Goal: Task Accomplishment & Management: Manage account settings

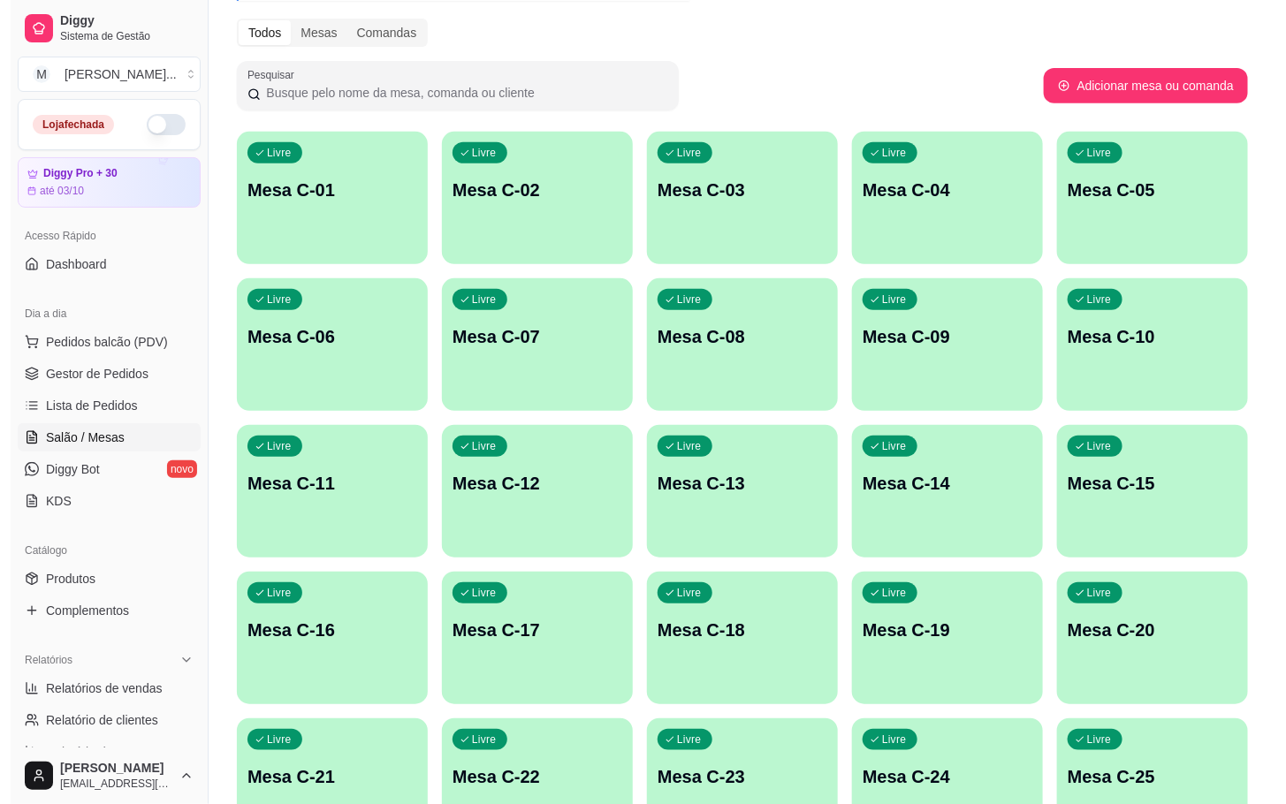
scroll to position [480, 0]
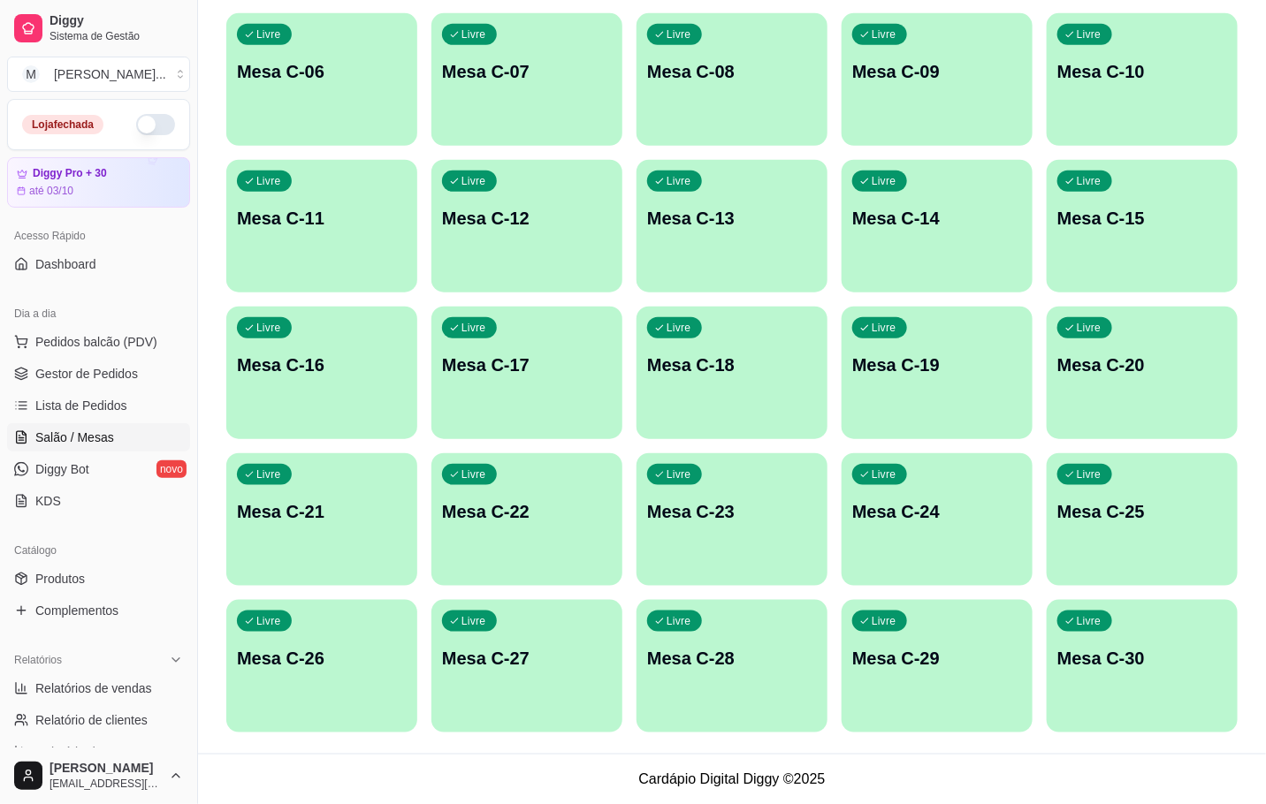
click at [1088, 672] on div "Livre Mesa C-30" at bounding box center [1142, 655] width 191 height 111
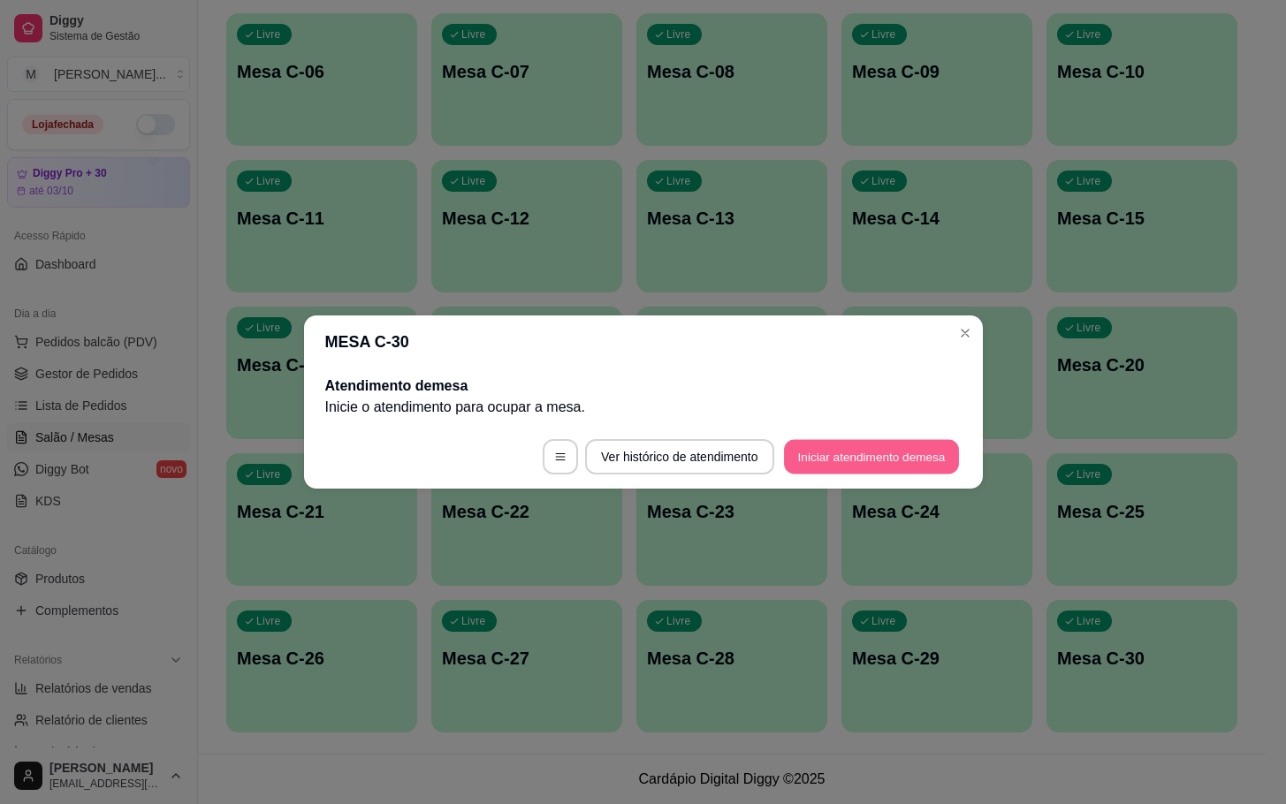
click at [799, 444] on button "Iniciar atendimento de mesa" at bounding box center [871, 457] width 175 height 34
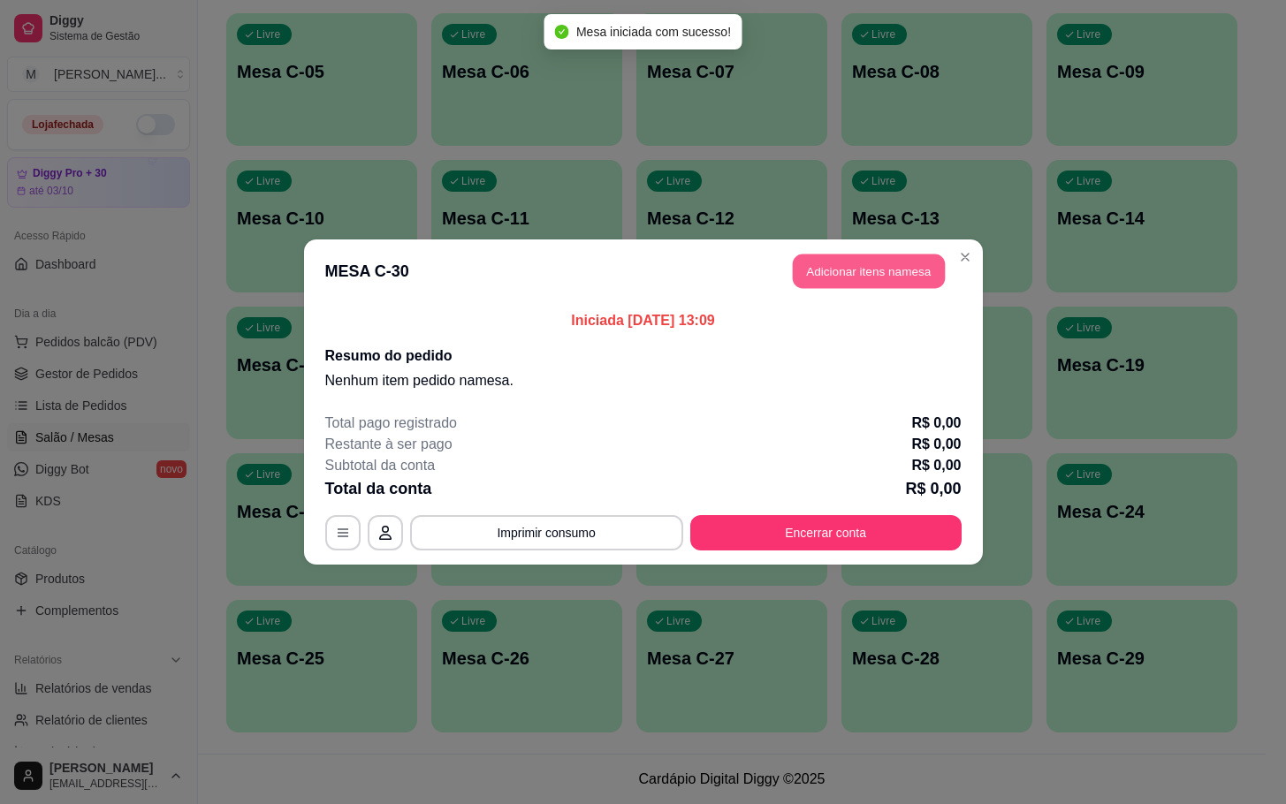
click at [867, 261] on button "Adicionar itens na mesa" at bounding box center [869, 272] width 152 height 34
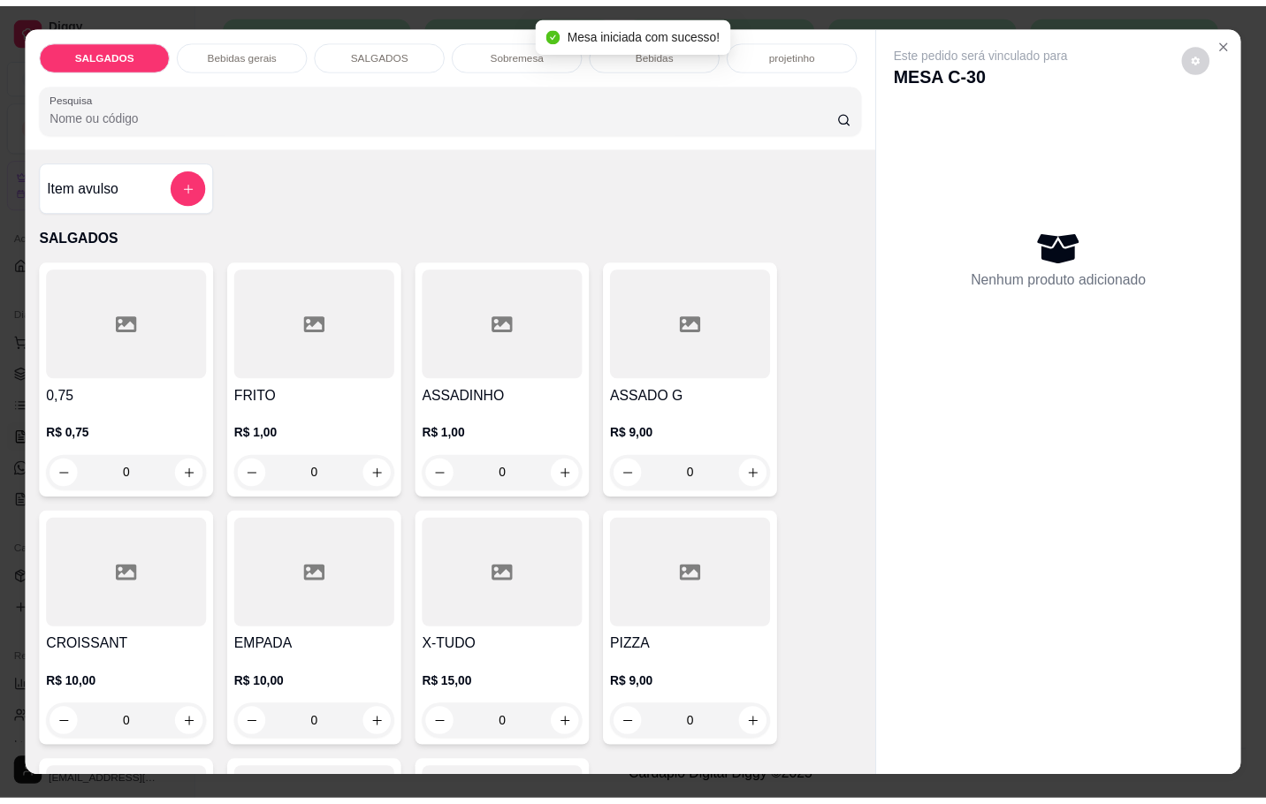
scroll to position [265, 0]
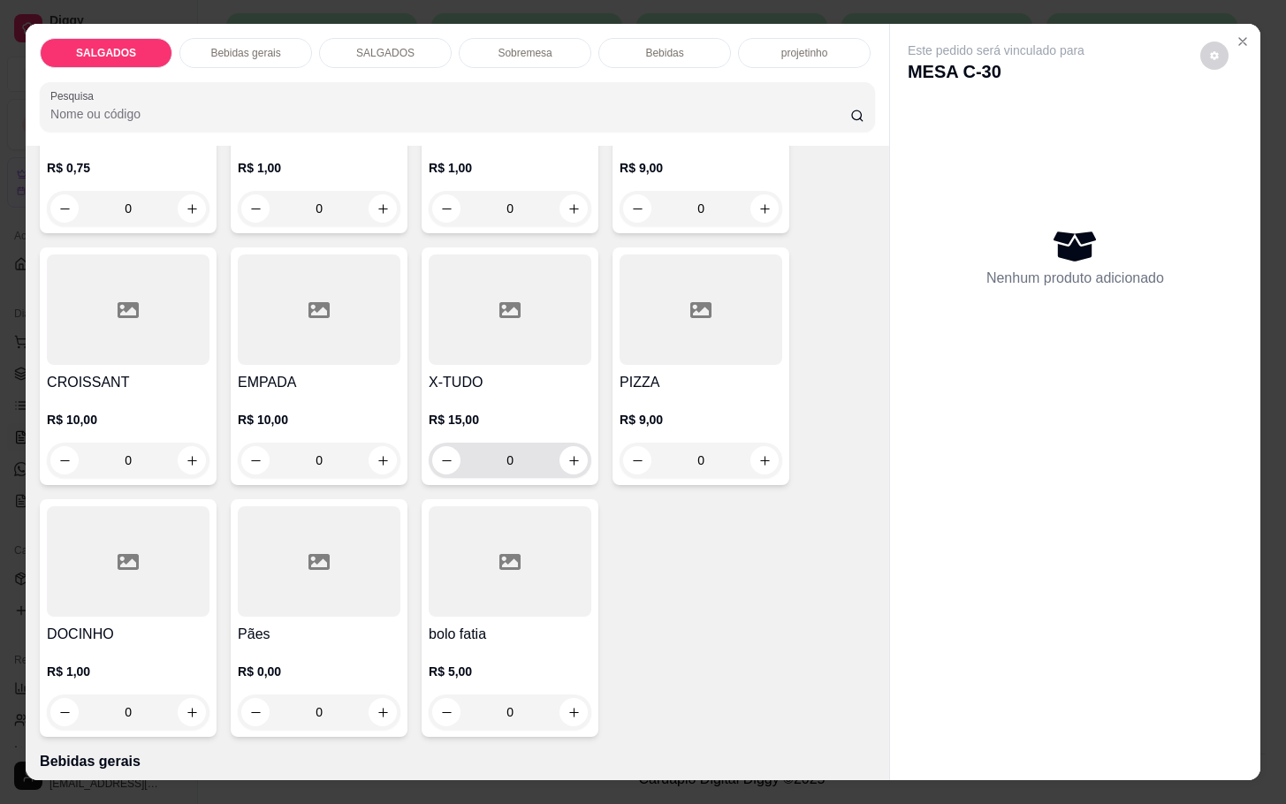
click at [558, 468] on div "0" at bounding box center [510, 460] width 156 height 35
click at [568, 454] on icon "increase-product-quantity" at bounding box center [574, 460] width 13 height 13
type input "1"
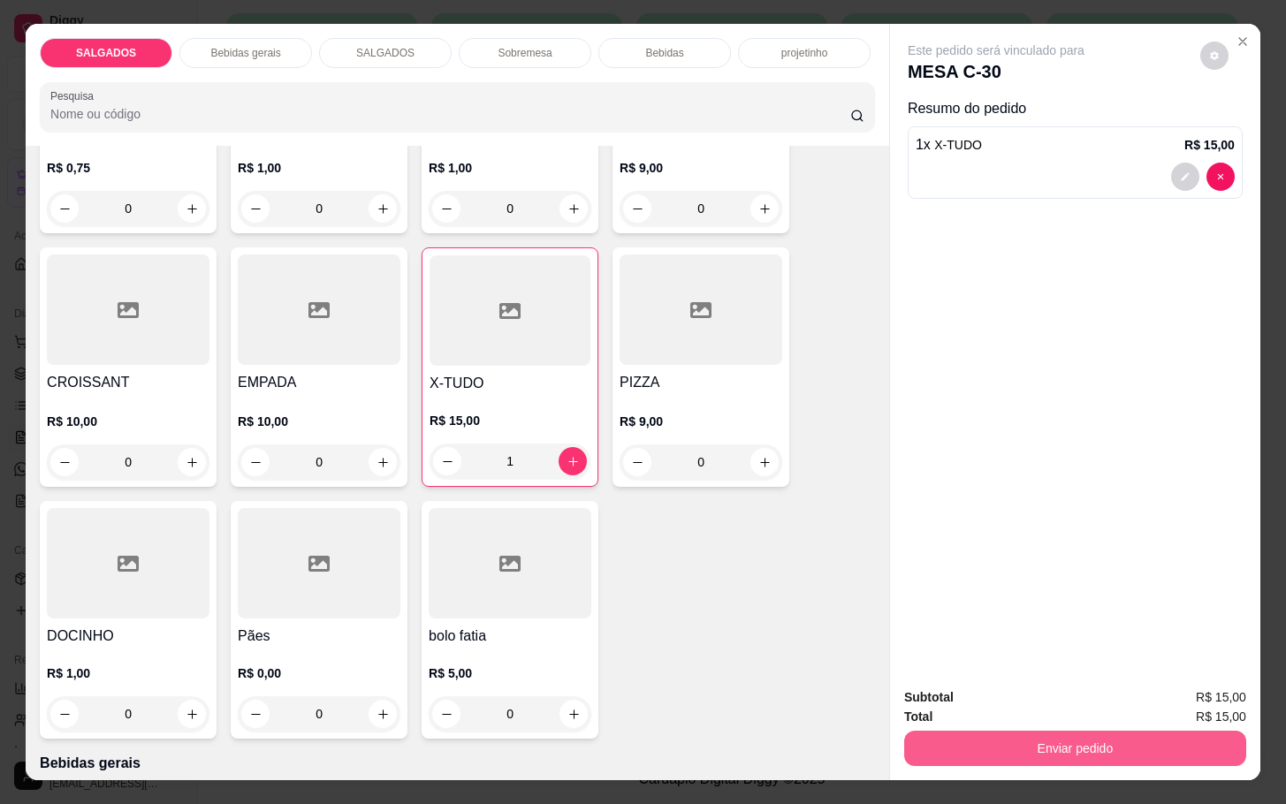
click at [924, 737] on button "Enviar pedido" at bounding box center [1075, 748] width 342 height 35
click at [949, 690] on button "Não registrar e enviar pedido" at bounding box center [1014, 696] width 184 height 34
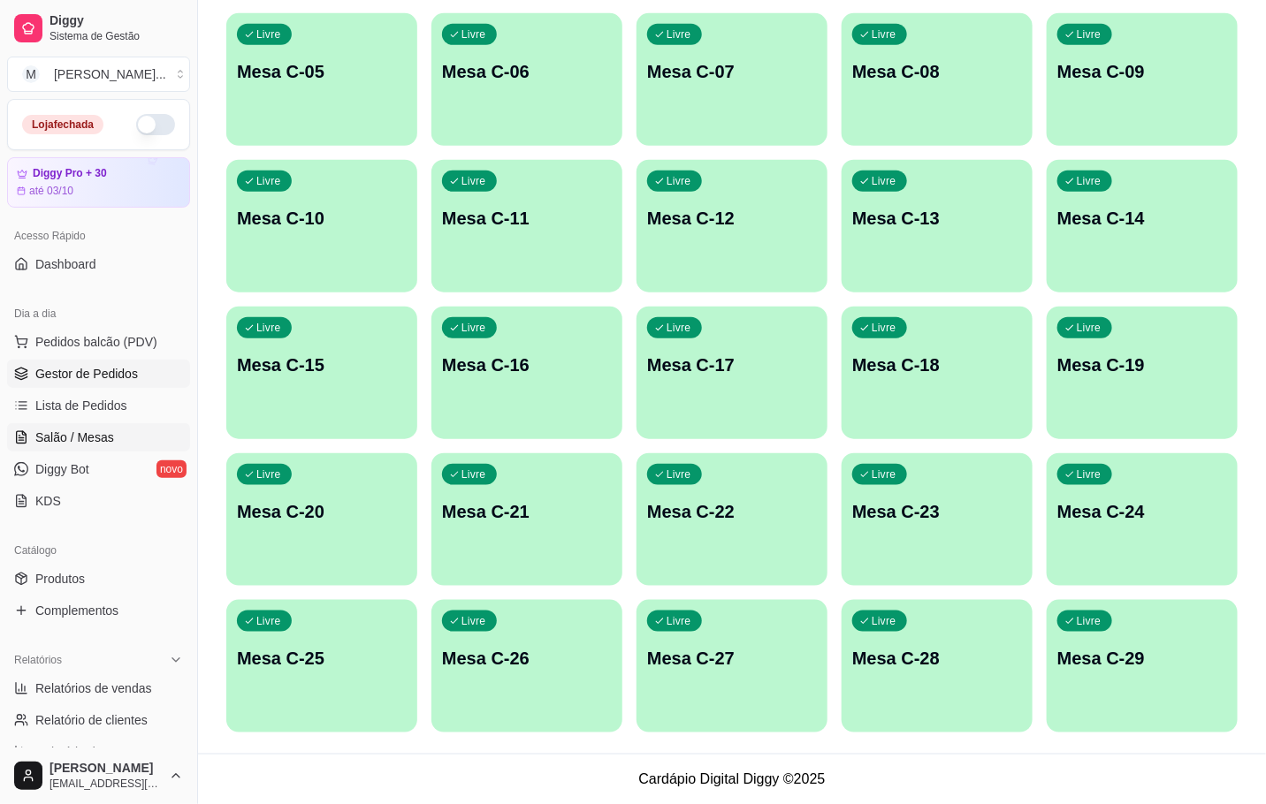
click at [114, 380] on span "Gestor de Pedidos" at bounding box center [86, 374] width 103 height 18
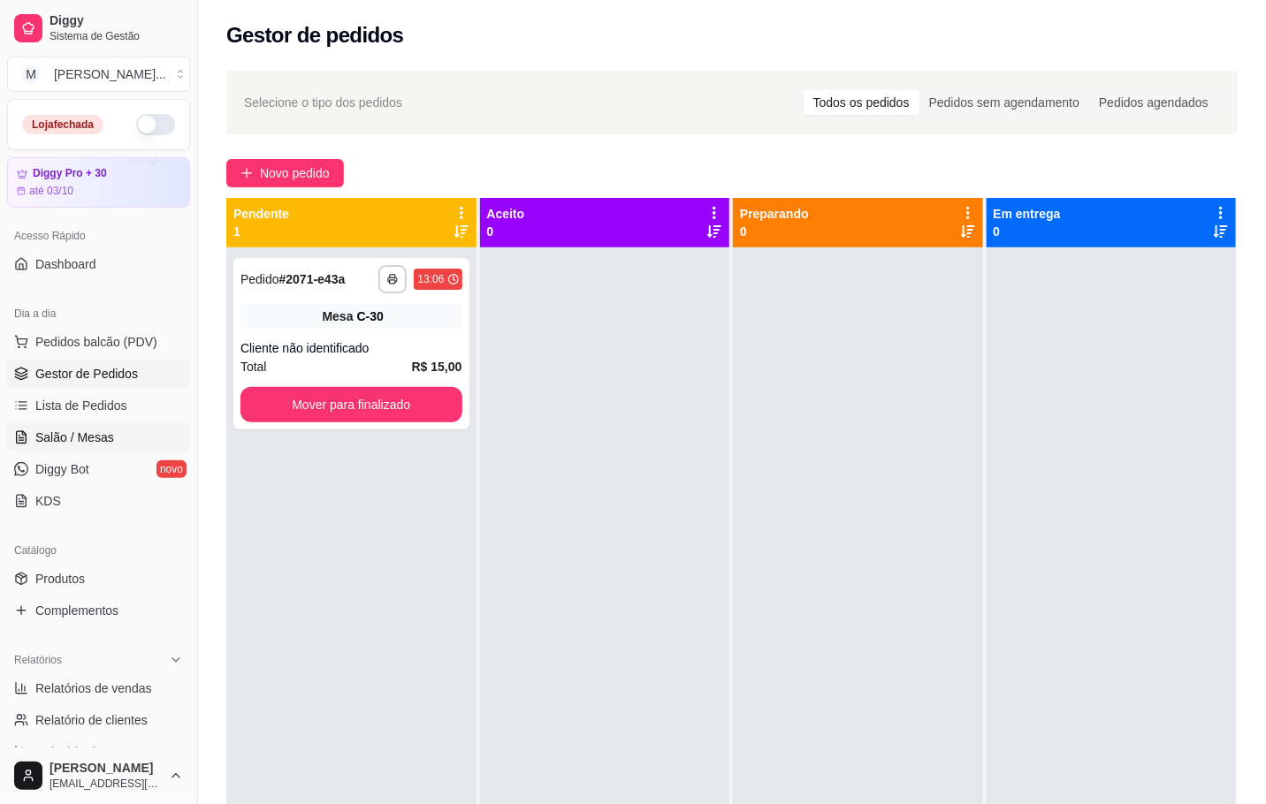
click at [98, 446] on span "Salão / Mesas" at bounding box center [74, 438] width 79 height 18
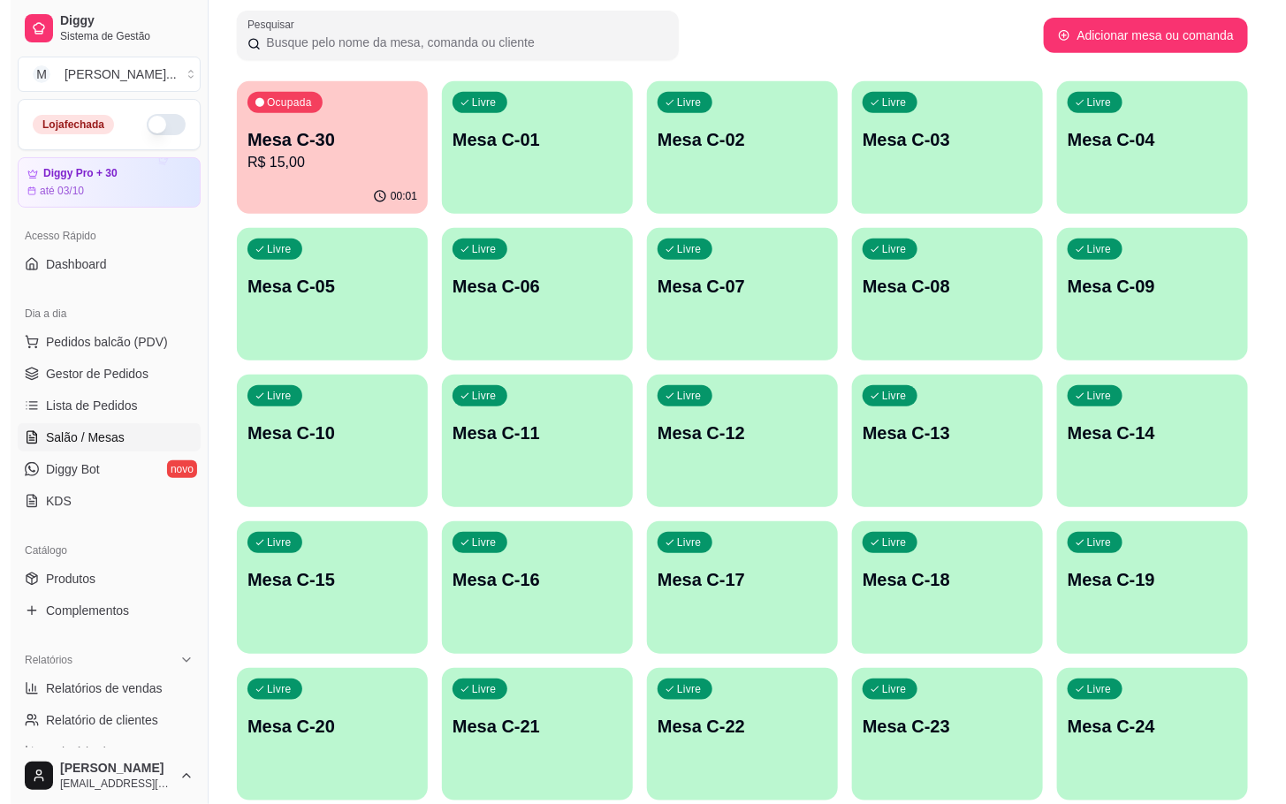
scroll to position [398, 0]
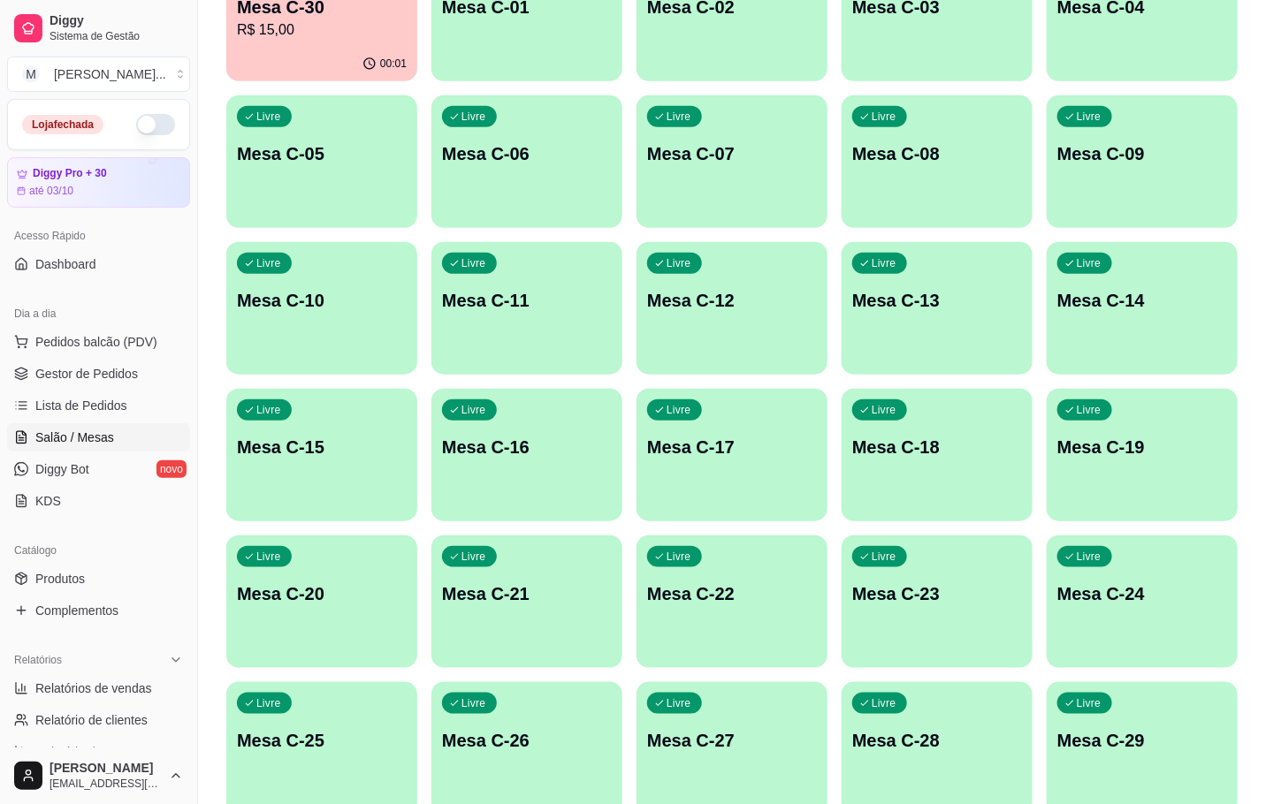
click at [672, 741] on p "Mesa C-27" at bounding box center [732, 740] width 170 height 25
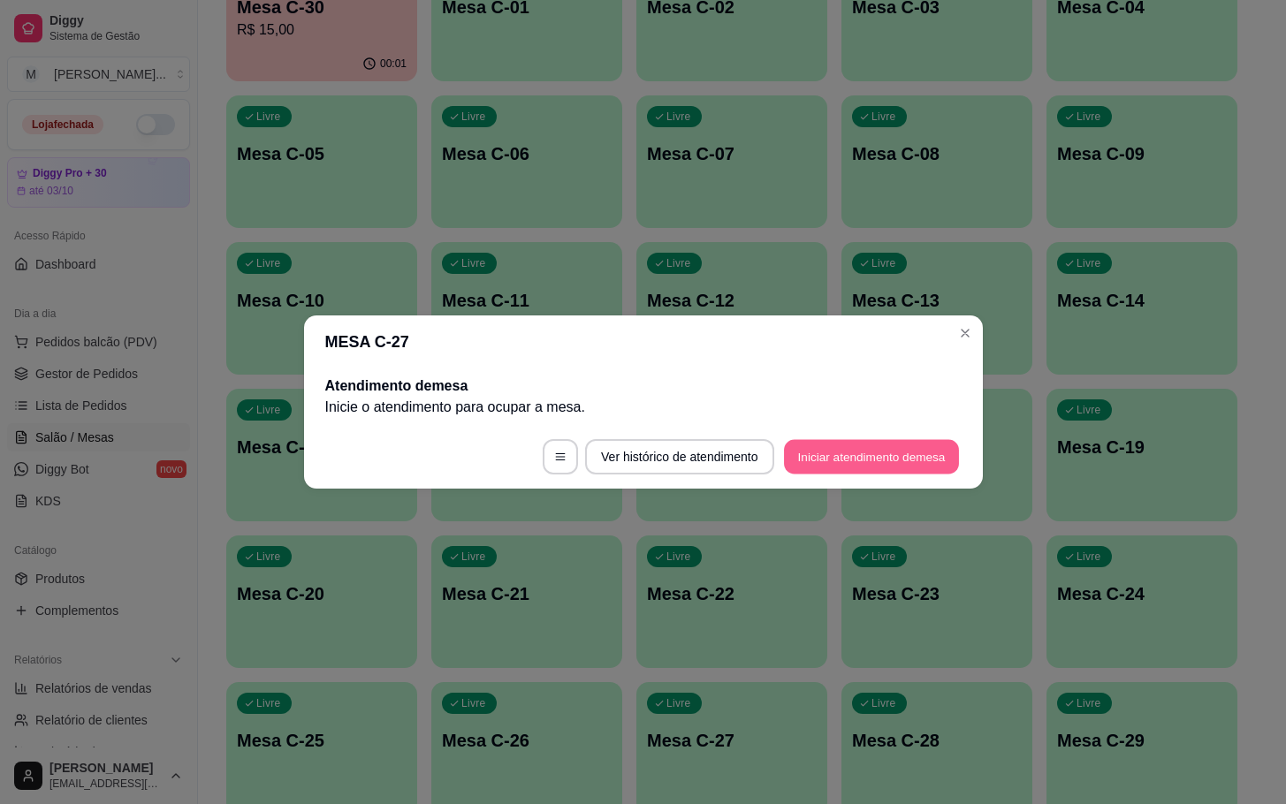
click at [834, 465] on button "Iniciar atendimento de mesa" at bounding box center [871, 457] width 175 height 34
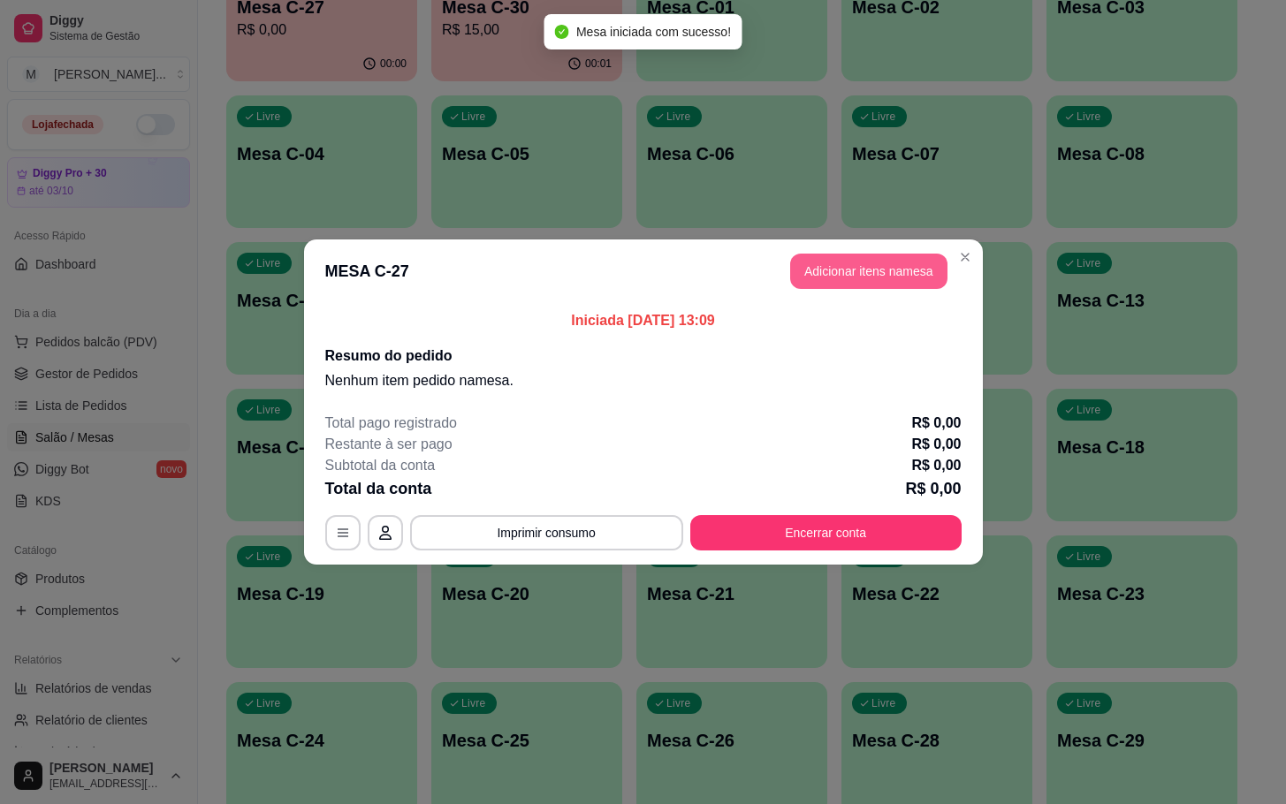
click at [862, 253] on header "MESA C-27 Adicionar itens na mesa" at bounding box center [643, 272] width 679 height 64
click at [868, 281] on button "Adicionar itens na mesa" at bounding box center [868, 271] width 157 height 35
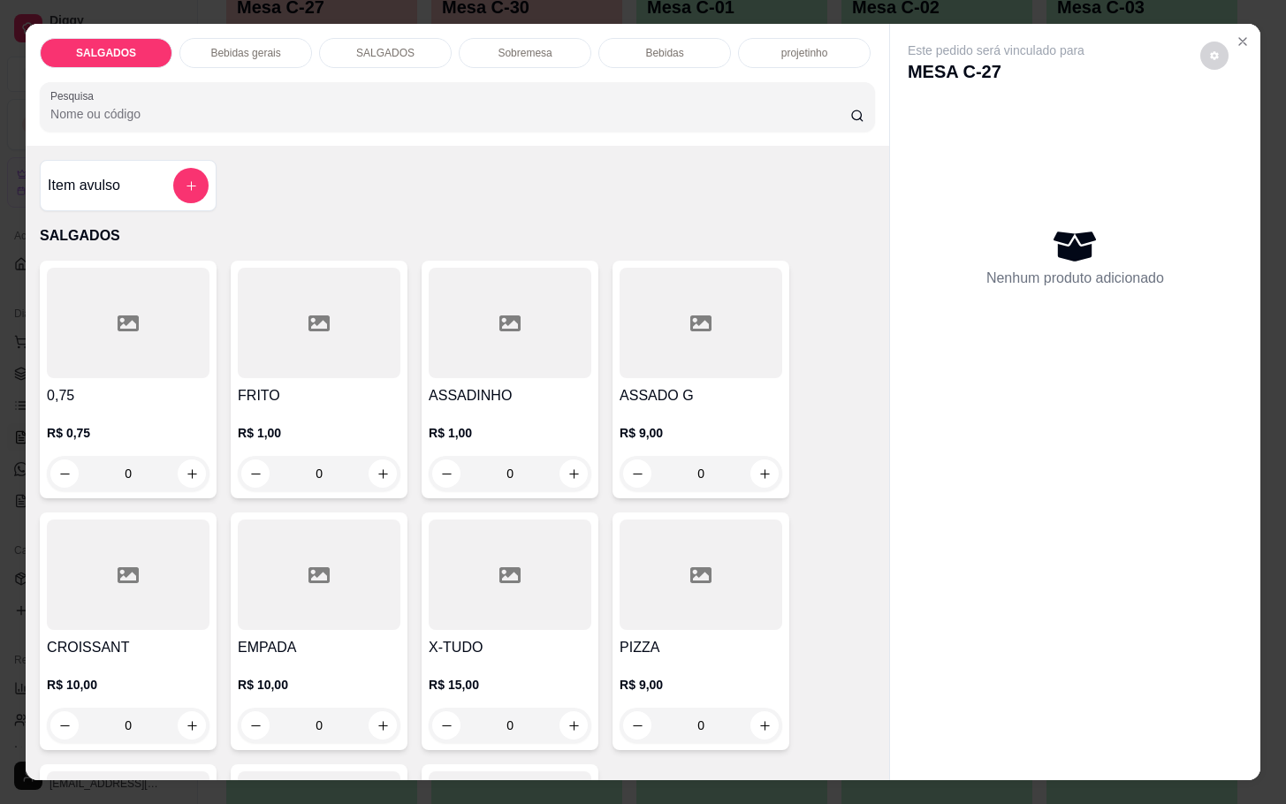
scroll to position [133, 0]
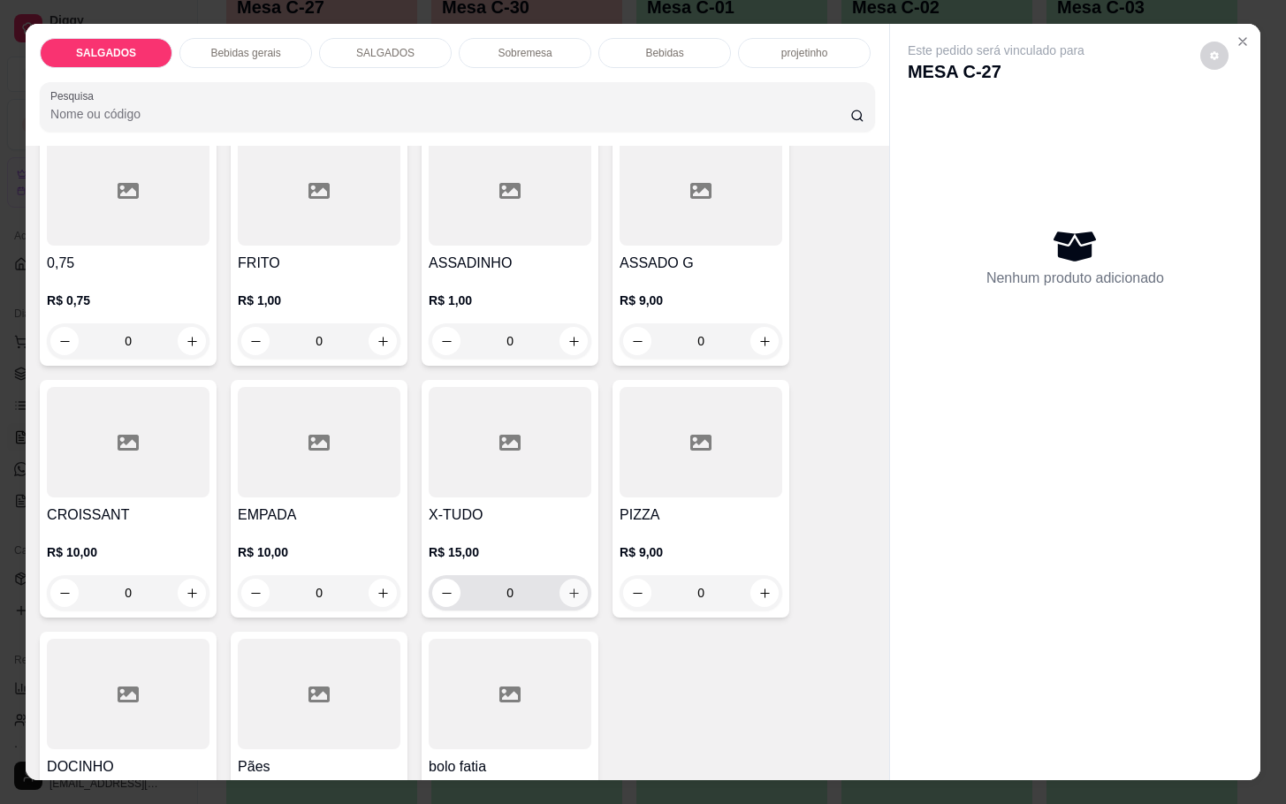
click at [568, 587] on icon "increase-product-quantity" at bounding box center [574, 593] width 13 height 13
type input "1"
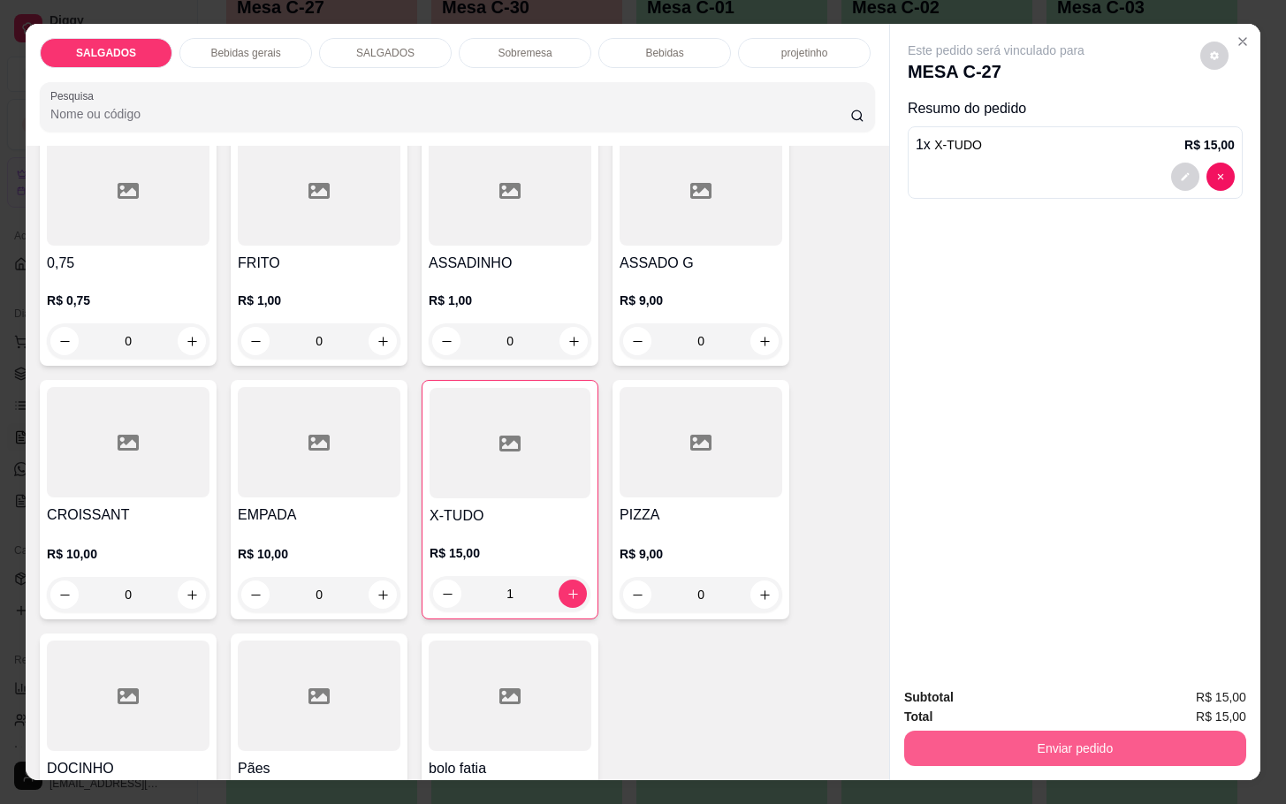
click at [985, 735] on button "Enviar pedido" at bounding box center [1075, 748] width 342 height 35
click at [998, 700] on button "Não registrar e enviar pedido" at bounding box center [1014, 696] width 184 height 34
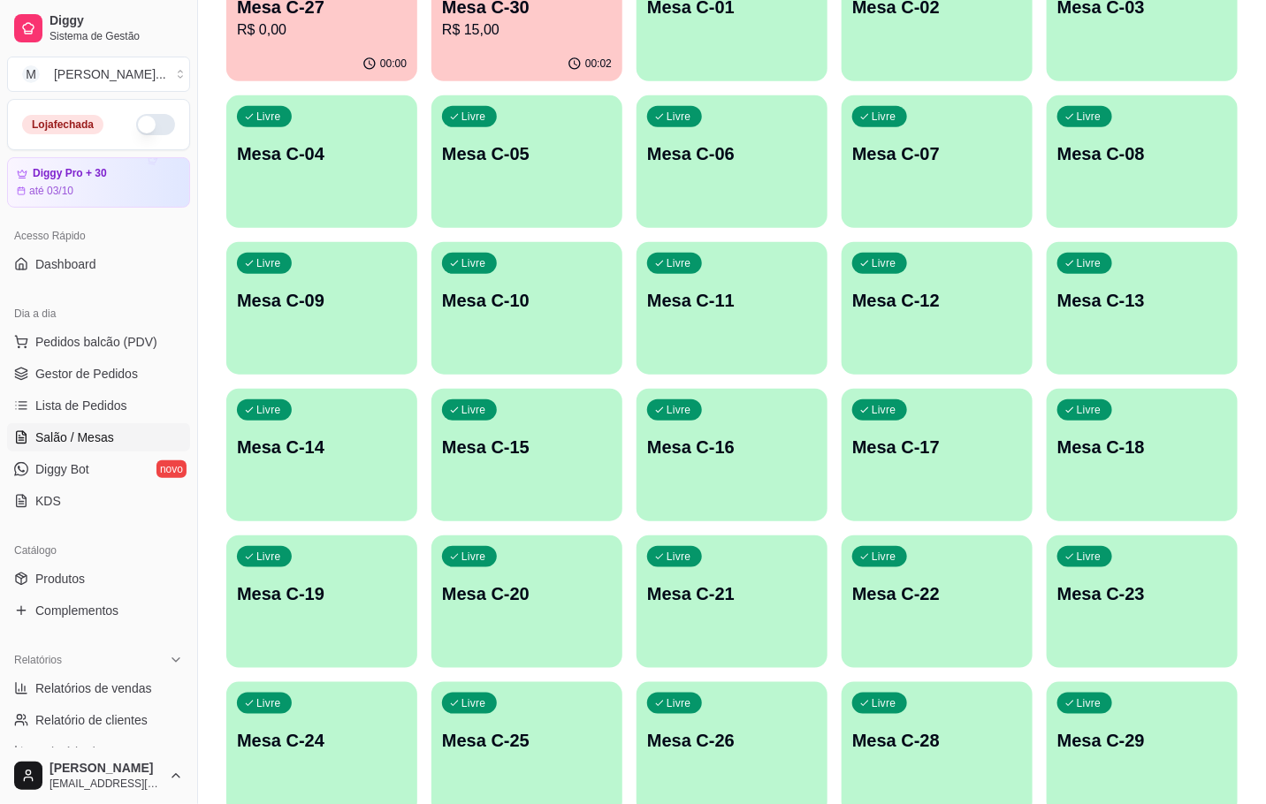
click at [367, 56] on div "00:00" at bounding box center [321, 64] width 191 height 34
click at [485, 53] on div "00:02" at bounding box center [527, 63] width 186 height 34
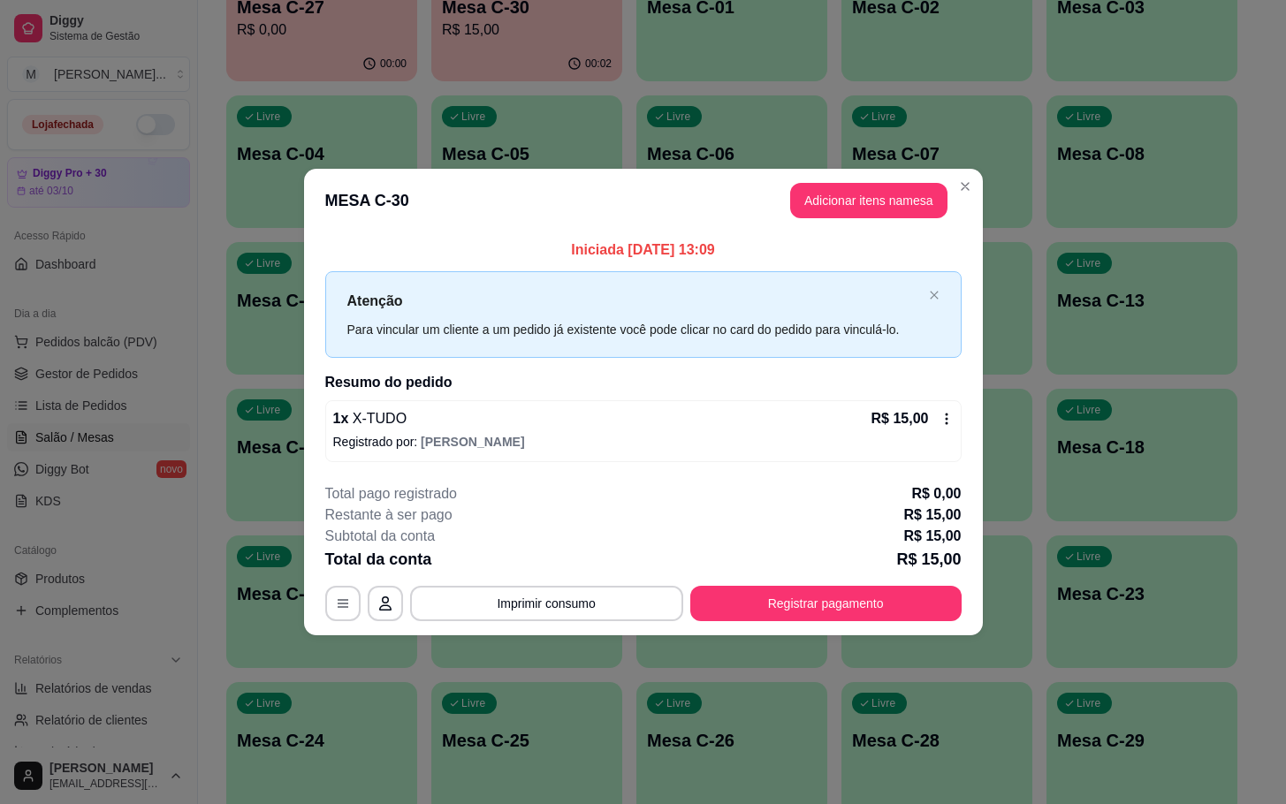
click at [941, 428] on div "R$ 15,00" at bounding box center [913, 418] width 82 height 21
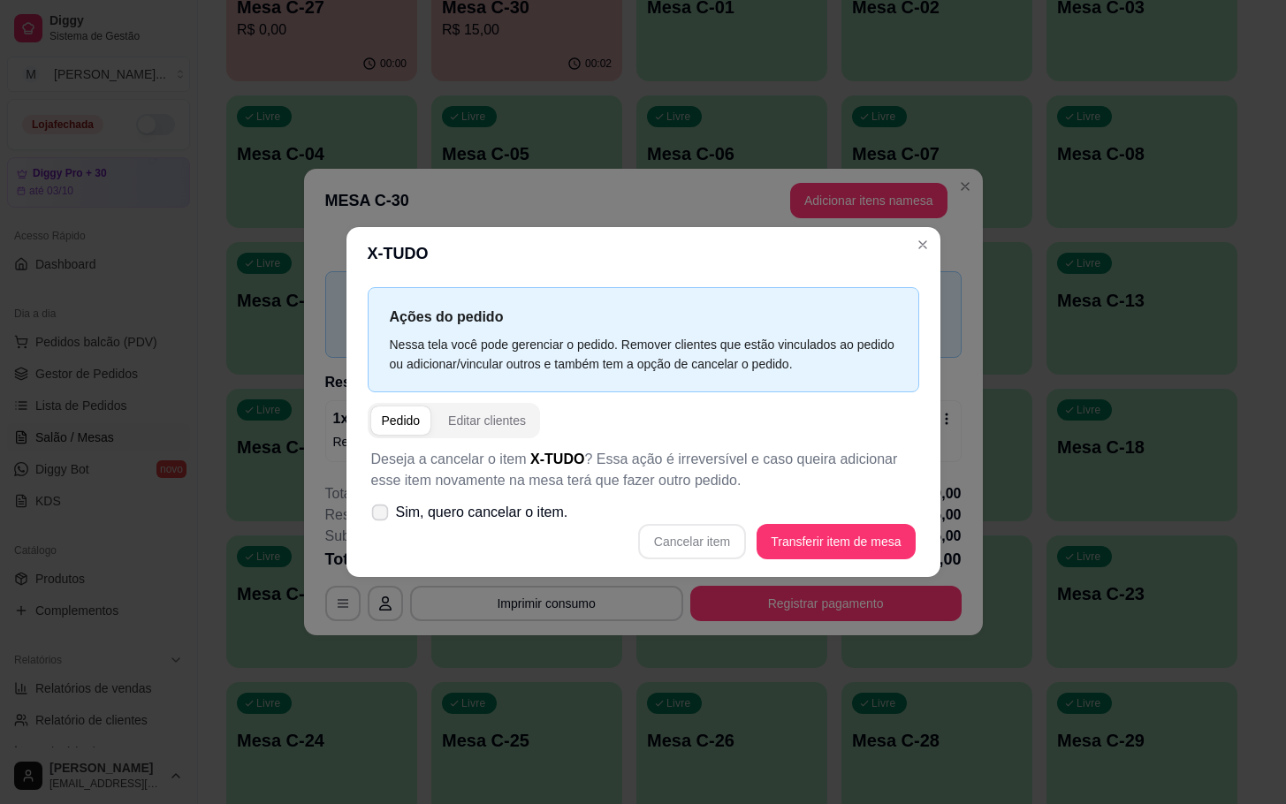
click at [370, 515] on label "Sim, quero cancelar o item." at bounding box center [469, 512] width 211 height 35
click at [370, 516] on input "Sim, quero cancelar o item." at bounding box center [375, 521] width 11 height 11
checkbox input "true"
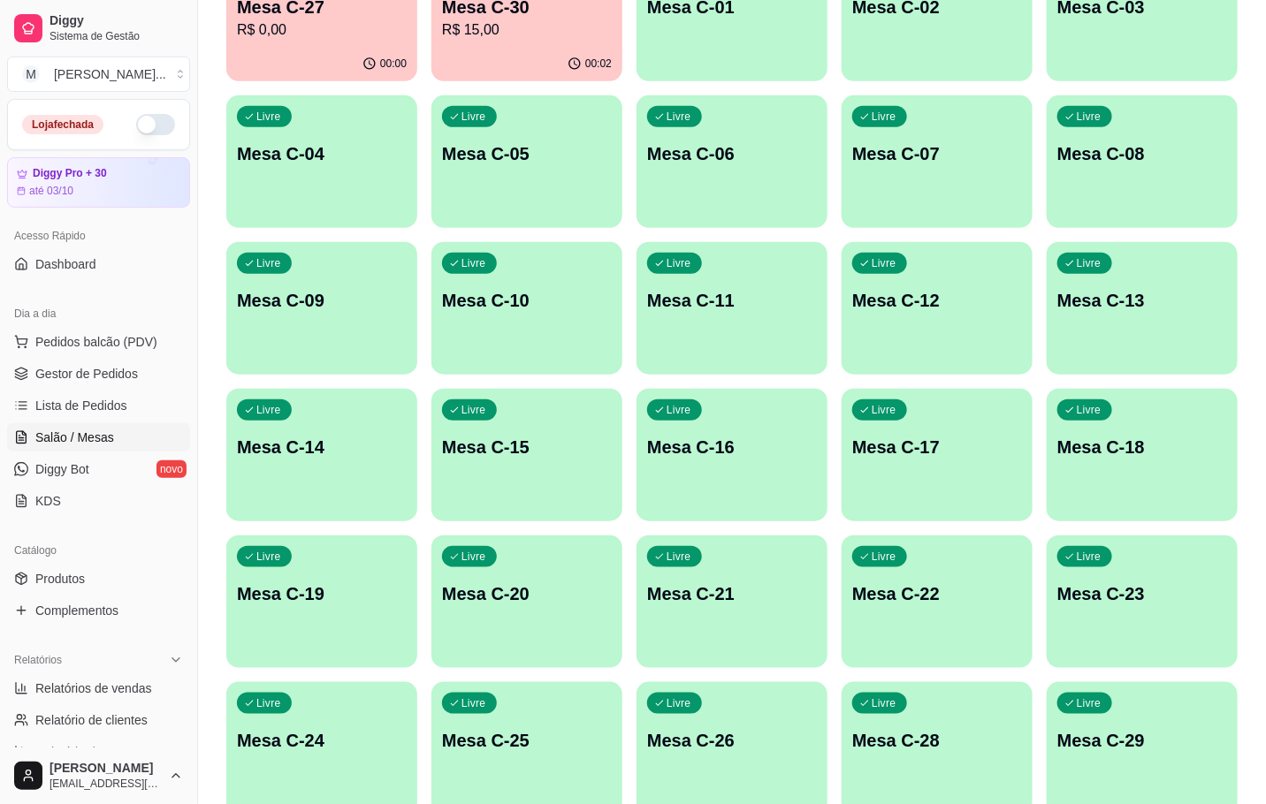
click at [300, 32] on p "R$ 0,00" at bounding box center [322, 29] width 170 height 21
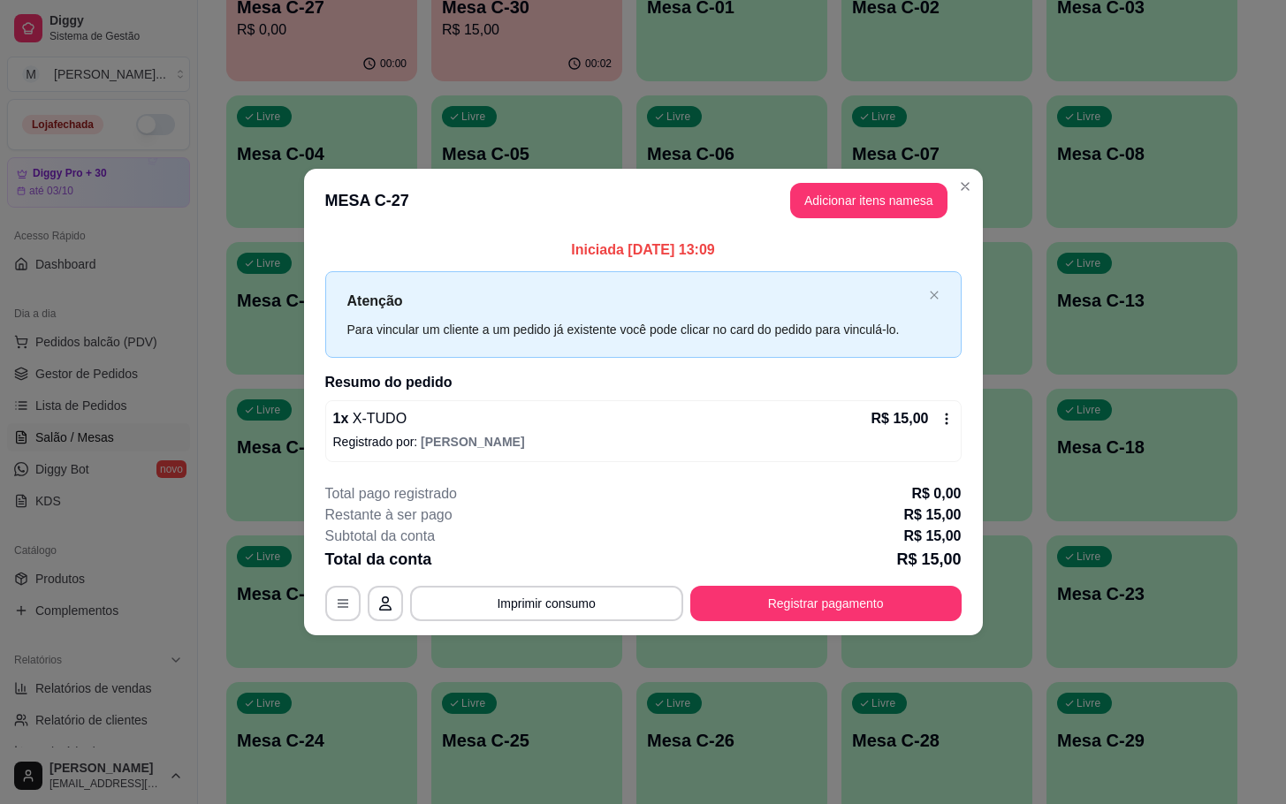
click at [941, 433] on p "Registrado por: [PERSON_NAME]" at bounding box center [643, 442] width 621 height 18
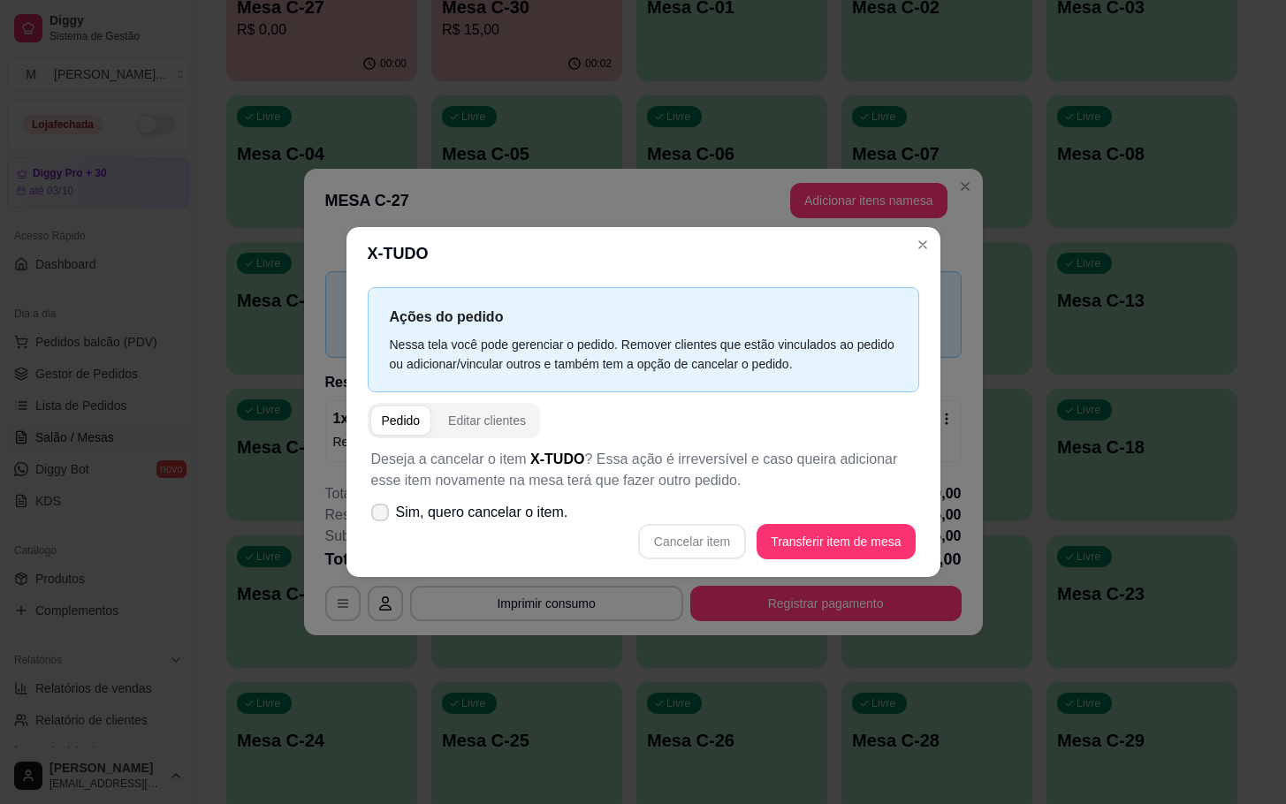
click at [403, 512] on span "Sim, quero cancelar o item." at bounding box center [482, 512] width 172 height 21
click at [382, 516] on input "Sim, quero cancelar o item." at bounding box center [375, 521] width 11 height 11
checkbox input "true"
click at [711, 542] on button "Cancelar item" at bounding box center [692, 541] width 108 height 35
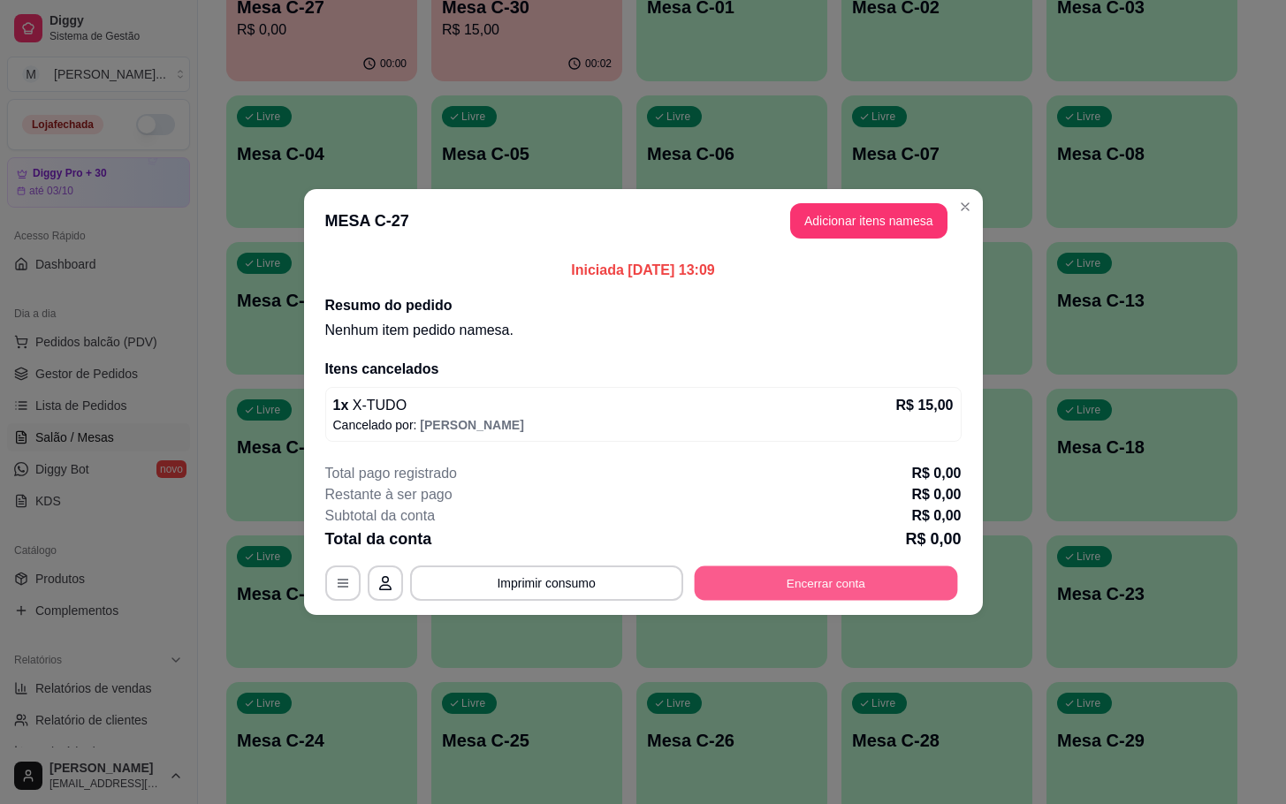
click at [796, 598] on button "Encerrar conta" at bounding box center [825, 584] width 263 height 34
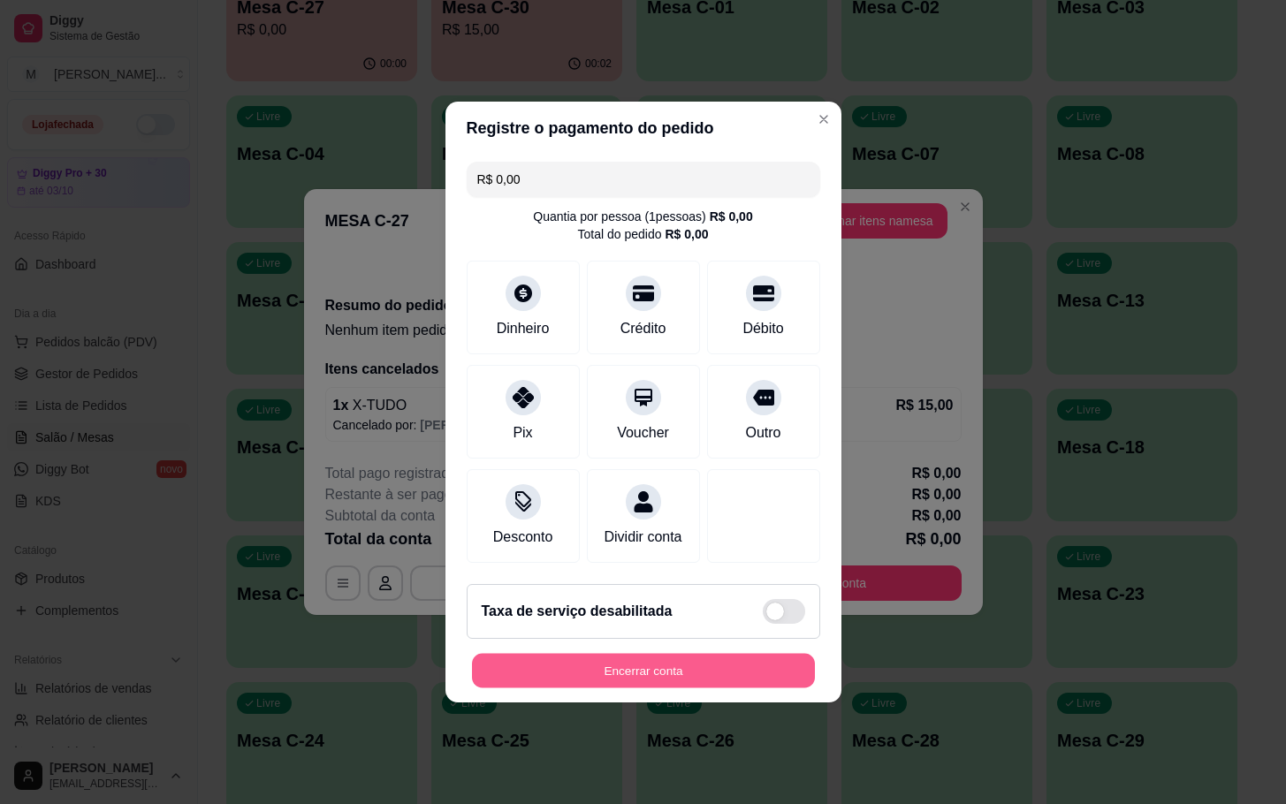
click at [733, 688] on button "Encerrar conta" at bounding box center [643, 671] width 343 height 34
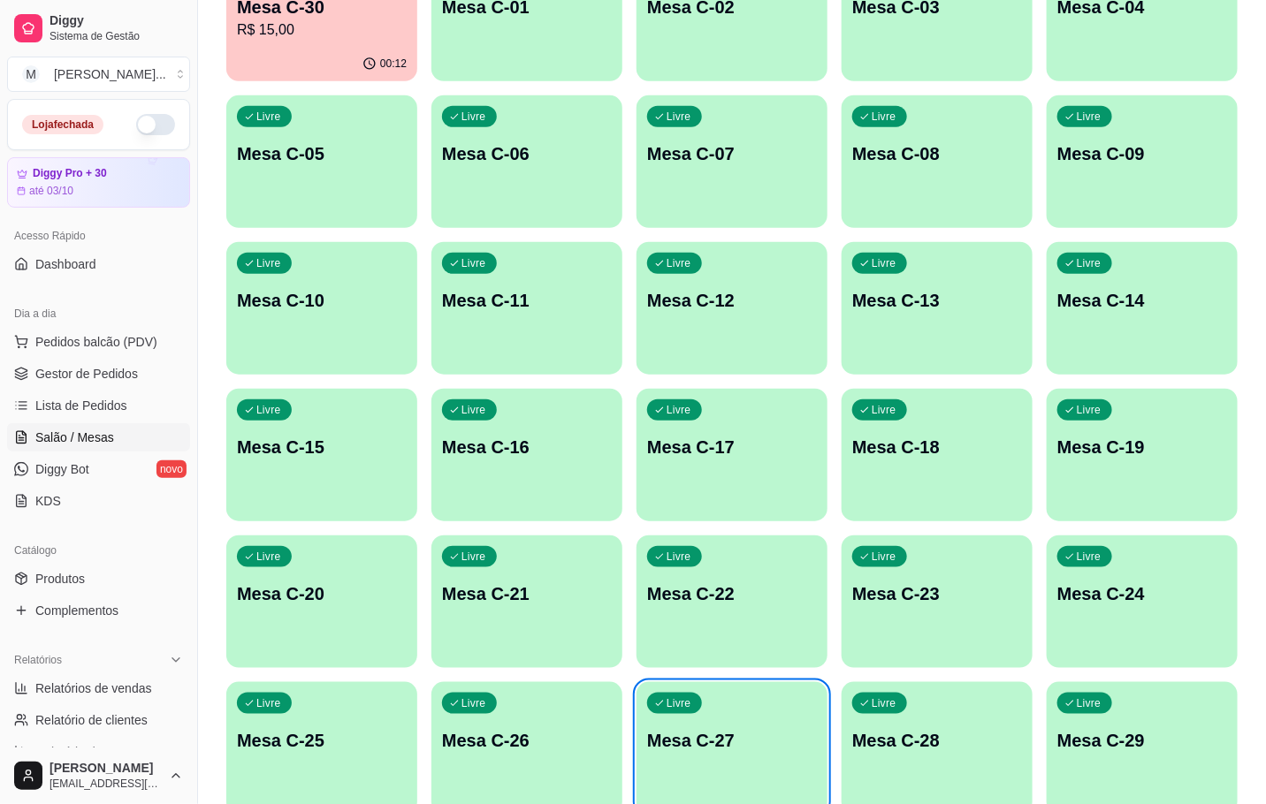
click at [322, 50] on div "00:12" at bounding box center [321, 64] width 191 height 34
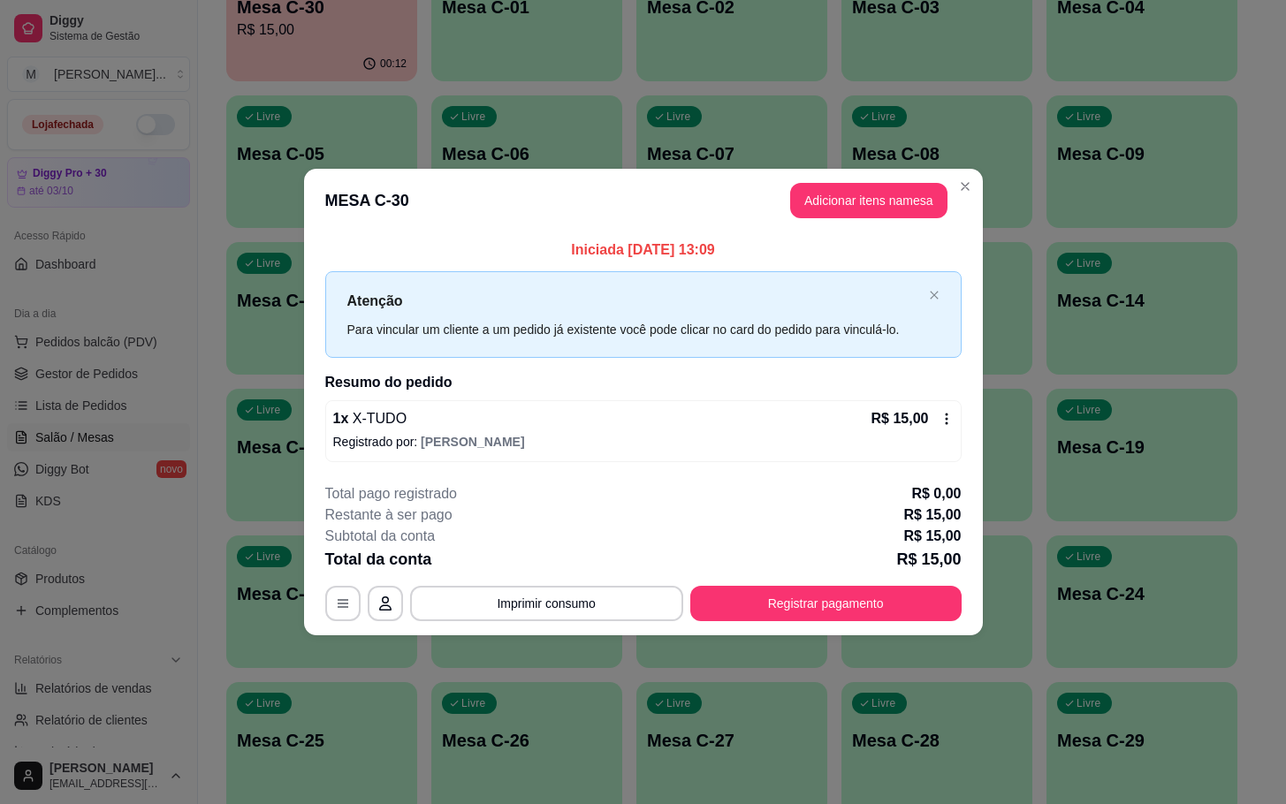
click at [855, 210] on button "Adicionar itens na mesa" at bounding box center [868, 200] width 157 height 35
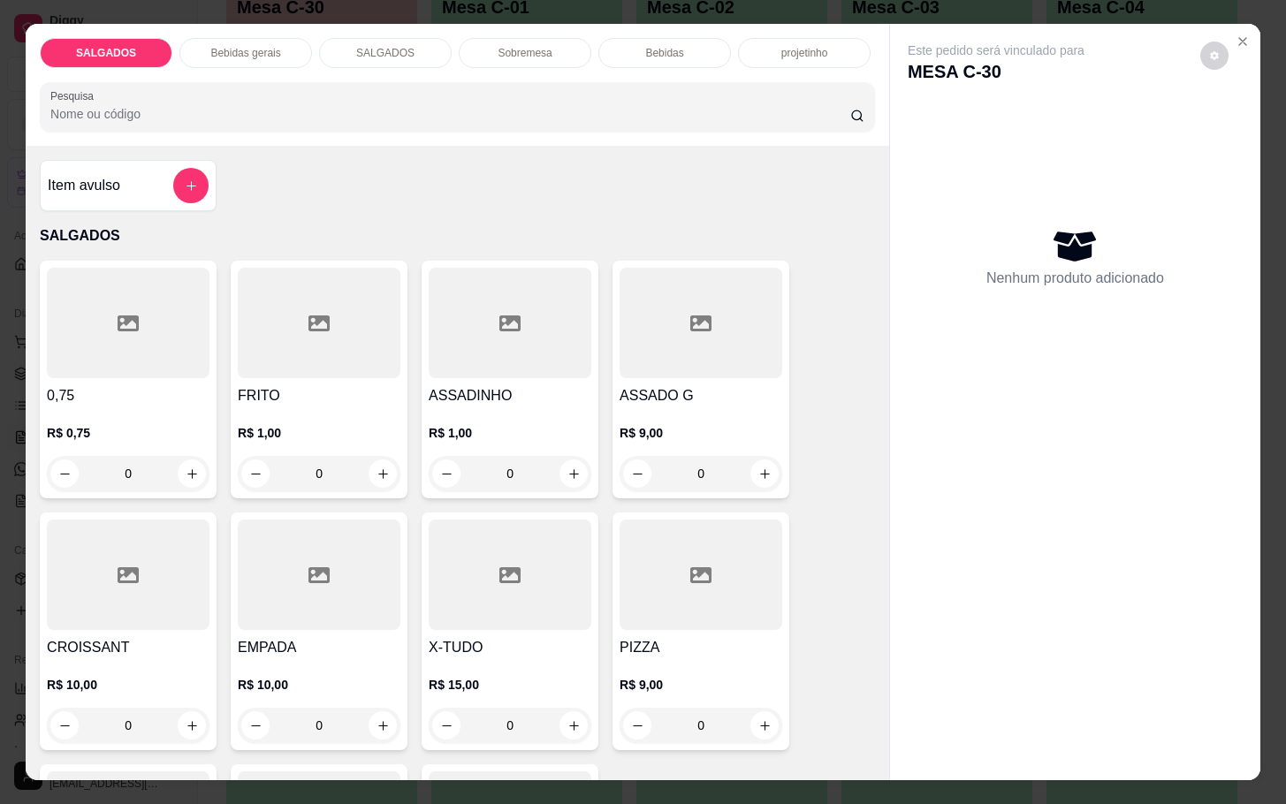
click at [294, 407] on div "R$ 1,00 0" at bounding box center [319, 449] width 163 height 85
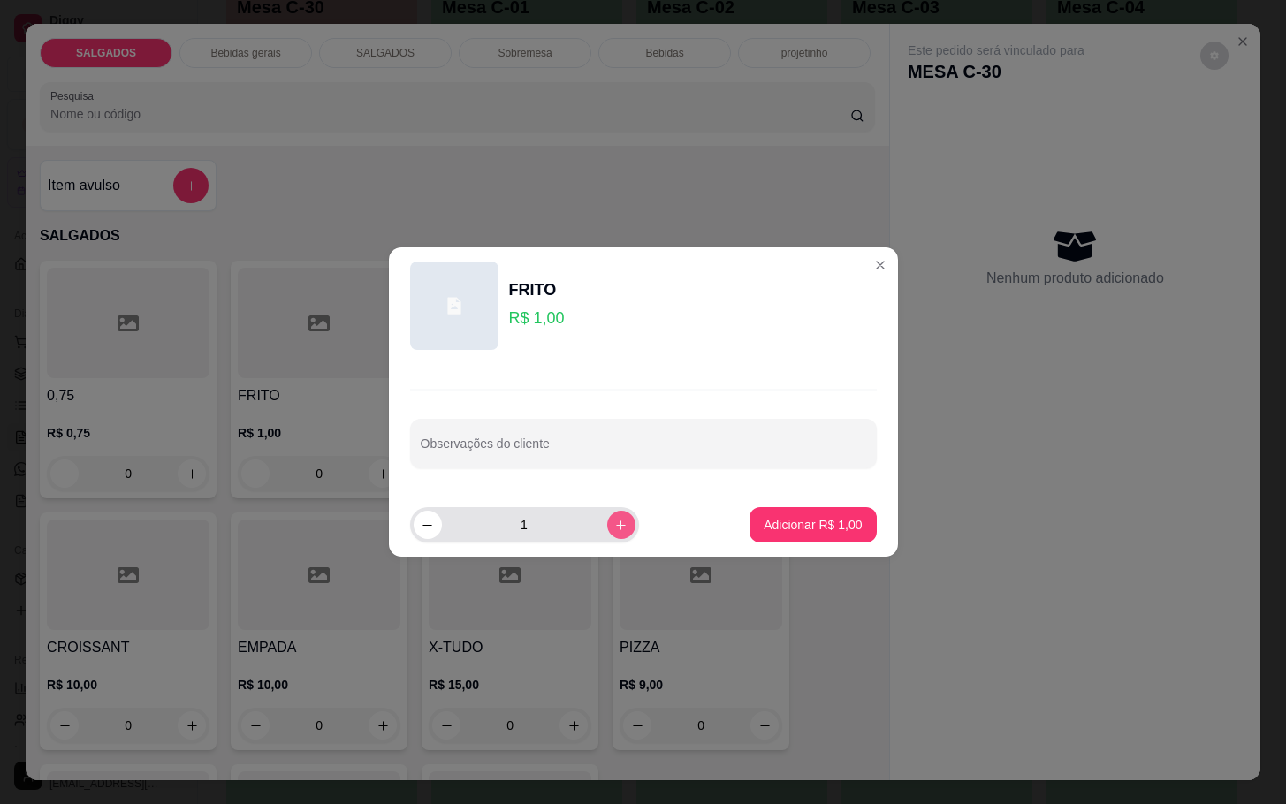
click at [614, 530] on icon "increase-product-quantity" at bounding box center [620, 525] width 13 height 13
click at [614, 529] on icon "increase-product-quantity" at bounding box center [620, 525] width 13 height 13
click at [607, 523] on button "increase-product-quantity" at bounding box center [620, 524] width 27 height 27
type input "5"
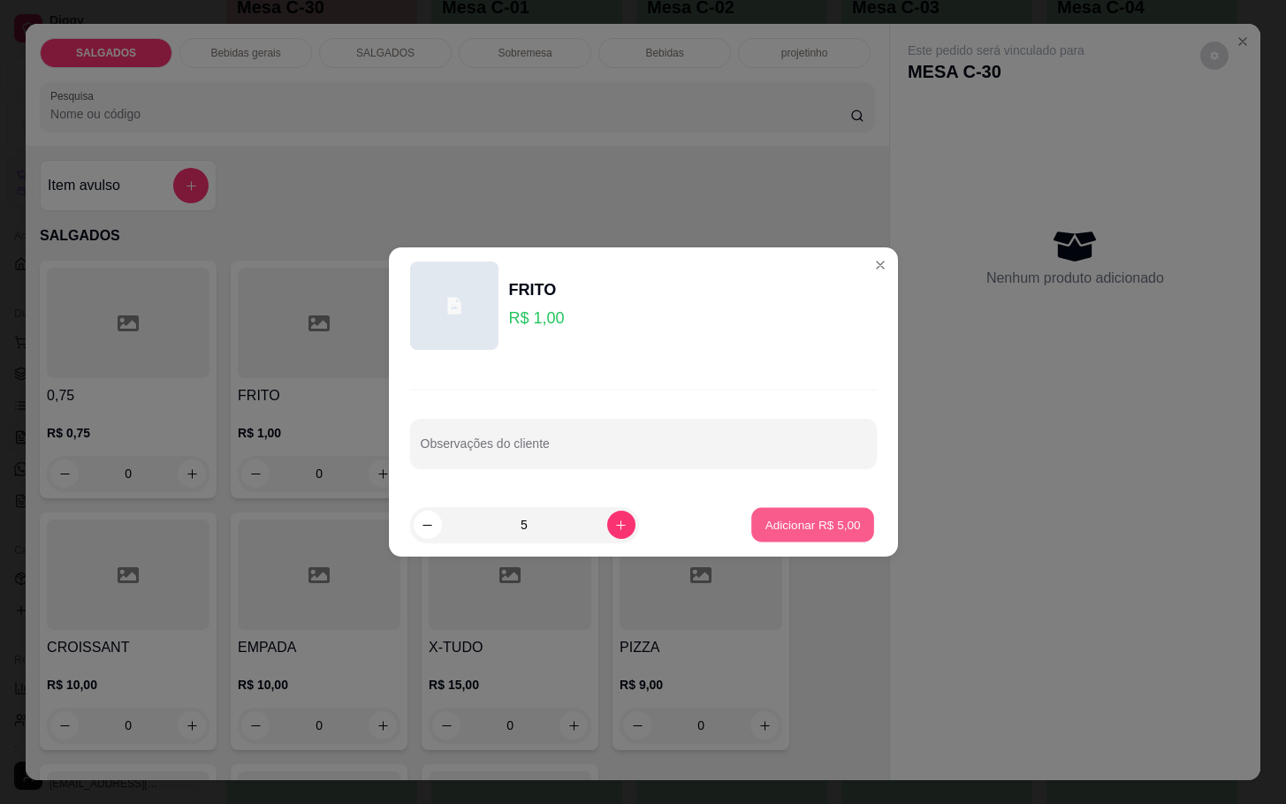
click at [765, 538] on button "Adicionar R$ 5,00" at bounding box center [812, 525] width 123 height 34
type input "5"
click at [770, 526] on div at bounding box center [701, 575] width 163 height 110
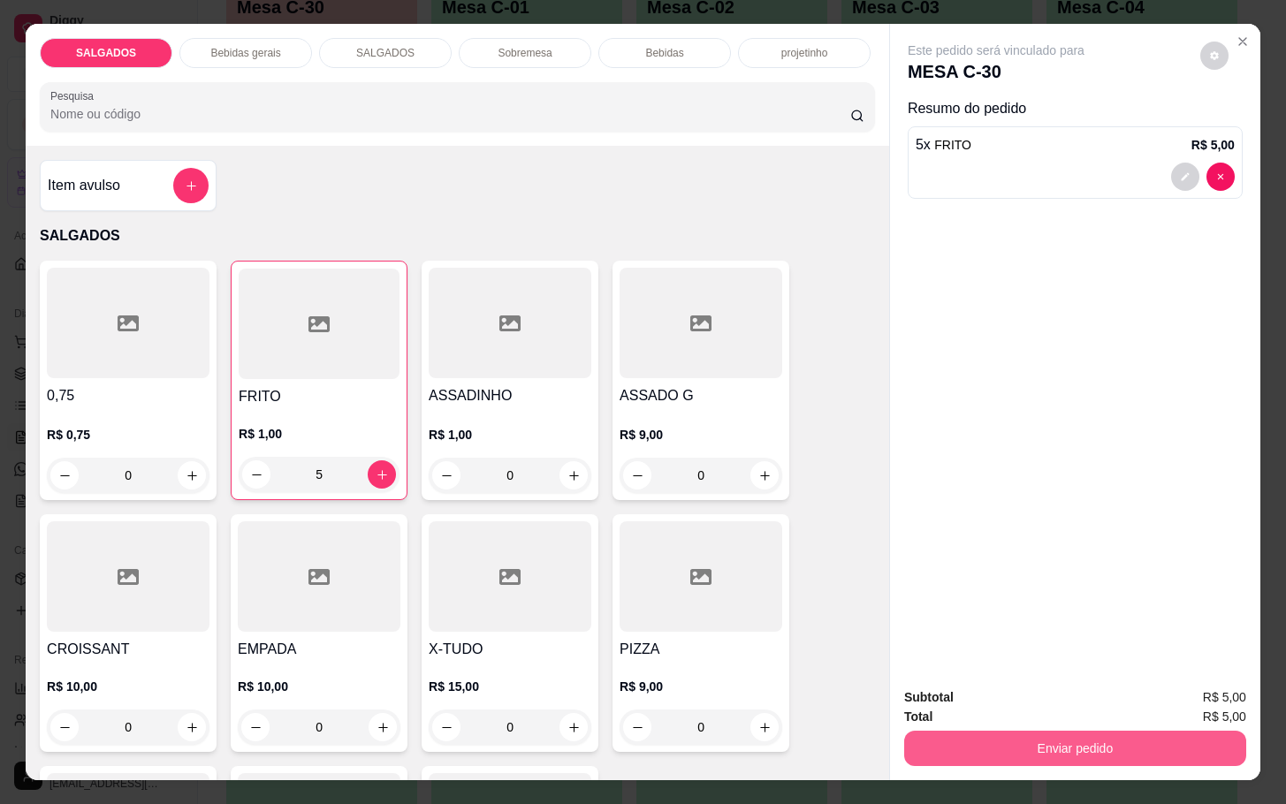
click at [1032, 748] on button "Enviar pedido" at bounding box center [1075, 748] width 342 height 35
click at [1014, 703] on button "Não registrar e enviar pedido" at bounding box center [1014, 696] width 184 height 34
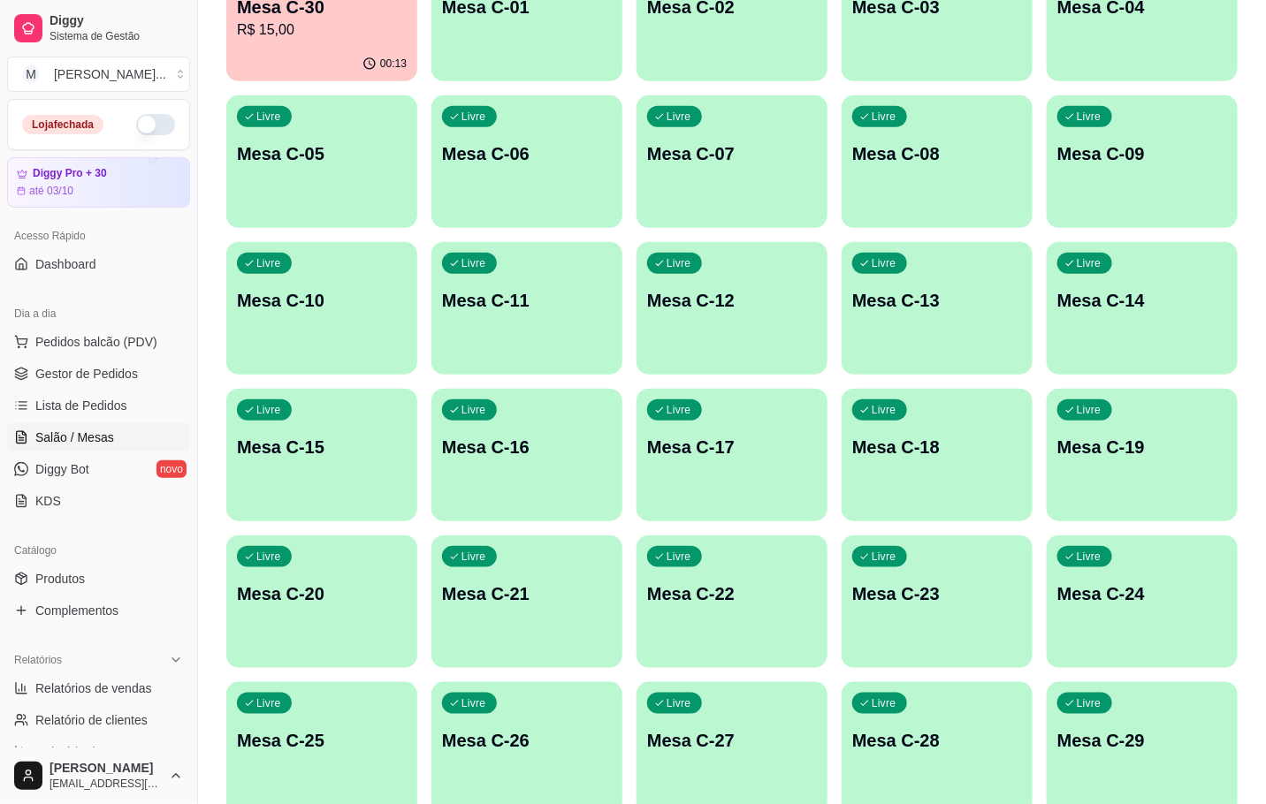
click at [730, 688] on div "Livre Mesa C-27" at bounding box center [731, 737] width 191 height 111
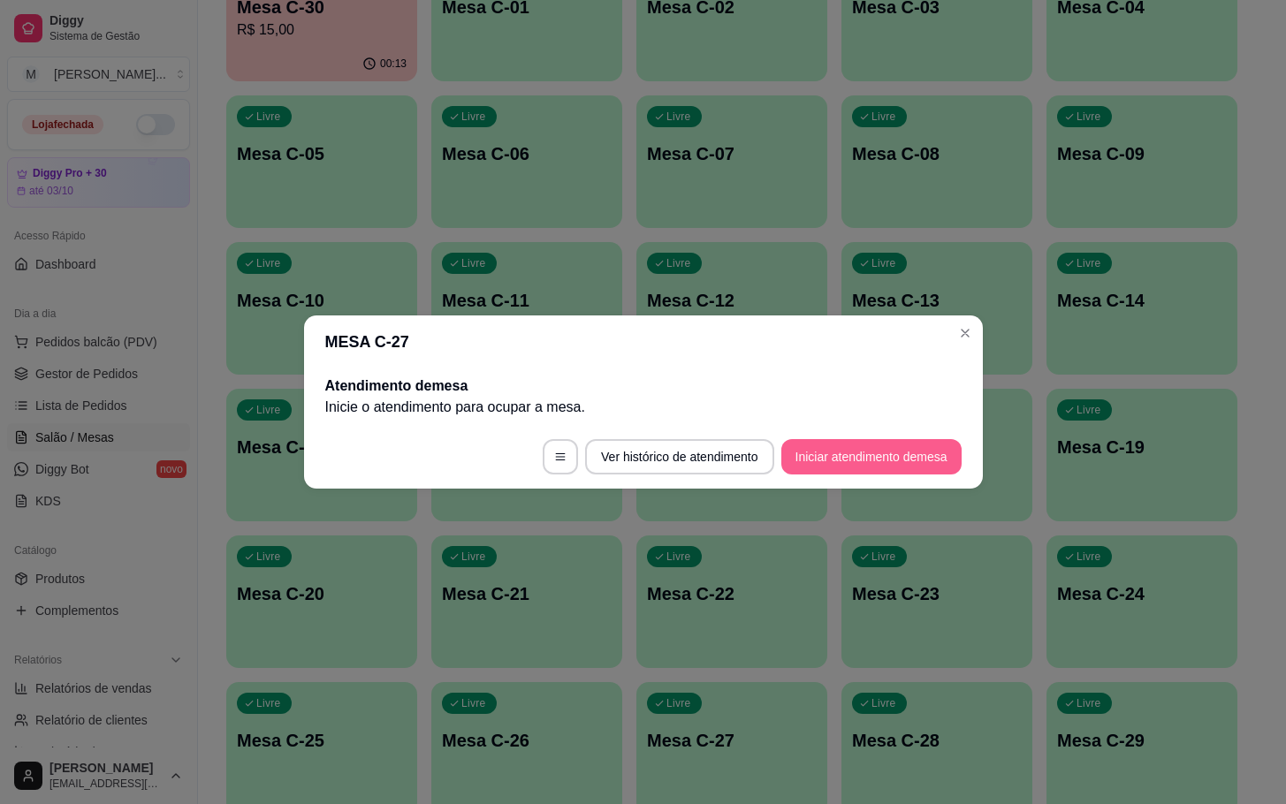
click at [786, 441] on button "Iniciar atendimento de mesa" at bounding box center [871, 456] width 180 height 35
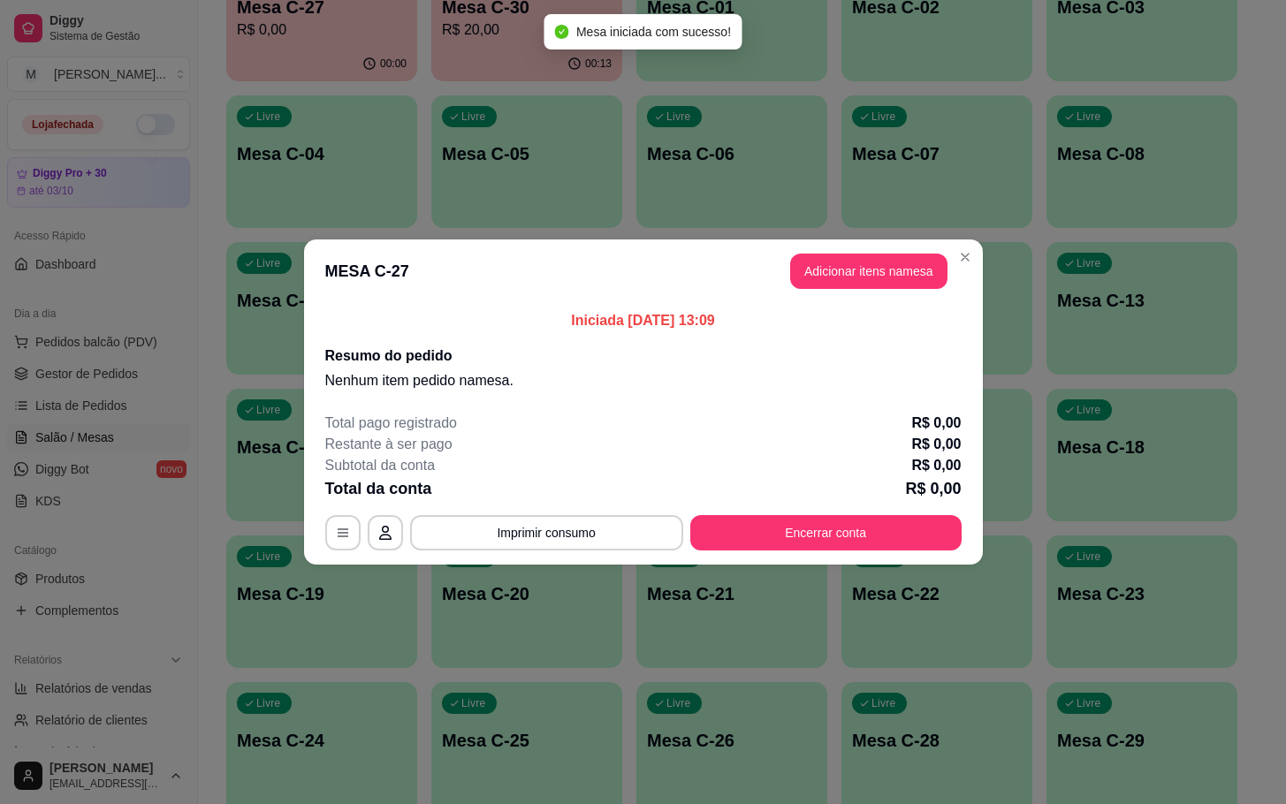
click at [846, 287] on button "Adicionar itens na mesa" at bounding box center [868, 271] width 157 height 35
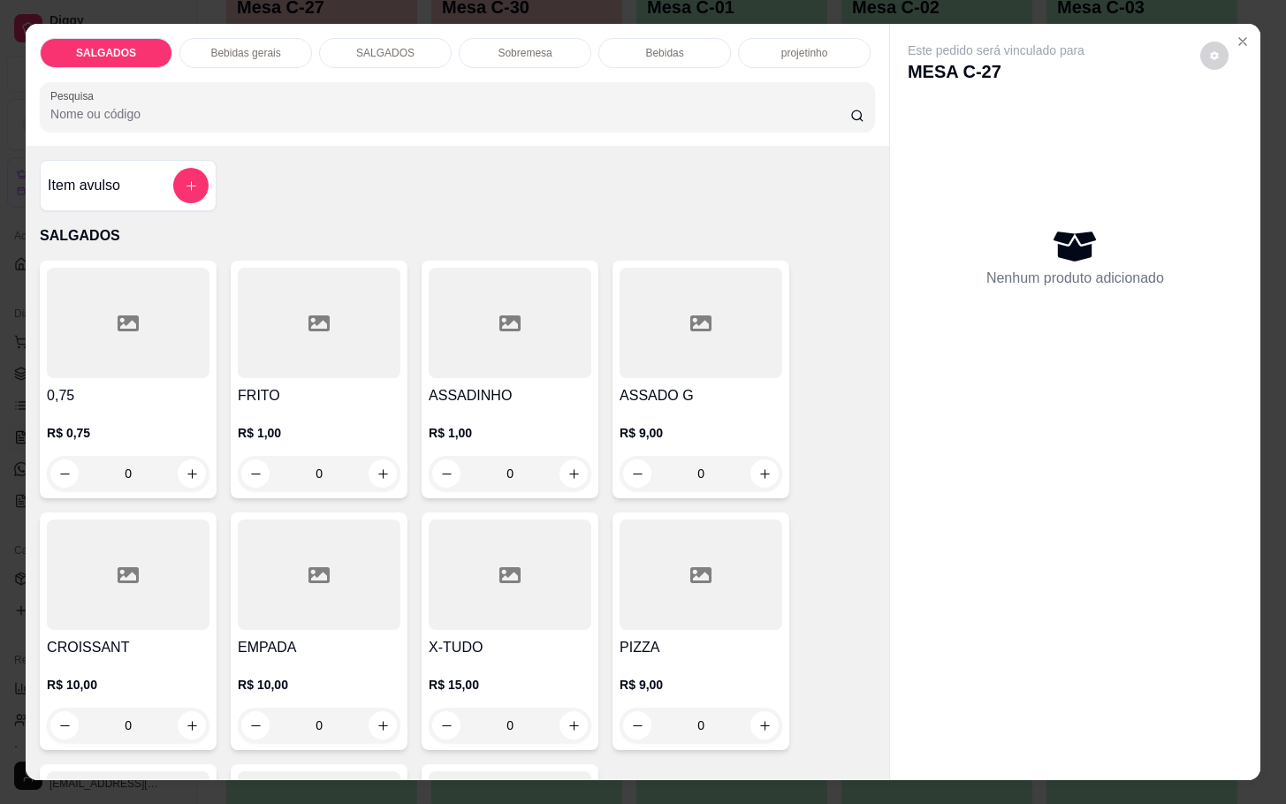
click at [380, 339] on div at bounding box center [319, 323] width 163 height 110
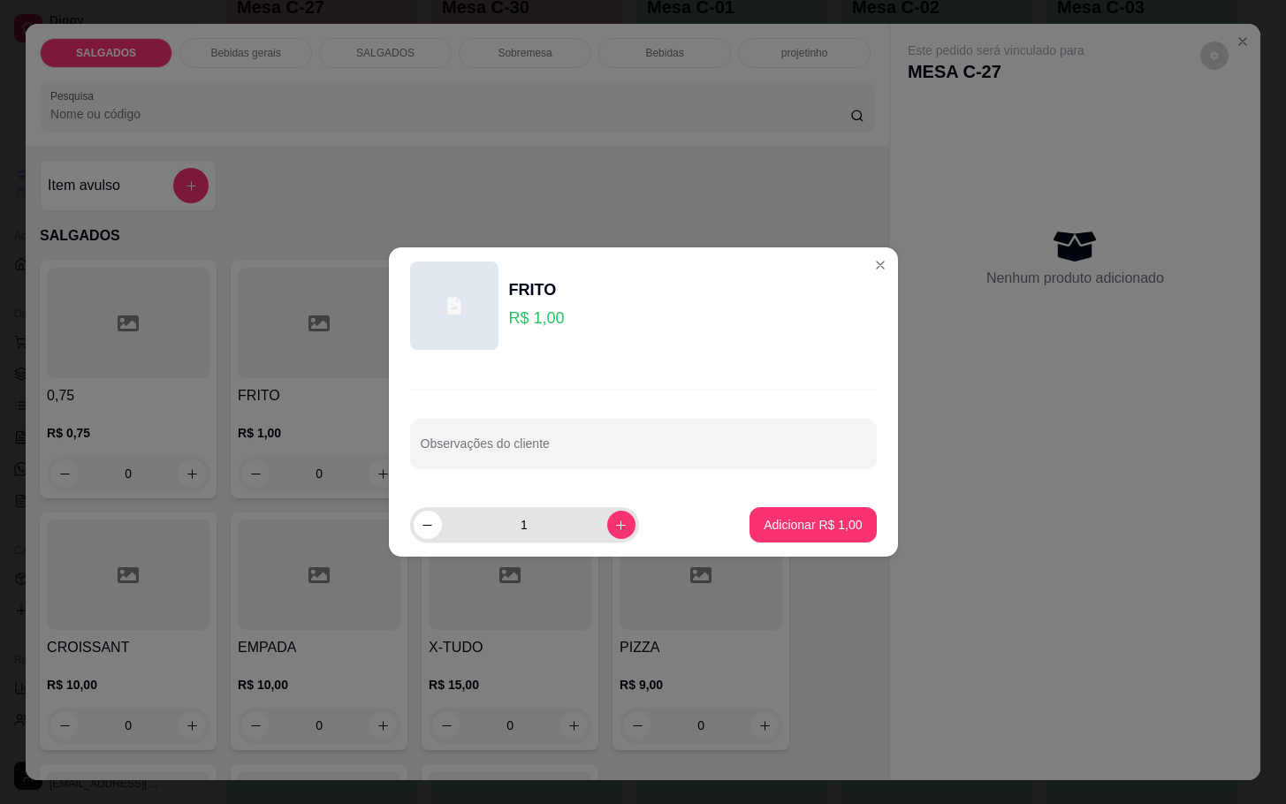
click at [618, 515] on div "1" at bounding box center [525, 524] width 222 height 35
click at [618, 517] on button "increase-product-quantity" at bounding box center [621, 525] width 28 height 28
click at [613, 517] on button "increase-product-quantity" at bounding box center [621, 525] width 28 height 28
click at [613, 517] on button "increase-product-quantity" at bounding box center [620, 524] width 27 height 27
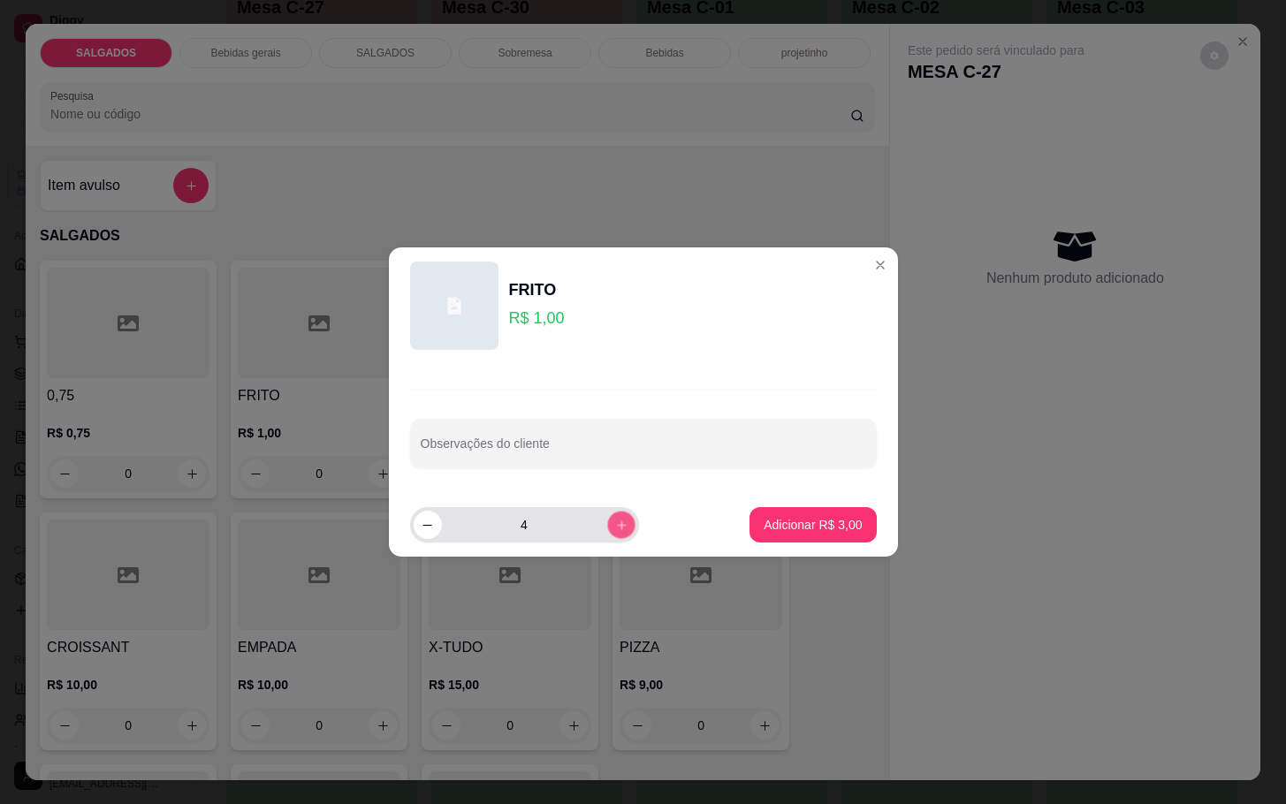
type input "5"
click at [794, 512] on button "Adicionar R$ 5,00" at bounding box center [812, 525] width 123 height 34
type input "5"
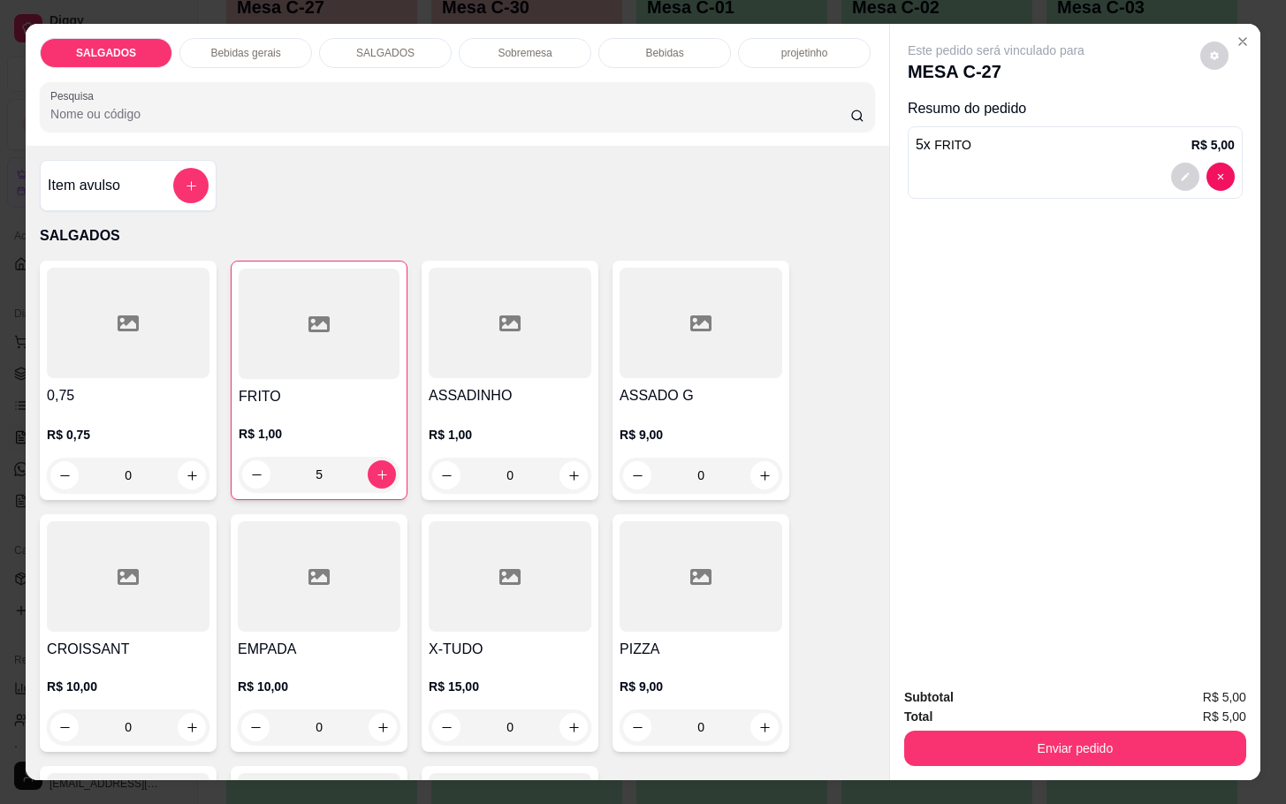
click at [274, 49] on div "Bebidas gerais" at bounding box center [245, 53] width 133 height 30
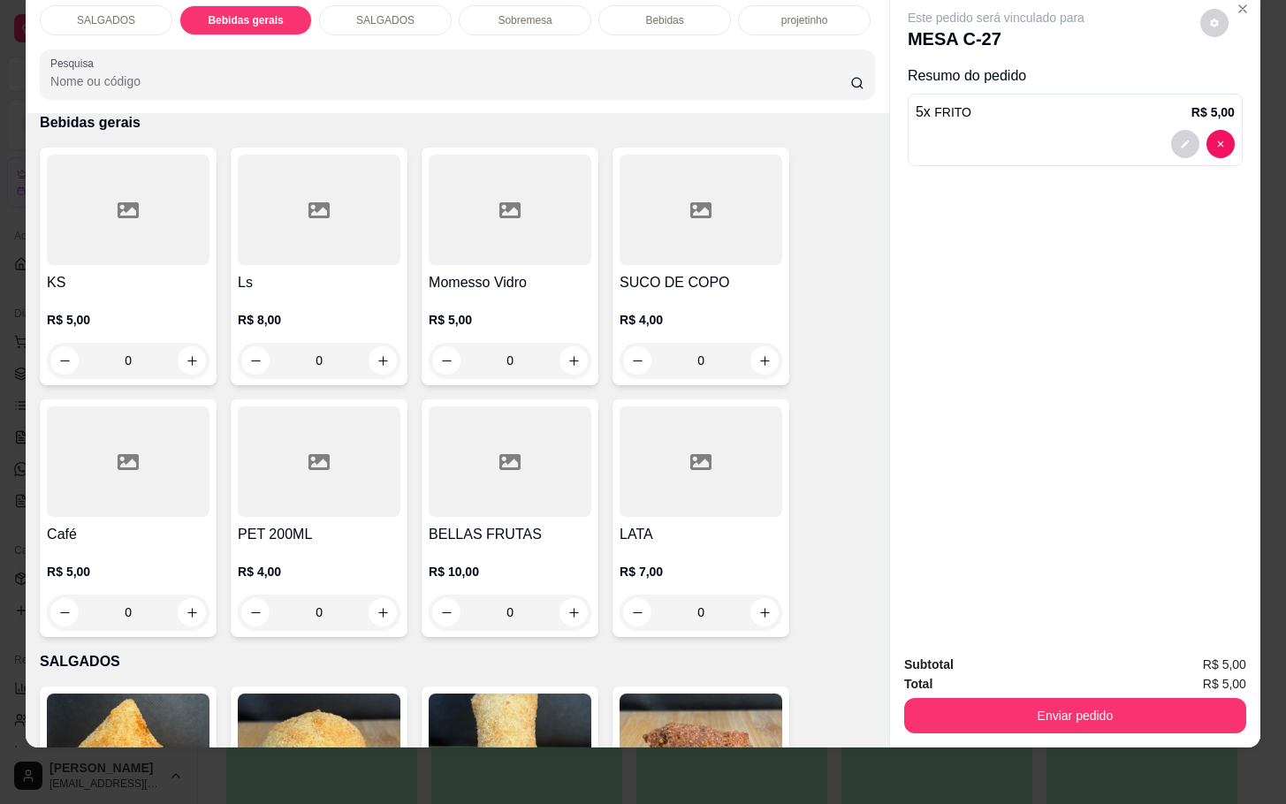
click at [730, 228] on div at bounding box center [701, 210] width 163 height 110
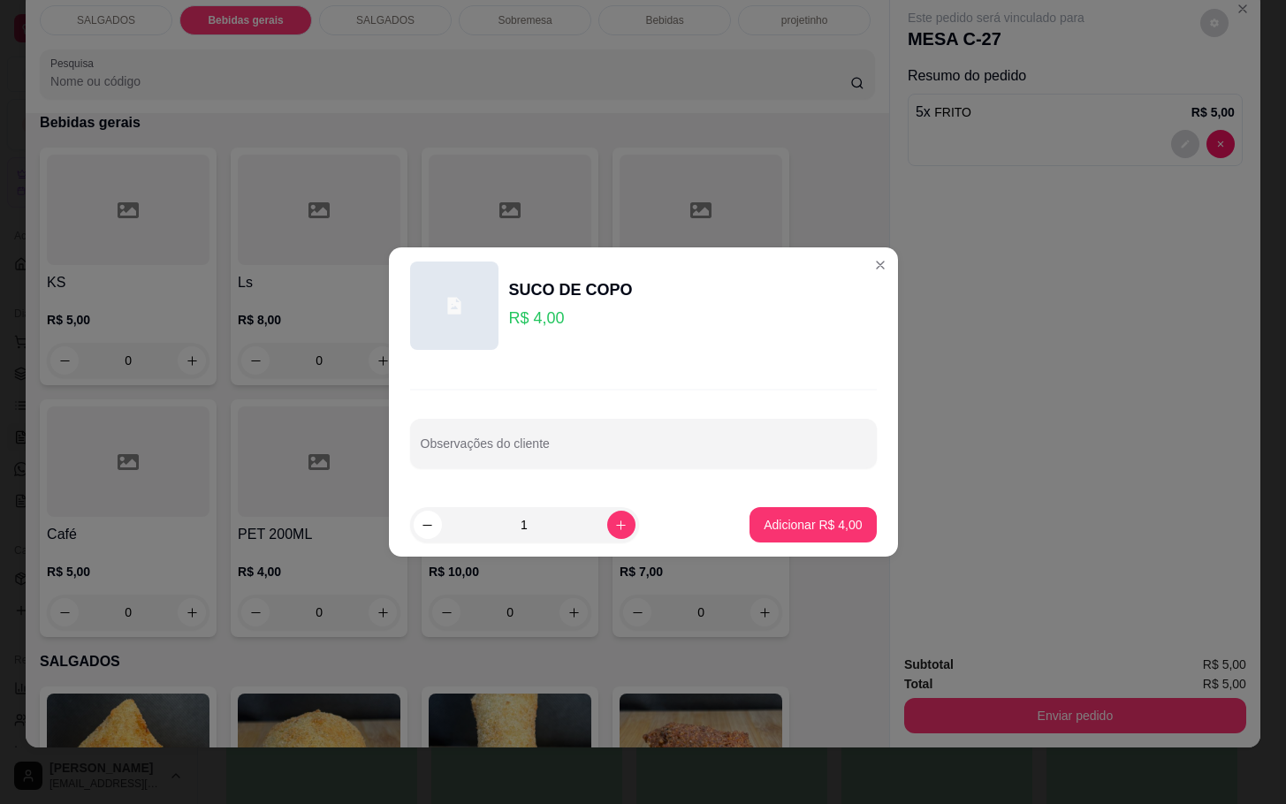
drag, startPoint x: 818, startPoint y: 505, endPoint x: 804, endPoint y: 541, distance: 38.6
click at [820, 505] on footer "1 Adicionar R$ 4,00" at bounding box center [643, 525] width 509 height 64
click at [811, 541] on button "Adicionar R$ 4,00" at bounding box center [812, 525] width 123 height 34
type input "1"
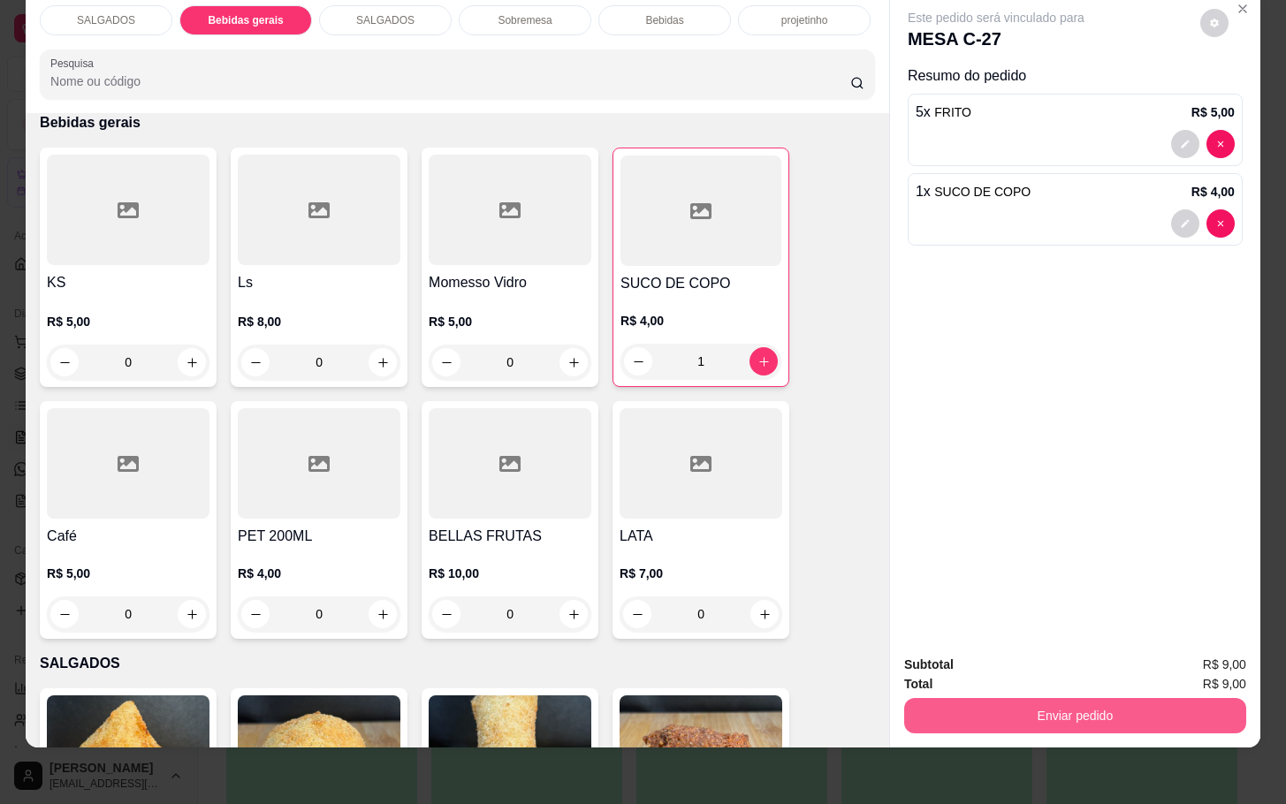
click at [904, 698] on button "Enviar pedido" at bounding box center [1075, 715] width 342 height 35
click at [932, 651] on button "Não registrar e enviar pedido" at bounding box center [1014, 653] width 184 height 34
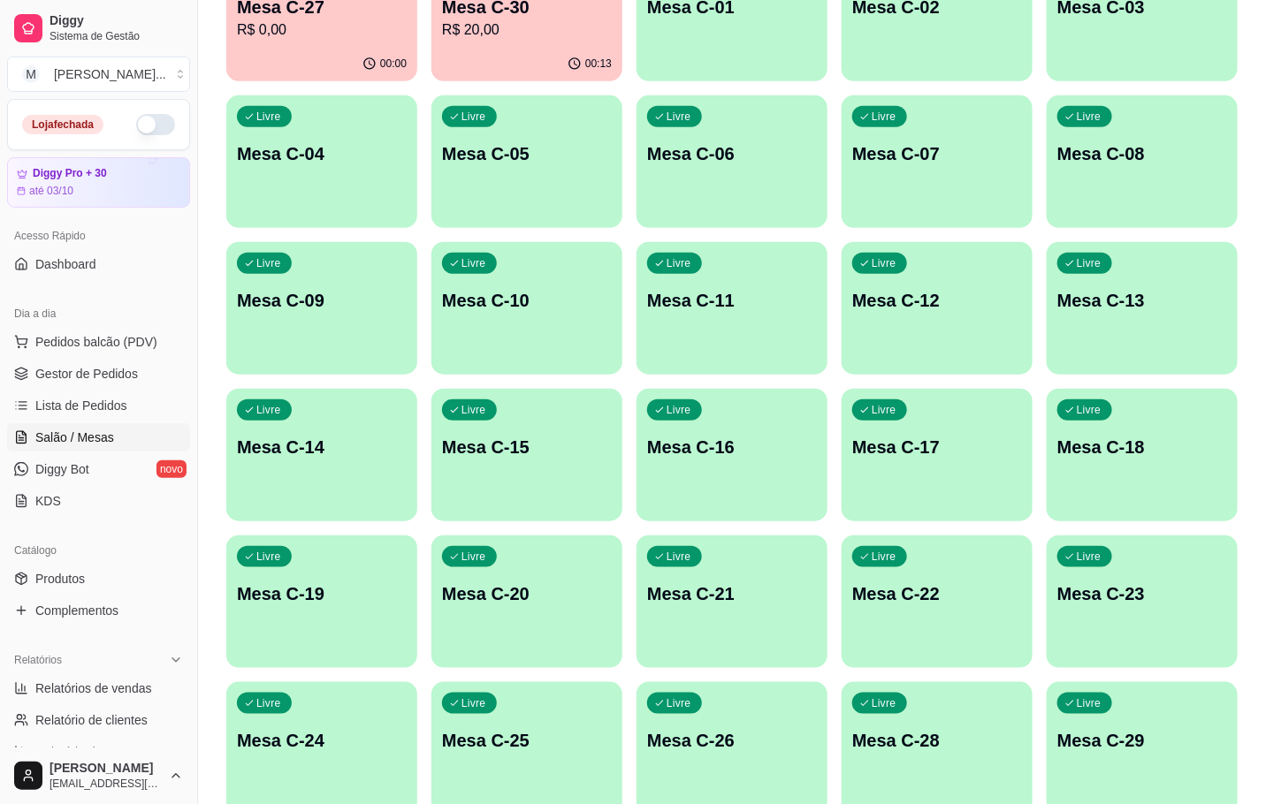
click at [905, 745] on p "Mesa C-28" at bounding box center [937, 740] width 170 height 25
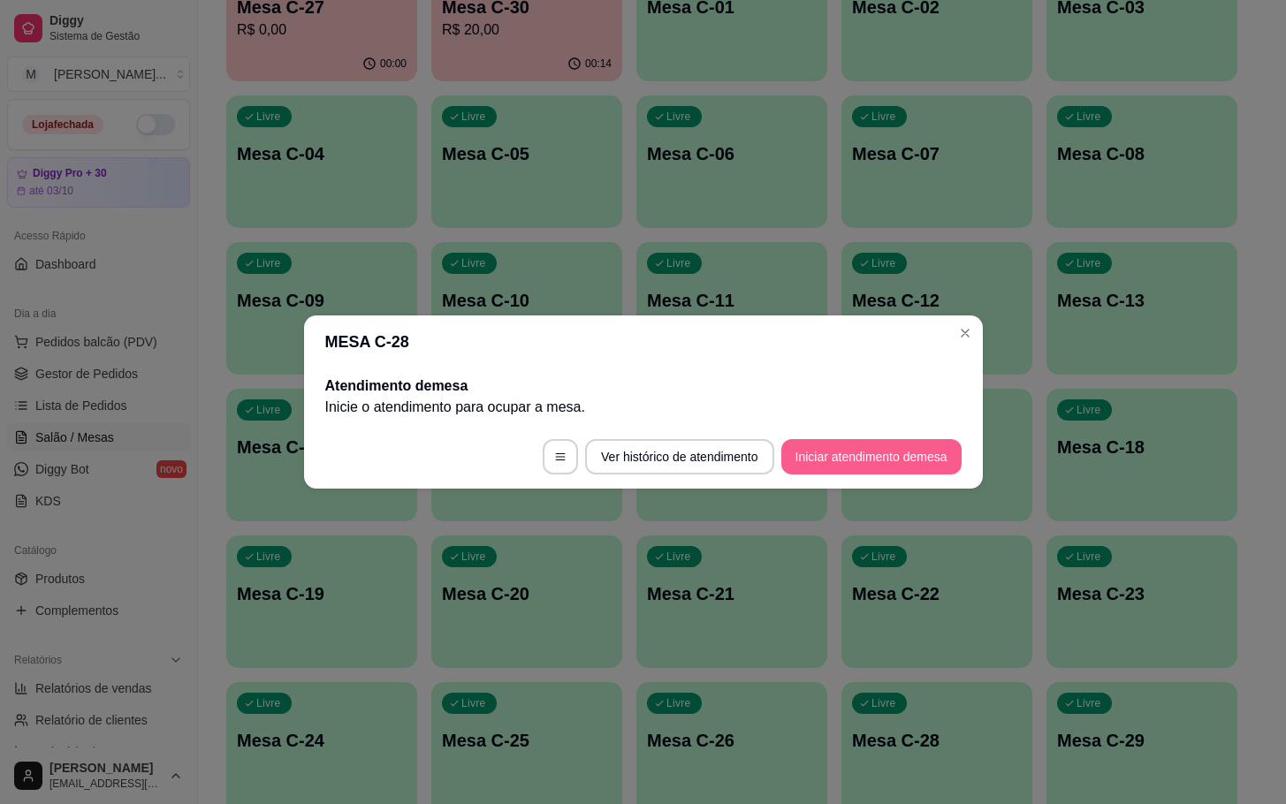
click at [908, 452] on button "Iniciar atendimento de mesa" at bounding box center [871, 456] width 180 height 35
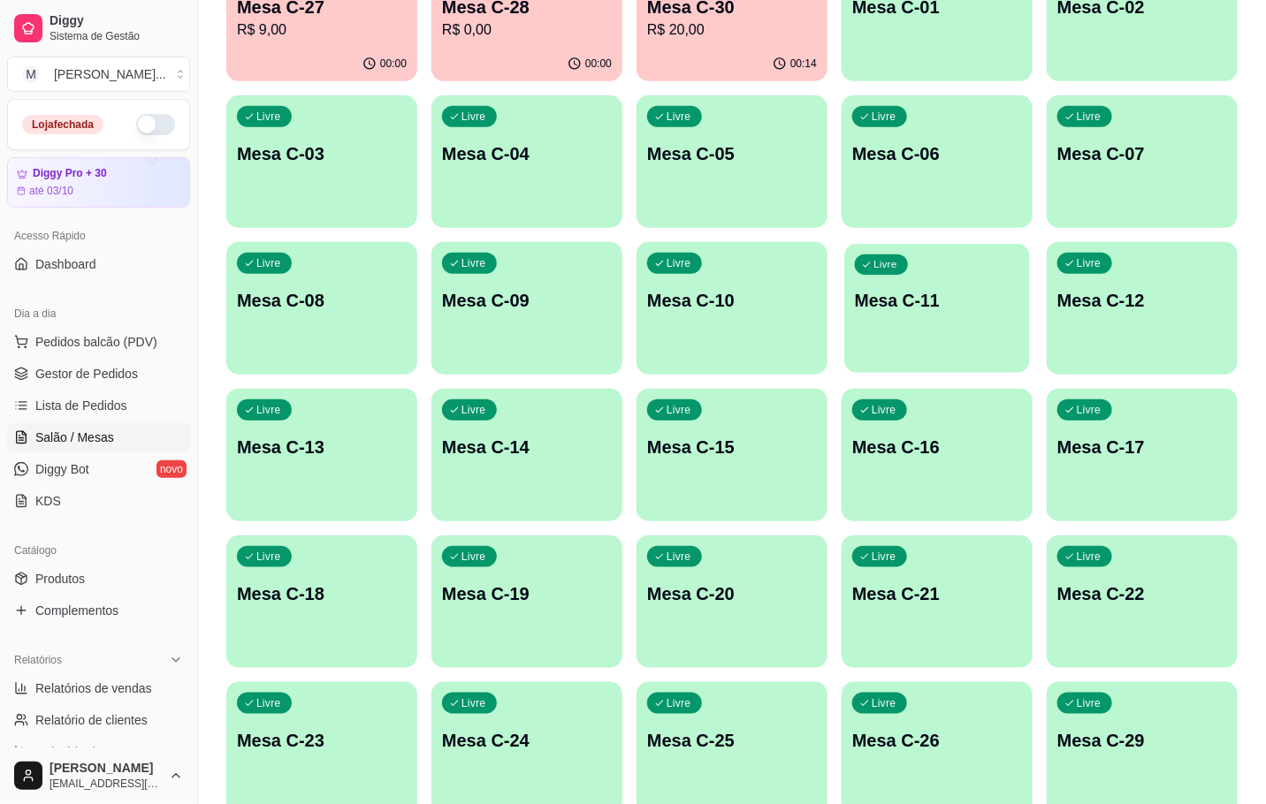
click at [867, 286] on div "Livre Mesa C-11" at bounding box center [937, 298] width 186 height 108
click at [568, 22] on p "R$ 0,00" at bounding box center [527, 29] width 170 height 21
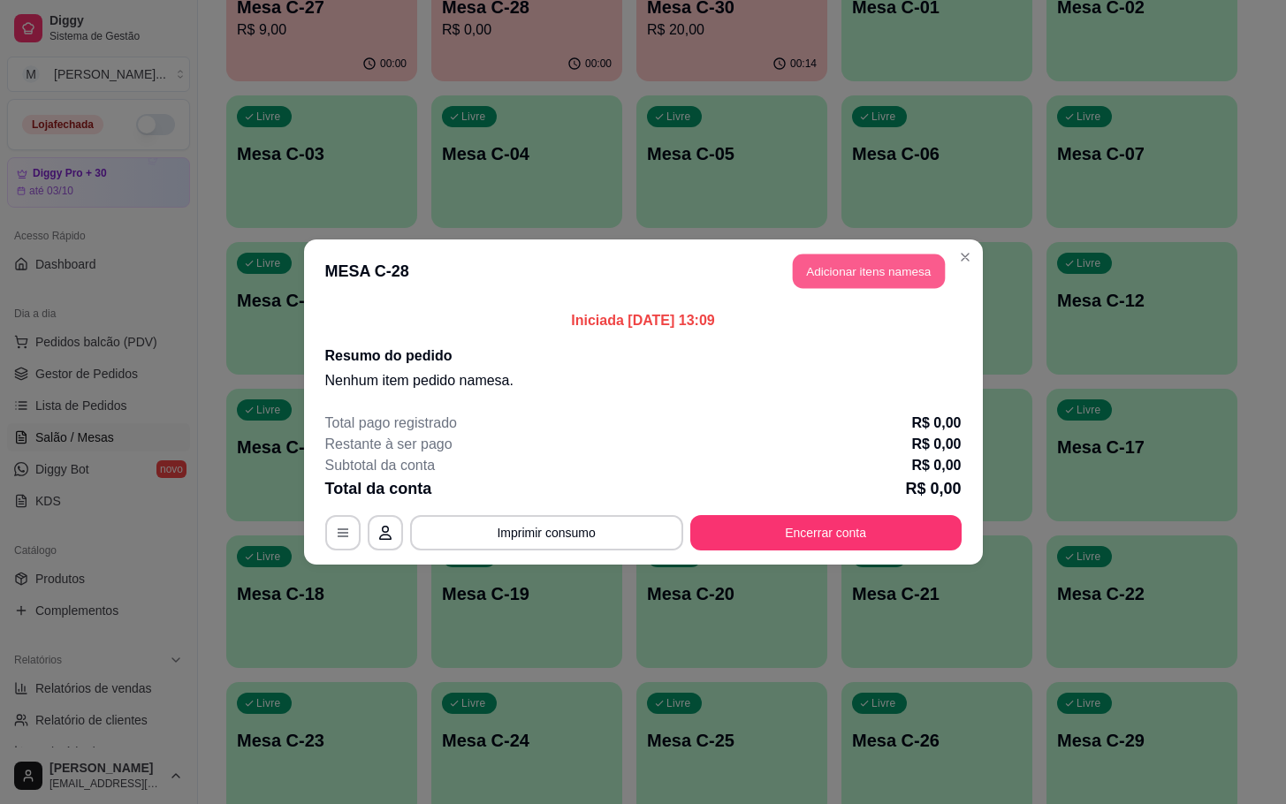
click at [912, 276] on button "Adicionar itens na mesa" at bounding box center [869, 272] width 152 height 34
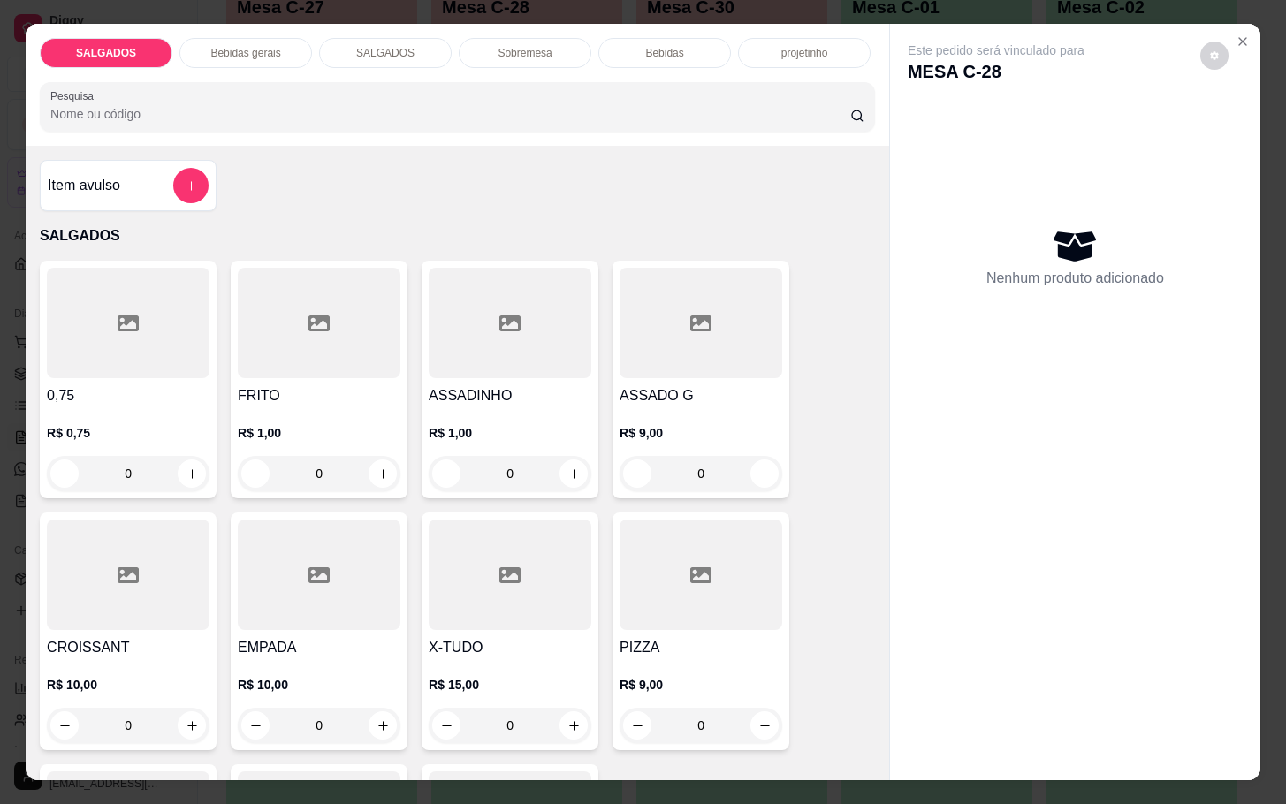
click at [367, 388] on h4 "FRITO" at bounding box center [319, 395] width 163 height 21
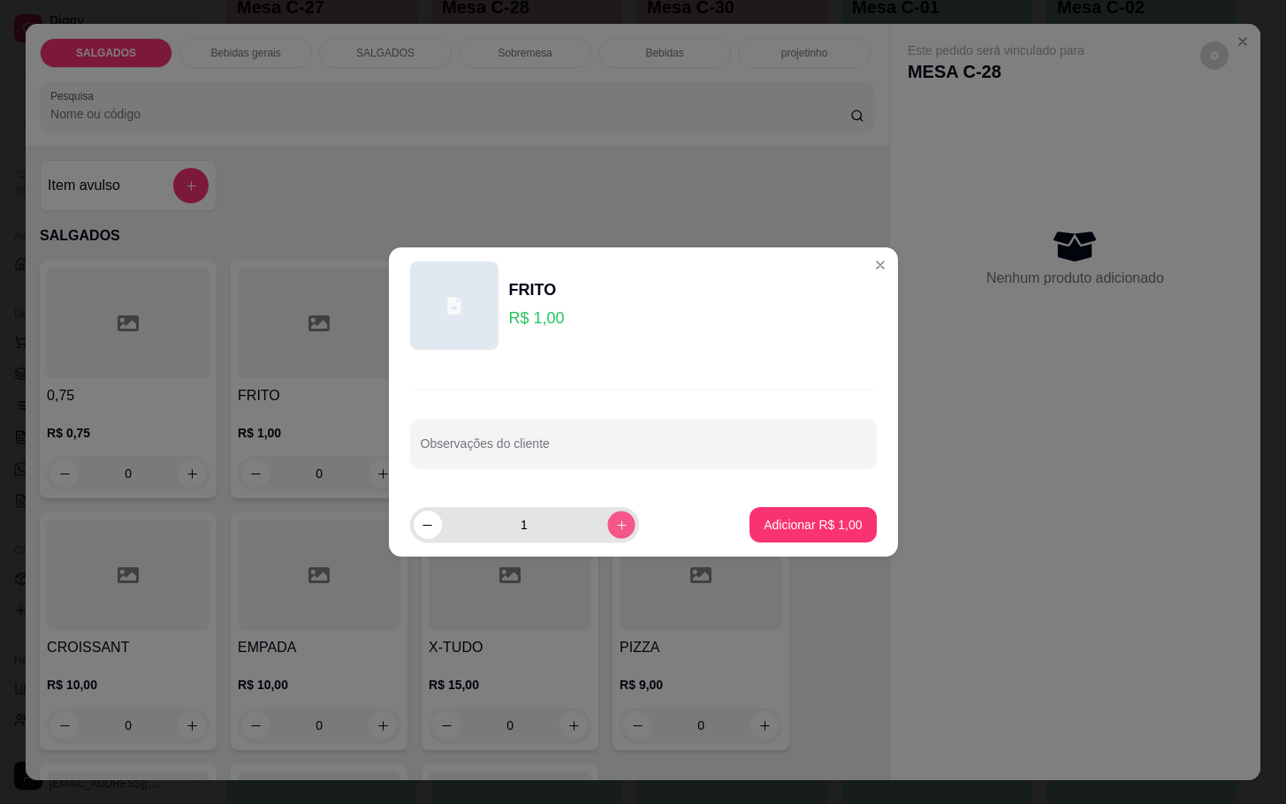
click at [607, 515] on button "increase-product-quantity" at bounding box center [620, 524] width 27 height 27
click at [614, 519] on icon "increase-product-quantity" at bounding box center [620, 525] width 13 height 13
click at [614, 520] on icon "increase-product-quantity" at bounding box center [620, 525] width 13 height 13
click at [613, 520] on button "increase-product-quantity" at bounding box center [620, 524] width 27 height 27
click at [615, 520] on button "increase-product-quantity" at bounding box center [620, 524] width 27 height 27
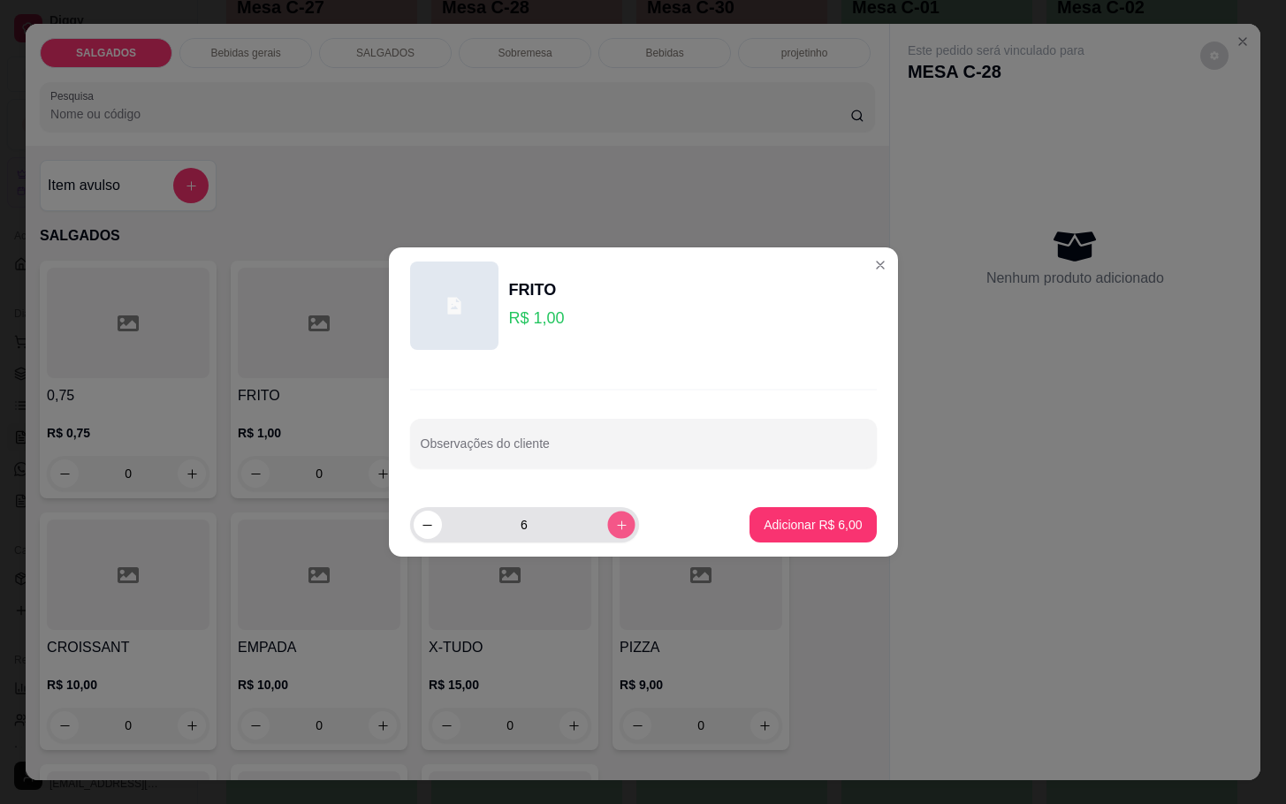
click at [616, 521] on button "increase-product-quantity" at bounding box center [620, 524] width 27 height 27
type input "7"
click at [820, 517] on p "Adicionar R$ 7,00" at bounding box center [813, 525] width 98 height 18
type input "7"
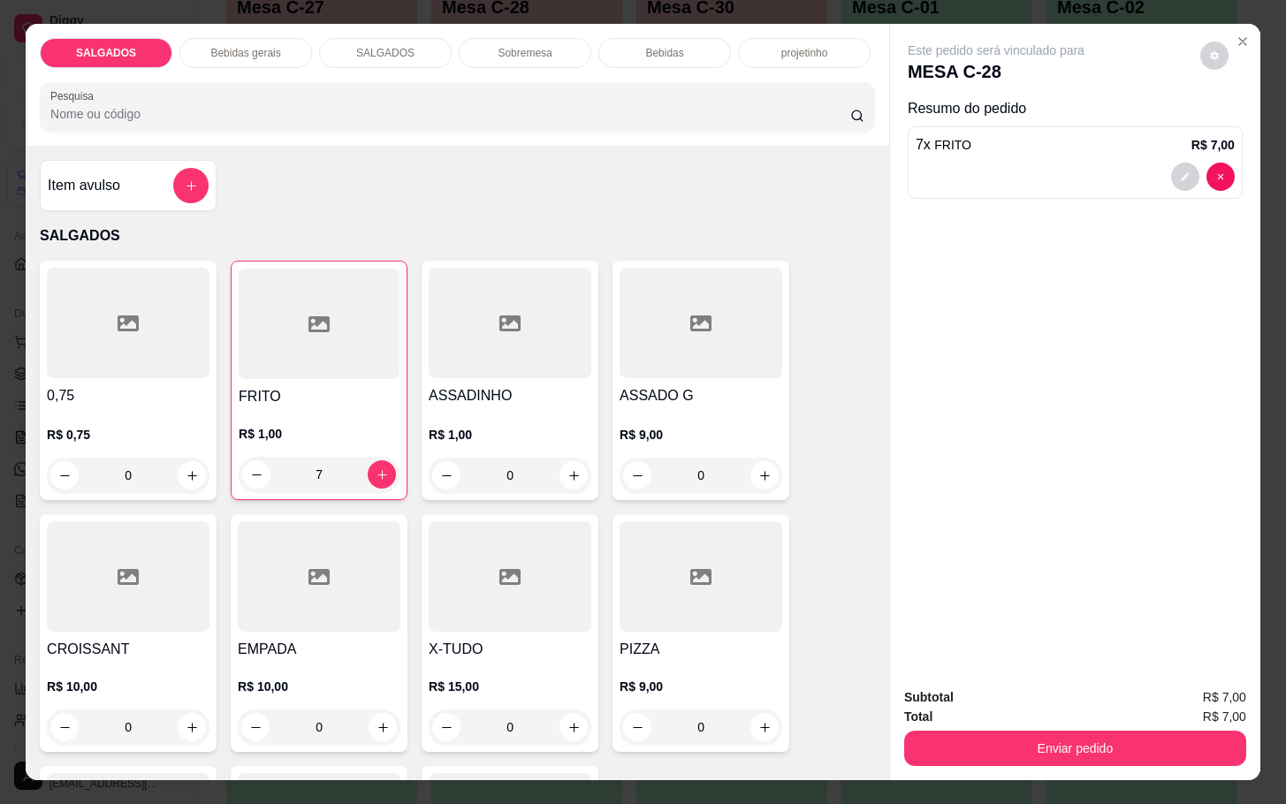
click at [269, 51] on div "Bebidas gerais" at bounding box center [245, 53] width 133 height 30
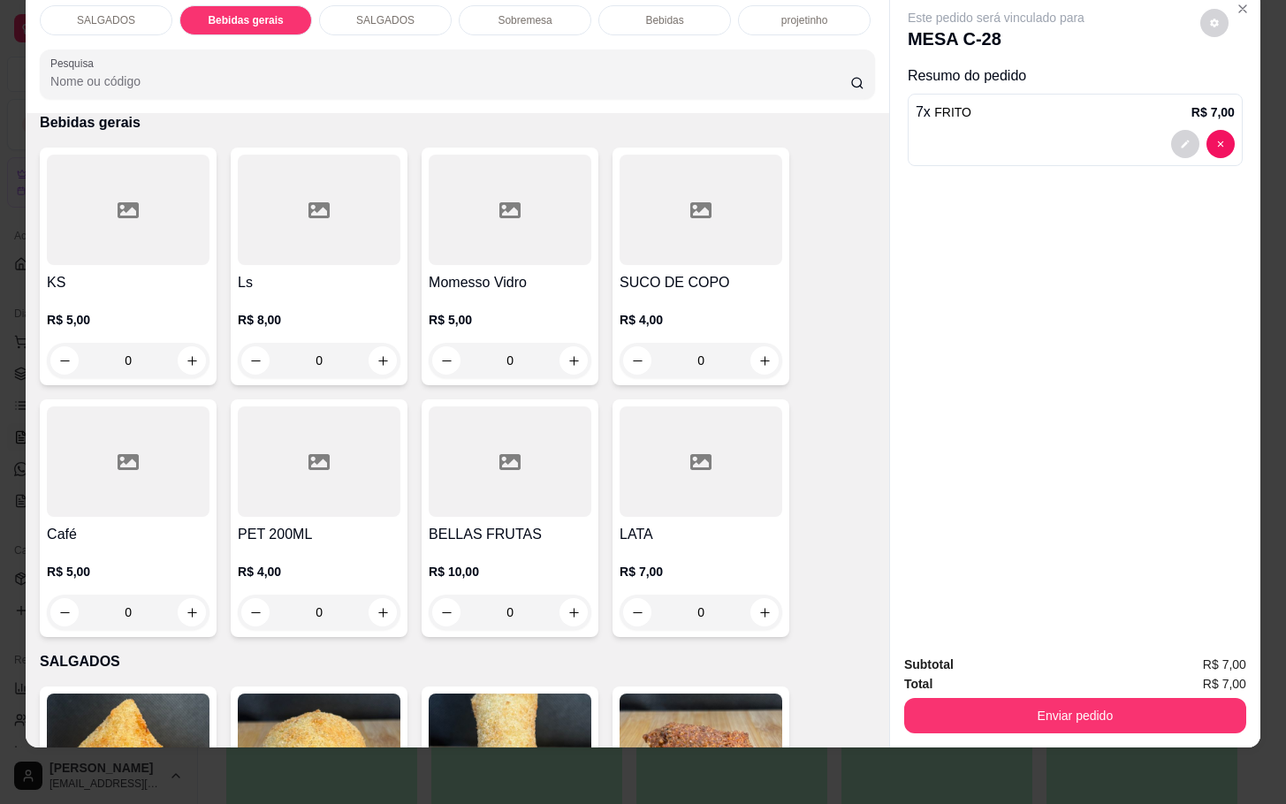
click at [700, 202] on icon at bounding box center [700, 210] width 21 height 16
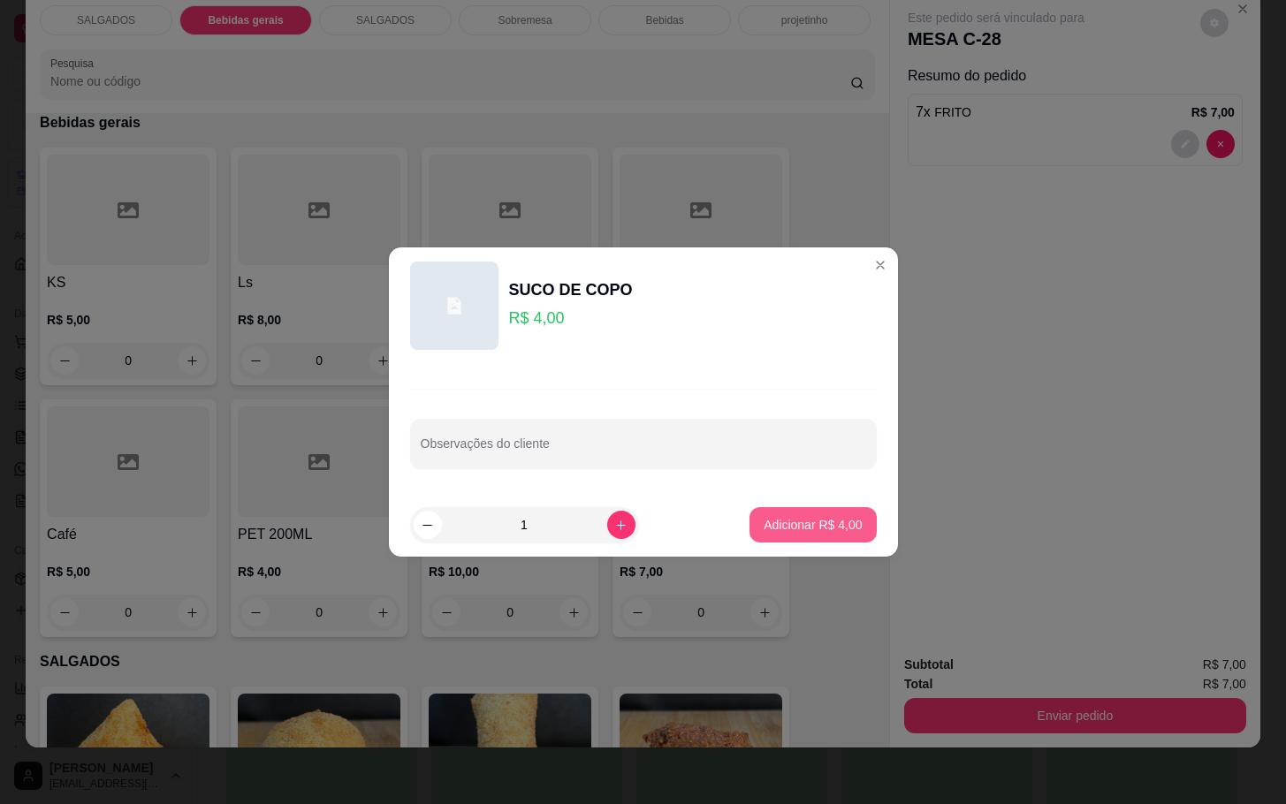
click at [790, 529] on p "Adicionar R$ 4,00" at bounding box center [813, 525] width 98 height 18
type input "1"
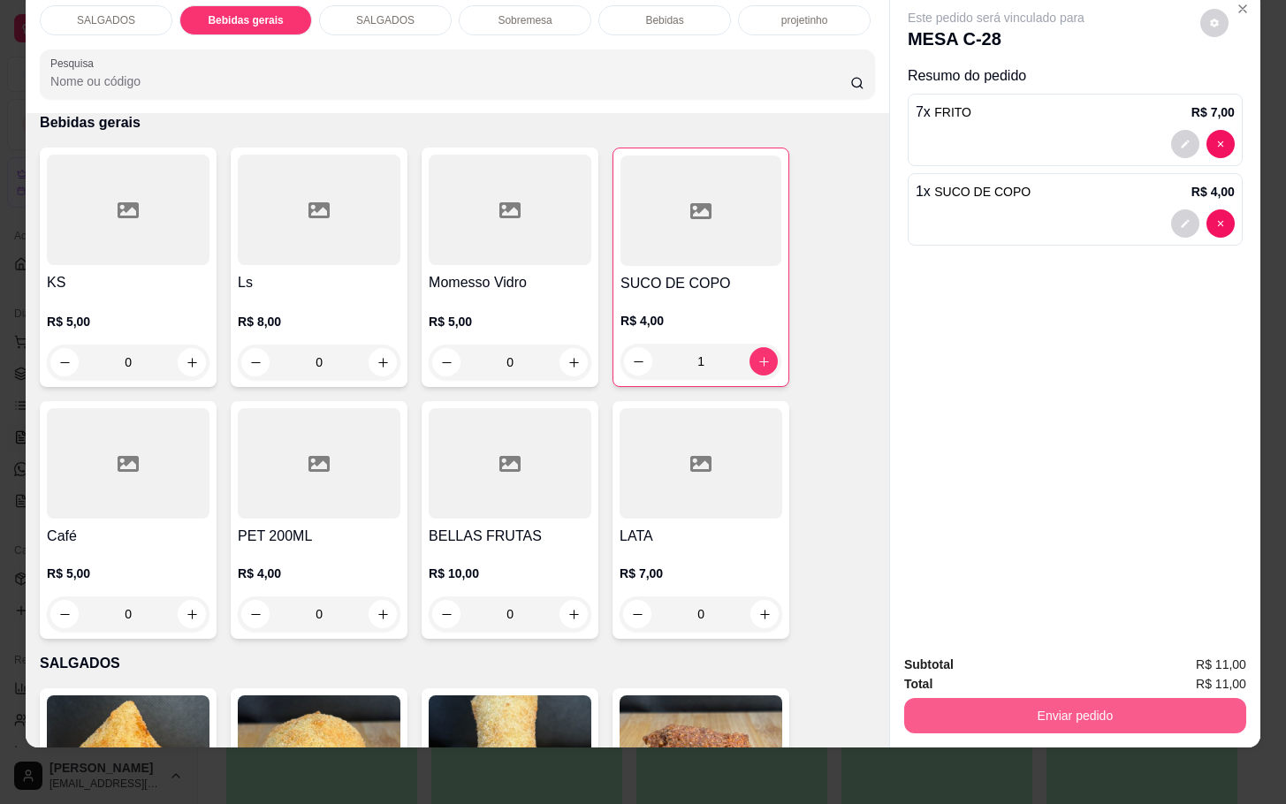
click at [1141, 728] on div "Subtotal R$ 11,00 Total R$ 11,00 Enviar pedido" at bounding box center [1075, 694] width 370 height 107
click at [1103, 700] on button "Enviar pedido" at bounding box center [1075, 715] width 331 height 34
click at [982, 645] on button "Não registrar e enviar pedido" at bounding box center [1014, 652] width 179 height 33
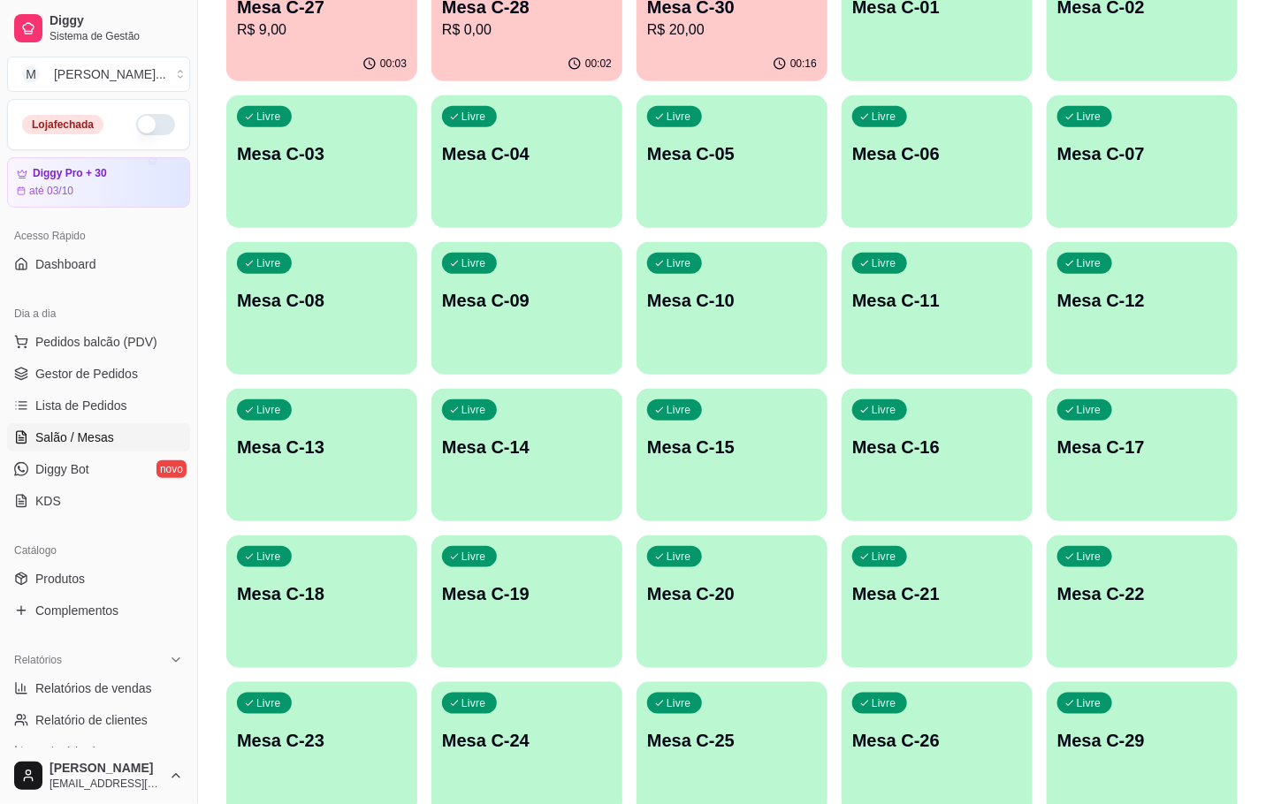
click at [1172, 602] on p "Mesa C-22" at bounding box center [1142, 594] width 170 height 25
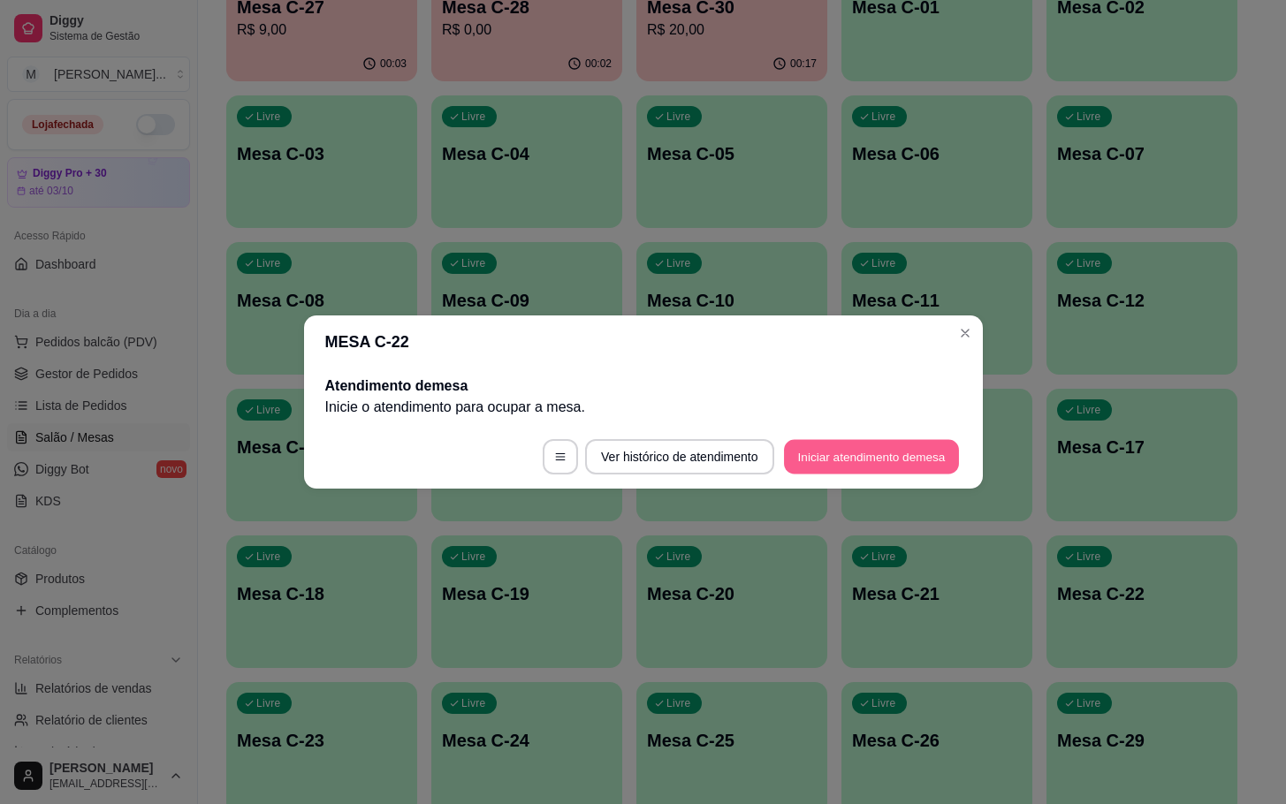
click at [894, 472] on button "Iniciar atendimento de mesa" at bounding box center [871, 457] width 175 height 34
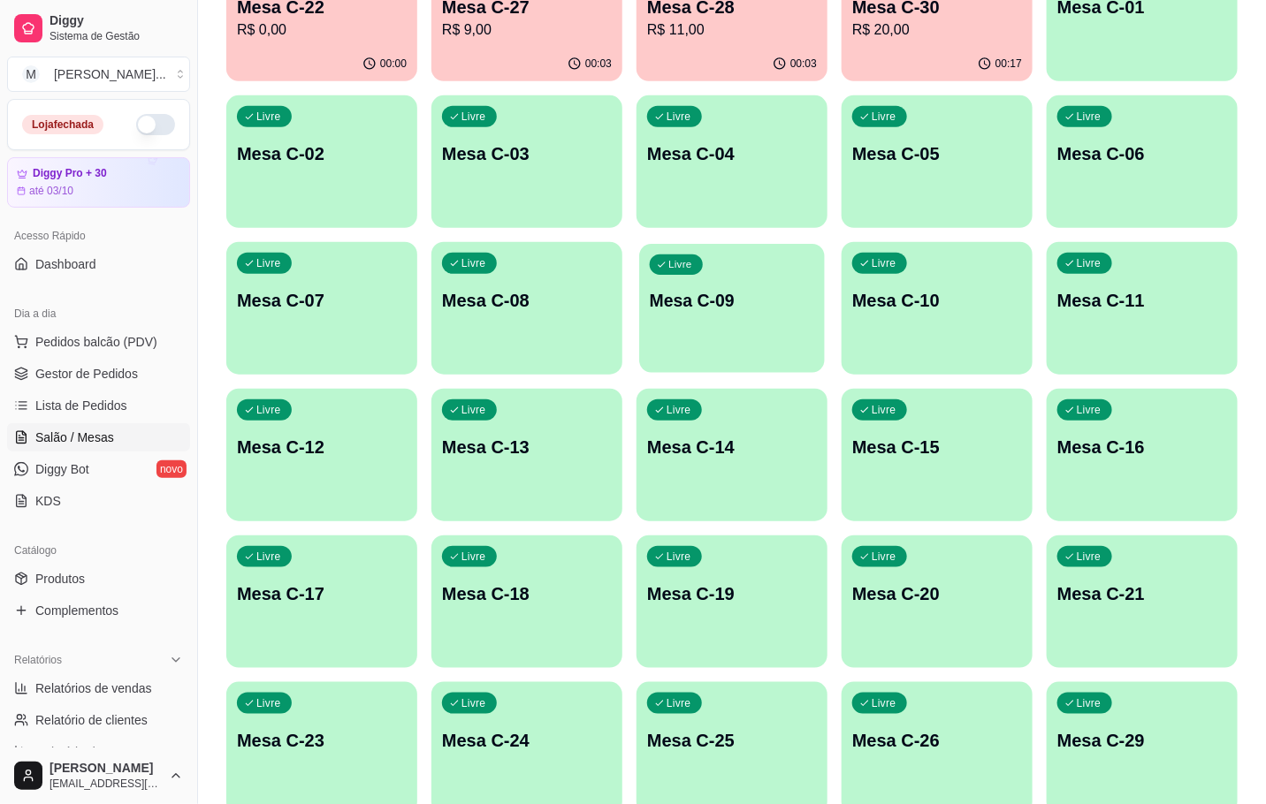
click at [794, 253] on div "Livre Mesa C-09" at bounding box center [732, 298] width 186 height 108
click at [279, 51] on div "00:00" at bounding box center [321, 64] width 191 height 34
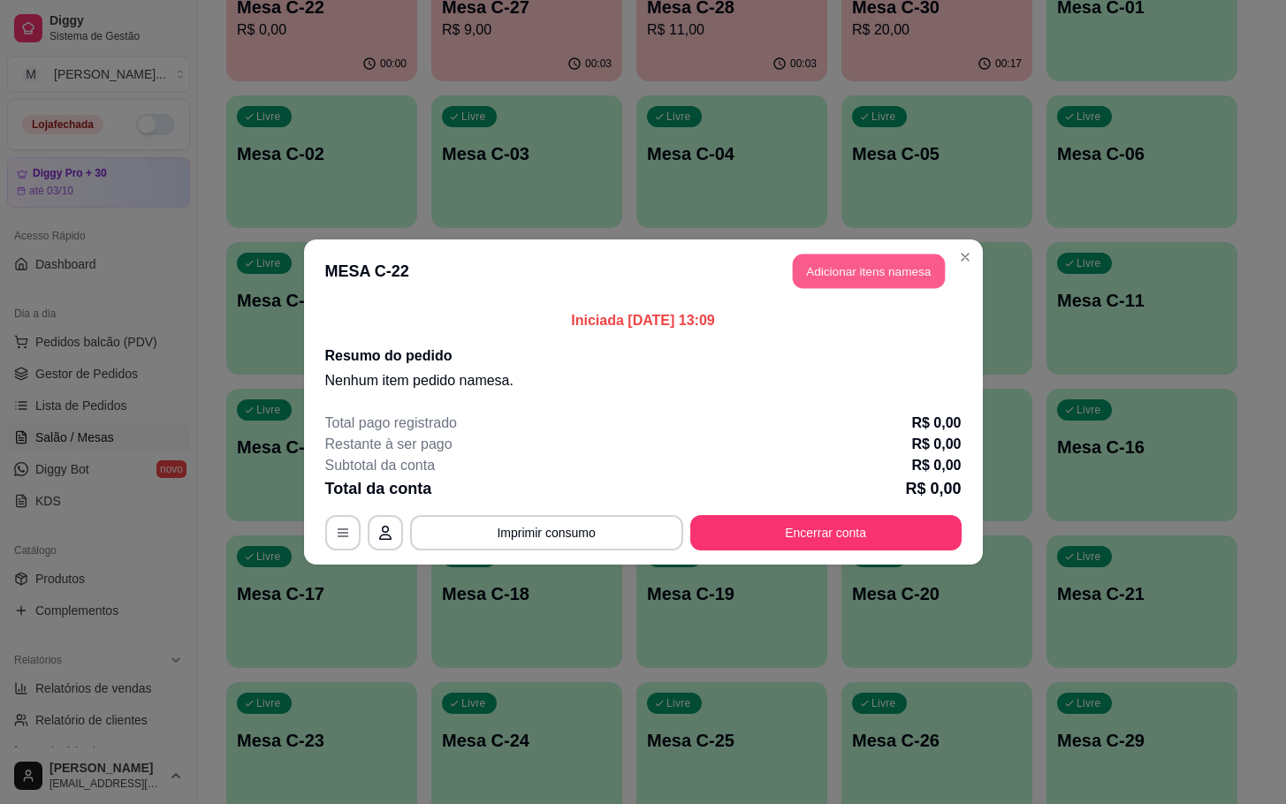
click at [857, 263] on button "Adicionar itens na mesa" at bounding box center [869, 272] width 152 height 34
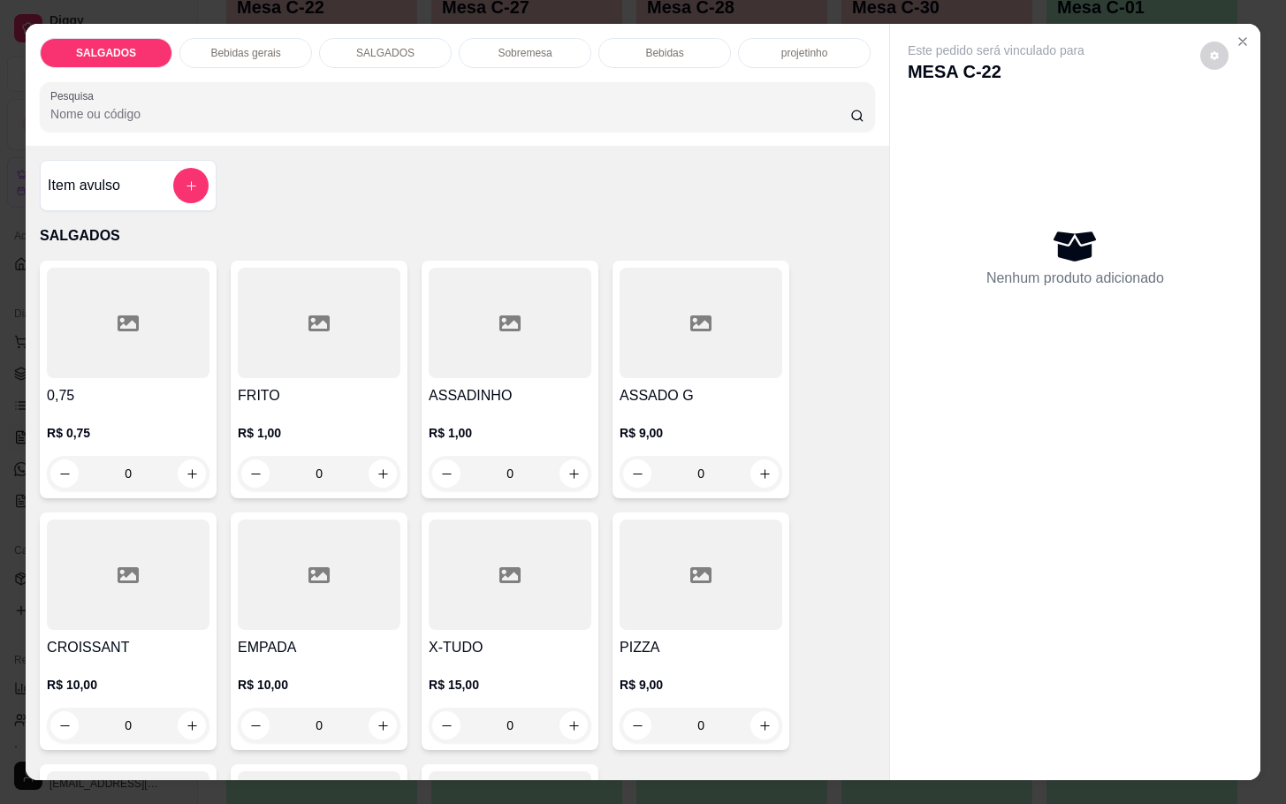
click at [343, 276] on div at bounding box center [319, 323] width 163 height 110
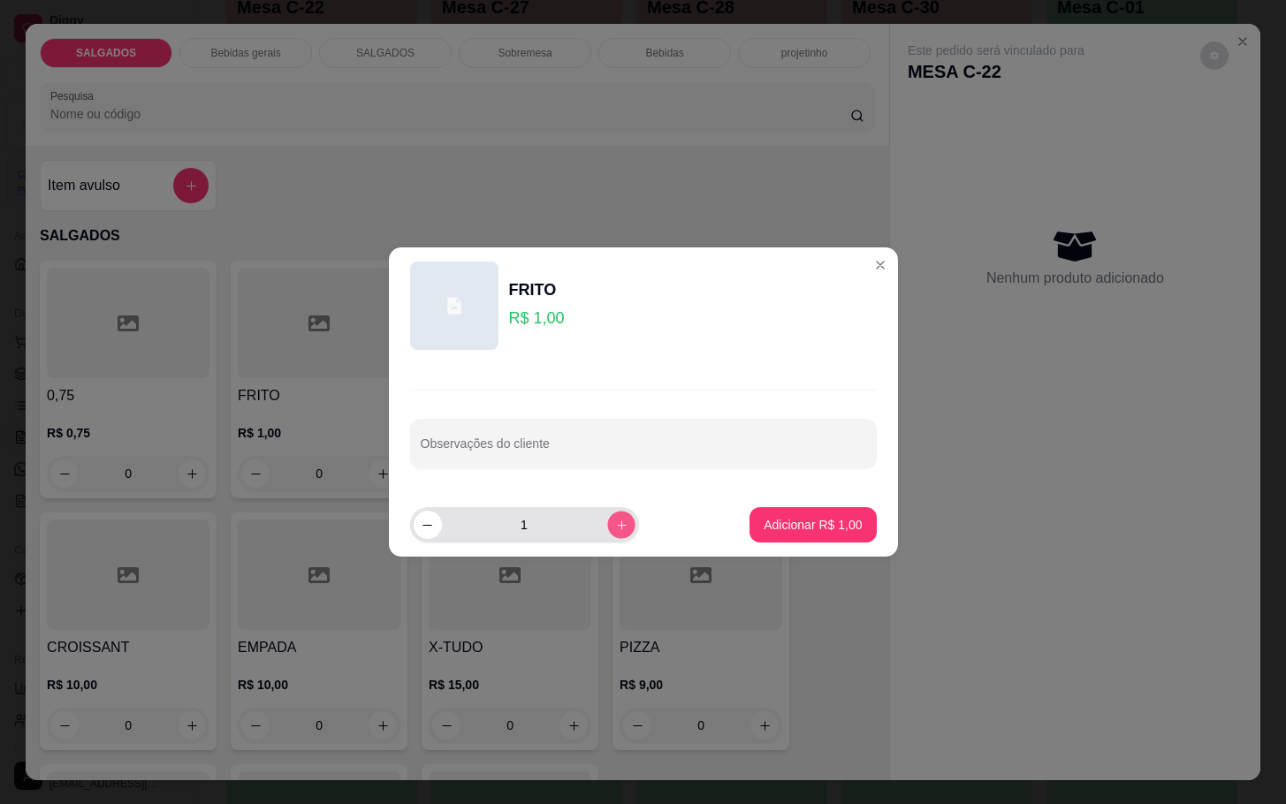
click at [613, 528] on button "increase-product-quantity" at bounding box center [620, 524] width 27 height 27
click at [607, 523] on button "increase-product-quantity" at bounding box center [620, 524] width 27 height 27
click at [607, 526] on button "increase-product-quantity" at bounding box center [620, 524] width 27 height 27
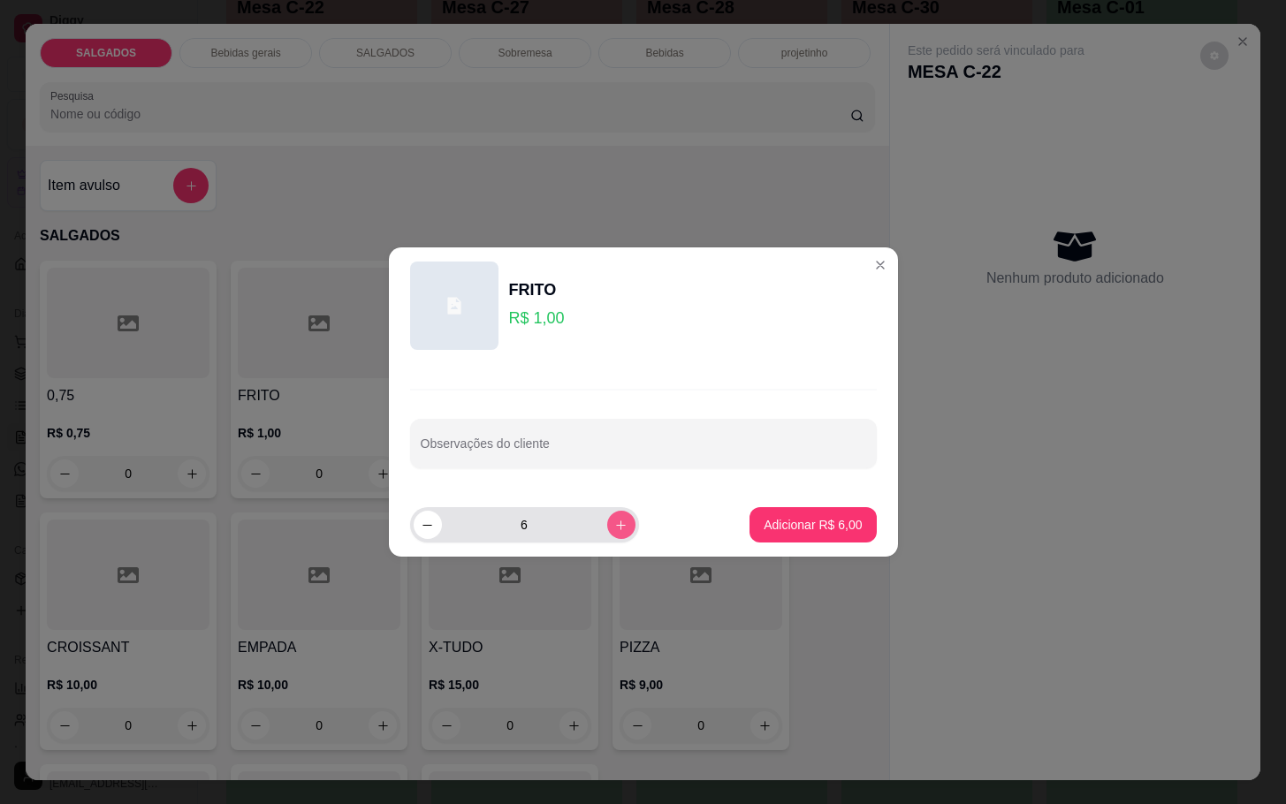
click at [607, 526] on button "increase-product-quantity" at bounding box center [621, 525] width 28 height 28
click at [607, 526] on button "increase-product-quantity" at bounding box center [620, 524] width 27 height 27
click at [607, 526] on button "increase-product-quantity" at bounding box center [621, 525] width 28 height 28
click at [607, 526] on button "increase-product-quantity" at bounding box center [620, 524] width 27 height 27
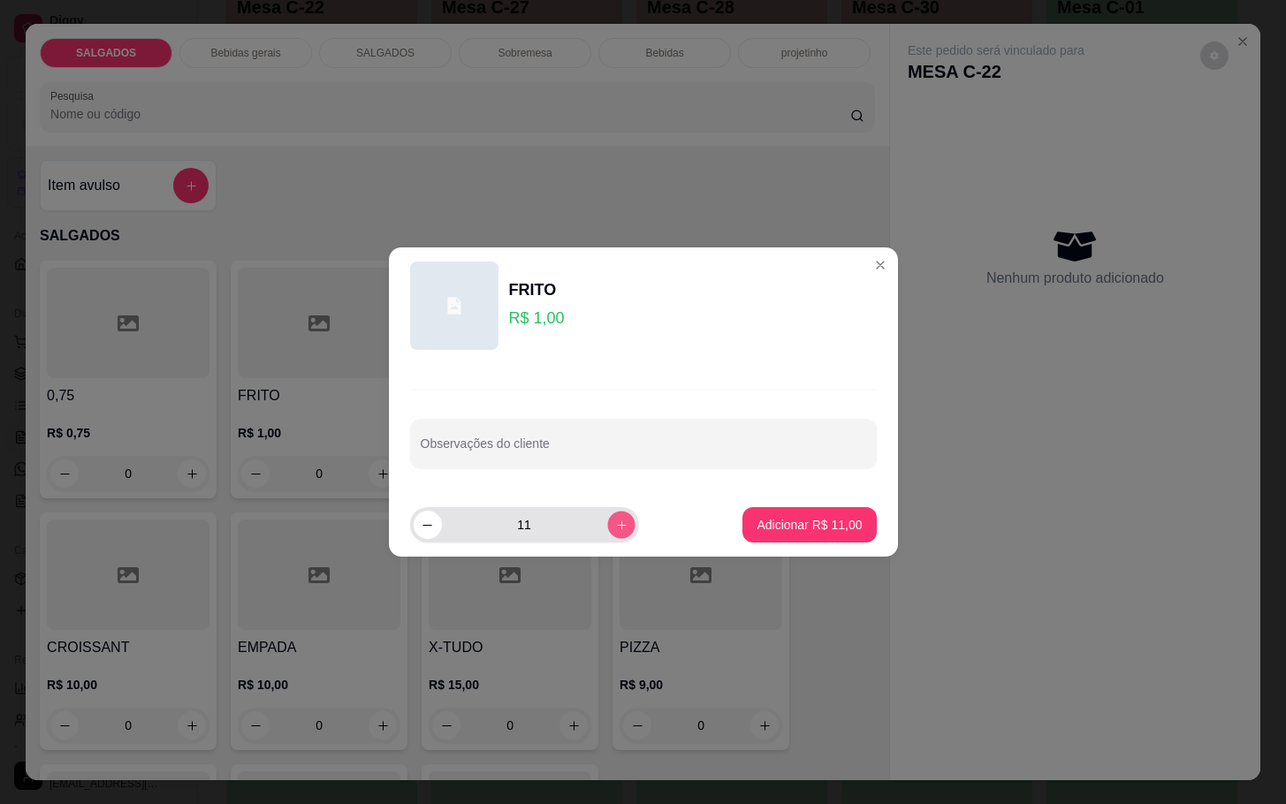
click at [614, 526] on icon "increase-product-quantity" at bounding box center [620, 525] width 13 height 13
click at [607, 513] on button "increase-product-quantity" at bounding box center [620, 524] width 27 height 27
click at [605, 510] on div "13" at bounding box center [525, 524] width 222 height 35
click at [614, 520] on icon "increase-product-quantity" at bounding box center [620, 525] width 13 height 13
click at [607, 520] on button "increase-product-quantity" at bounding box center [621, 525] width 28 height 28
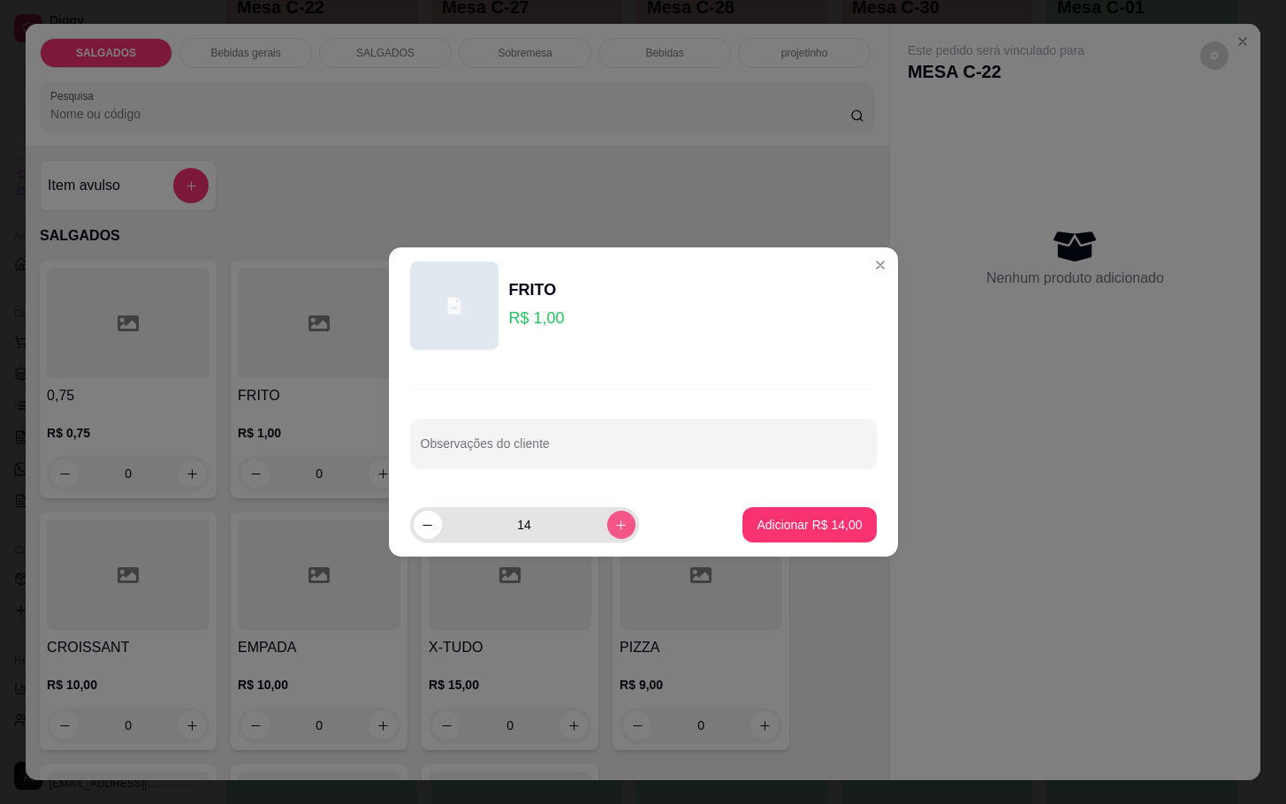
type input "15"
click at [770, 547] on footer "15 Adicionar R$ 15,00" at bounding box center [643, 525] width 509 height 64
click at [778, 533] on p "Adicionar R$ 15,00" at bounding box center [809, 525] width 105 height 18
type input "15"
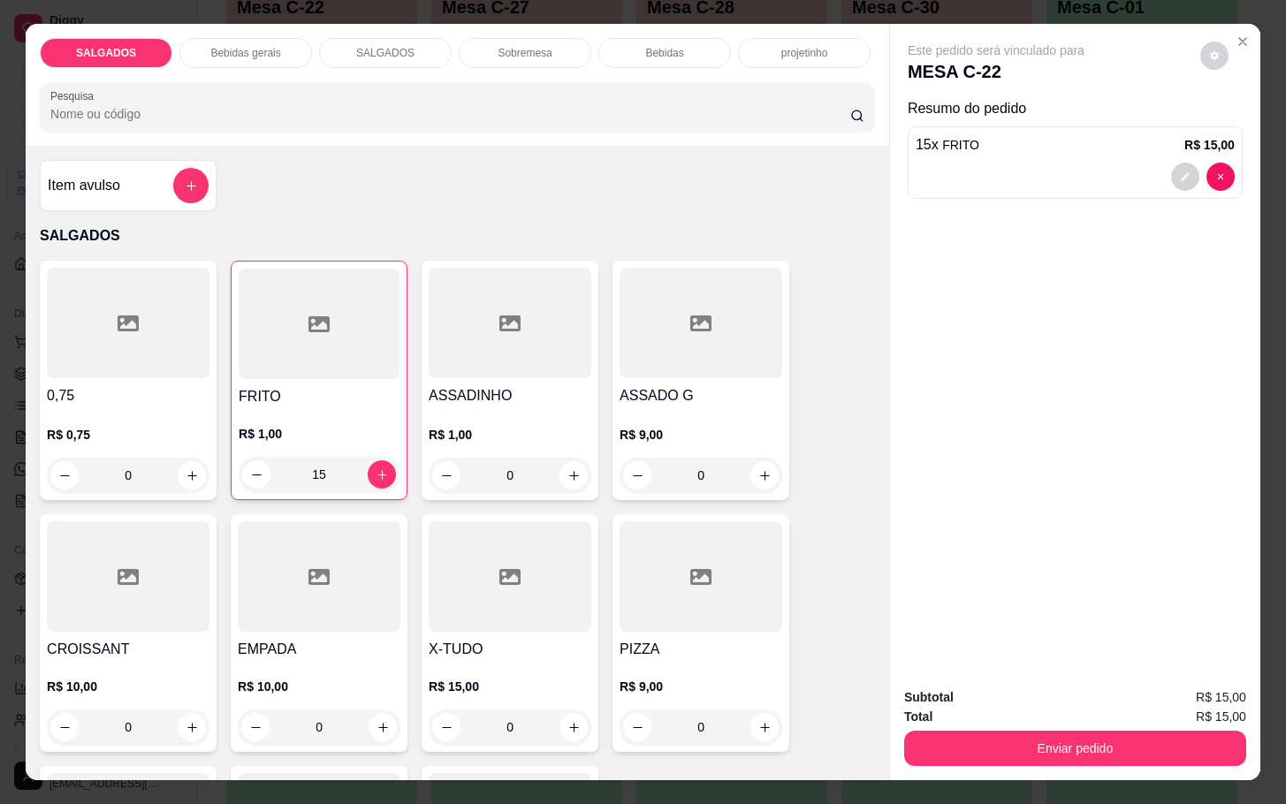
click at [258, 38] on div "Bebidas gerais" at bounding box center [245, 53] width 133 height 30
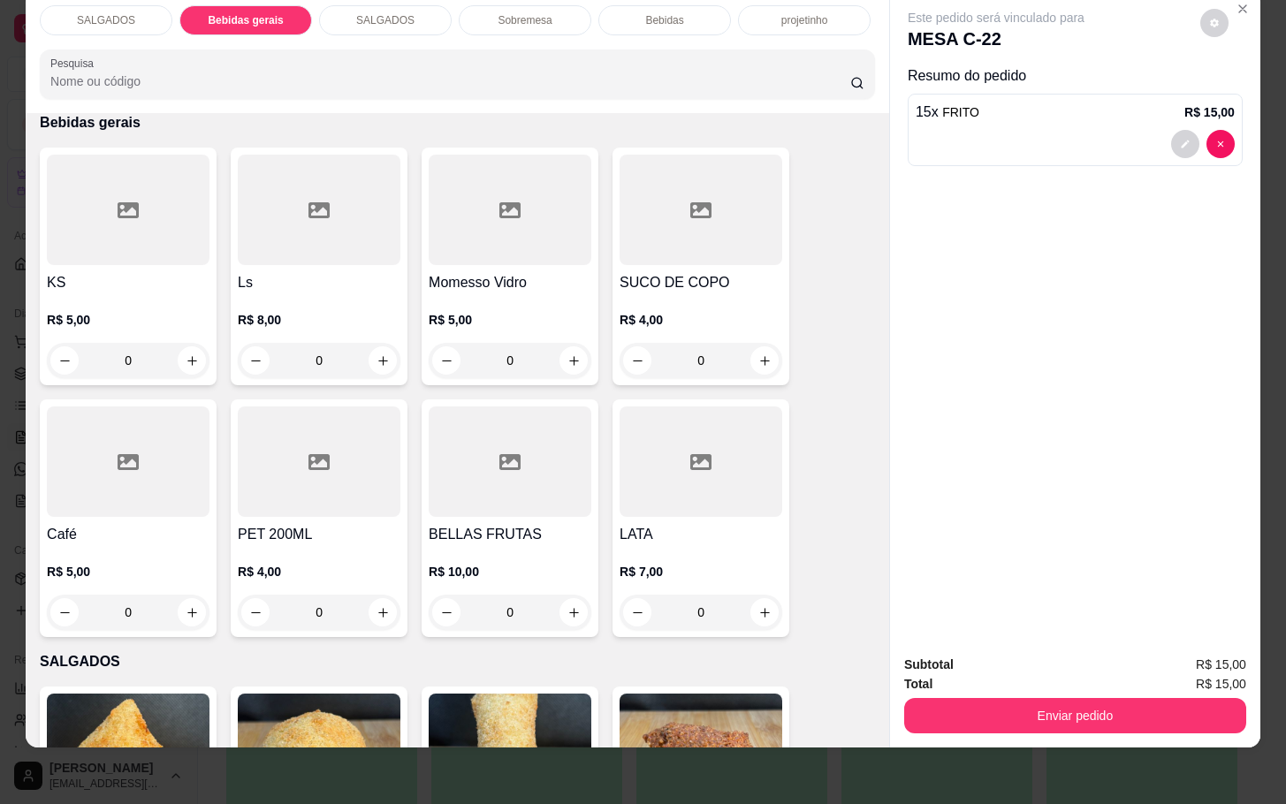
click at [560, 215] on div at bounding box center [510, 210] width 163 height 110
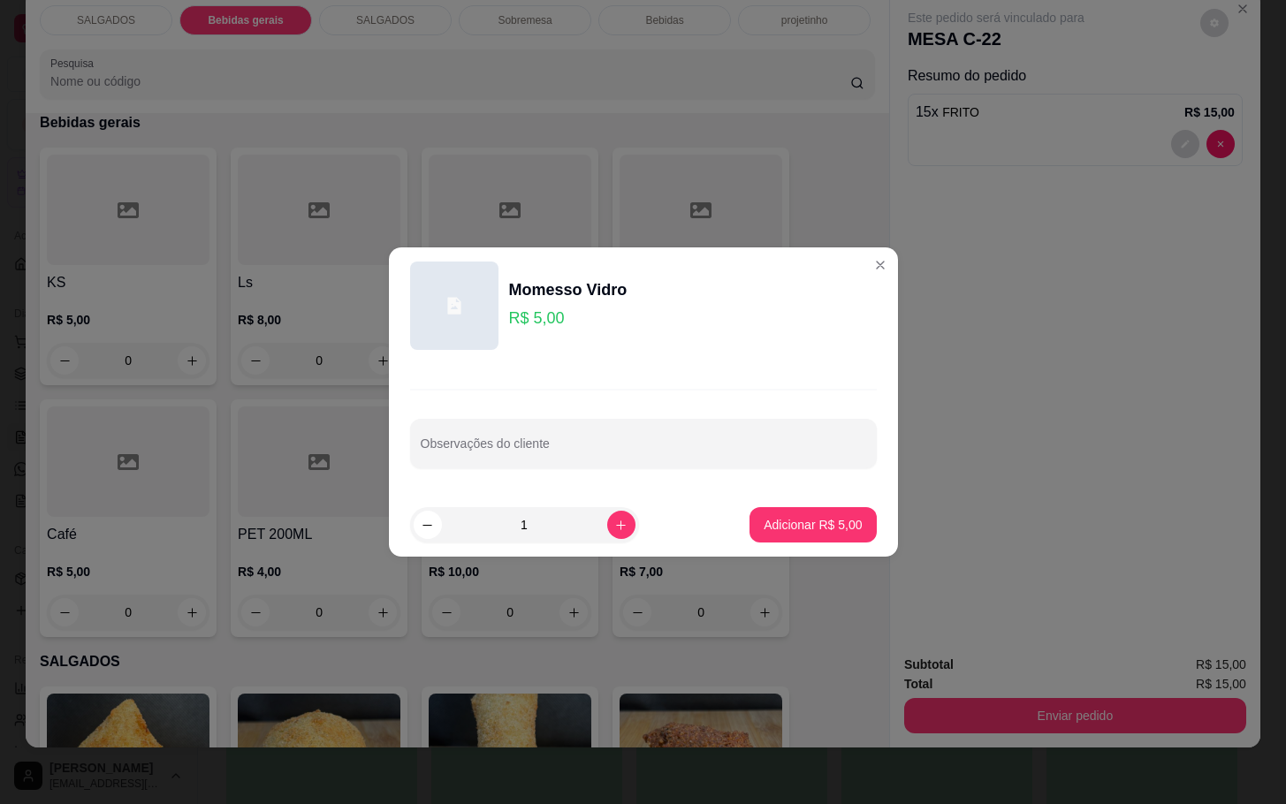
click at [857, 530] on footer "1 Adicionar R$ 5,00" at bounding box center [643, 525] width 509 height 64
click at [838, 531] on p "Adicionar R$ 5,00" at bounding box center [813, 525] width 98 height 18
type input "1"
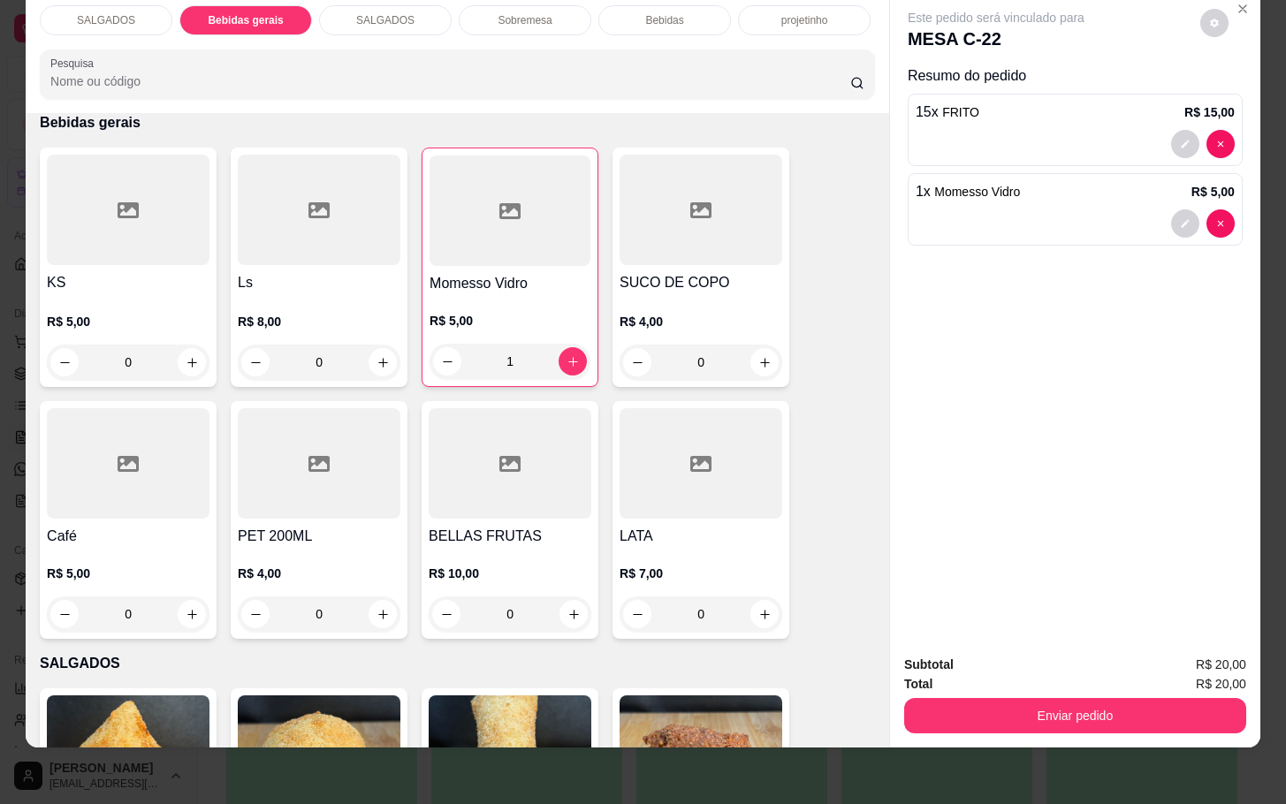
click at [1022, 698] on button "Enviar pedido" at bounding box center [1075, 715] width 342 height 35
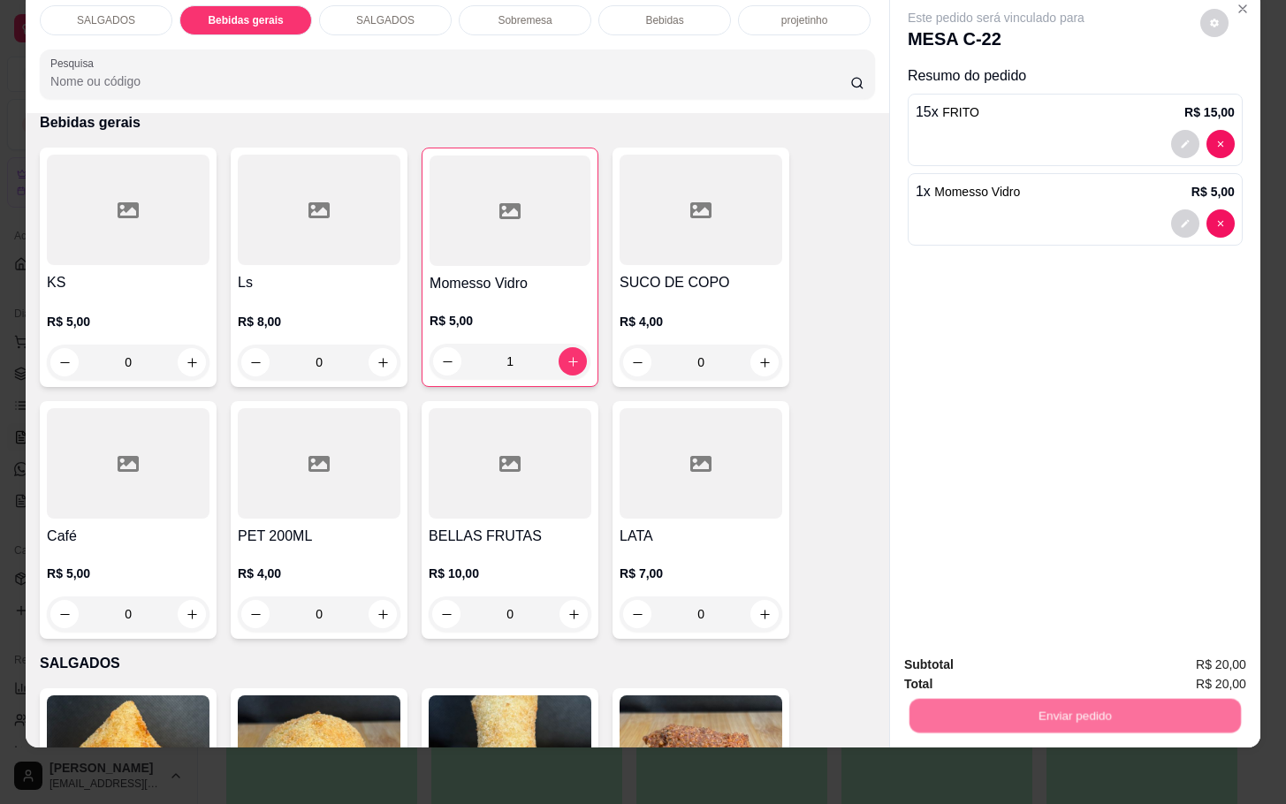
click at [1001, 666] on button "Não registrar e enviar pedido" at bounding box center [1014, 653] width 184 height 34
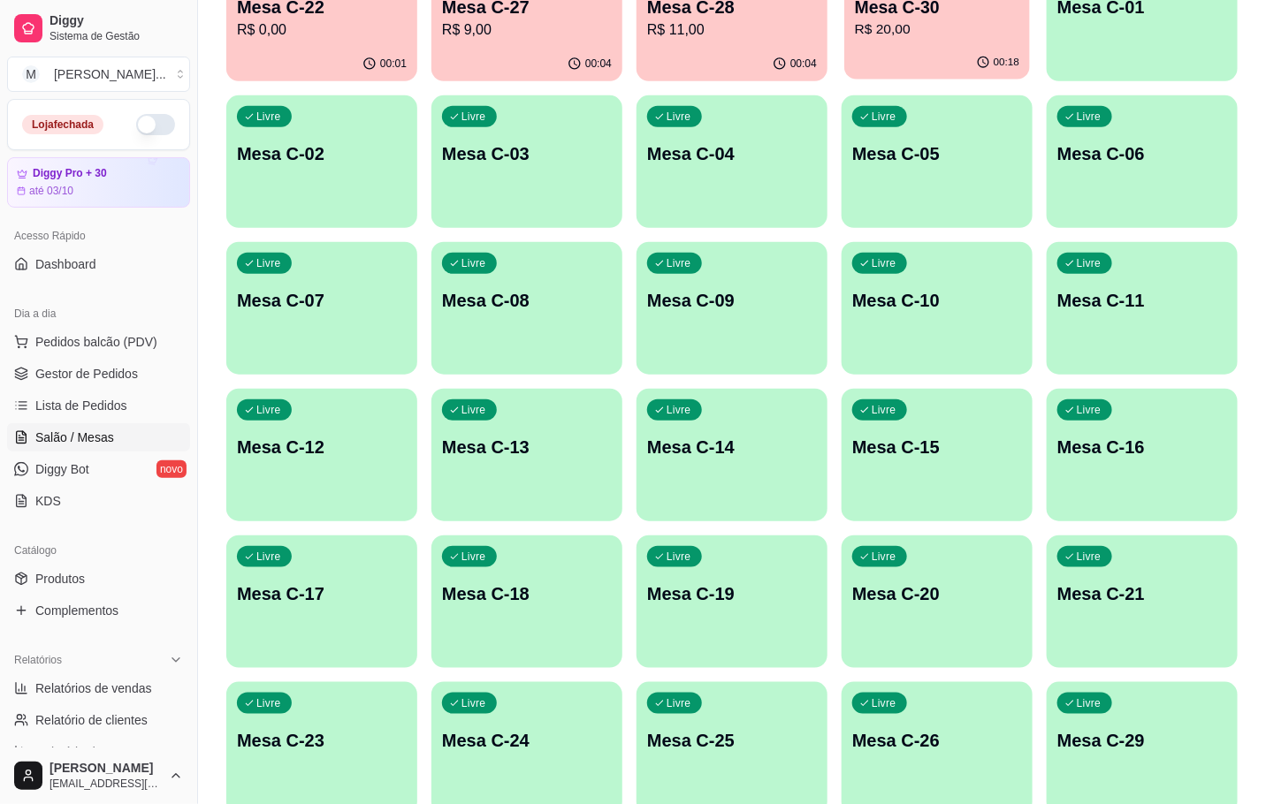
click at [855, 56] on div "00:18" at bounding box center [937, 63] width 186 height 34
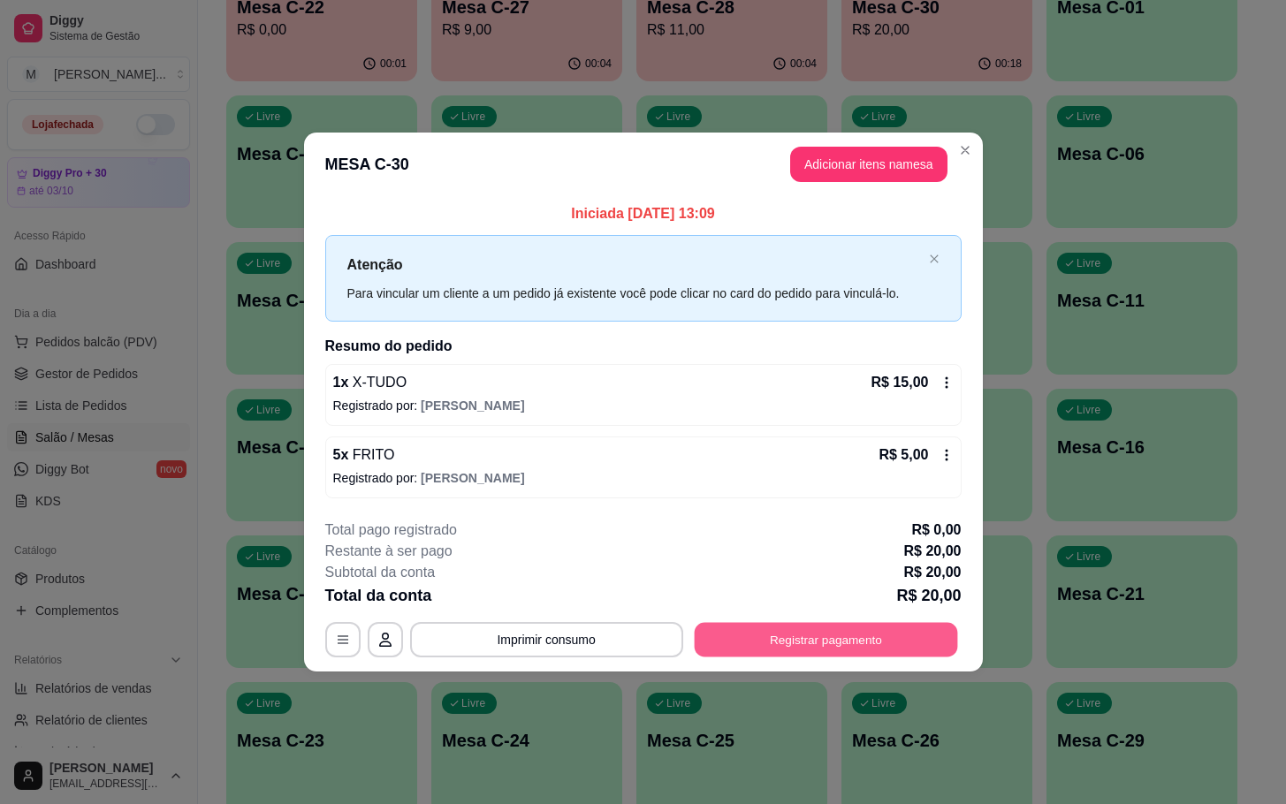
click at [839, 648] on button "Registrar pagamento" at bounding box center [825, 639] width 263 height 34
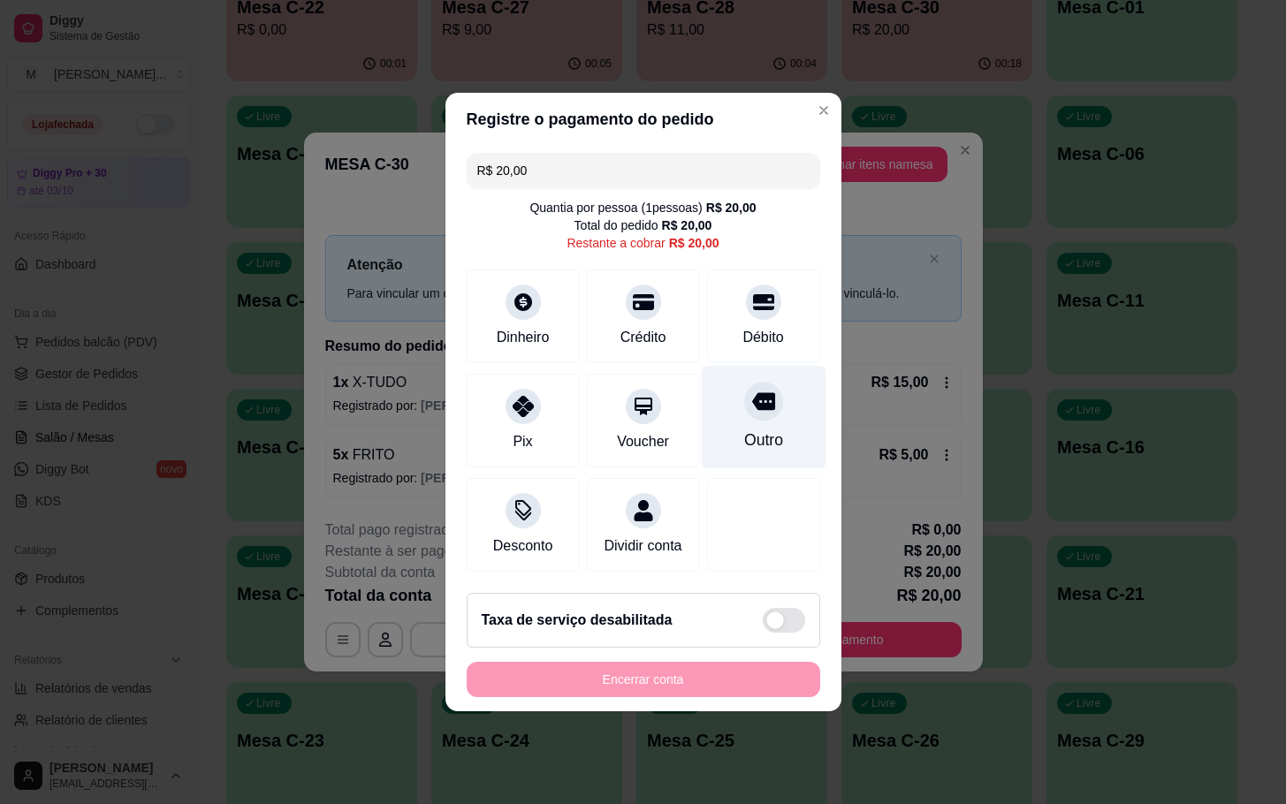
click at [743, 429] on div "Outro" at bounding box center [762, 440] width 39 height 23
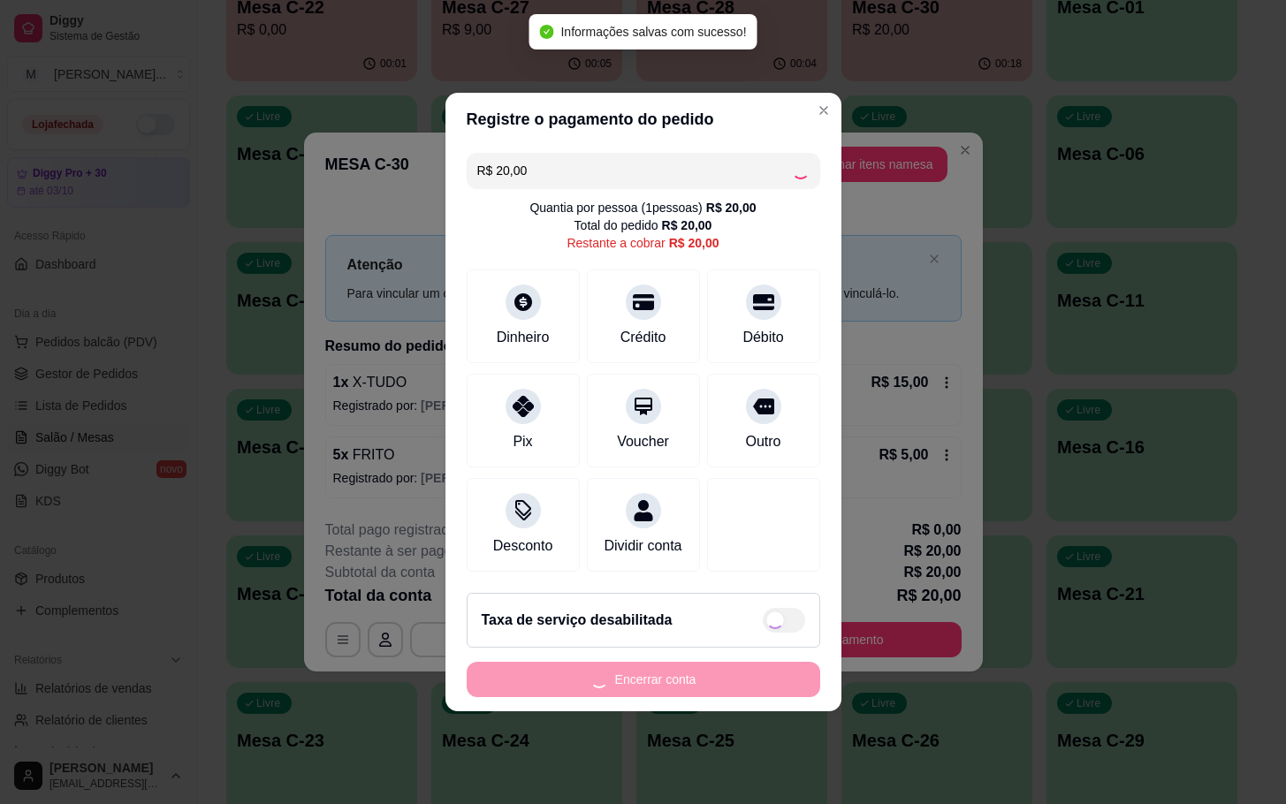
type input "R$ 0,00"
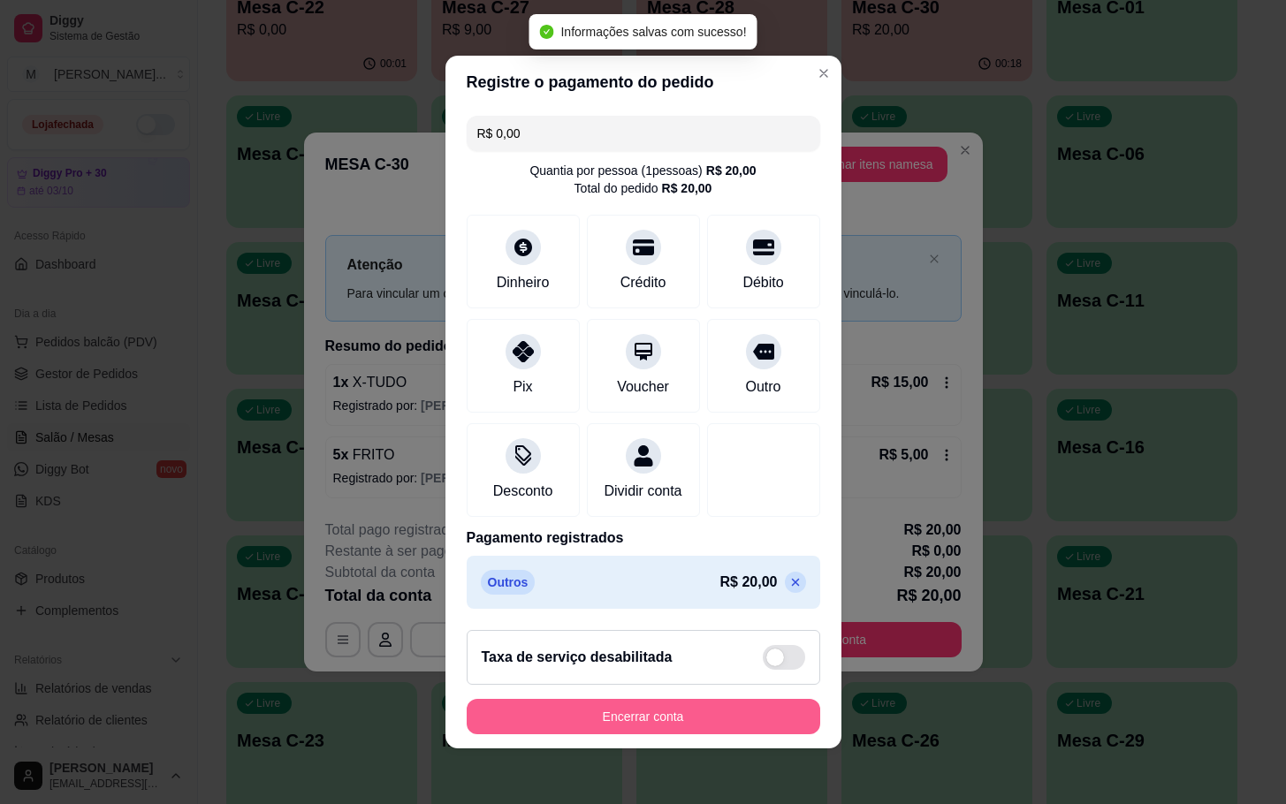
click at [705, 719] on button "Encerrar conta" at bounding box center [644, 716] width 354 height 35
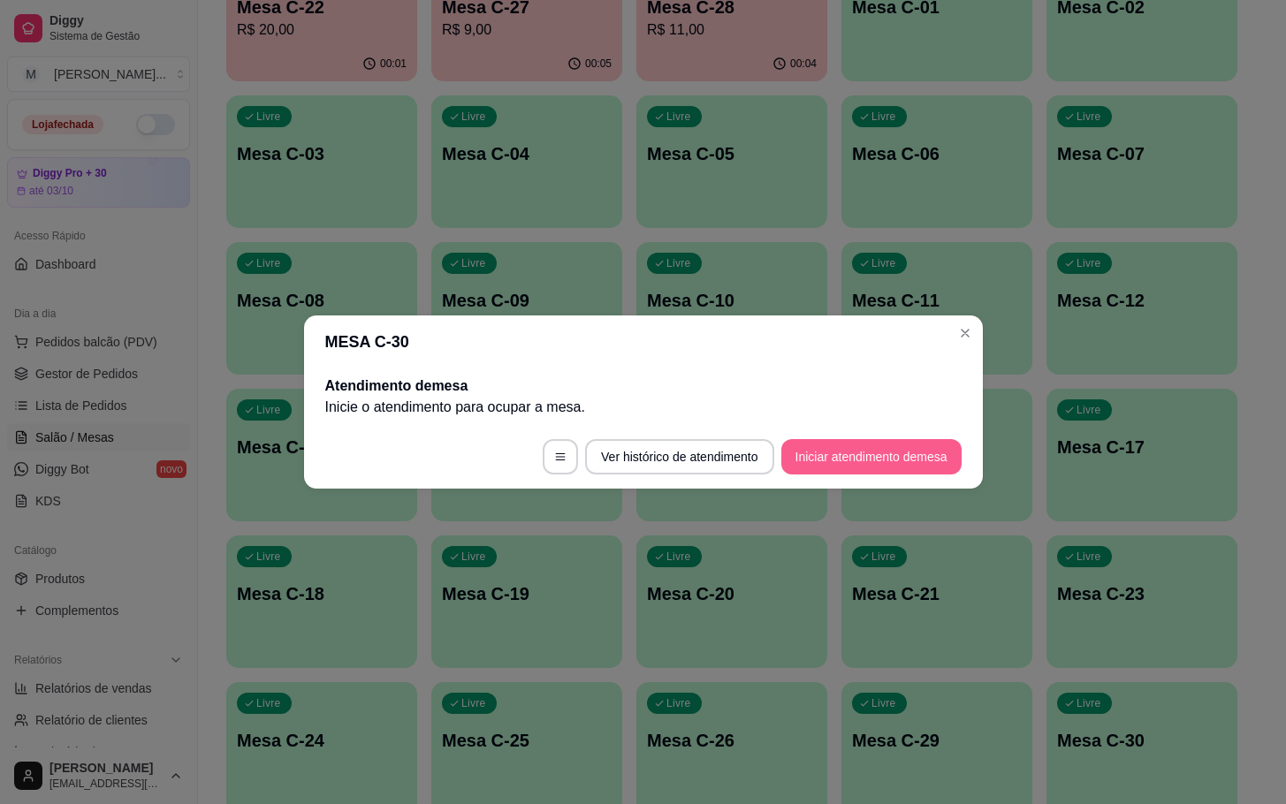
click at [886, 457] on button "Iniciar atendimento de mesa" at bounding box center [871, 456] width 180 height 35
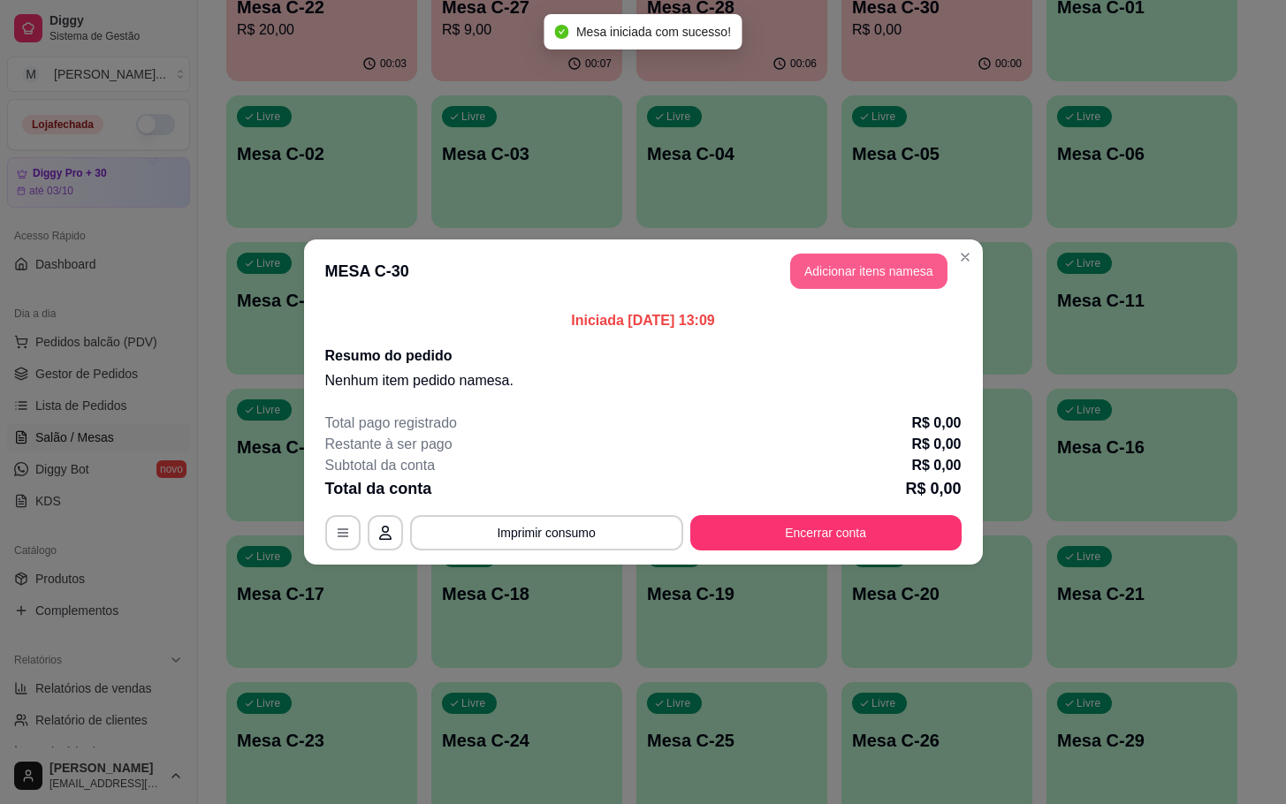
click at [905, 276] on button "Adicionar itens na mesa" at bounding box center [868, 271] width 157 height 35
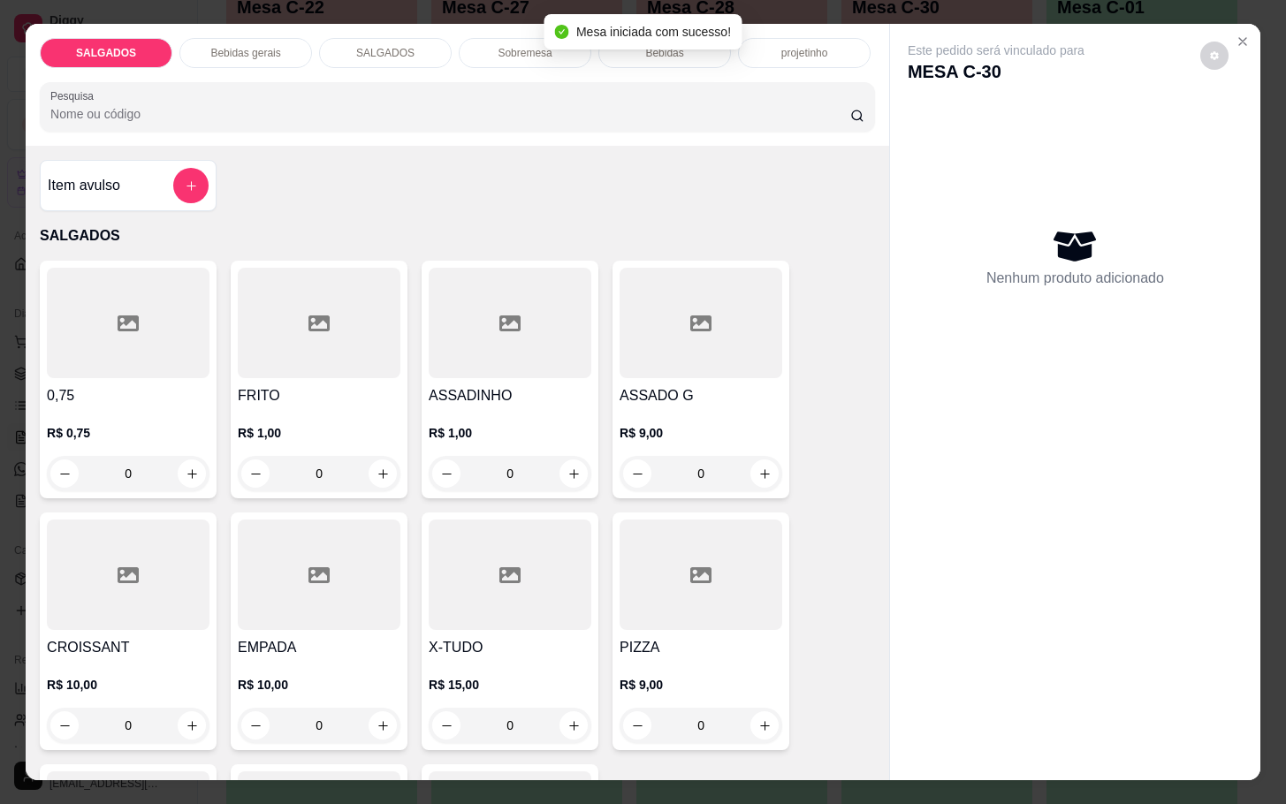
click at [679, 374] on div "ASSADO G R$ 9,00 0" at bounding box center [701, 380] width 177 height 238
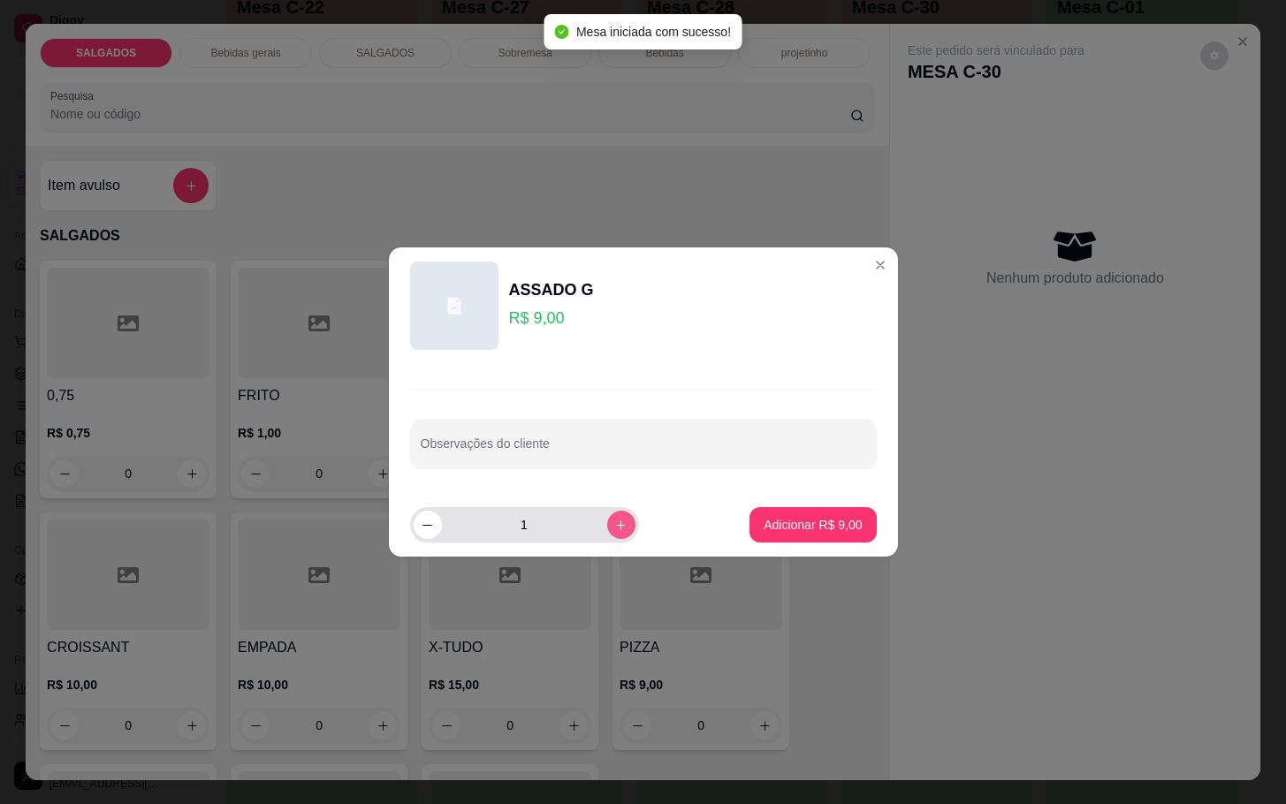
click at [614, 529] on icon "increase-product-quantity" at bounding box center [620, 525] width 13 height 13
type input "2"
click at [822, 531] on p "Adicionar R$ 18,00" at bounding box center [809, 525] width 105 height 18
type input "2"
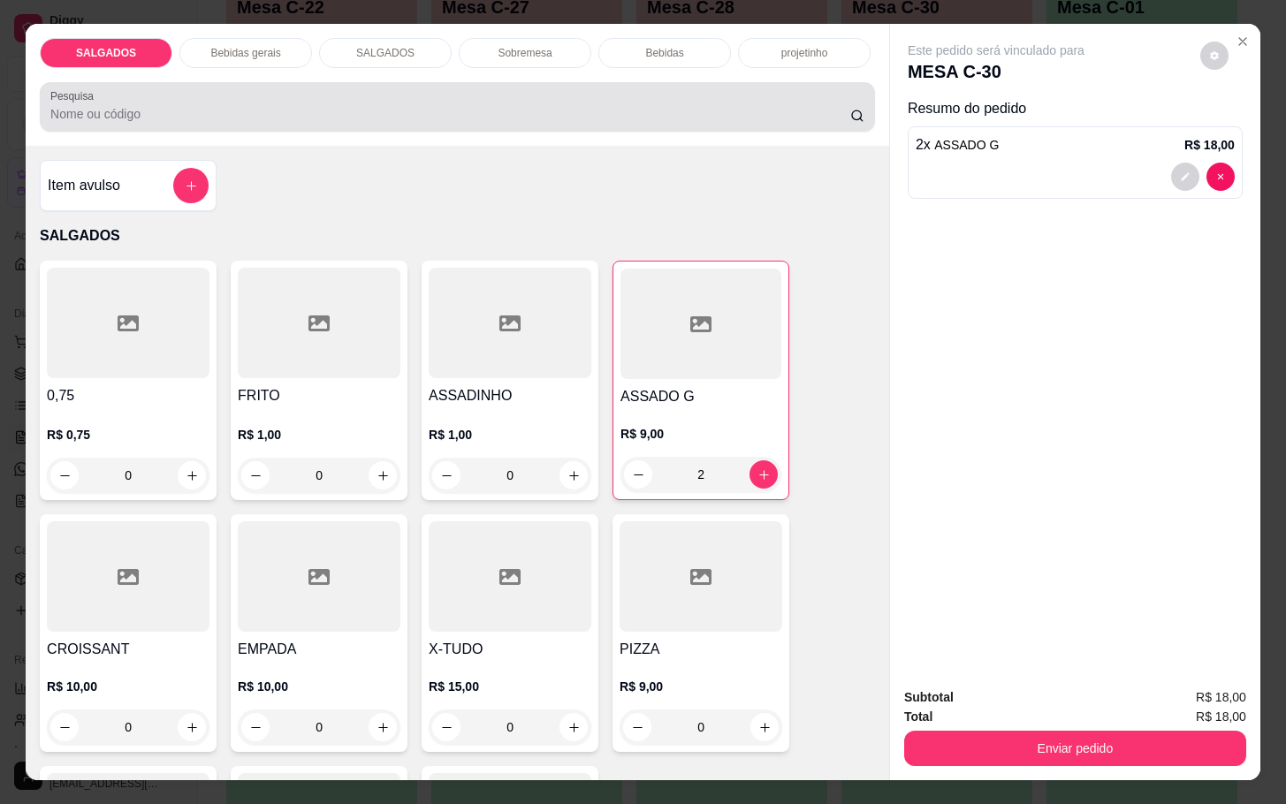
click at [282, 69] on div "SALGADOS Bebidas gerais SALGADOS Sobremesa Bebidas projetinho Pesquisa" at bounding box center [458, 85] width 864 height 122
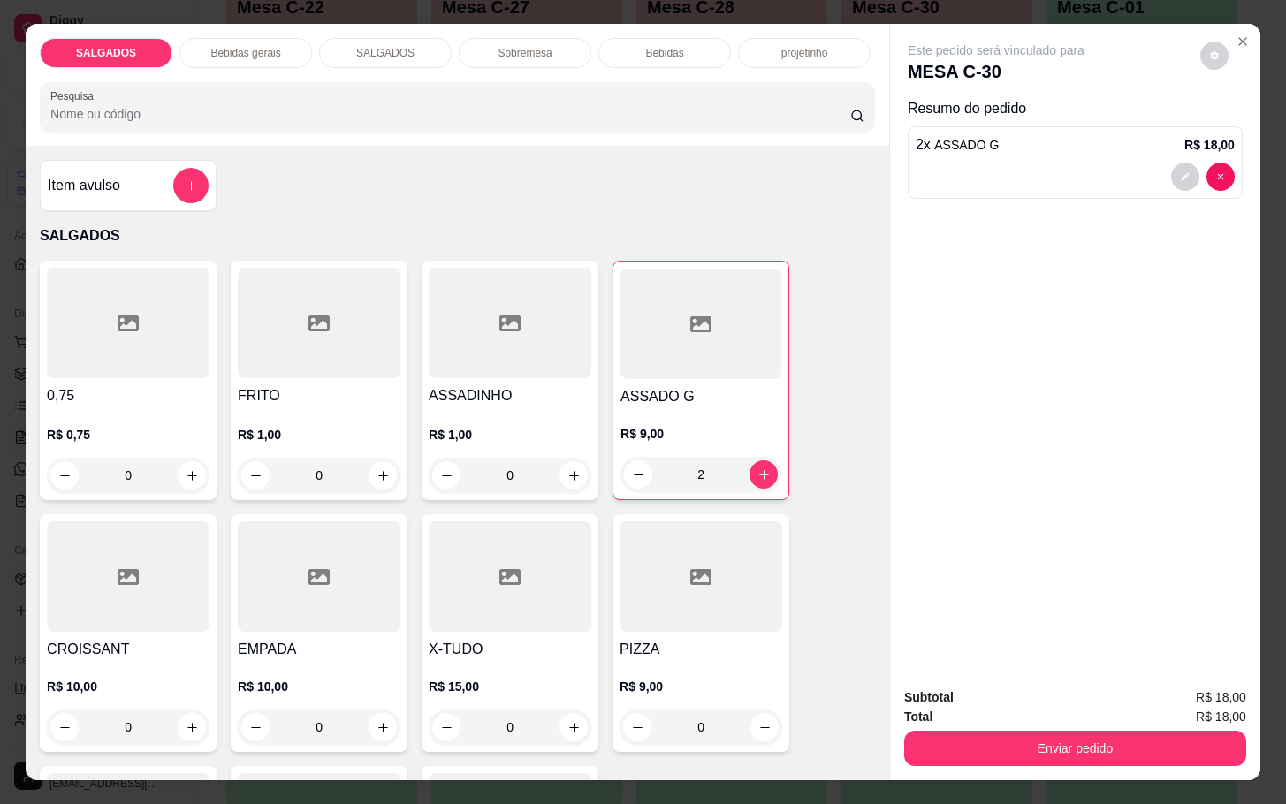
click at [284, 61] on div "SALGADOS Bebidas gerais SALGADOS Sobremesa Bebidas projetinho Pesquisa" at bounding box center [458, 85] width 864 height 122
click at [281, 43] on div "Bebidas gerais" at bounding box center [245, 53] width 133 height 30
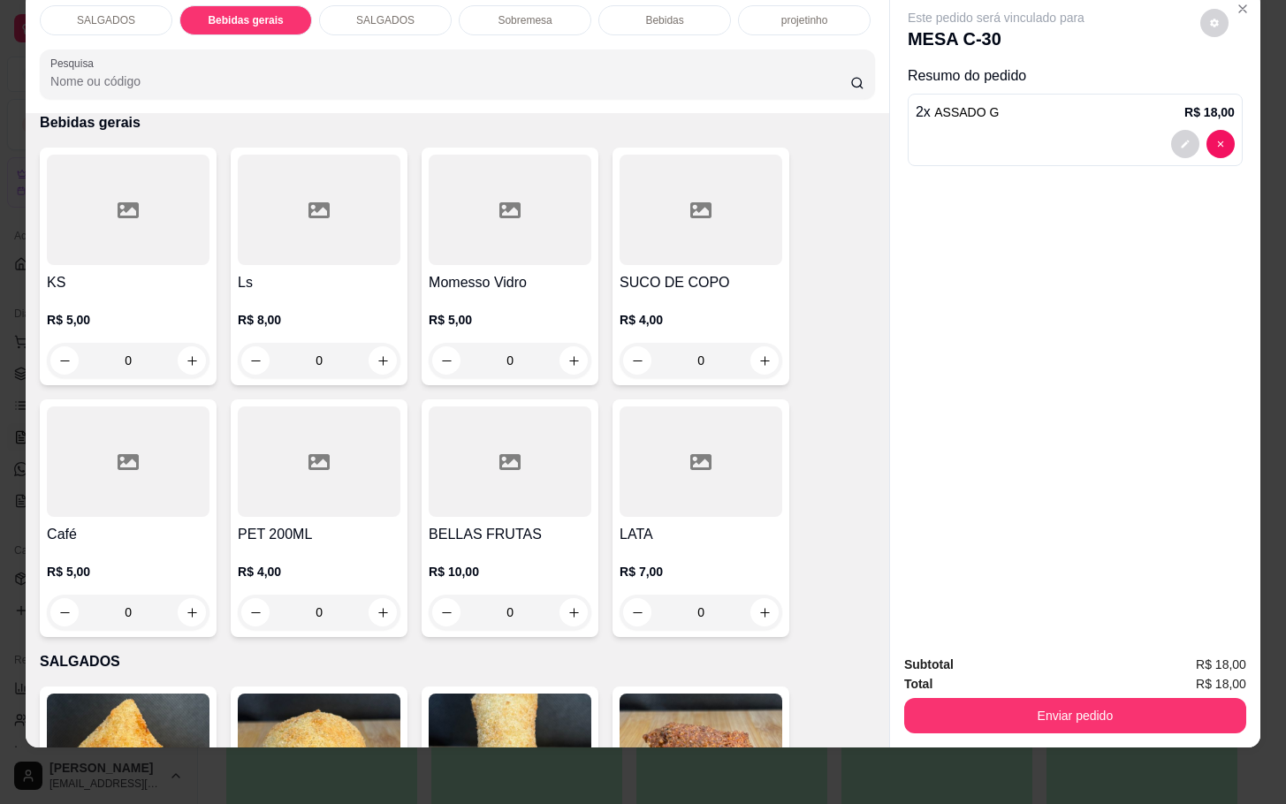
click at [141, 248] on div "KS R$ 5,00 0" at bounding box center [128, 267] width 177 height 238
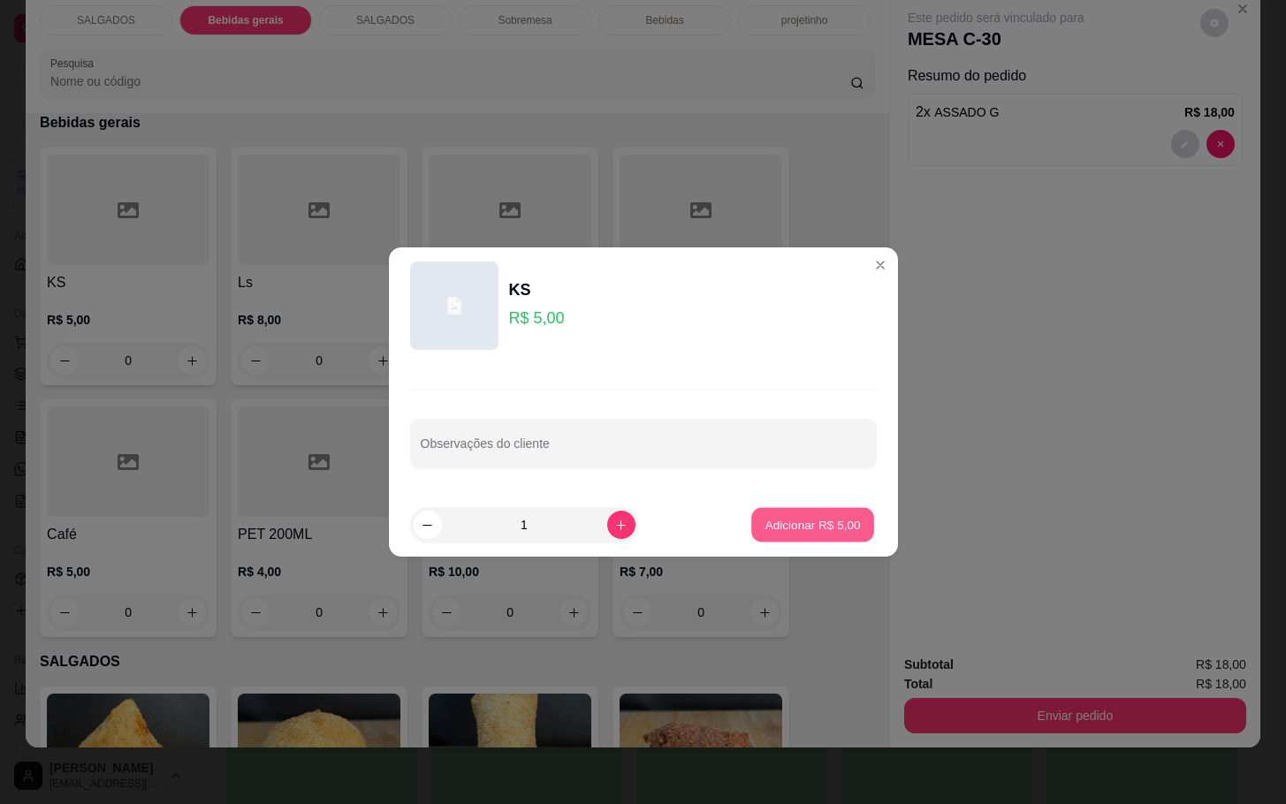
click at [751, 520] on button "Adicionar R$ 5,00" at bounding box center [812, 525] width 123 height 34
type input "1"
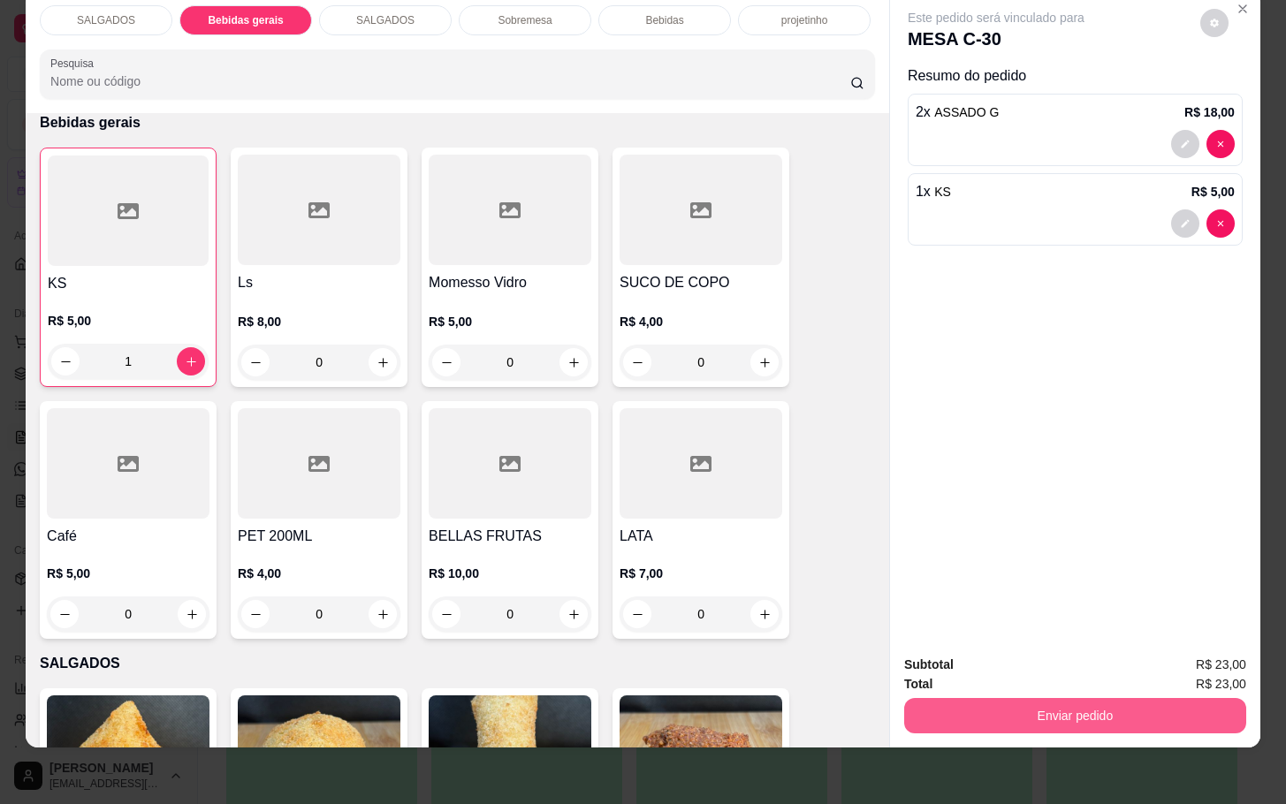
click at [1122, 698] on button "Enviar pedido" at bounding box center [1075, 715] width 342 height 35
click at [1066, 669] on button "Não registrar e enviar pedido" at bounding box center [1014, 653] width 184 height 34
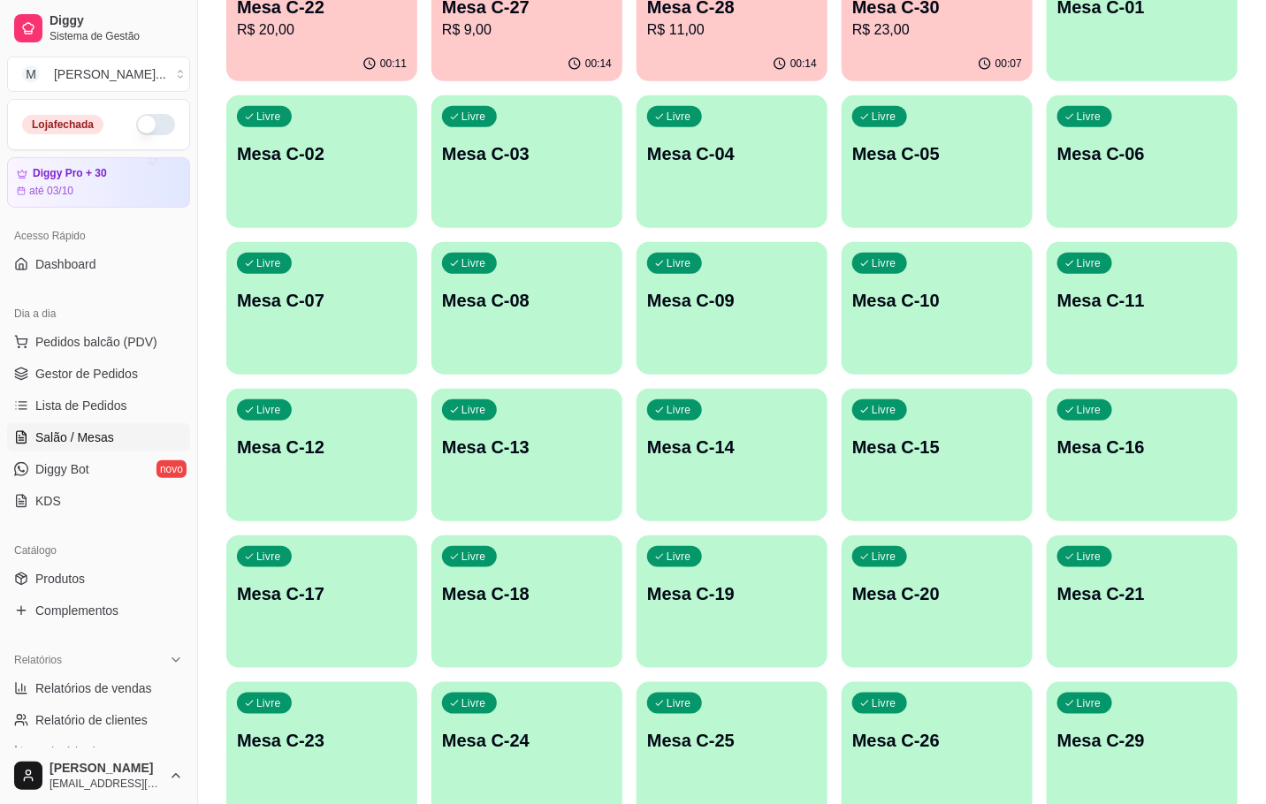
click at [549, 19] on p "R$ 9,00" at bounding box center [527, 29] width 170 height 21
click at [918, 34] on p "R$ 23,00" at bounding box center [937, 29] width 170 height 21
click at [486, 30] on p "R$ 9,00" at bounding box center [527, 29] width 170 height 21
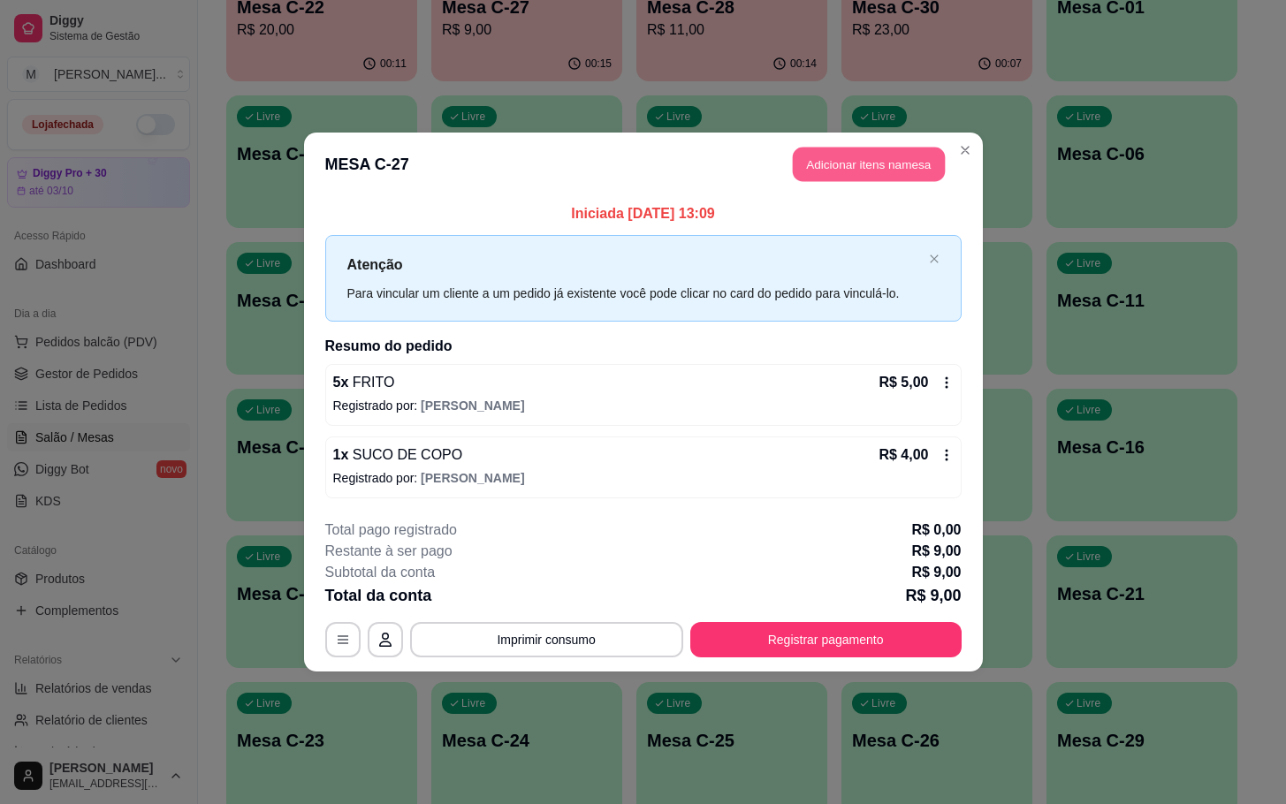
click at [865, 160] on button "Adicionar itens na mesa" at bounding box center [869, 165] width 152 height 34
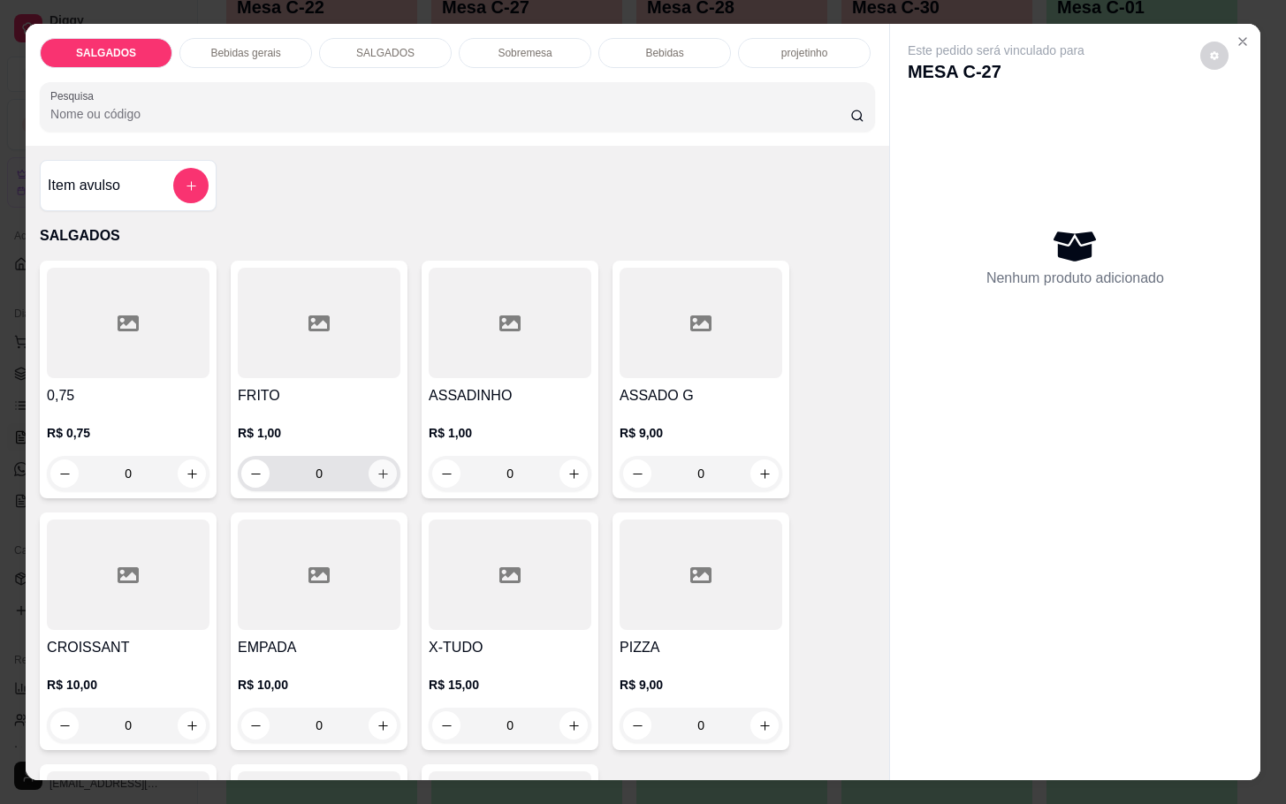
click at [380, 476] on button "increase-product-quantity" at bounding box center [383, 474] width 28 height 28
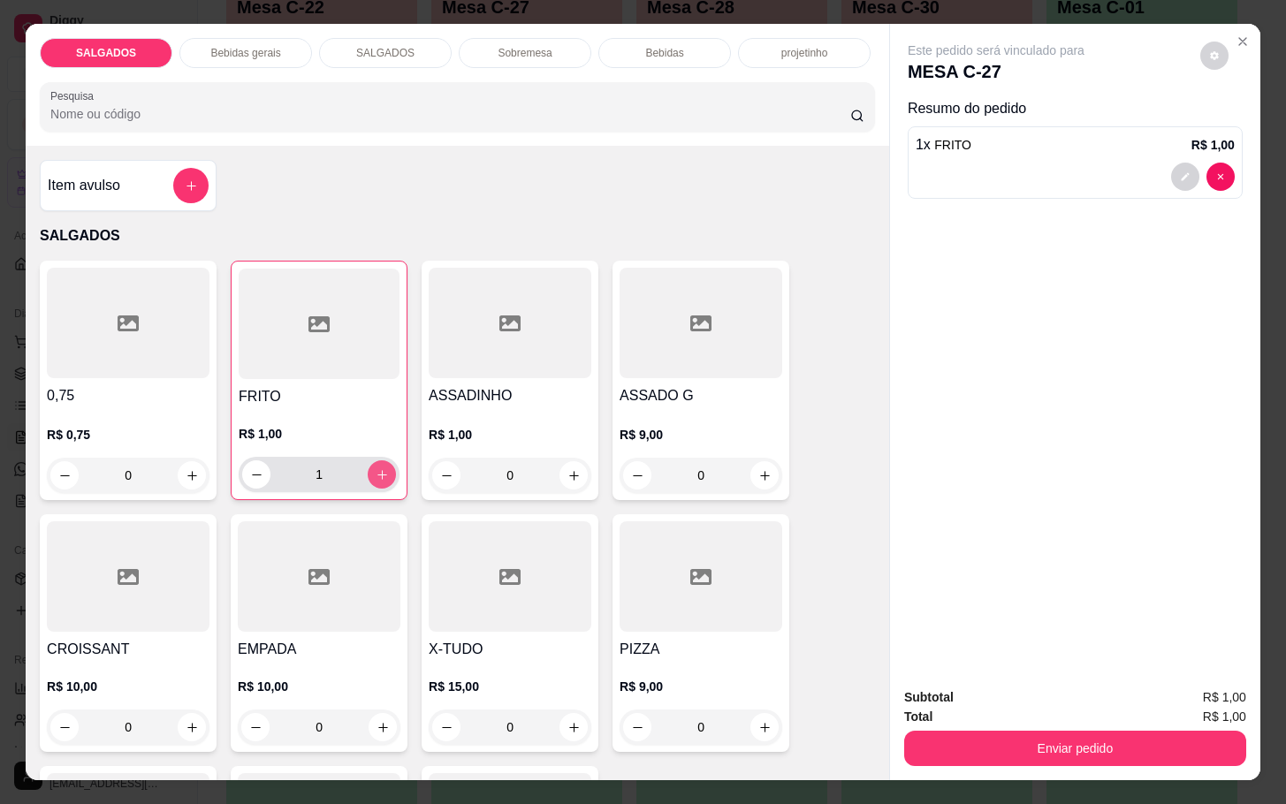
click at [380, 476] on button "increase-product-quantity" at bounding box center [382, 475] width 28 height 28
type input "2"
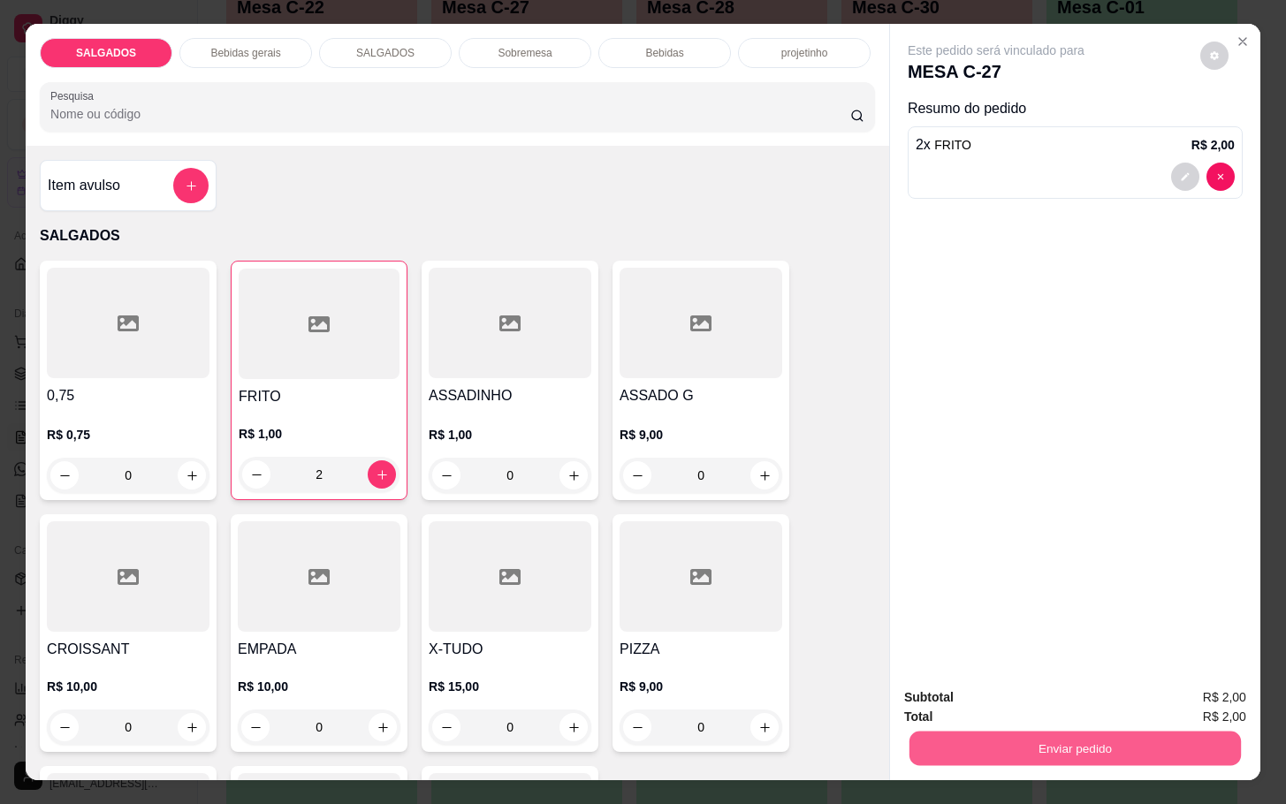
click at [969, 753] on button "Enviar pedido" at bounding box center [1075, 748] width 331 height 34
click at [931, 690] on button "Não registrar e enviar pedido" at bounding box center [1014, 696] width 184 height 34
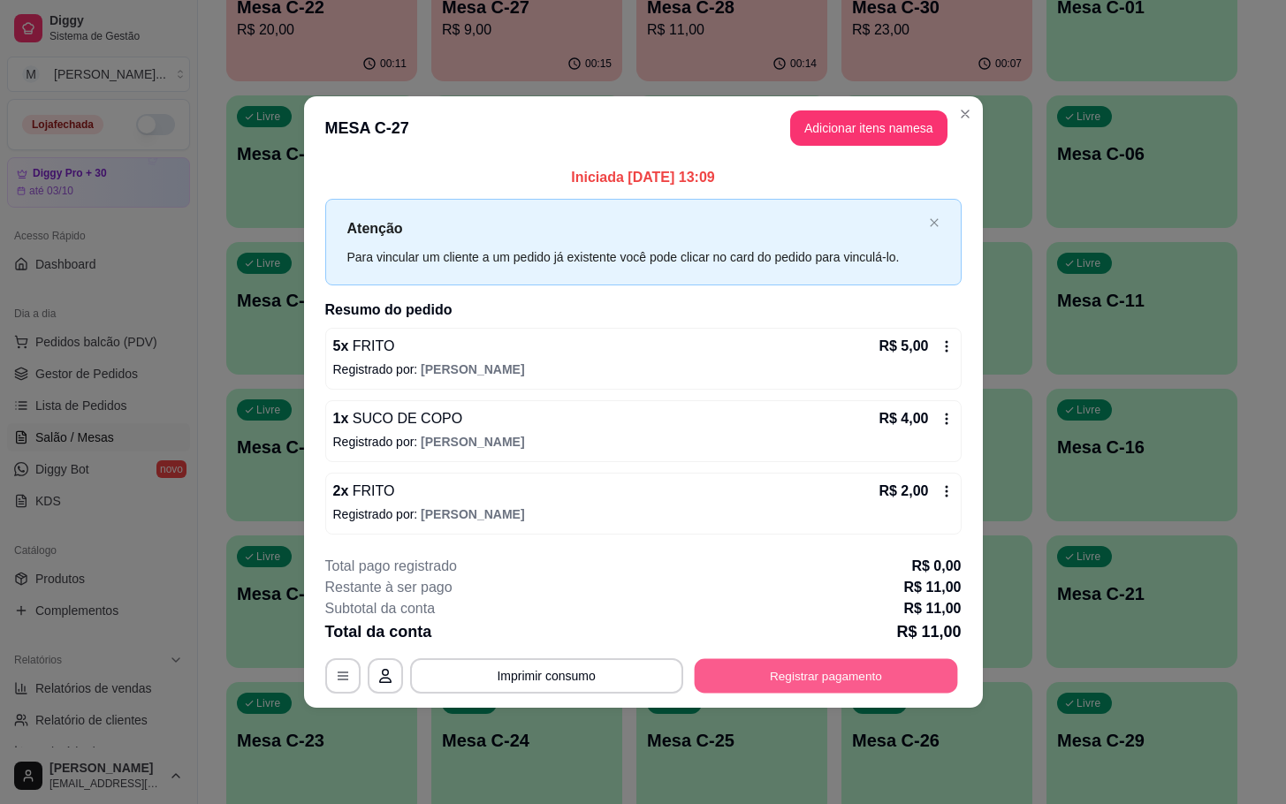
click at [781, 692] on button "Registrar pagamento" at bounding box center [825, 676] width 263 height 34
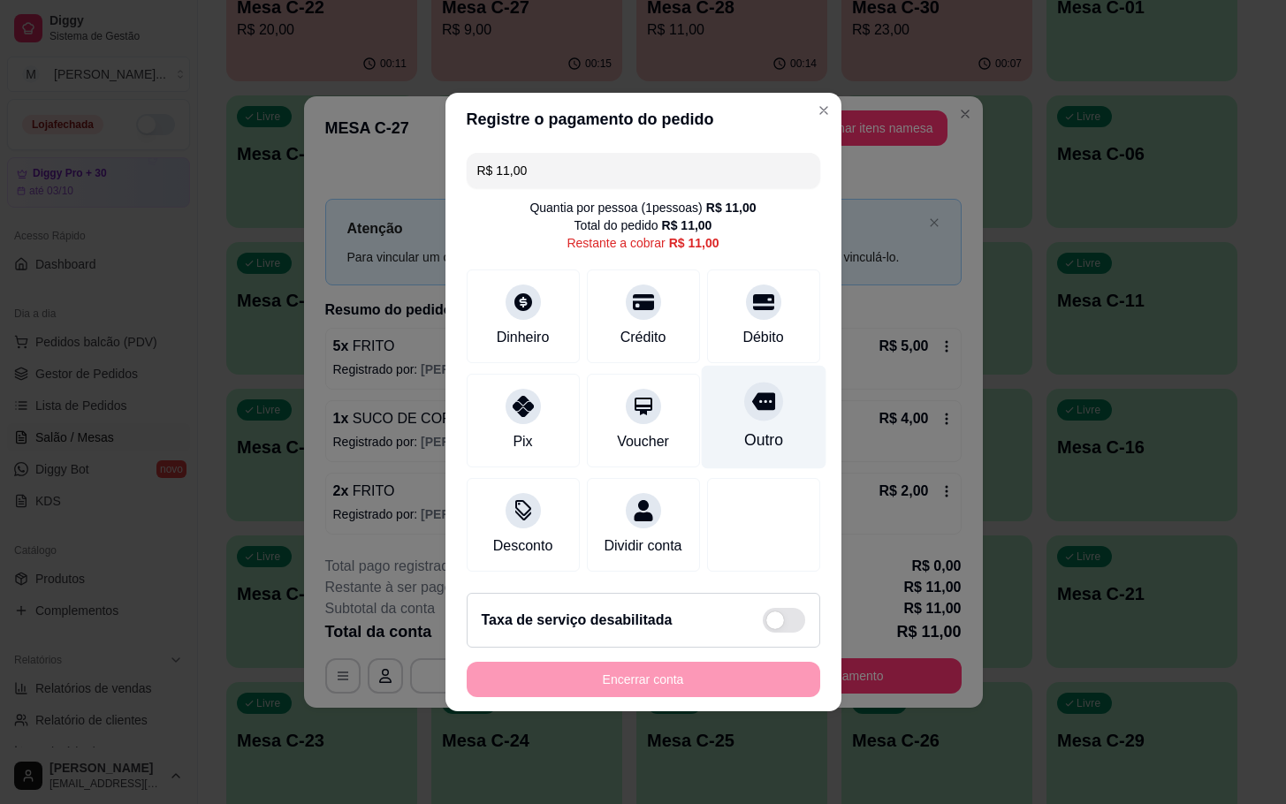
click at [757, 411] on div "Outro" at bounding box center [763, 417] width 125 height 103
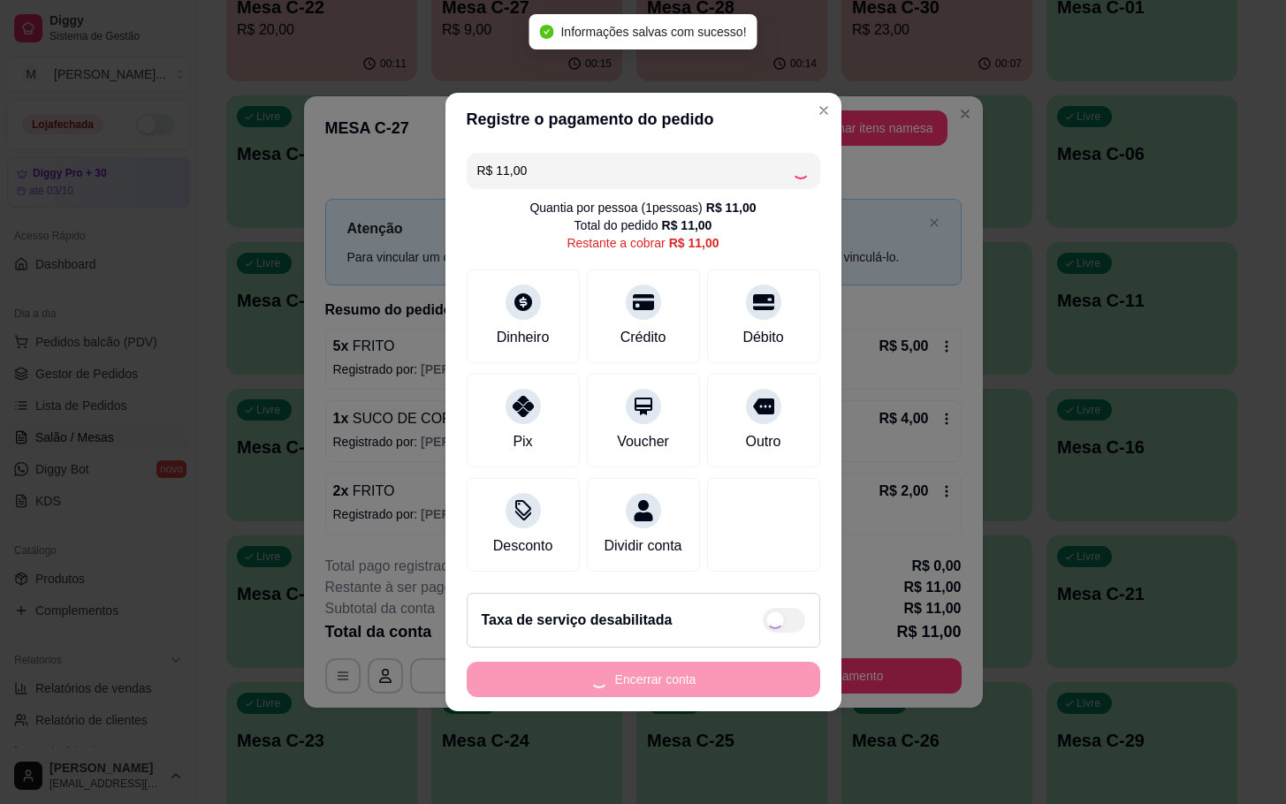
type input "R$ 0,00"
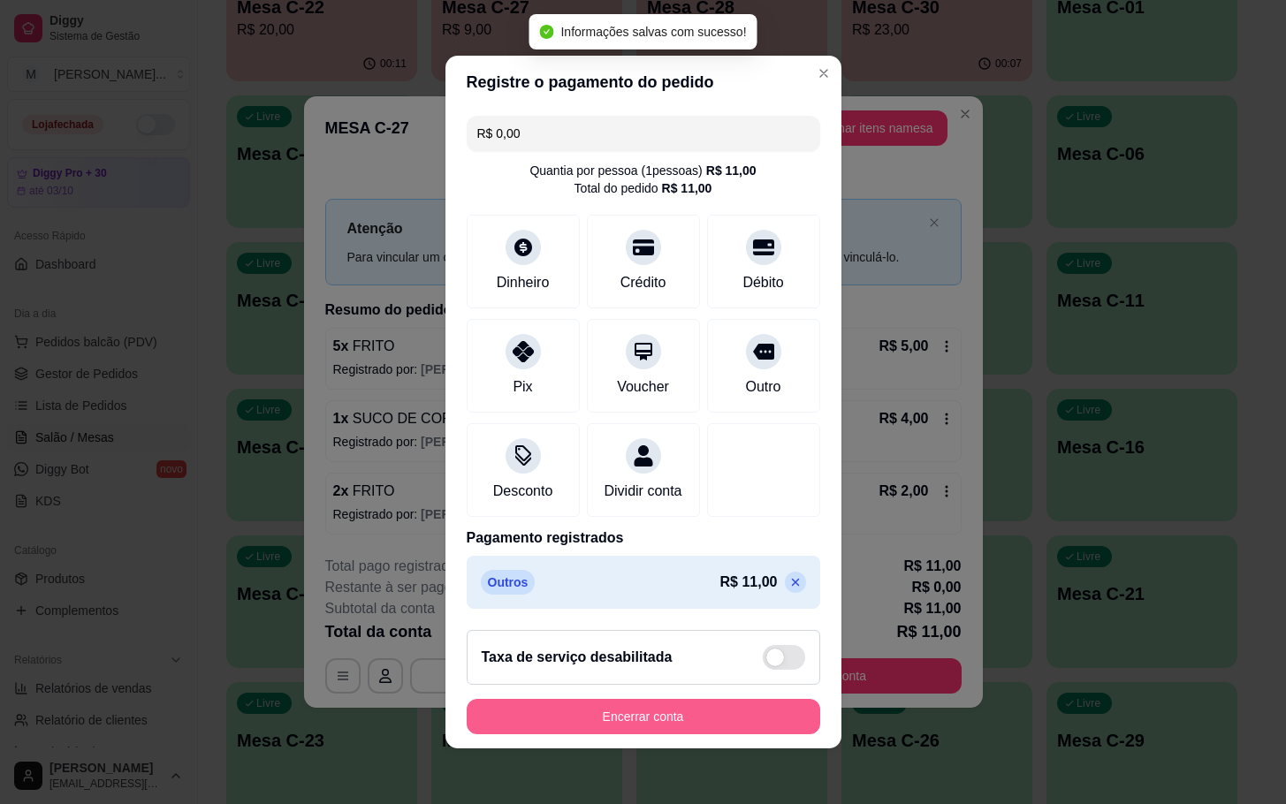
click at [688, 732] on button "Encerrar conta" at bounding box center [644, 716] width 354 height 35
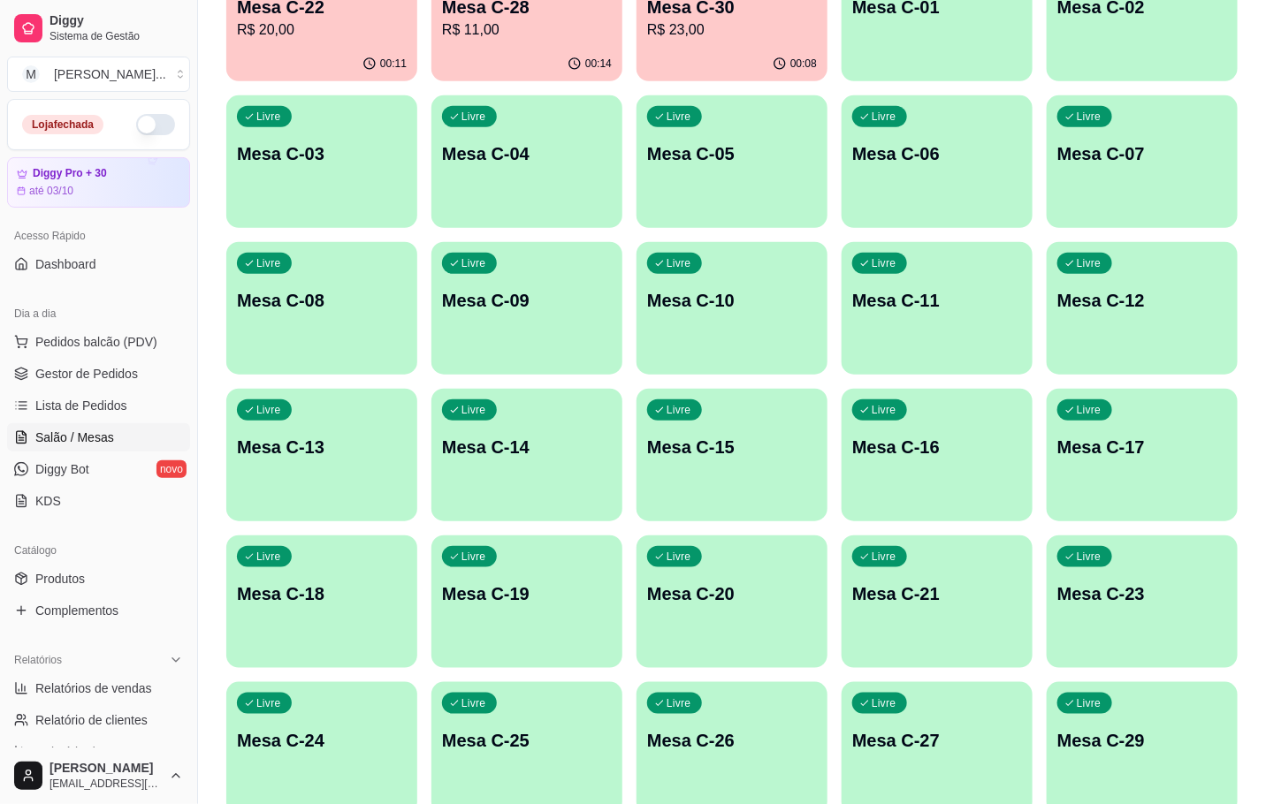
click at [314, 57] on div "00:11" at bounding box center [321, 64] width 191 height 34
click at [491, 35] on p "R$ 11,00" at bounding box center [527, 29] width 170 height 21
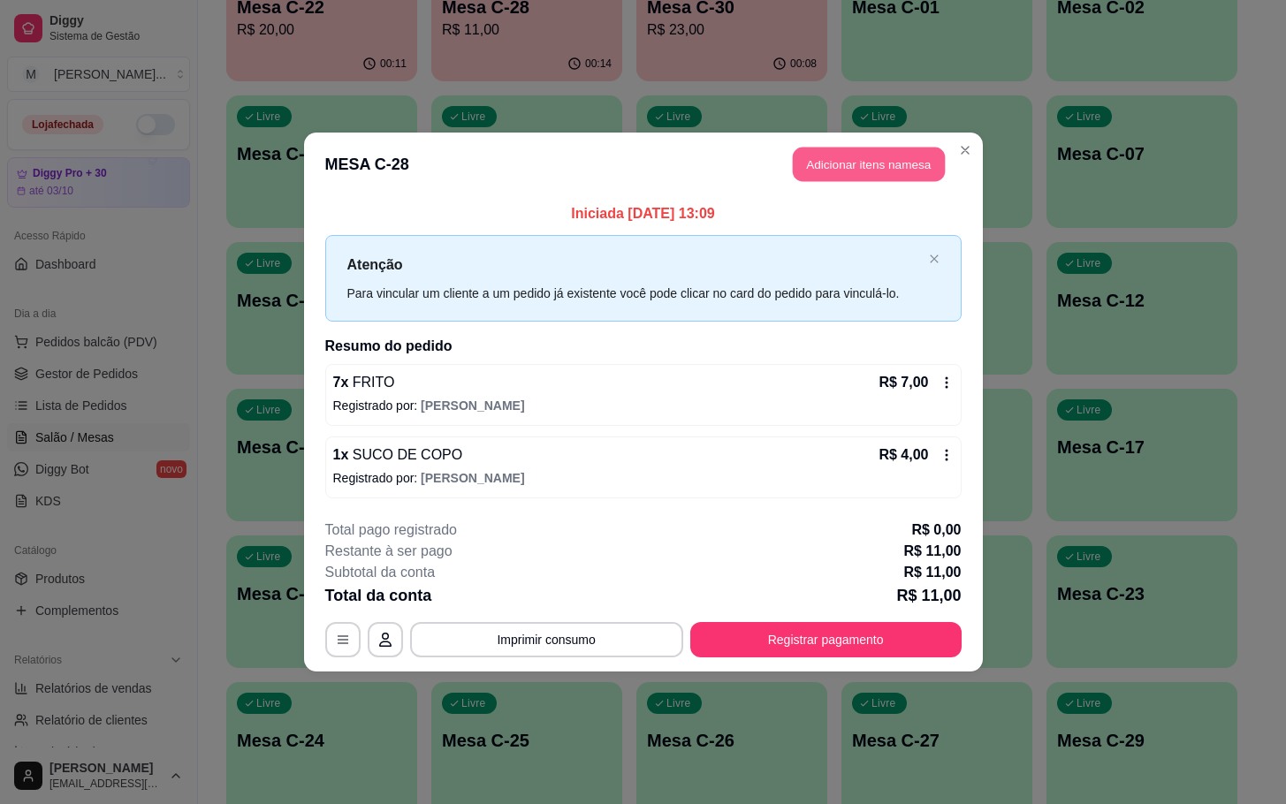
click at [823, 152] on button "Adicionar itens na mesa" at bounding box center [869, 165] width 152 height 34
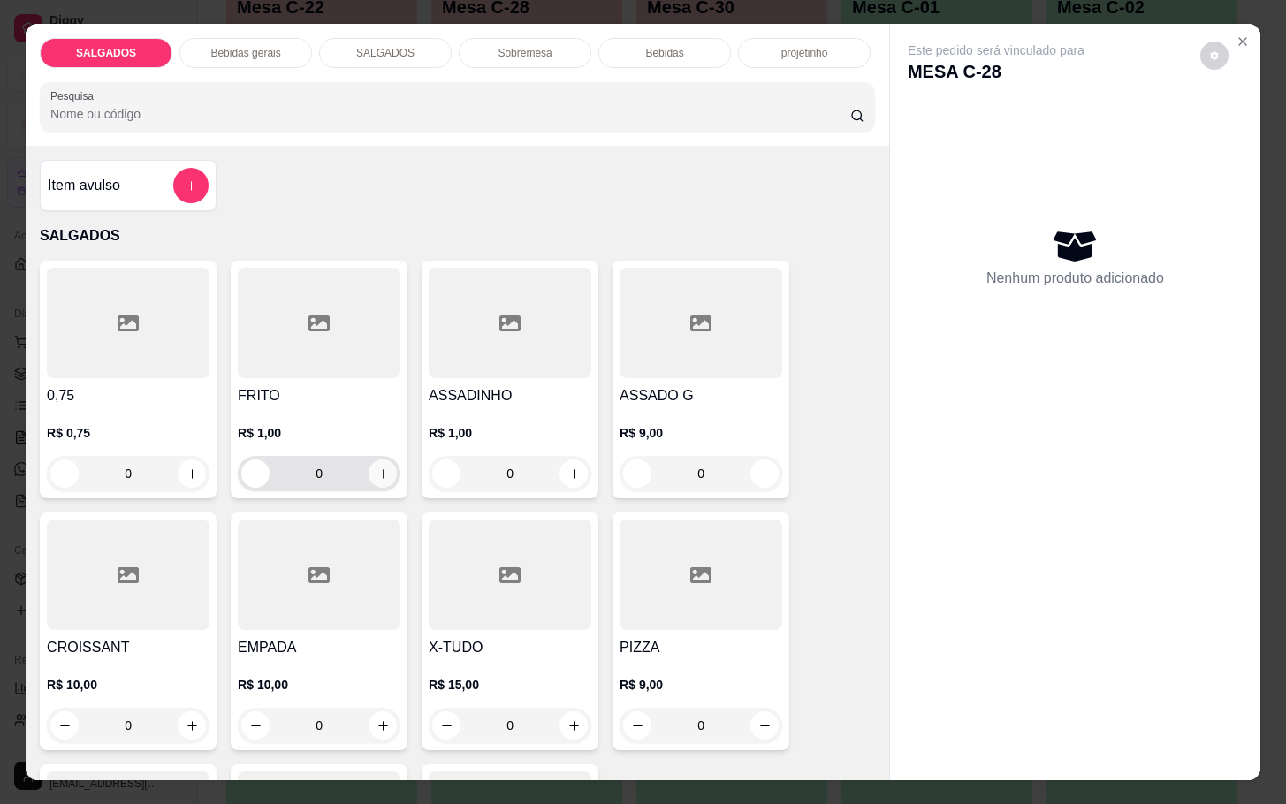
click at [377, 468] on icon "increase-product-quantity" at bounding box center [383, 474] width 13 height 13
type input "1"
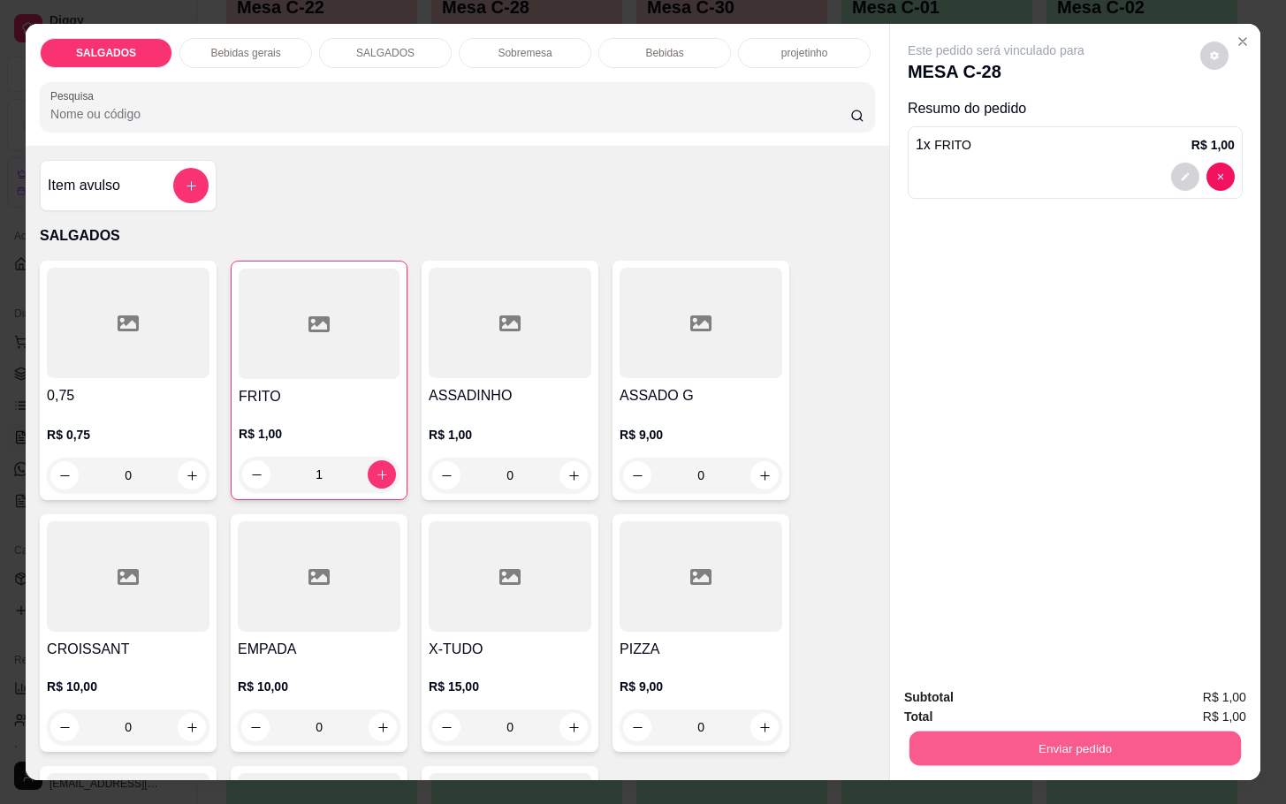
click at [1029, 731] on button "Enviar pedido" at bounding box center [1075, 748] width 331 height 34
click at [1030, 703] on button "Não registrar e enviar pedido" at bounding box center [1014, 696] width 184 height 34
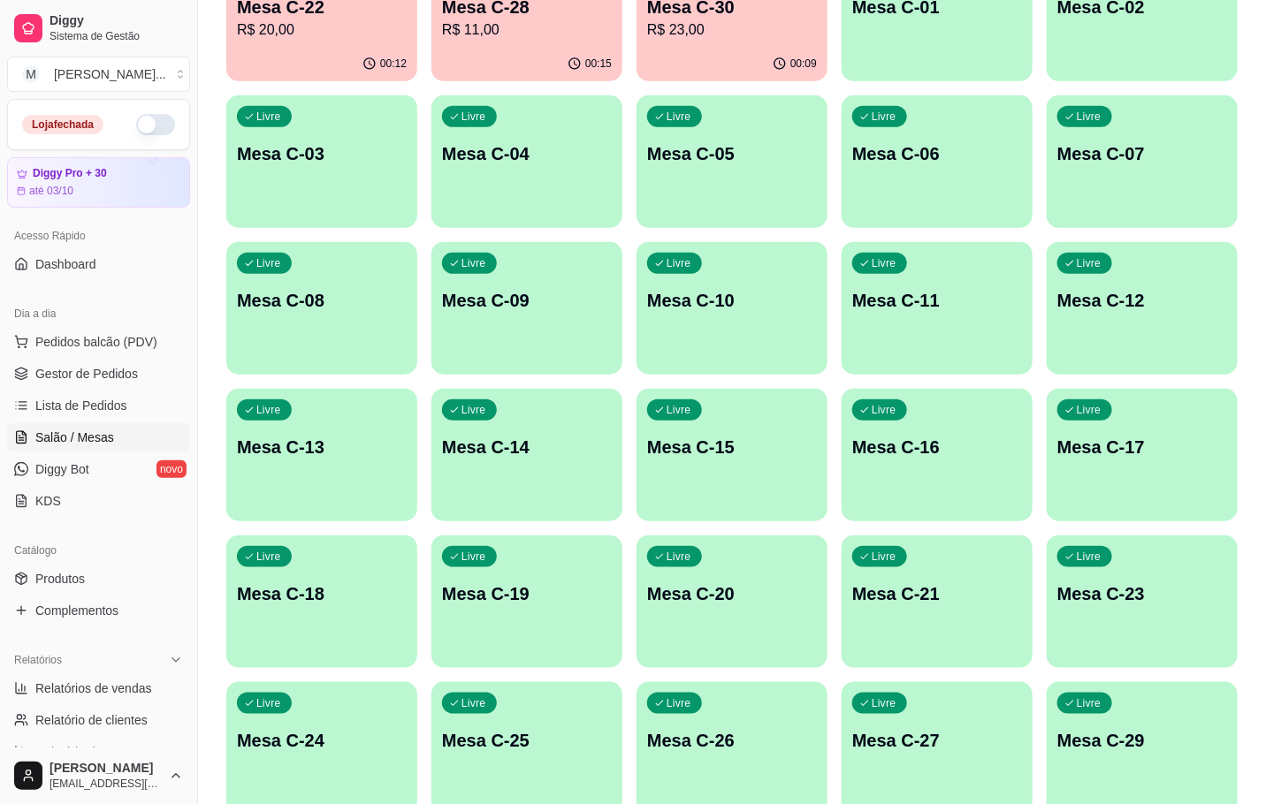
click at [329, 37] on p "R$ 20,00" at bounding box center [322, 29] width 170 height 21
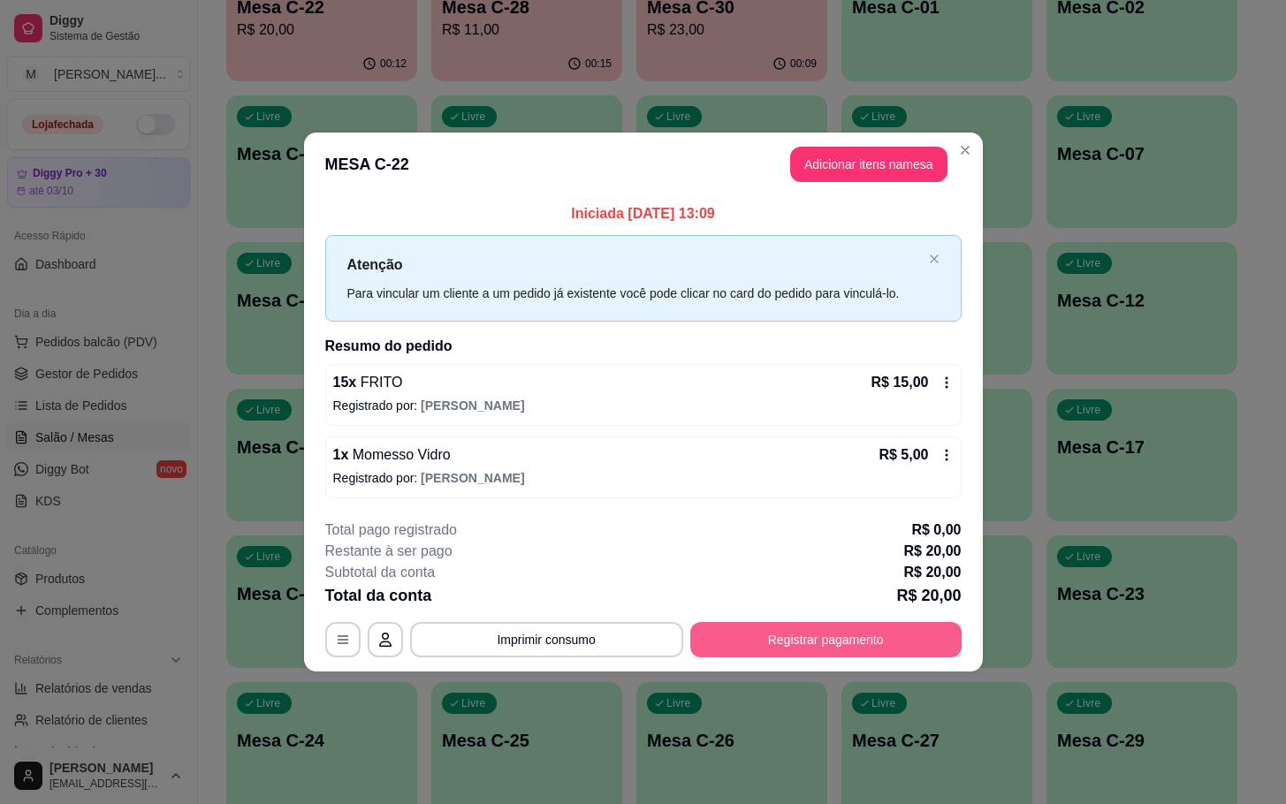
click at [735, 648] on button "Registrar pagamento" at bounding box center [825, 639] width 271 height 35
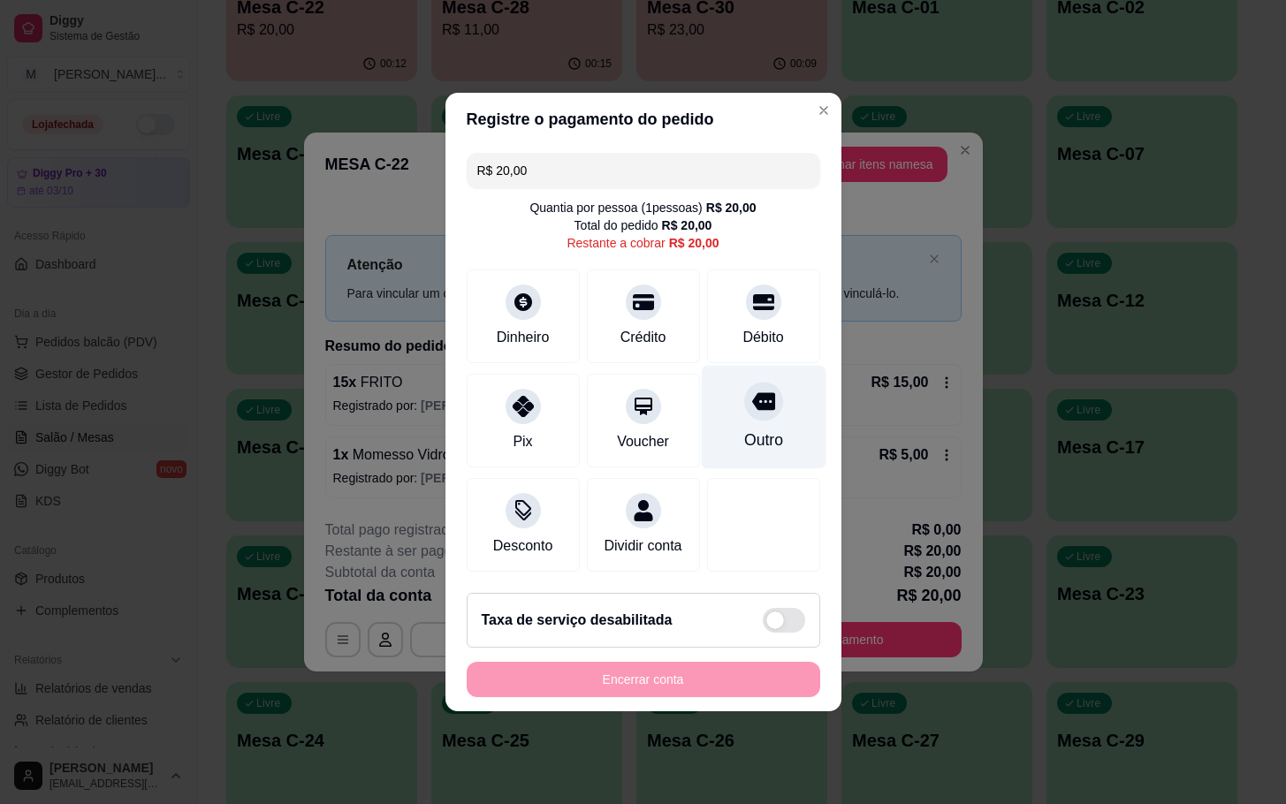
click at [745, 449] on div "Outro" at bounding box center [763, 417] width 125 height 103
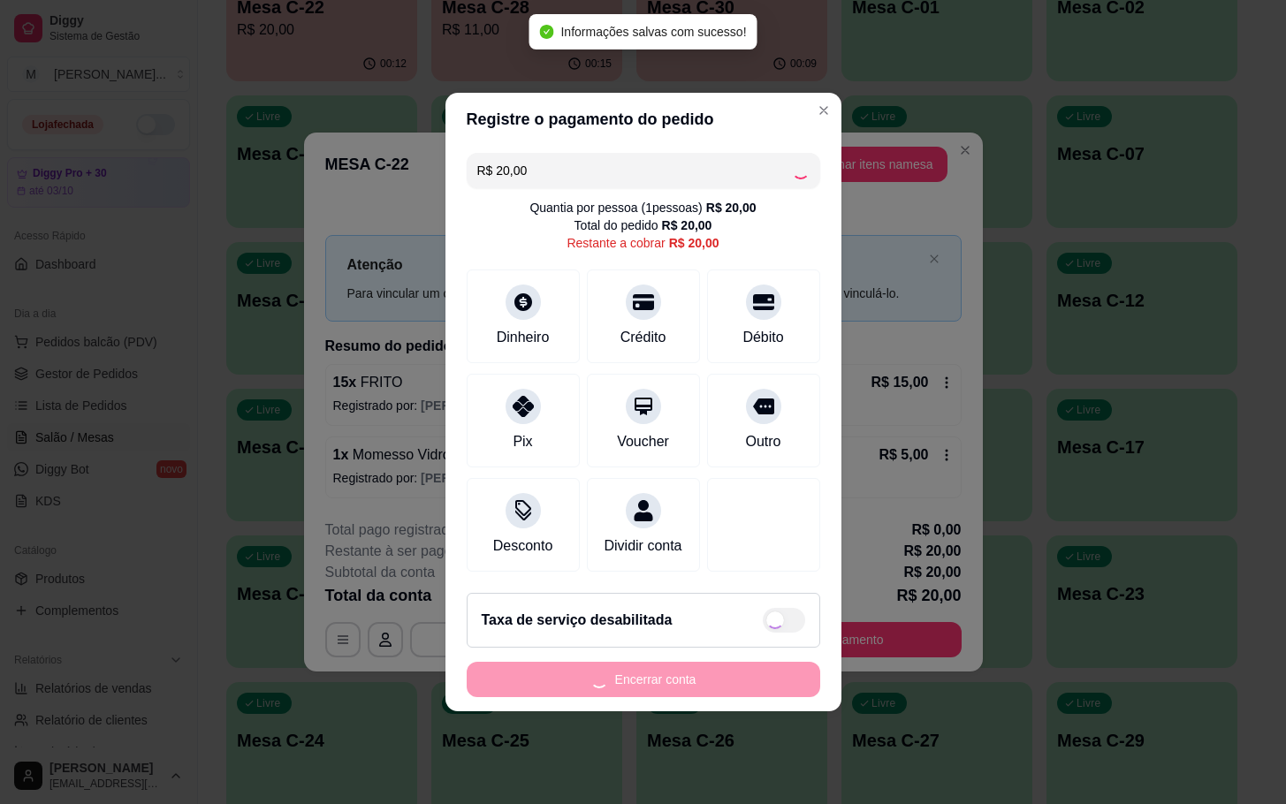
type input "R$ 0,00"
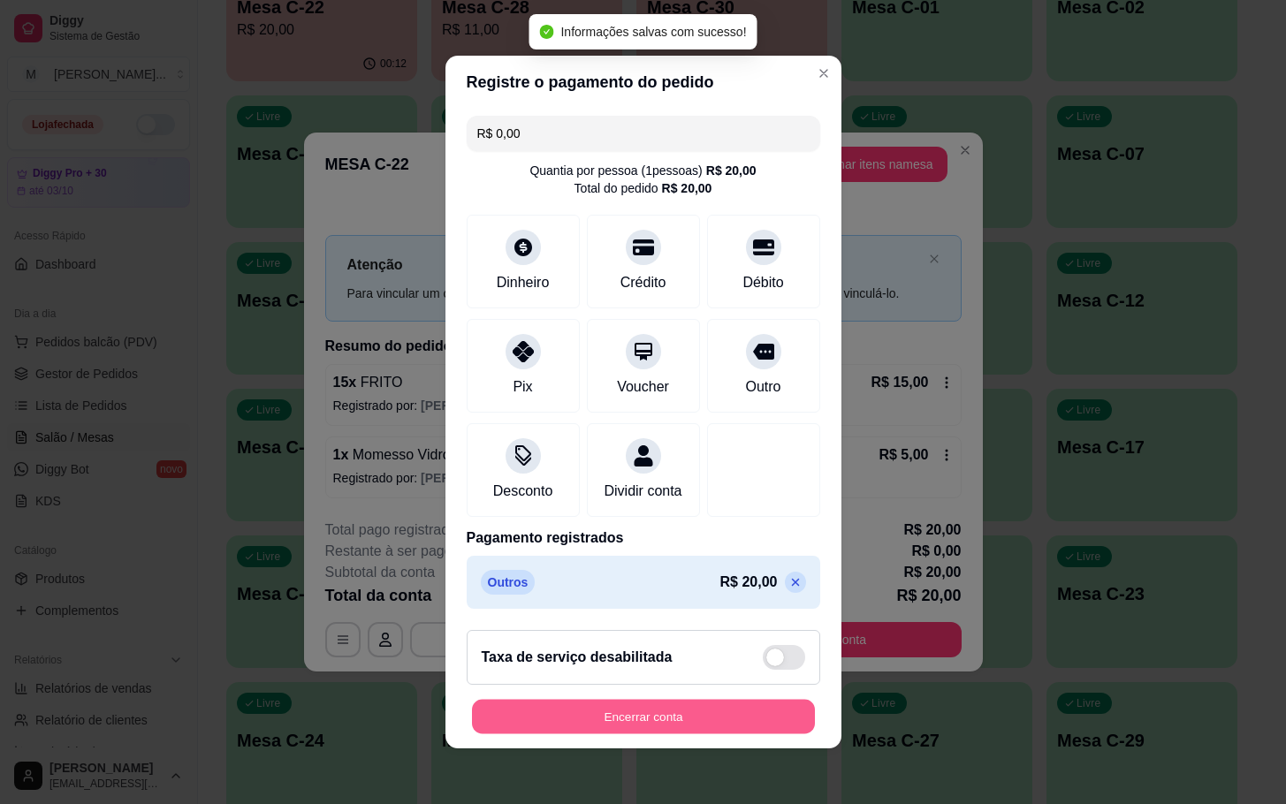
click at [680, 720] on button "Encerrar conta" at bounding box center [643, 717] width 343 height 34
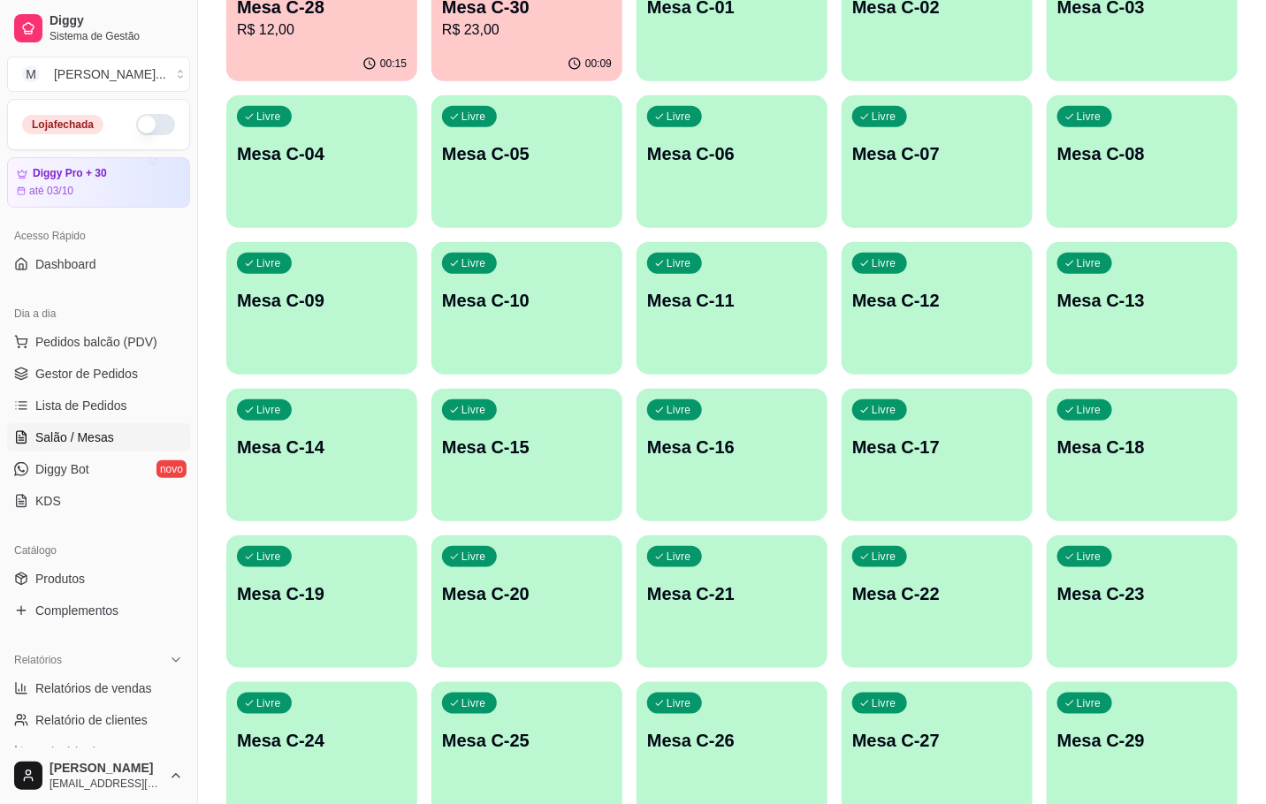
click at [510, 33] on p "R$ 23,00" at bounding box center [527, 29] width 170 height 21
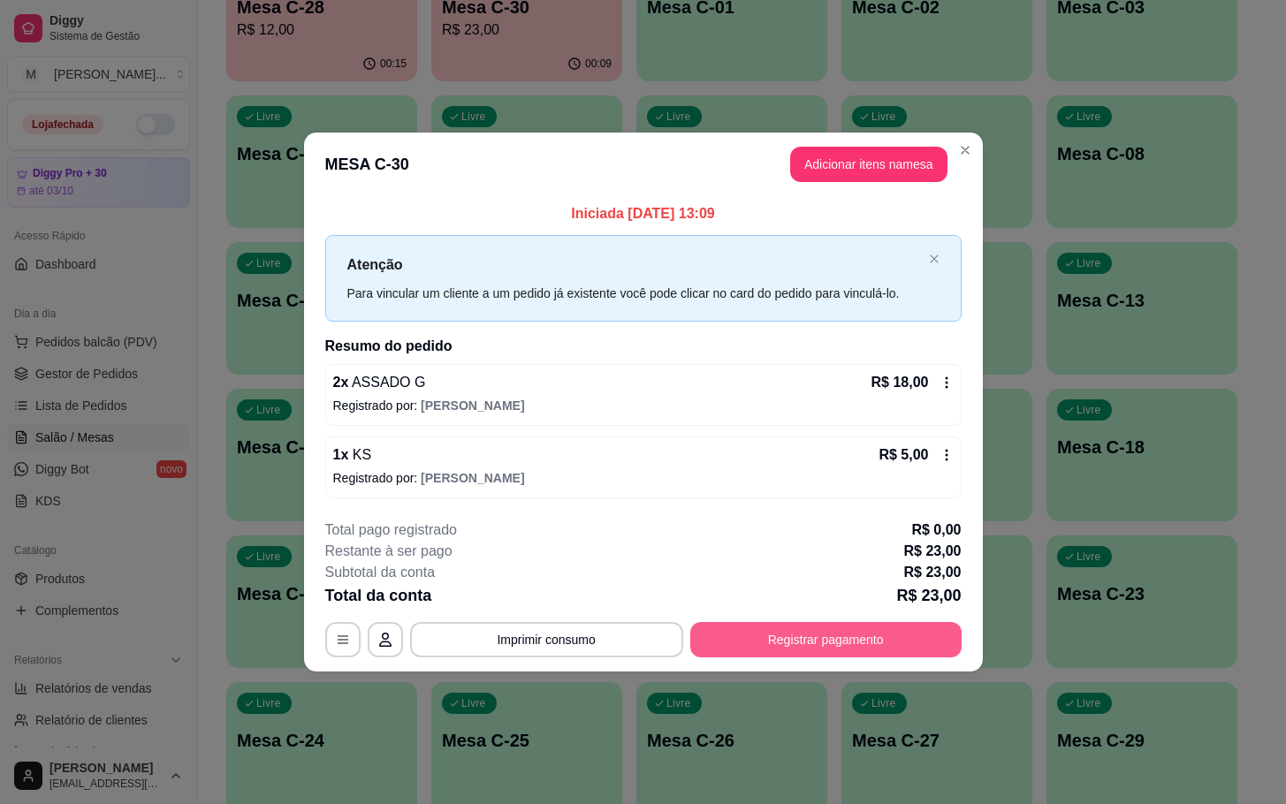
click at [735, 636] on button "Registrar pagamento" at bounding box center [825, 639] width 271 height 35
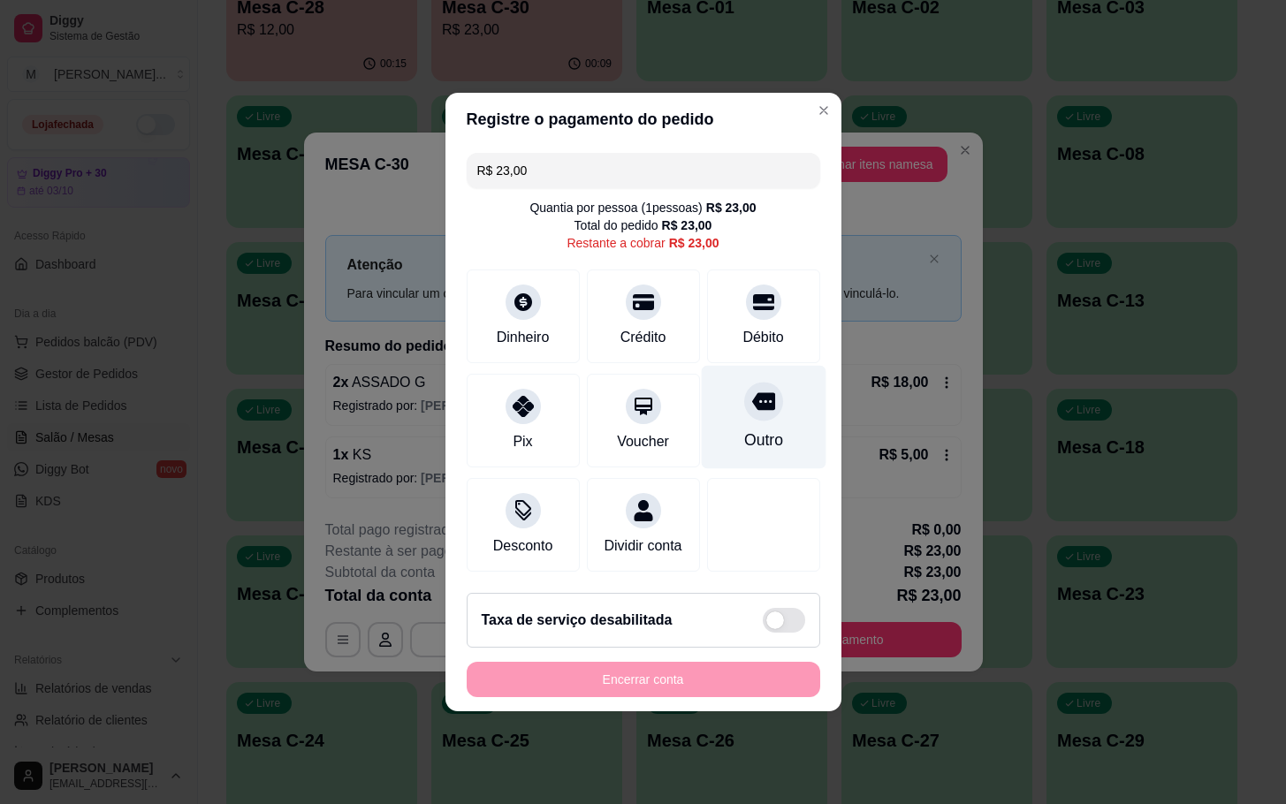
click at [709, 430] on div "Outro" at bounding box center [763, 417] width 125 height 103
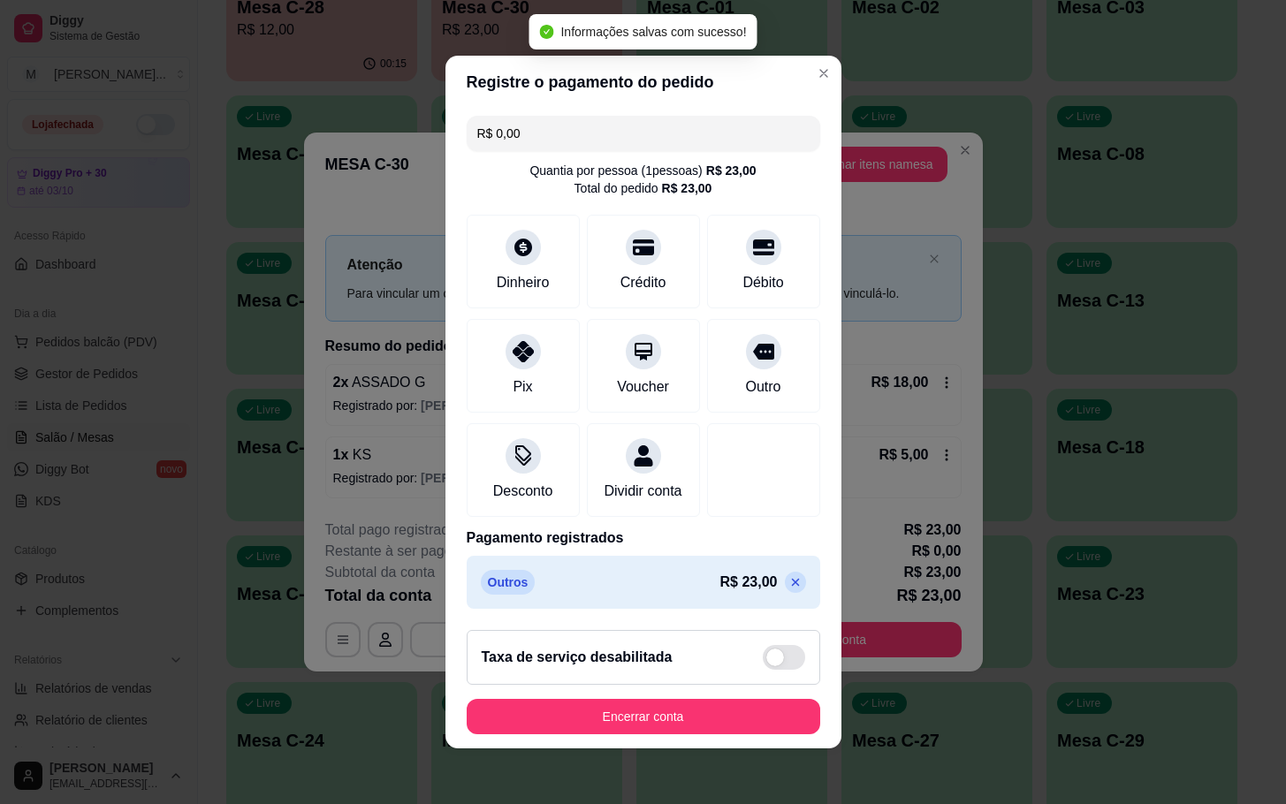
type input "R$ 0,00"
click at [674, 716] on button "Encerrar conta" at bounding box center [643, 717] width 343 height 34
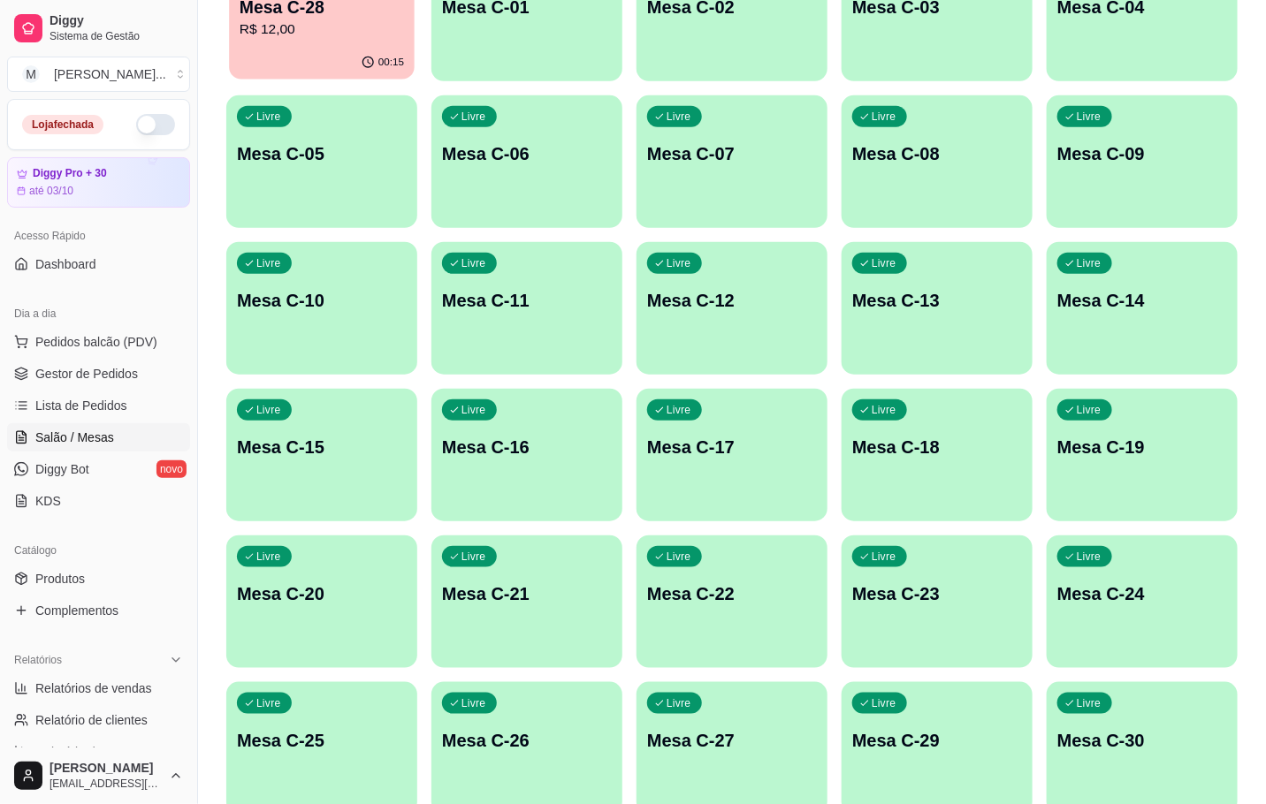
click at [395, 8] on p "Mesa C-28" at bounding box center [322, 8] width 164 height 24
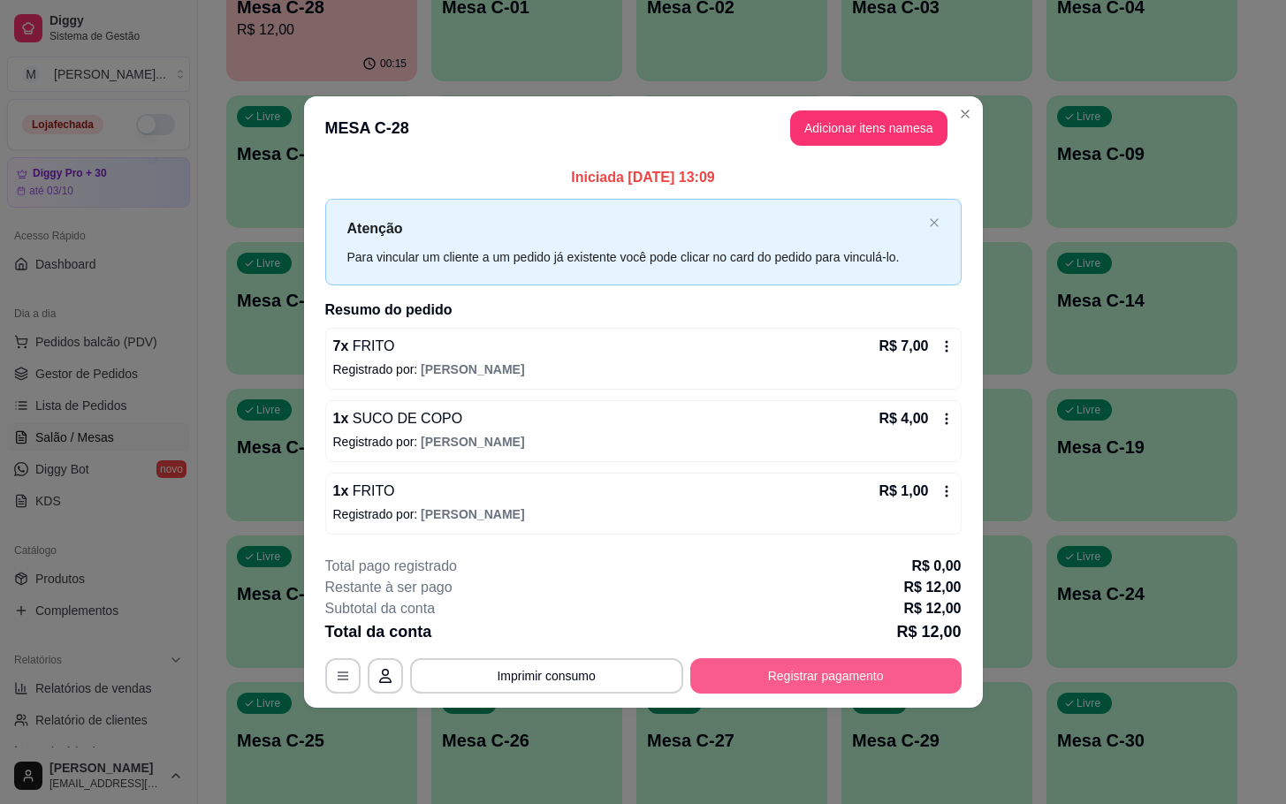
click at [916, 659] on div "**********" at bounding box center [643, 676] width 636 height 35
click at [857, 668] on button "Registrar pagamento" at bounding box center [825, 676] width 271 height 35
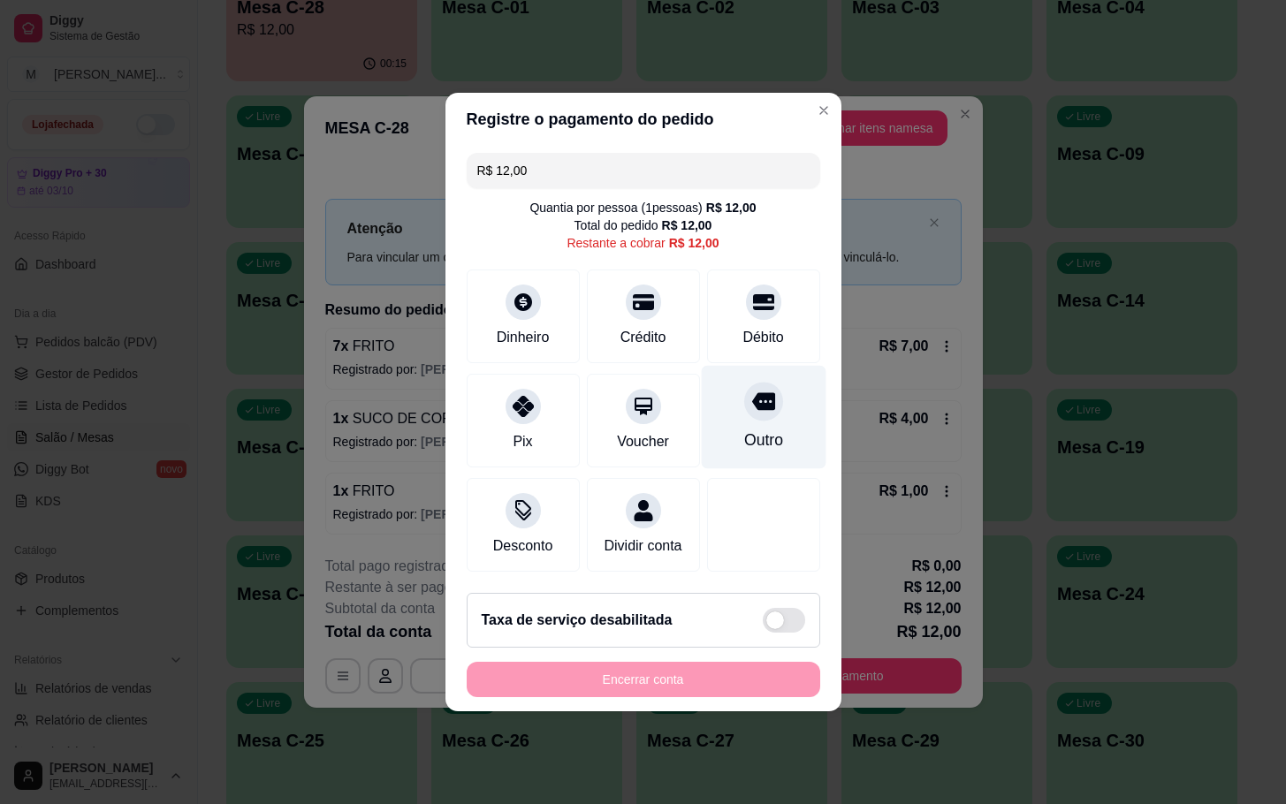
click at [756, 429] on div "Outro" at bounding box center [762, 440] width 39 height 23
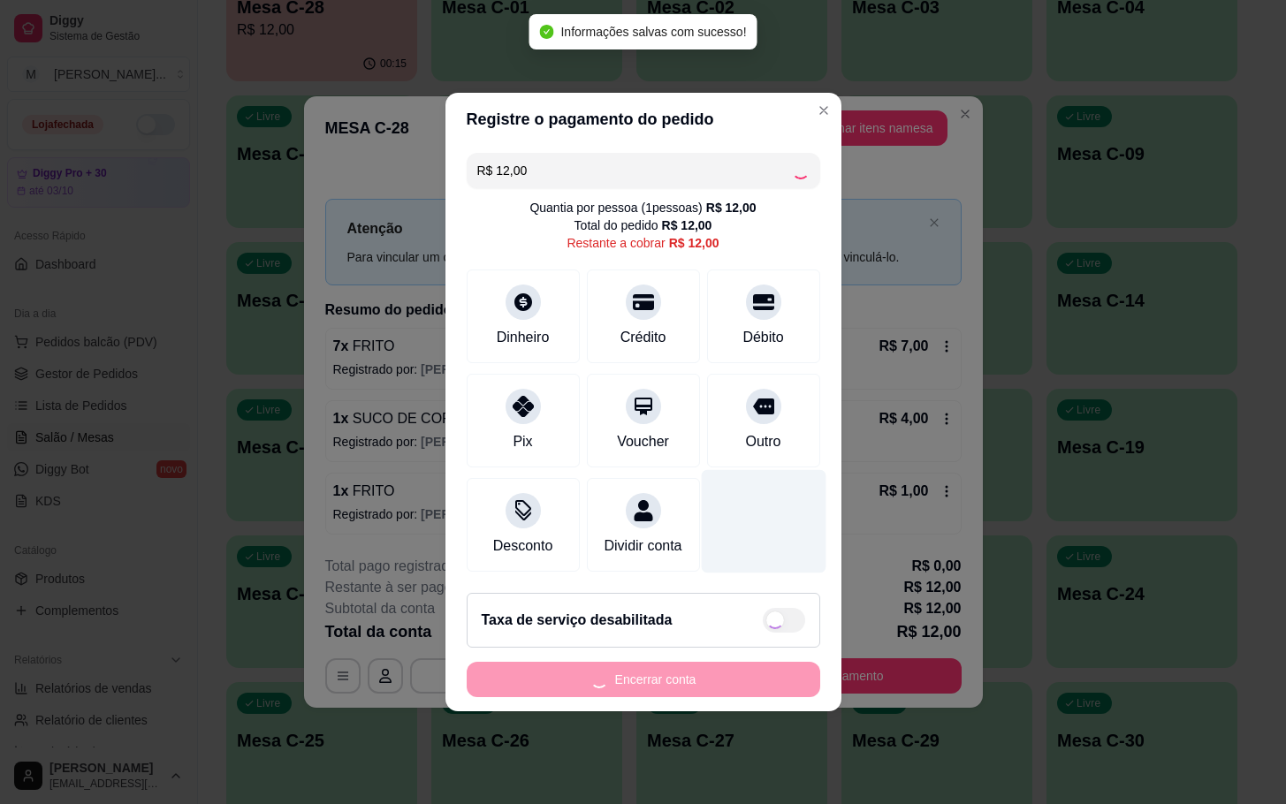
type input "R$ 0,00"
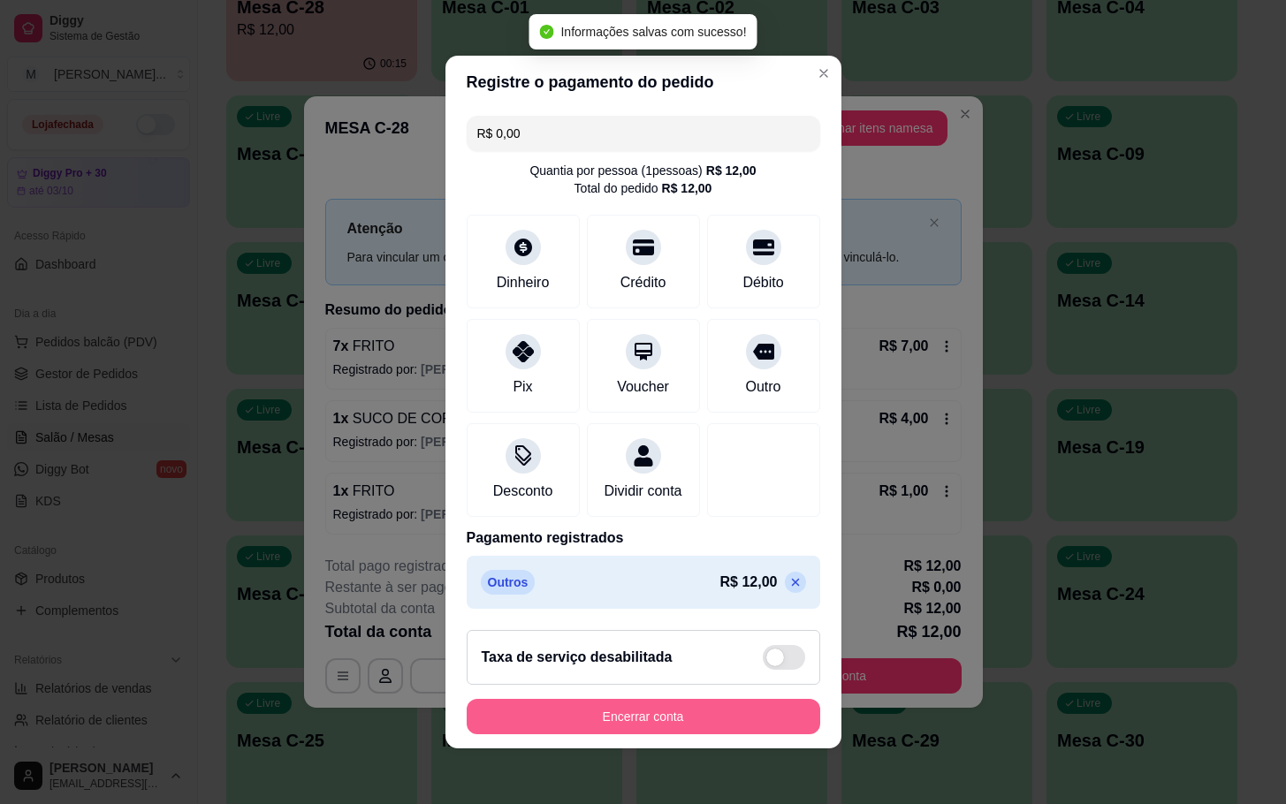
click at [724, 724] on button "Encerrar conta" at bounding box center [644, 716] width 354 height 35
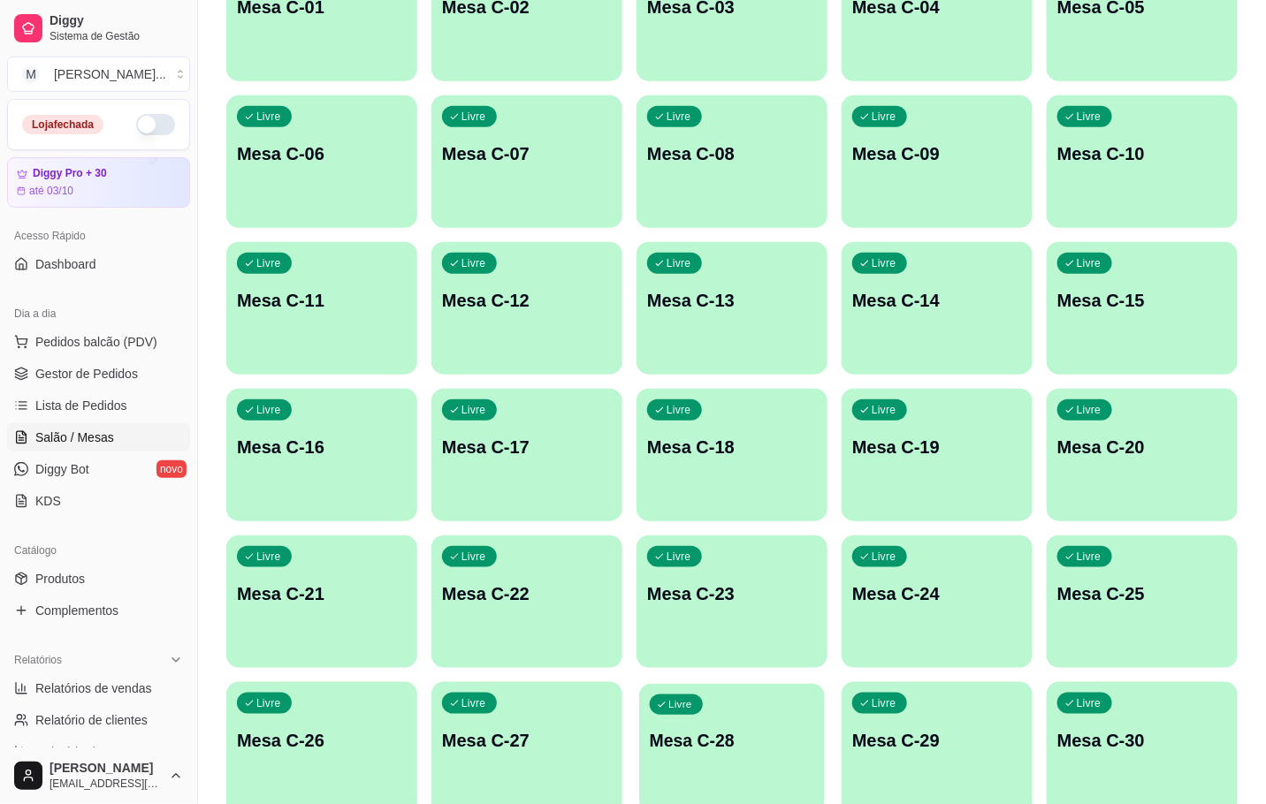
click at [706, 746] on p "Mesa C-28" at bounding box center [732, 741] width 164 height 24
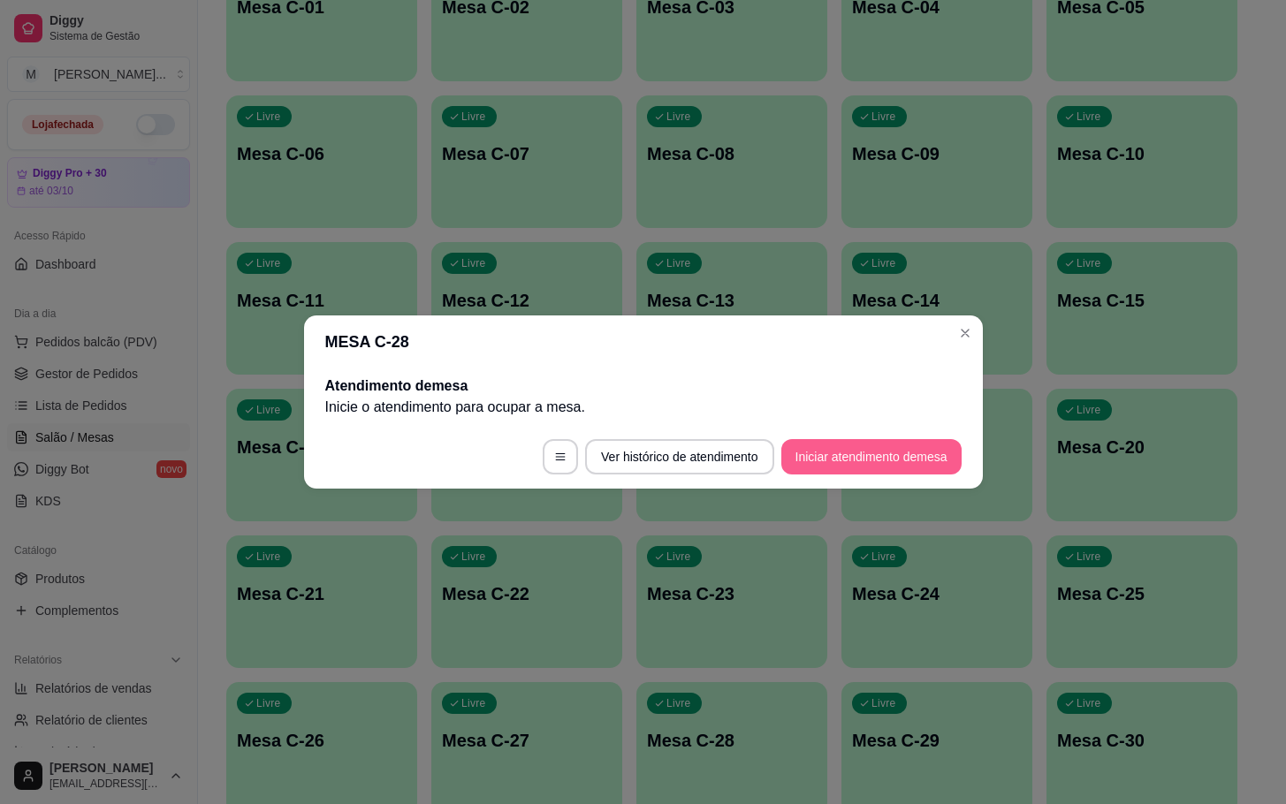
click at [819, 457] on button "Iniciar atendimento de mesa" at bounding box center [871, 456] width 180 height 35
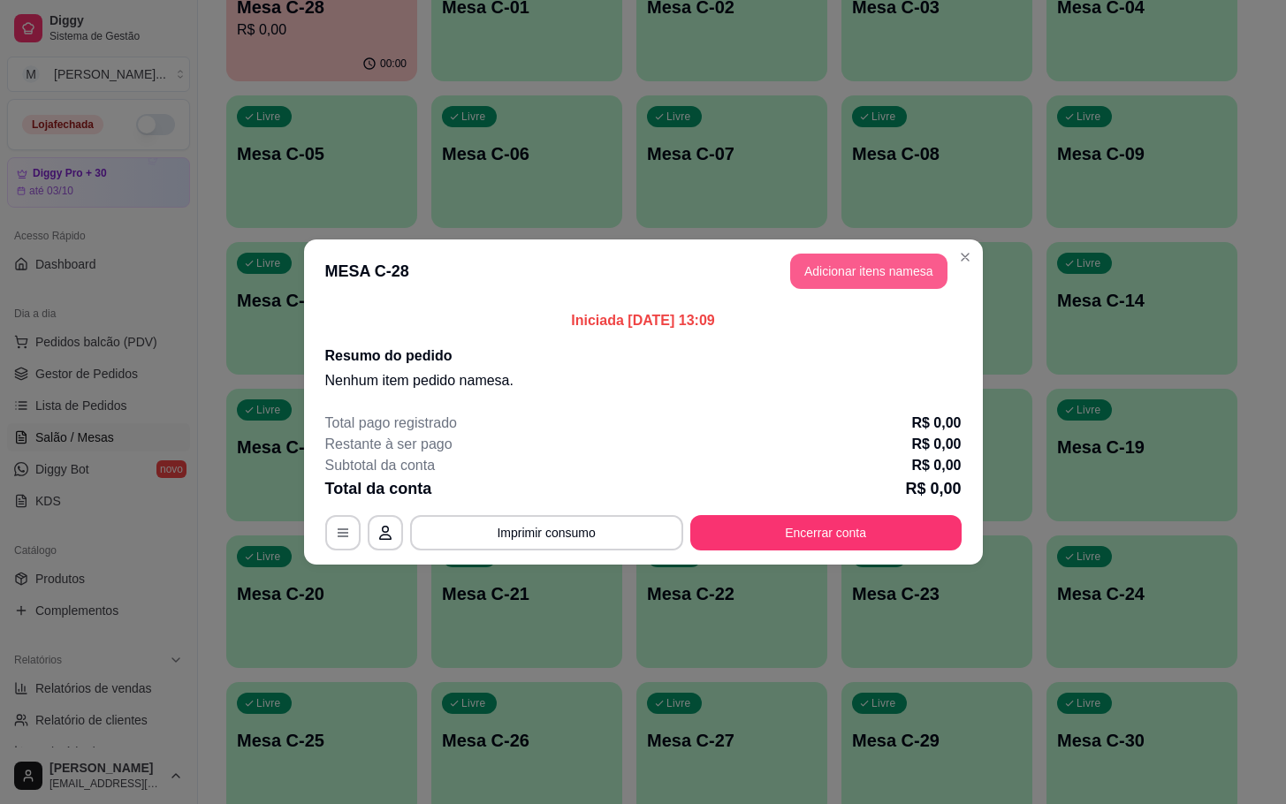
click at [801, 274] on button "Adicionar itens na mesa" at bounding box center [868, 271] width 157 height 35
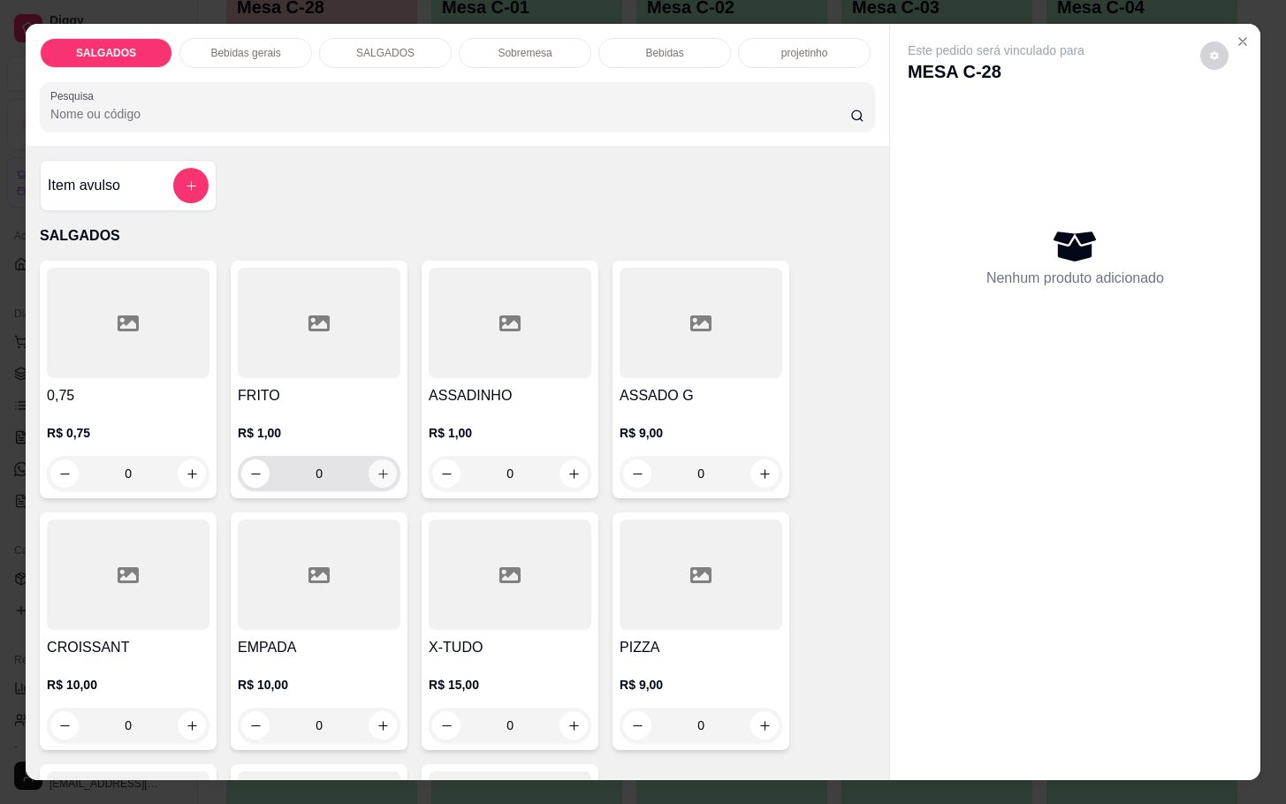
click at [369, 475] on button "increase-product-quantity" at bounding box center [383, 474] width 28 height 28
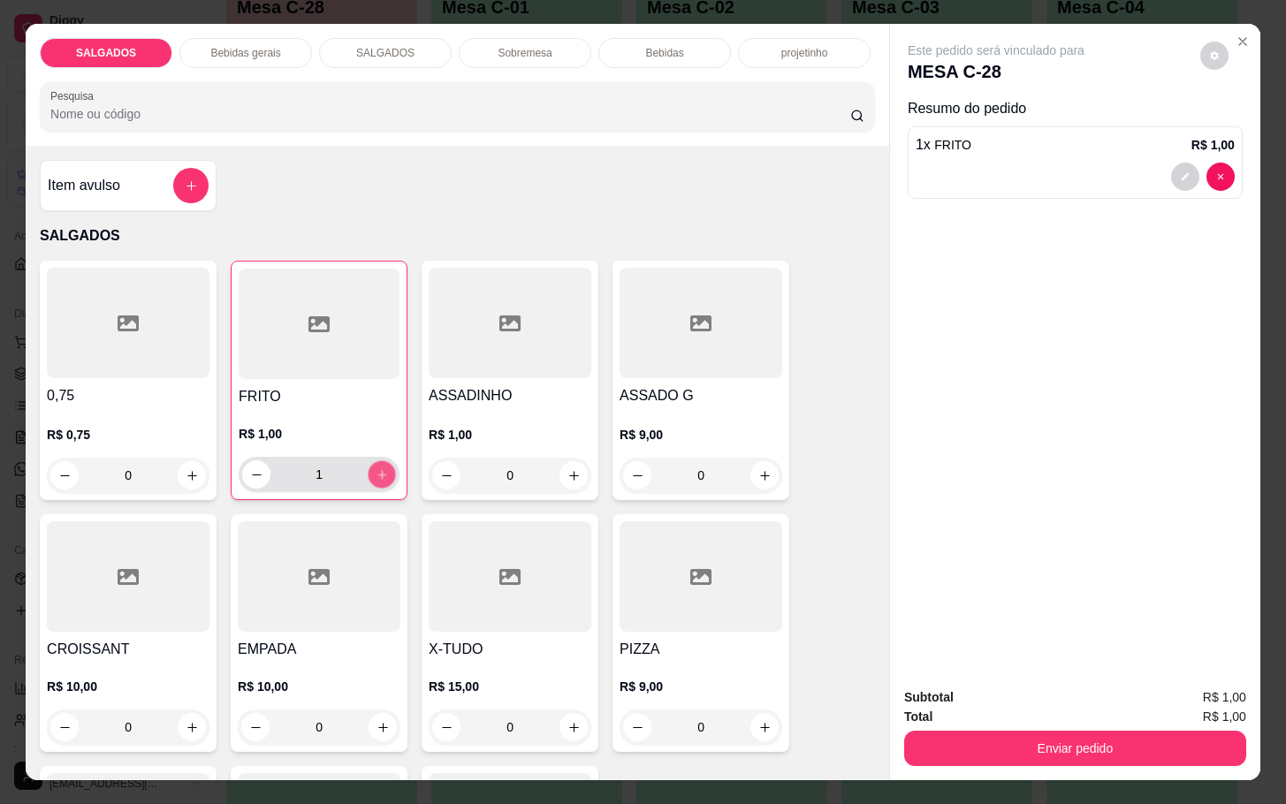
click at [369, 475] on button "increase-product-quantity" at bounding box center [382, 474] width 27 height 27
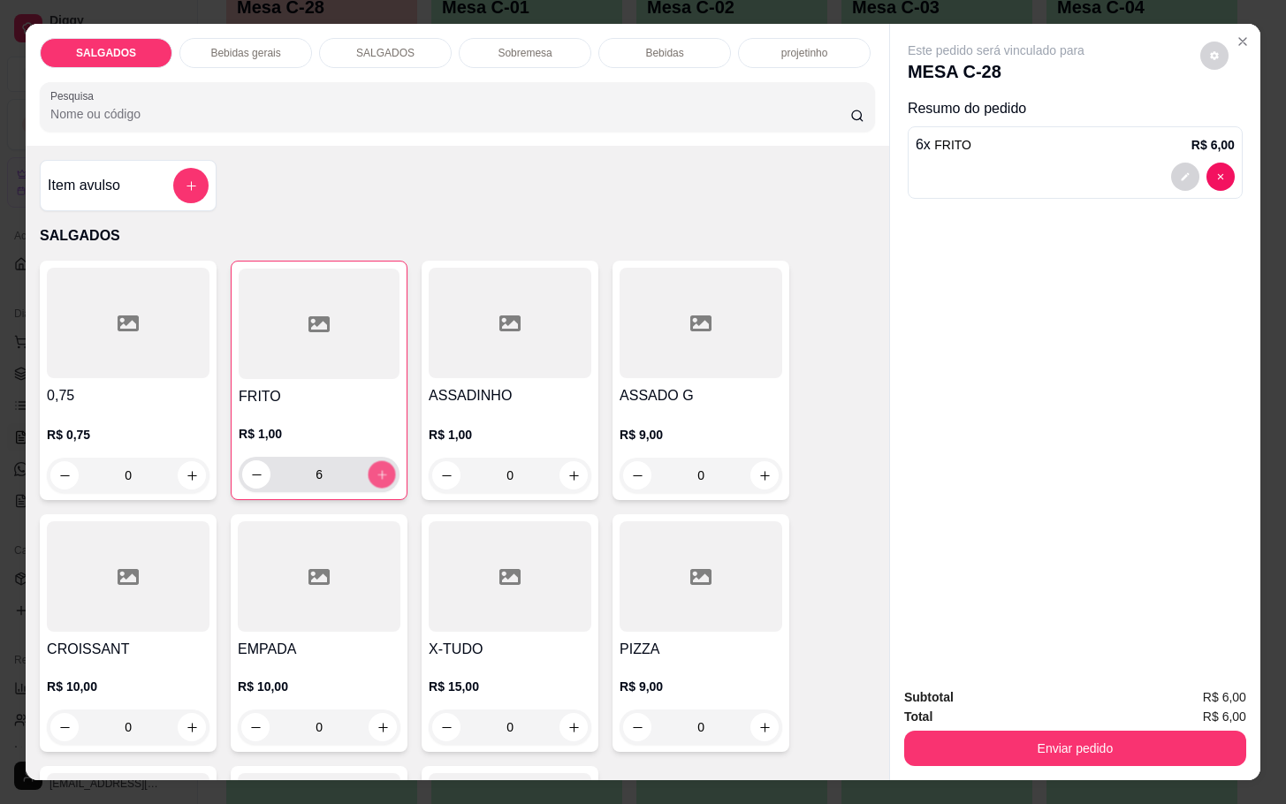
click at [369, 475] on button "increase-product-quantity" at bounding box center [382, 474] width 27 height 27
click at [368, 475] on button "increase-product-quantity" at bounding box center [382, 475] width 28 height 28
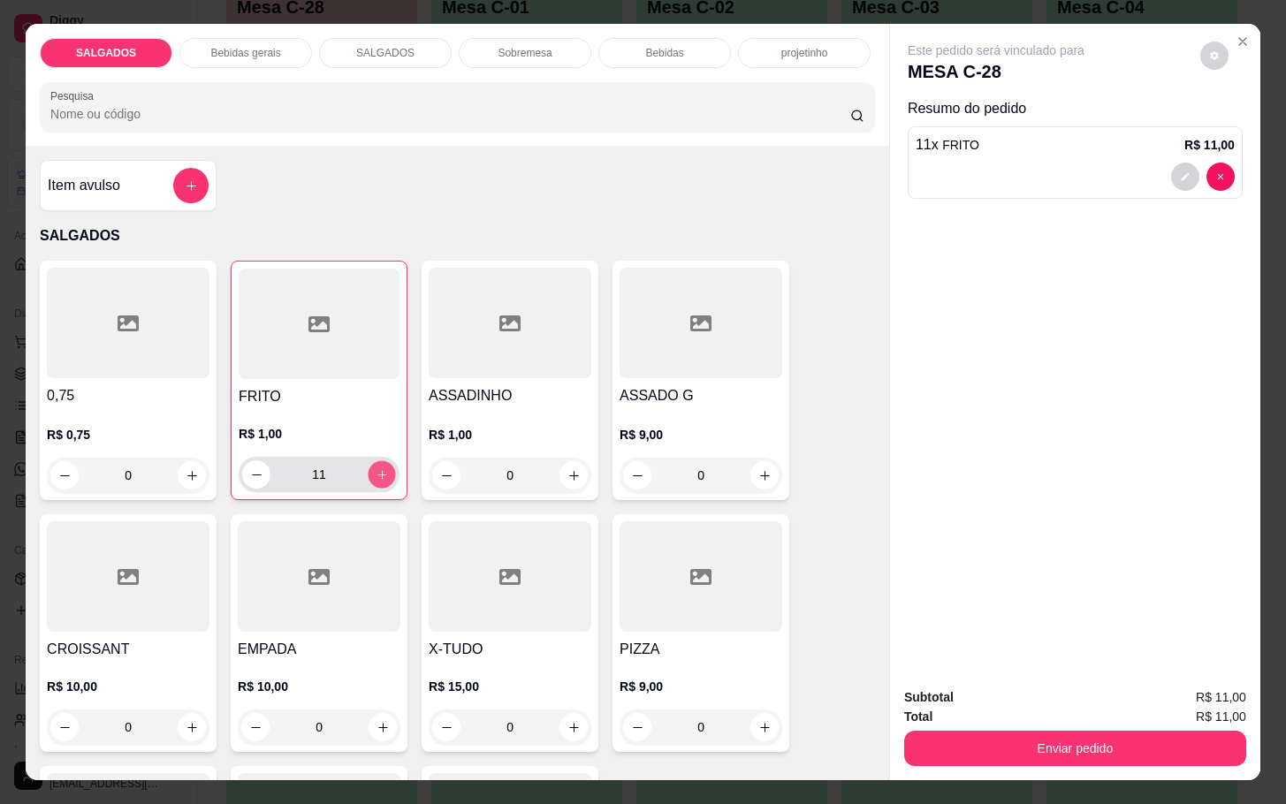
click at [369, 475] on button "increase-product-quantity" at bounding box center [382, 474] width 27 height 27
click at [368, 475] on button "increase-product-quantity" at bounding box center [382, 475] width 28 height 28
type input "15"
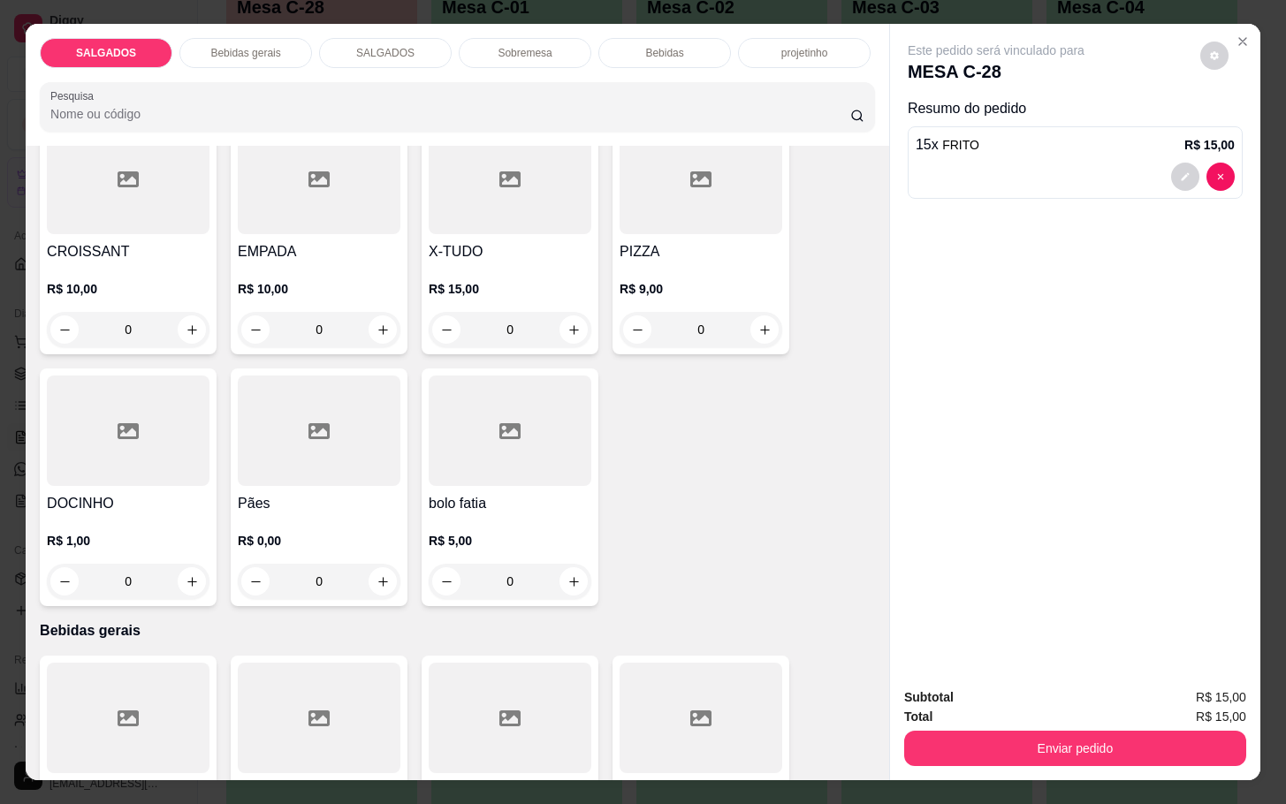
scroll to position [663, 0]
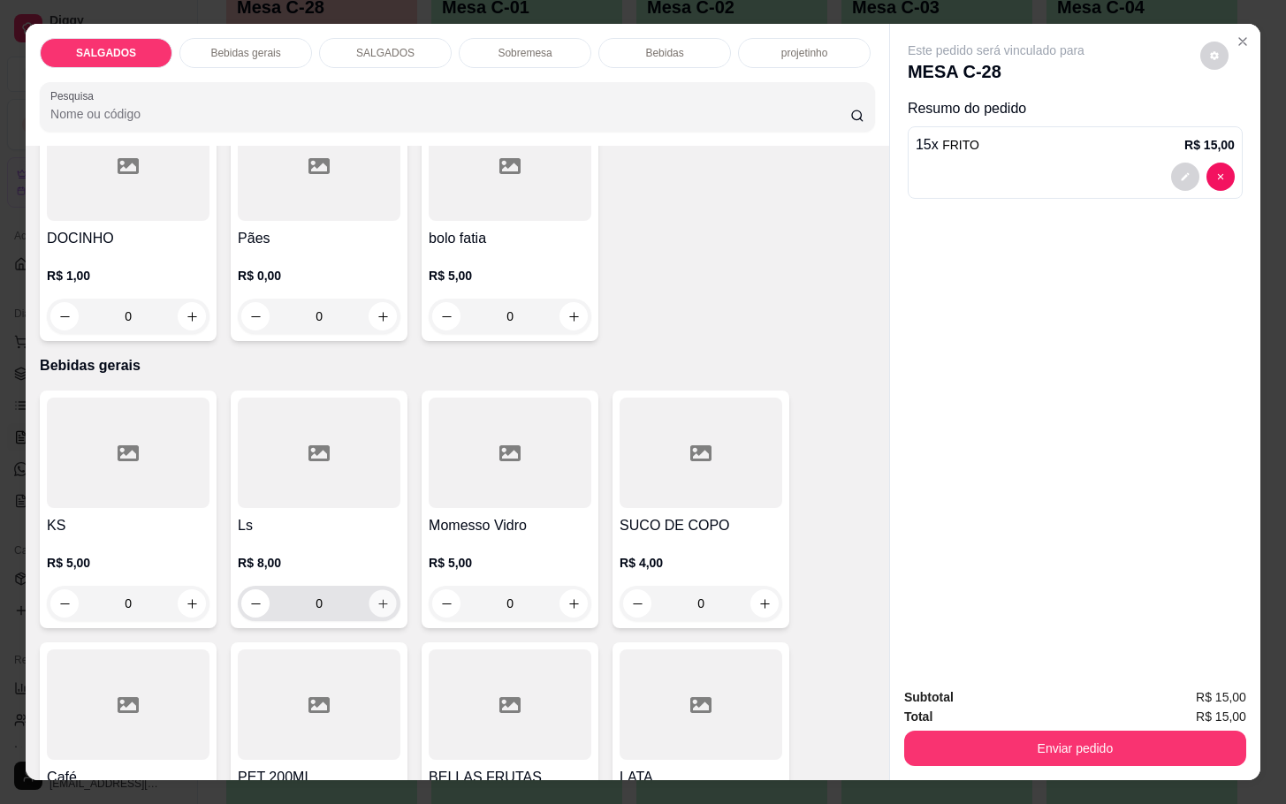
click at [377, 598] on icon "increase-product-quantity" at bounding box center [383, 604] width 13 height 13
type input "1"
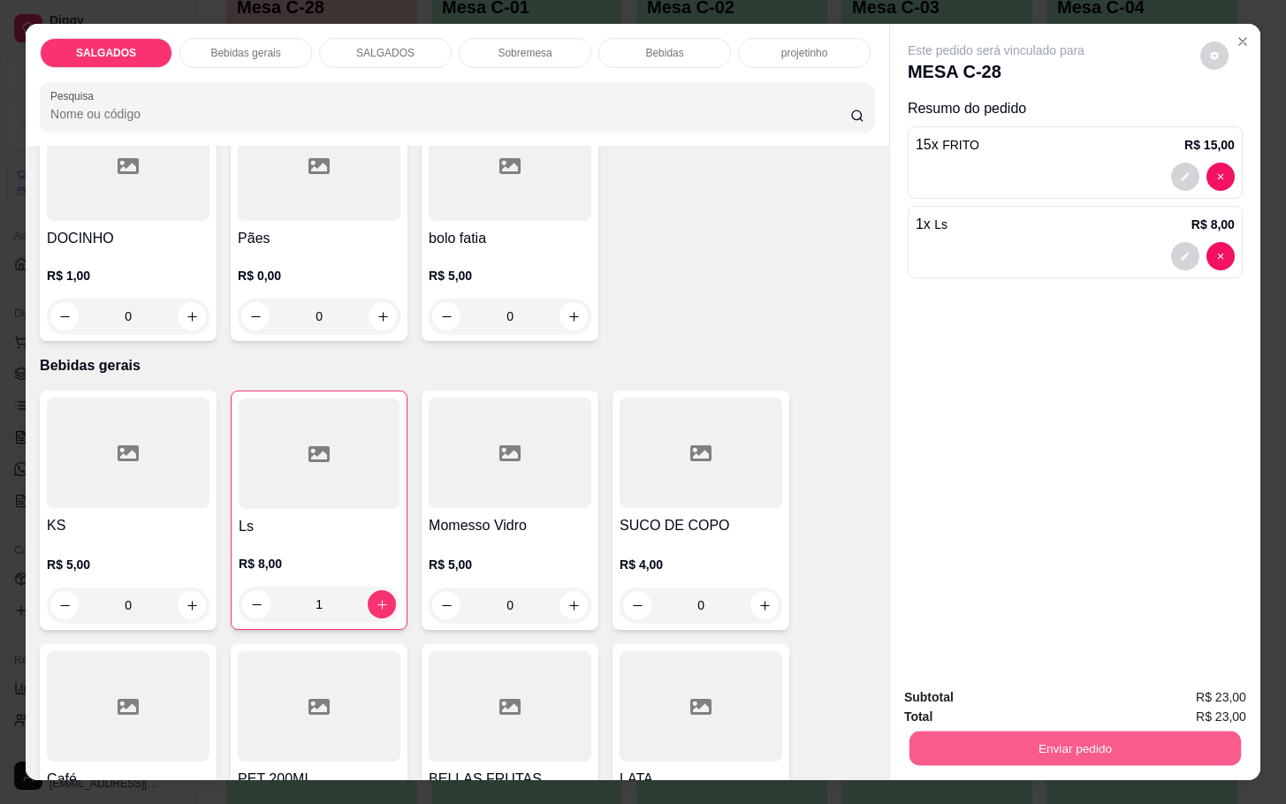
click at [987, 731] on button "Enviar pedido" at bounding box center [1075, 748] width 331 height 34
click at [987, 679] on button "Não registrar e enviar pedido" at bounding box center [1014, 696] width 184 height 34
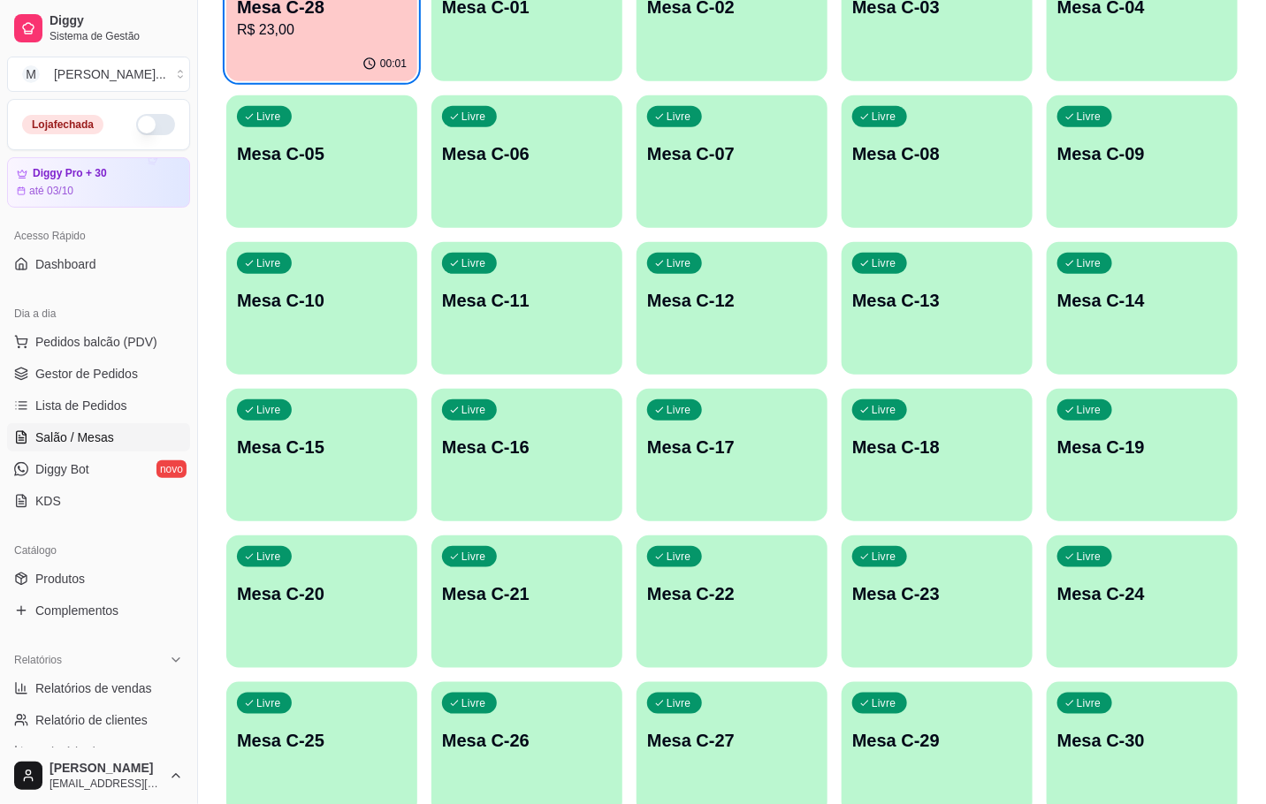
click at [265, 19] on p "R$ 23,00" at bounding box center [322, 29] width 170 height 21
click at [305, 74] on div "00:03" at bounding box center [322, 63] width 186 height 34
click at [361, 64] on div "00:03" at bounding box center [322, 63] width 186 height 34
click at [696, 722] on div "Livre Mesa C-27" at bounding box center [732, 738] width 186 height 108
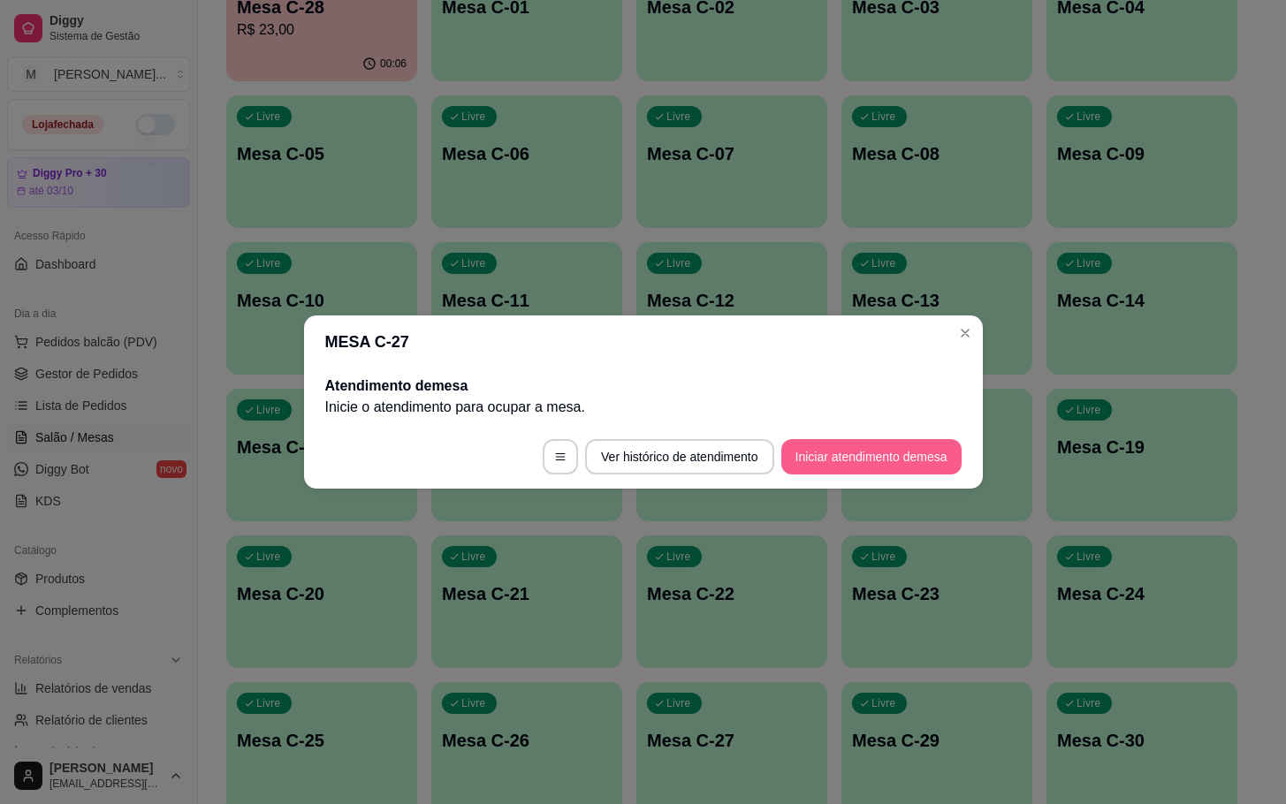
click at [819, 473] on button "Iniciar atendimento de mesa" at bounding box center [871, 456] width 180 height 35
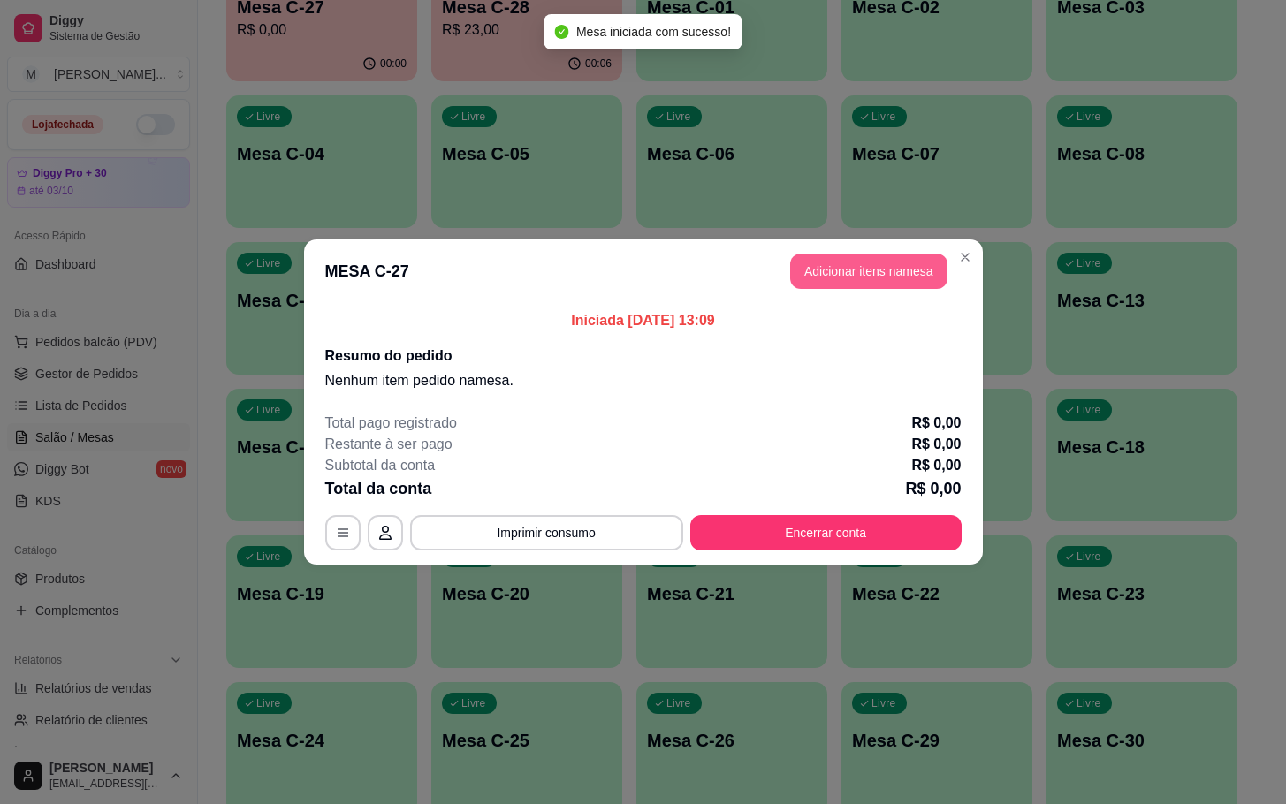
click at [844, 282] on button "Adicionar itens na mesa" at bounding box center [868, 271] width 157 height 35
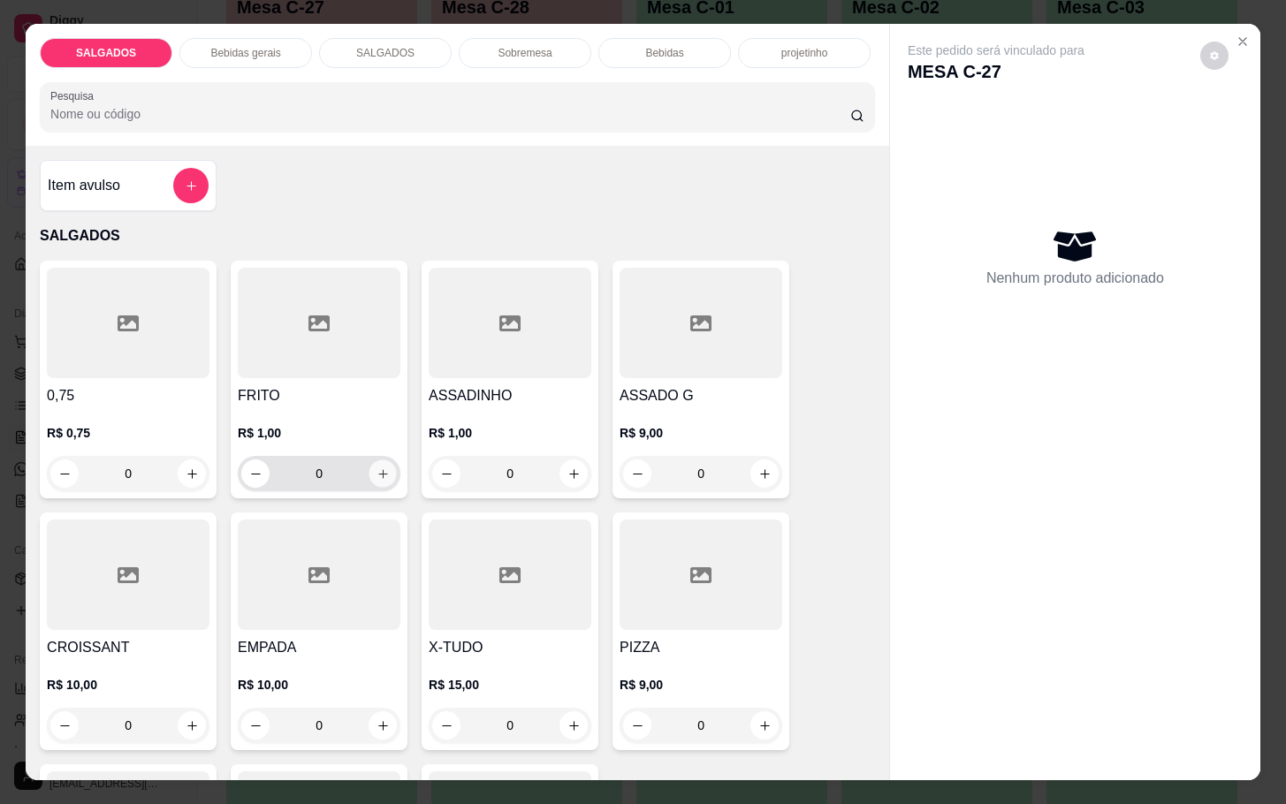
click at [377, 469] on icon "increase-product-quantity" at bounding box center [383, 474] width 13 height 13
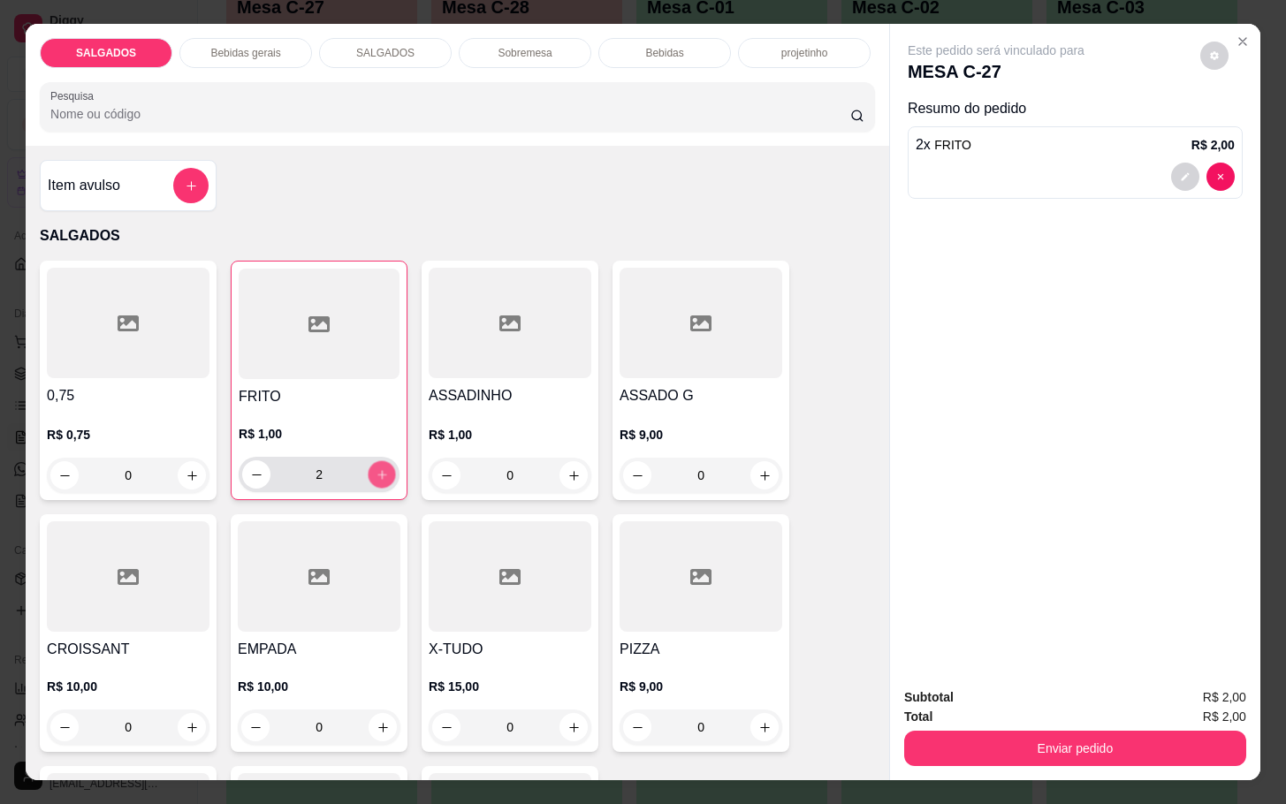
click at [376, 469] on icon "increase-product-quantity" at bounding box center [382, 475] width 13 height 13
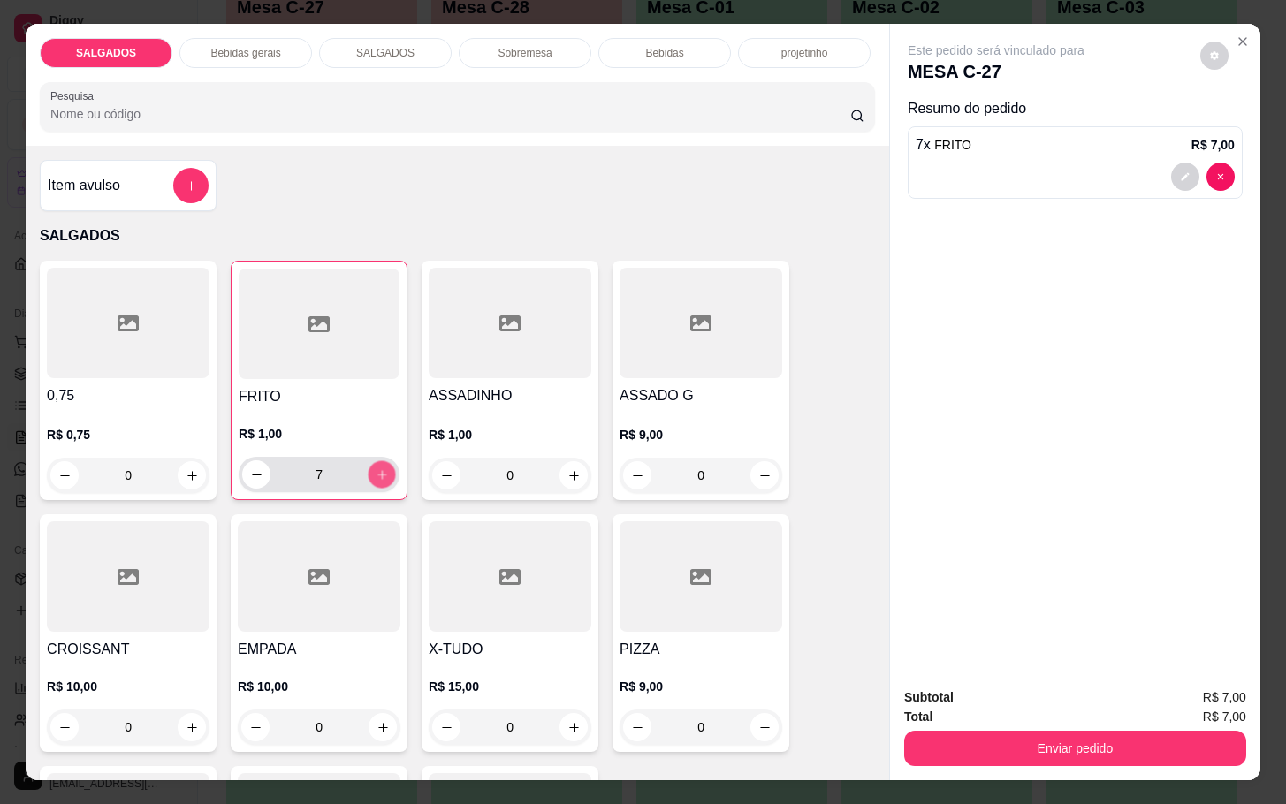
click at [376, 469] on icon "increase-product-quantity" at bounding box center [382, 475] width 13 height 13
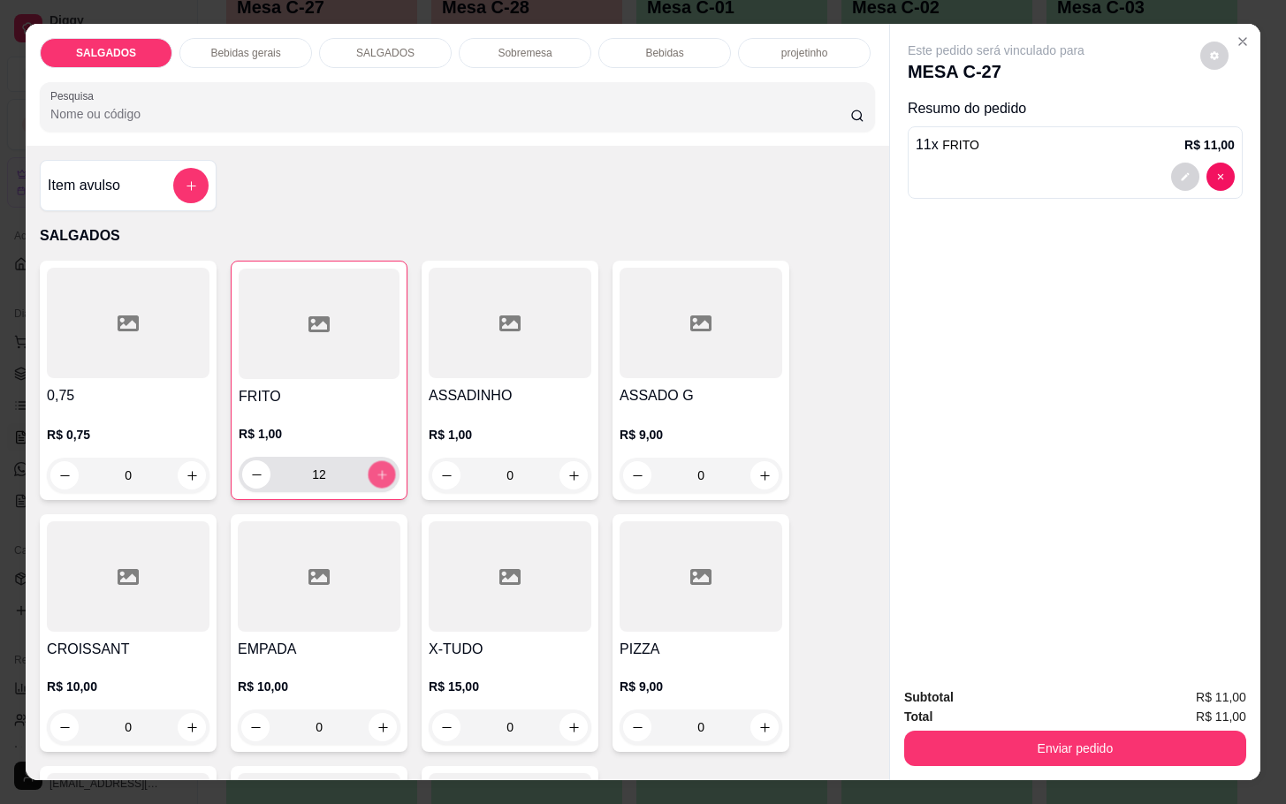
click at [376, 469] on icon "increase-product-quantity" at bounding box center [382, 475] width 13 height 13
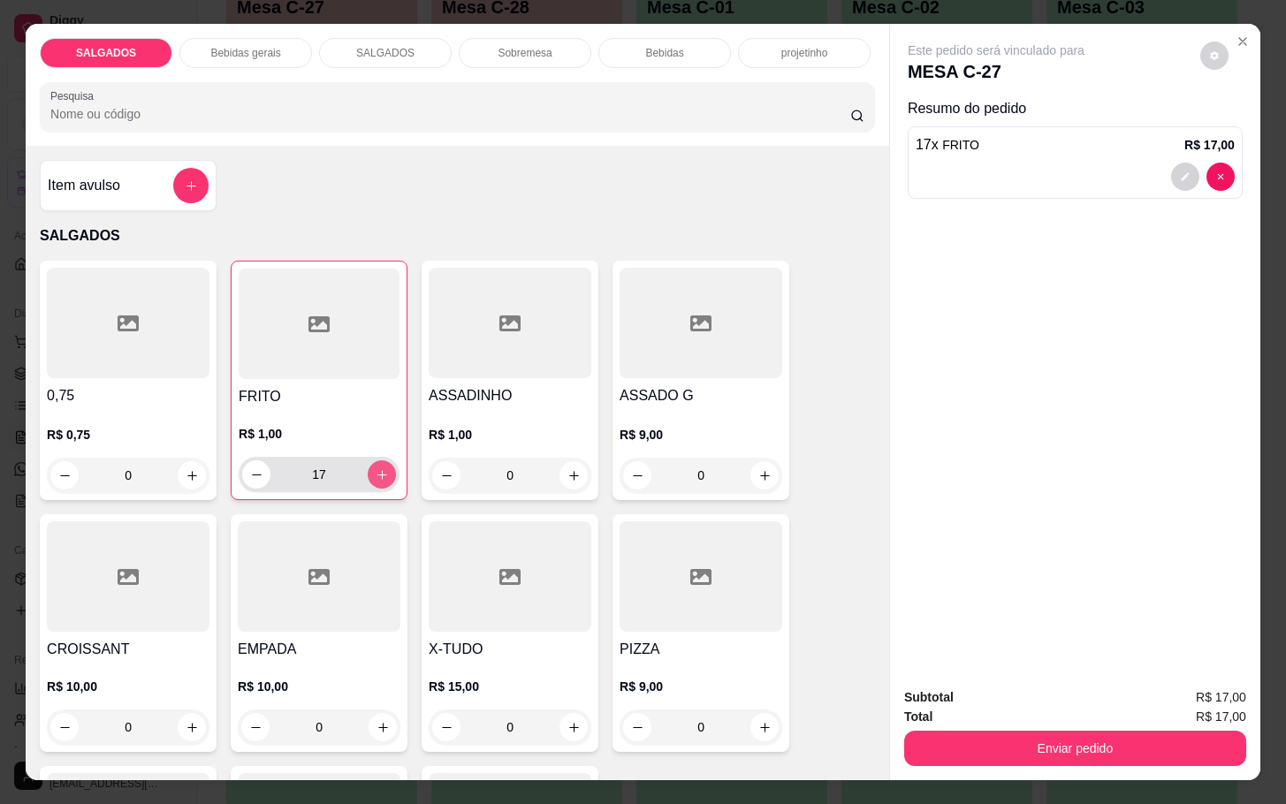
click at [376, 469] on icon "increase-product-quantity" at bounding box center [382, 475] width 13 height 13
type input "20"
click at [557, 446] on div "R$ 1,00 0" at bounding box center [510, 459] width 163 height 67
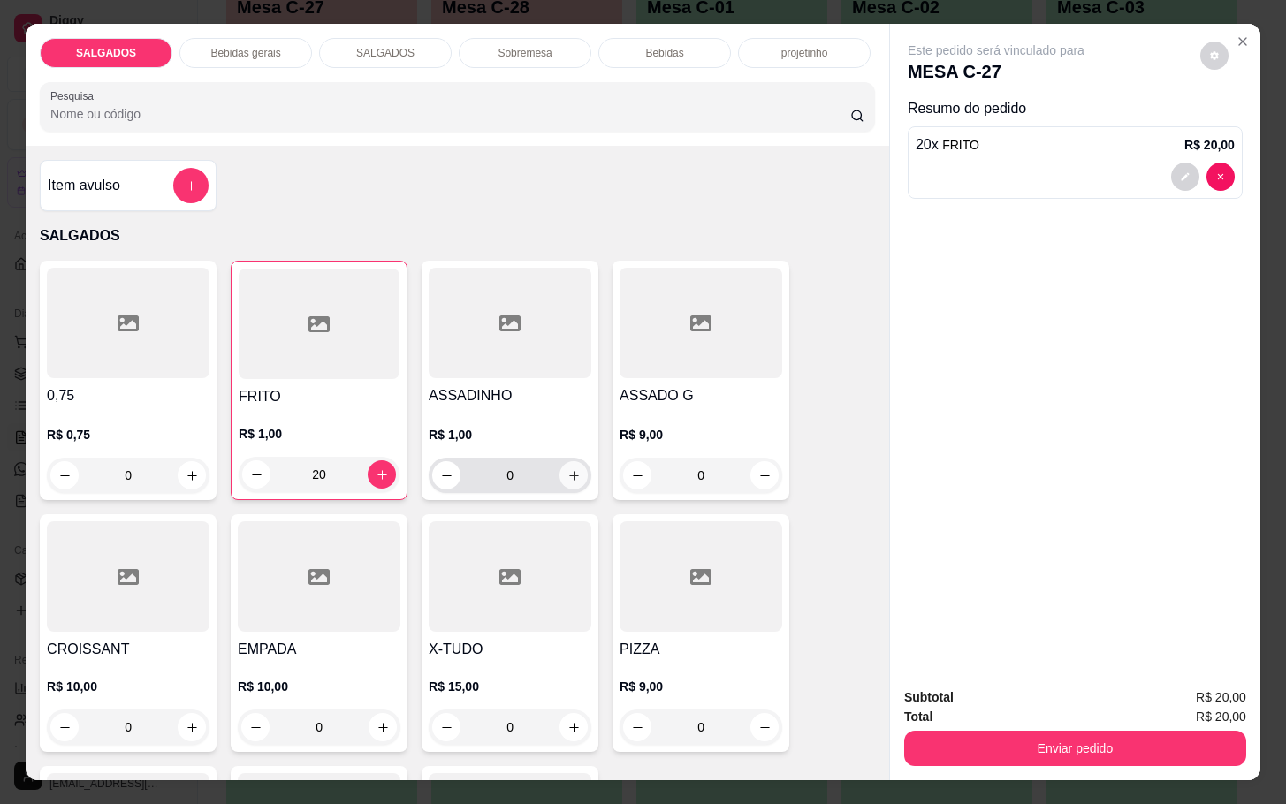
click at [568, 473] on icon "increase-product-quantity" at bounding box center [574, 475] width 13 height 13
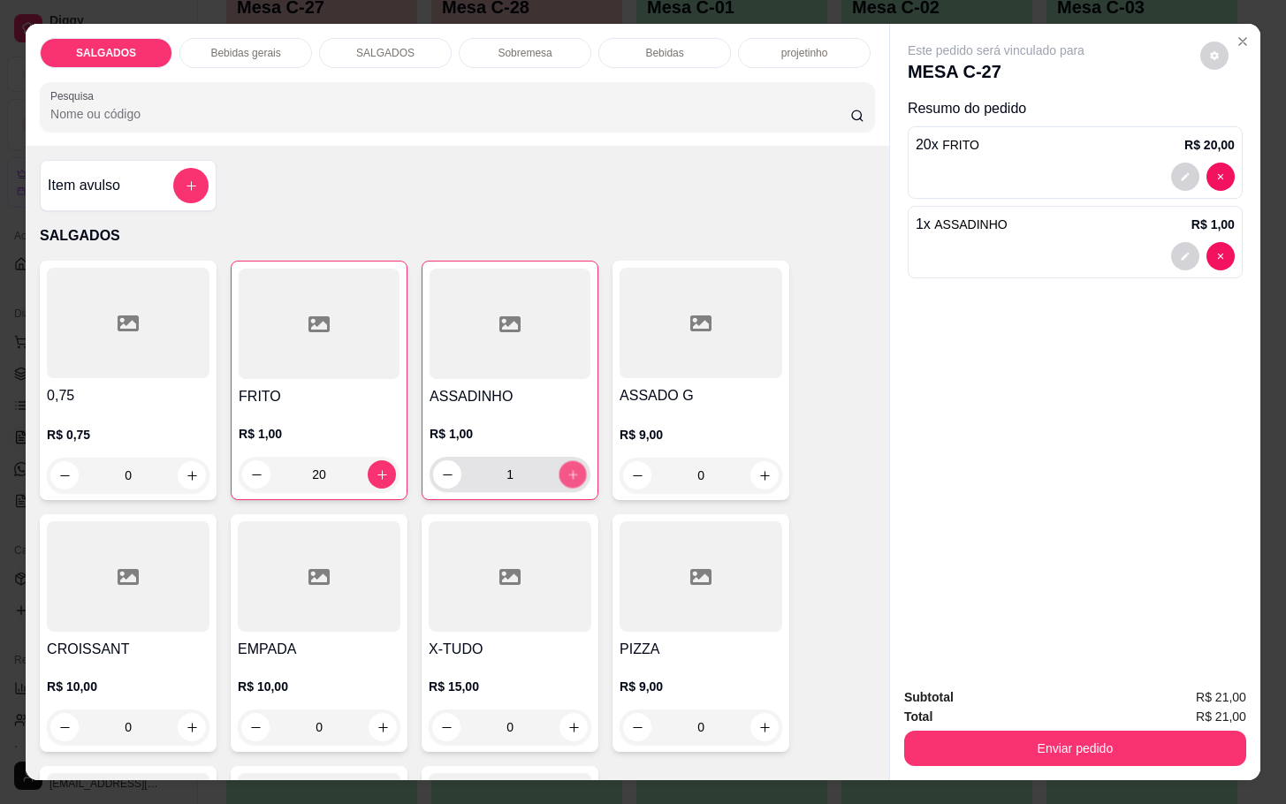
click at [567, 473] on icon "increase-product-quantity" at bounding box center [573, 475] width 13 height 13
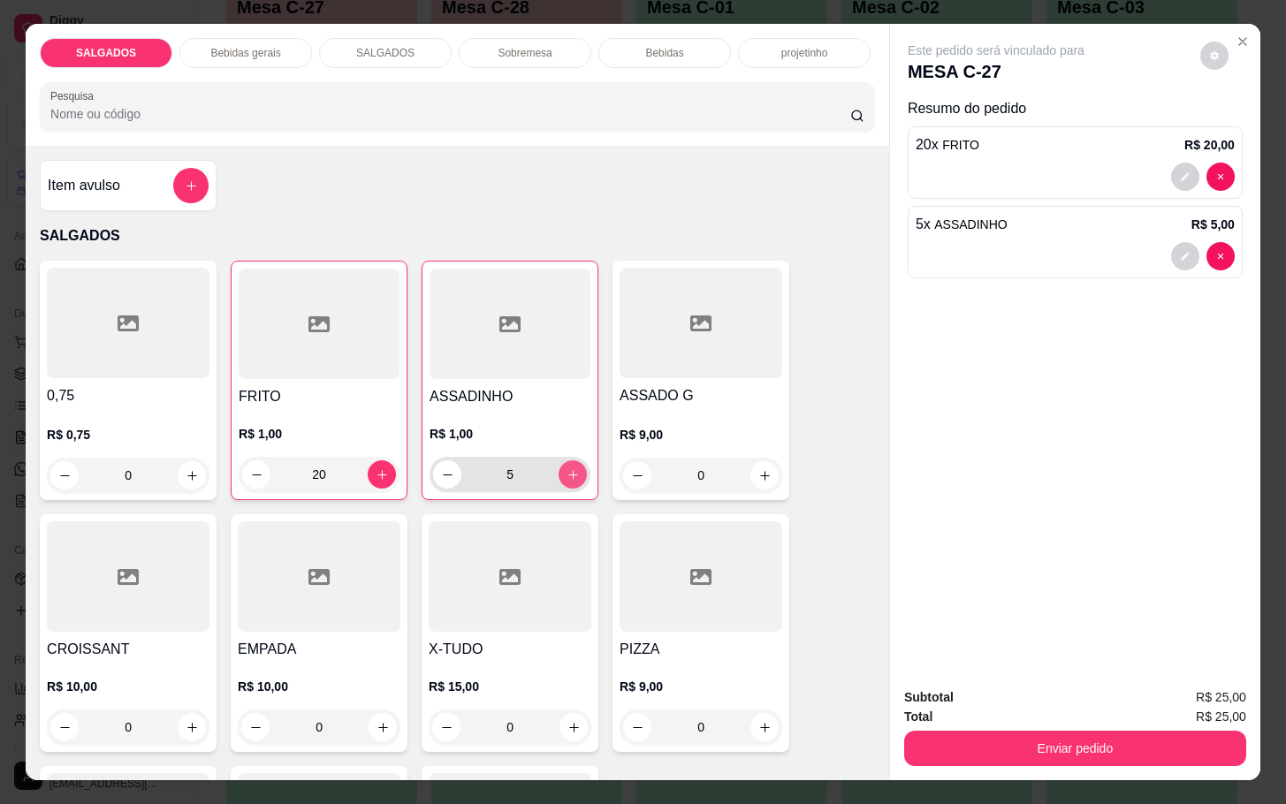
type input "6"
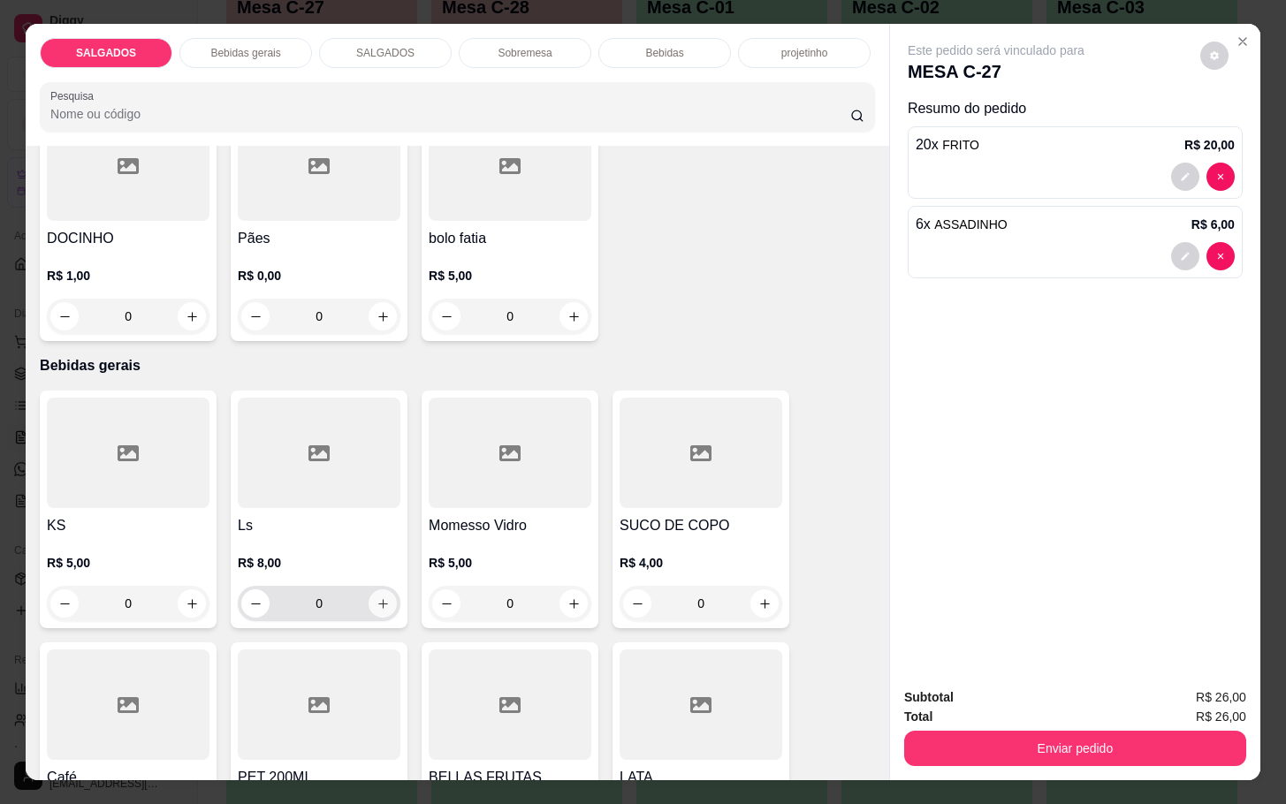
click at [377, 598] on icon "increase-product-quantity" at bounding box center [383, 604] width 13 height 13
type input "1"
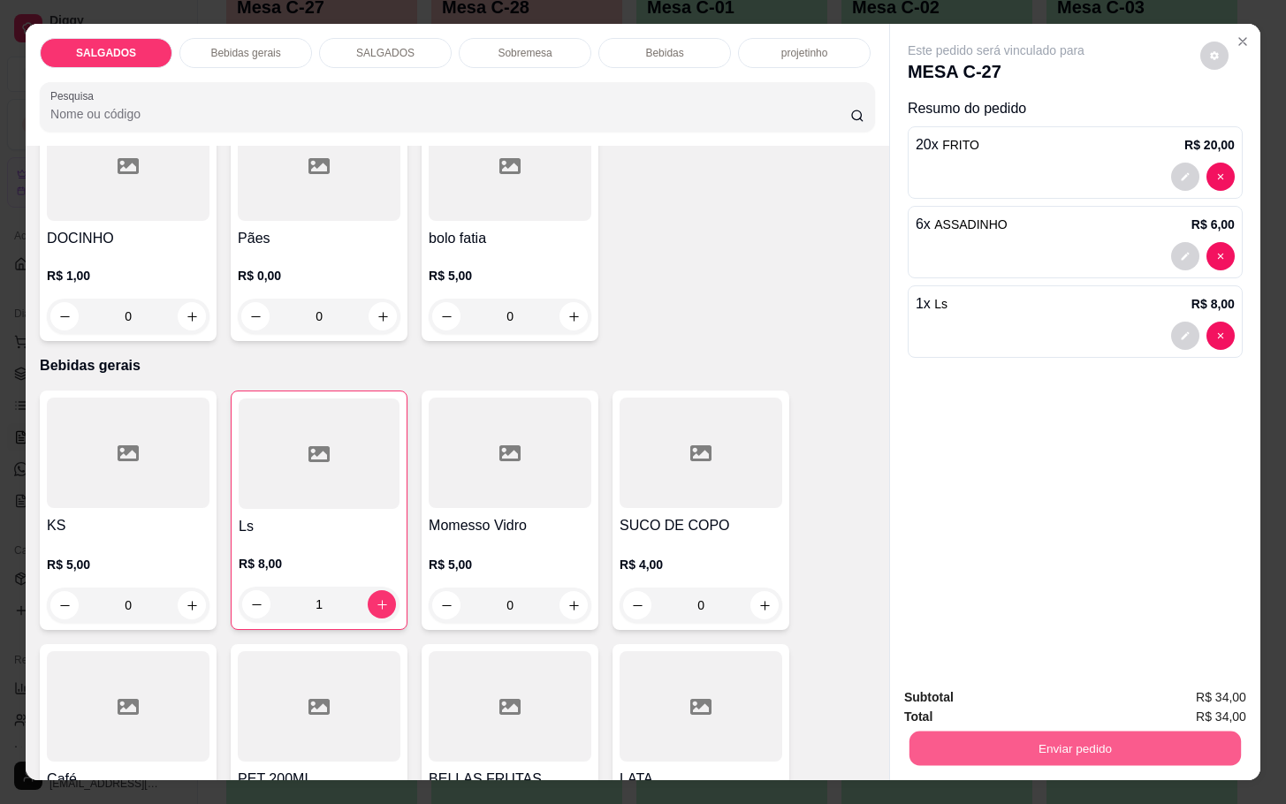
click at [1059, 743] on button "Enviar pedido" at bounding box center [1075, 748] width 331 height 34
click at [1026, 701] on button "Não registrar e enviar pedido" at bounding box center [1014, 695] width 179 height 33
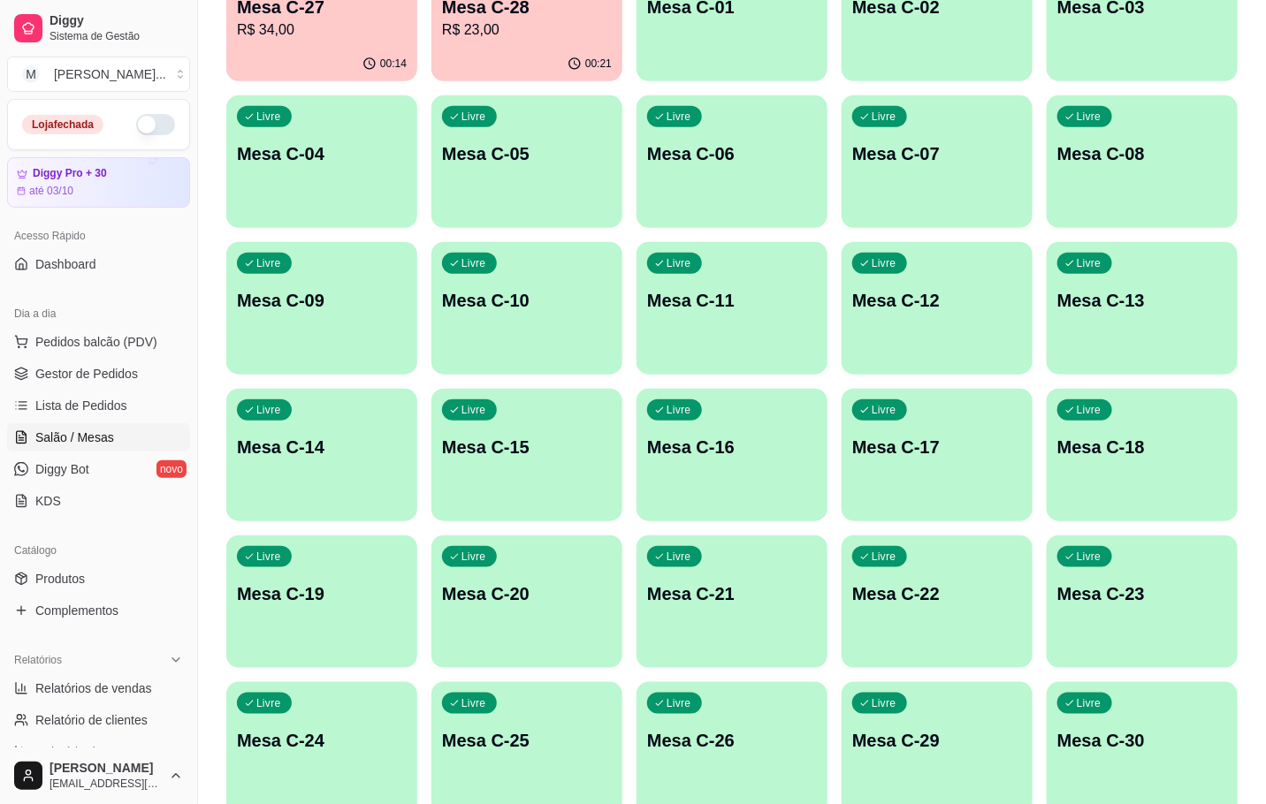
click at [765, 309] on p "Mesa C-11" at bounding box center [732, 300] width 170 height 25
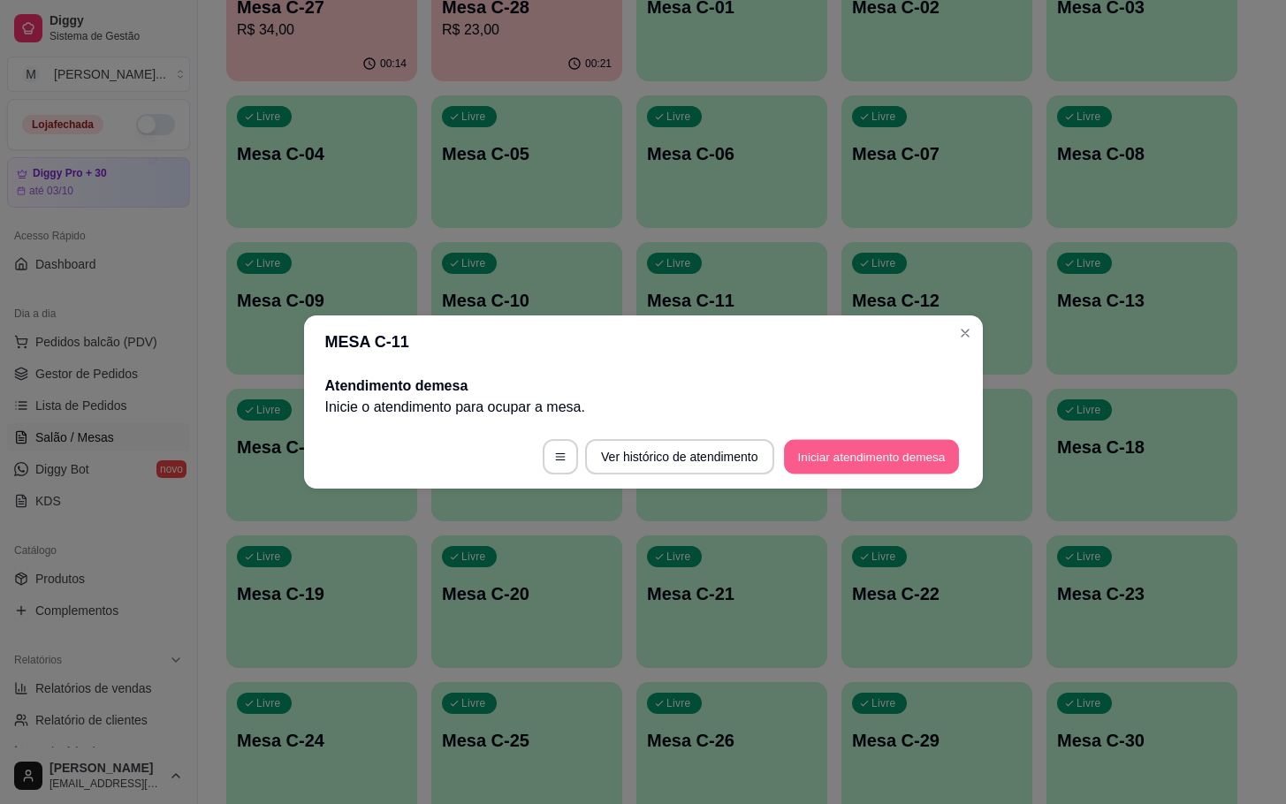
click at [825, 467] on button "Iniciar atendimento de mesa" at bounding box center [871, 457] width 175 height 34
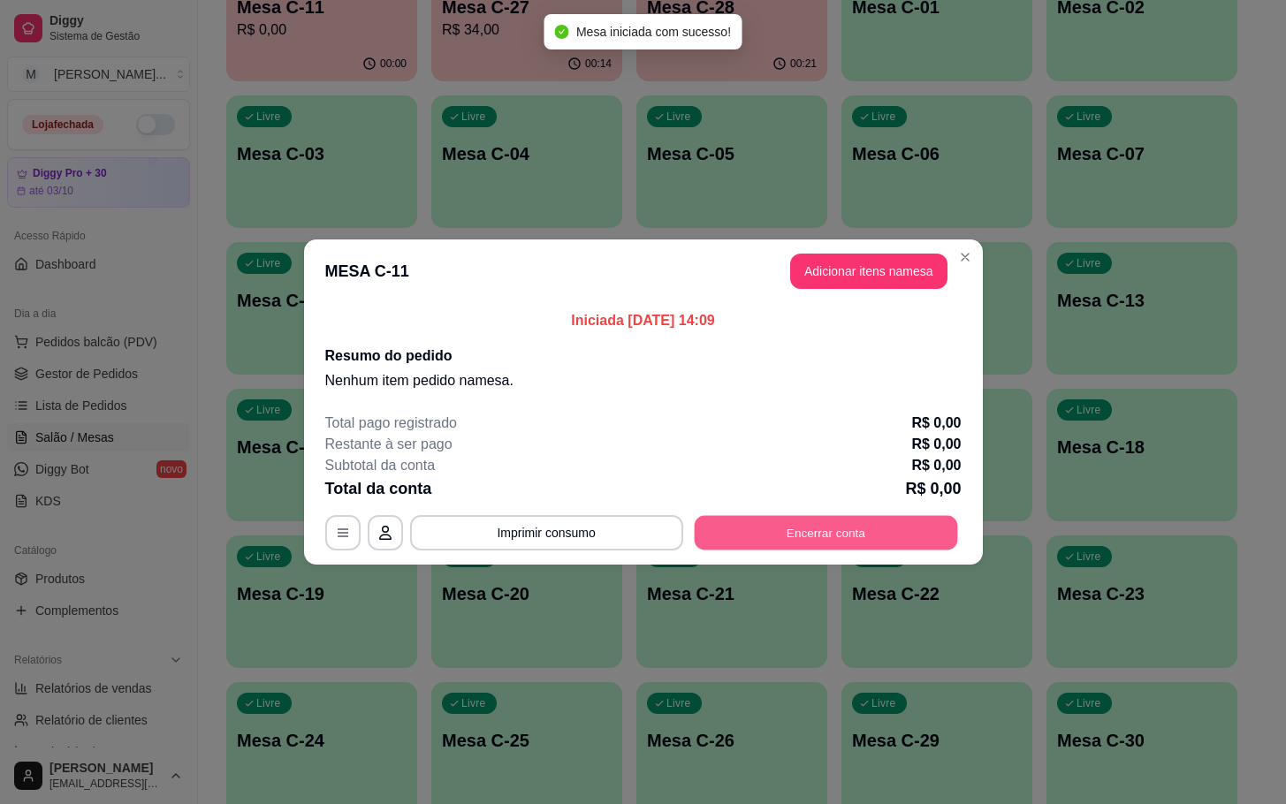
click at [770, 545] on button "Encerrar conta" at bounding box center [825, 533] width 263 height 34
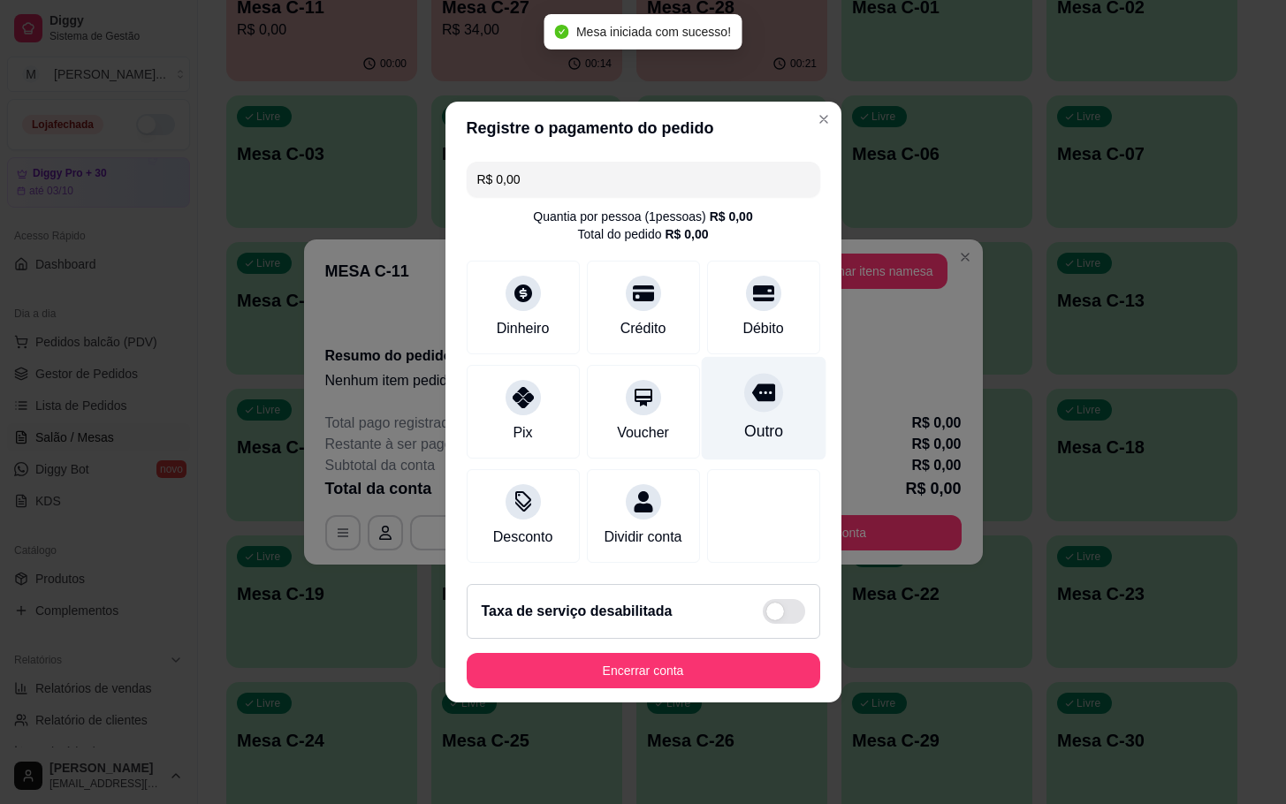
click at [751, 388] on icon at bounding box center [762, 394] width 23 height 18
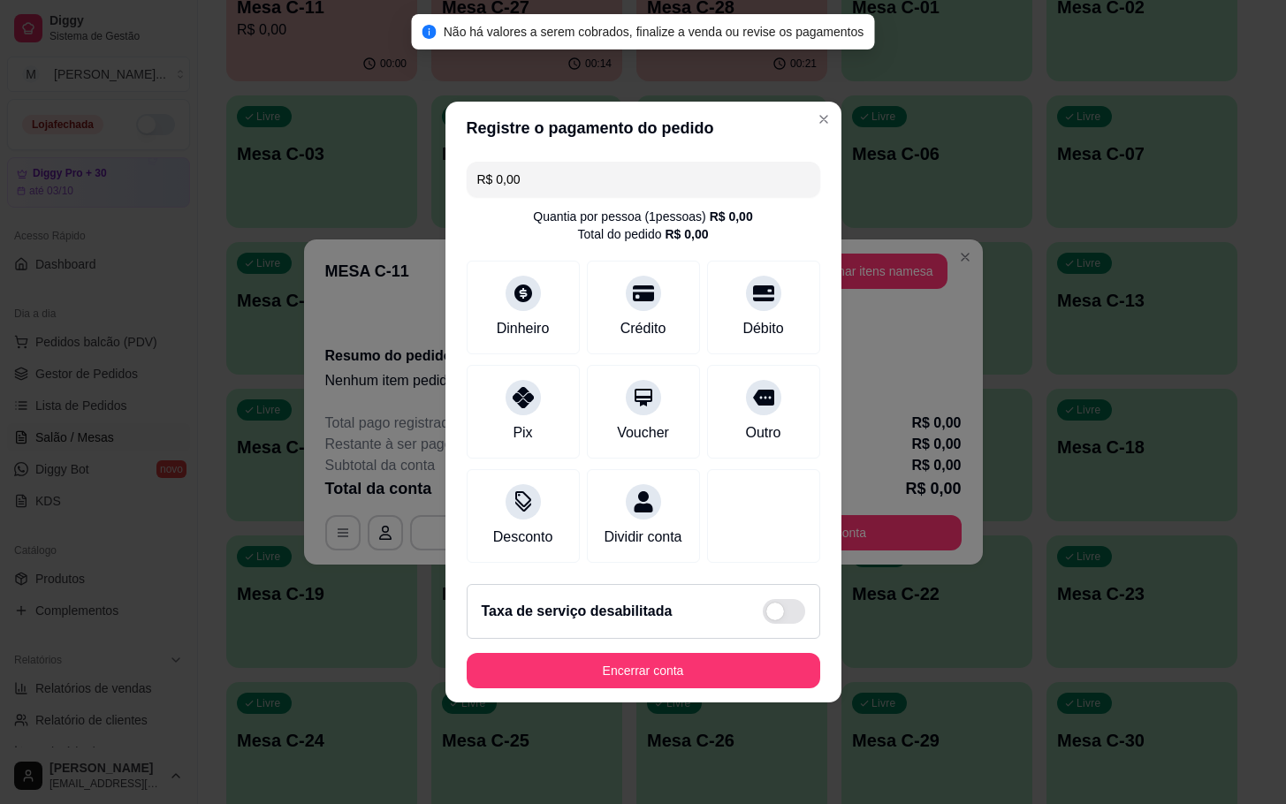
click at [717, 703] on footer "Taxa de serviço desabilitada Encerrar conta" at bounding box center [644, 636] width 396 height 133
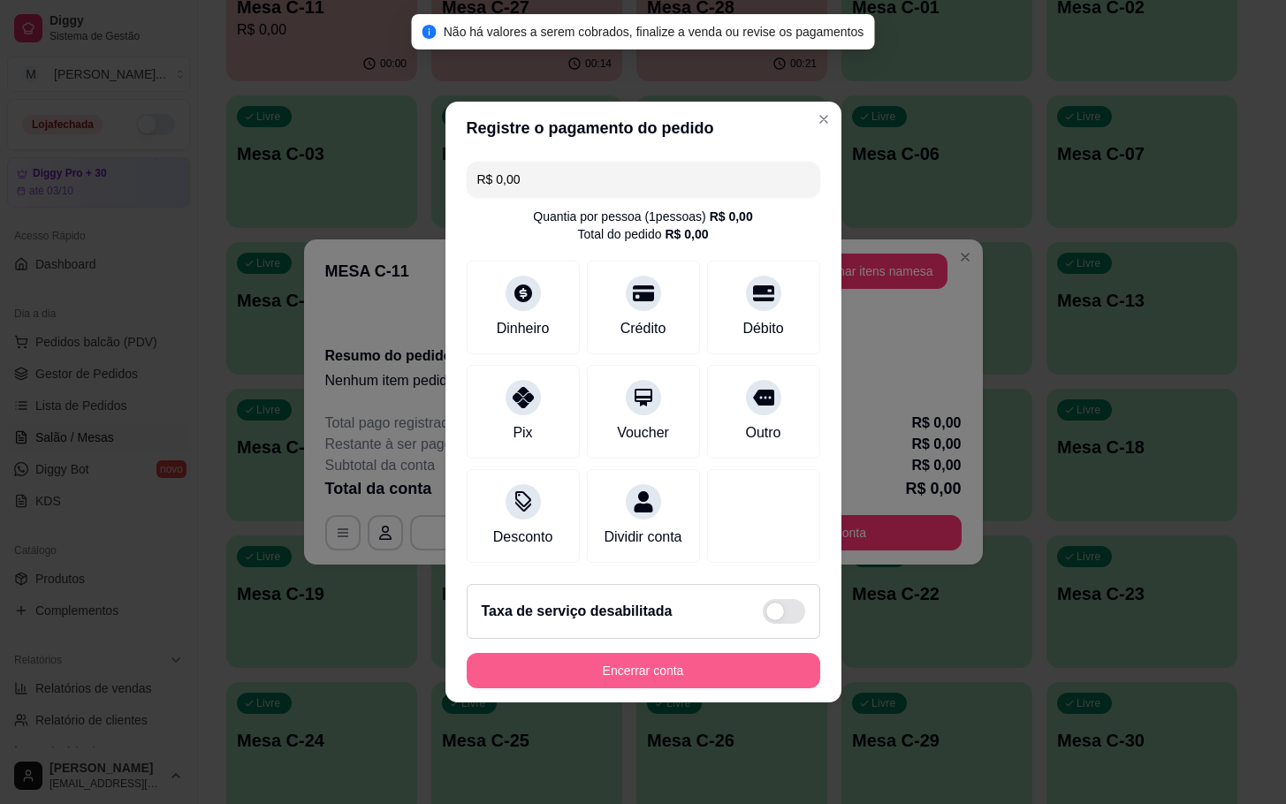
click at [679, 688] on button "Encerrar conta" at bounding box center [644, 670] width 354 height 35
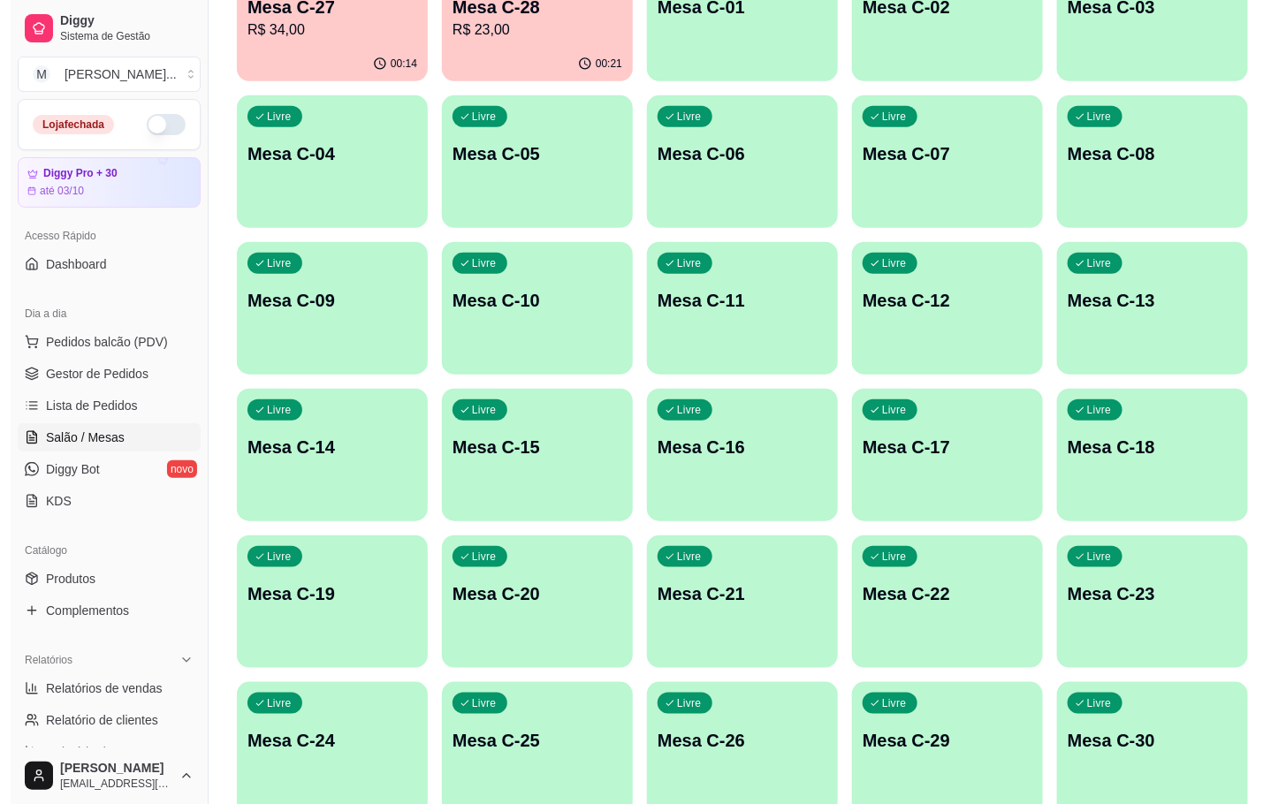
scroll to position [265, 0]
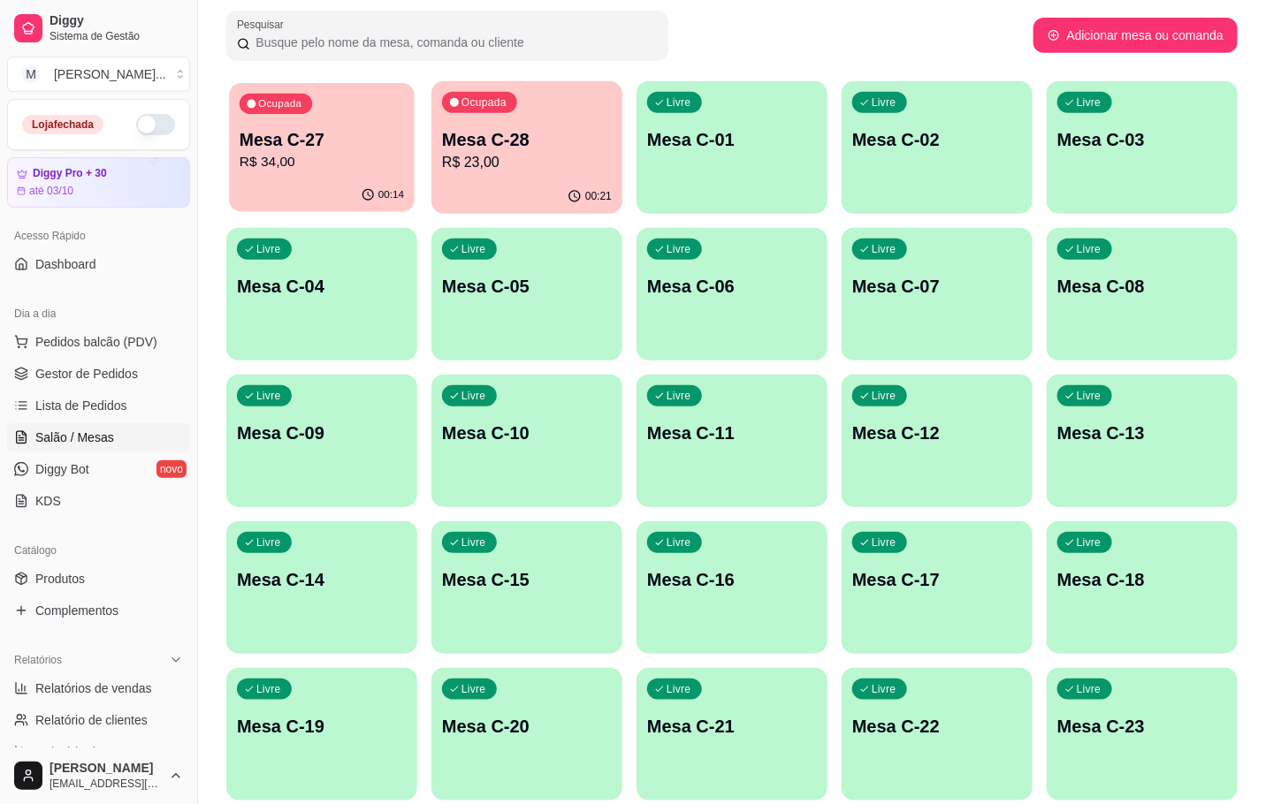
click at [277, 143] on p "Mesa C-27" at bounding box center [322, 140] width 164 height 24
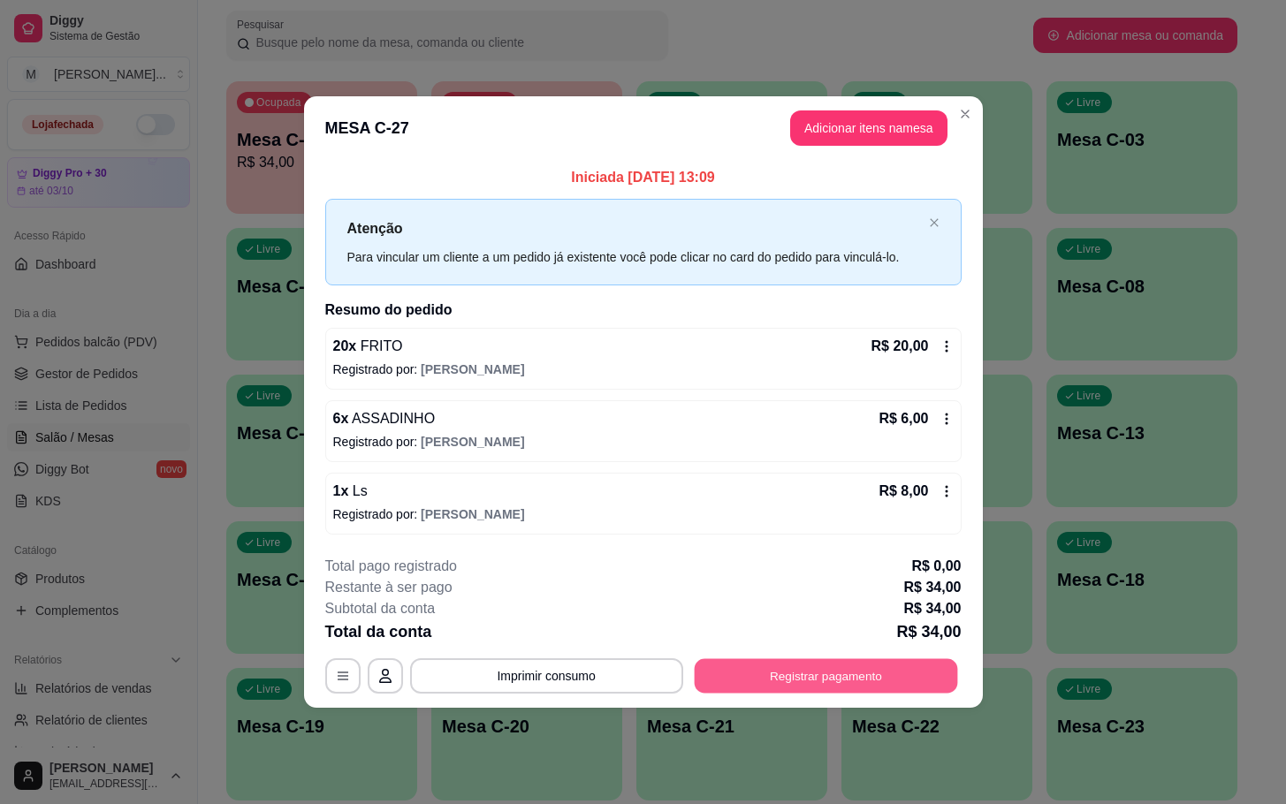
click at [804, 682] on button "Registrar pagamento" at bounding box center [825, 676] width 263 height 34
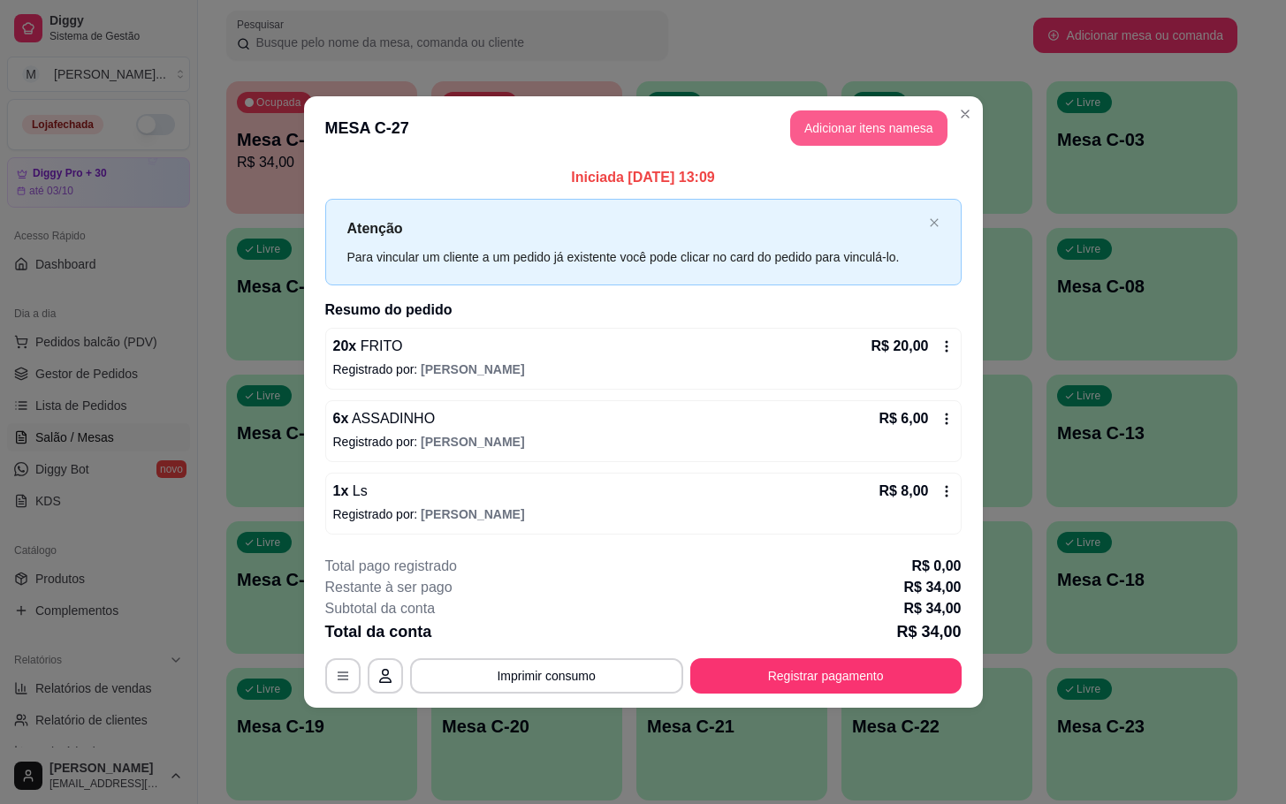
click at [868, 123] on button "Adicionar itens na mesa" at bounding box center [868, 127] width 157 height 35
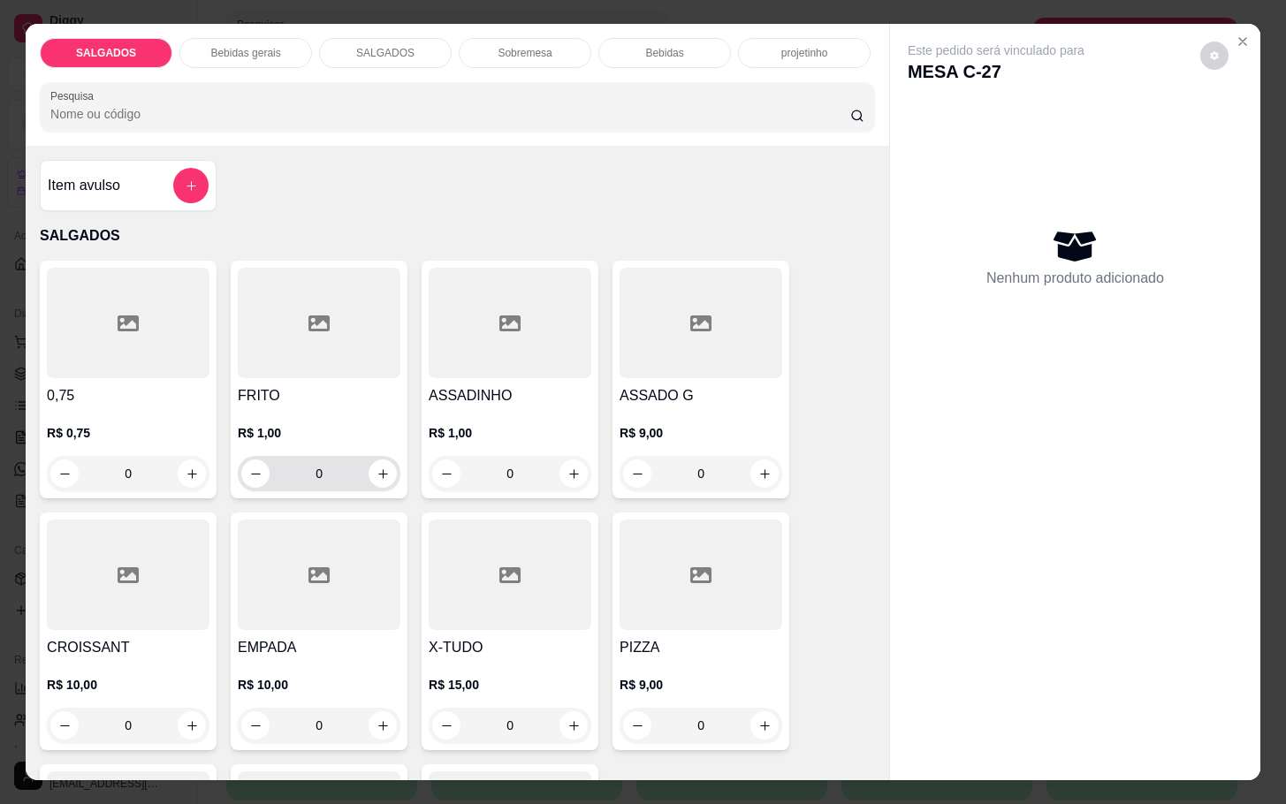
click at [366, 478] on div "0" at bounding box center [319, 473] width 156 height 35
click at [370, 461] on button "increase-product-quantity" at bounding box center [383, 474] width 27 height 27
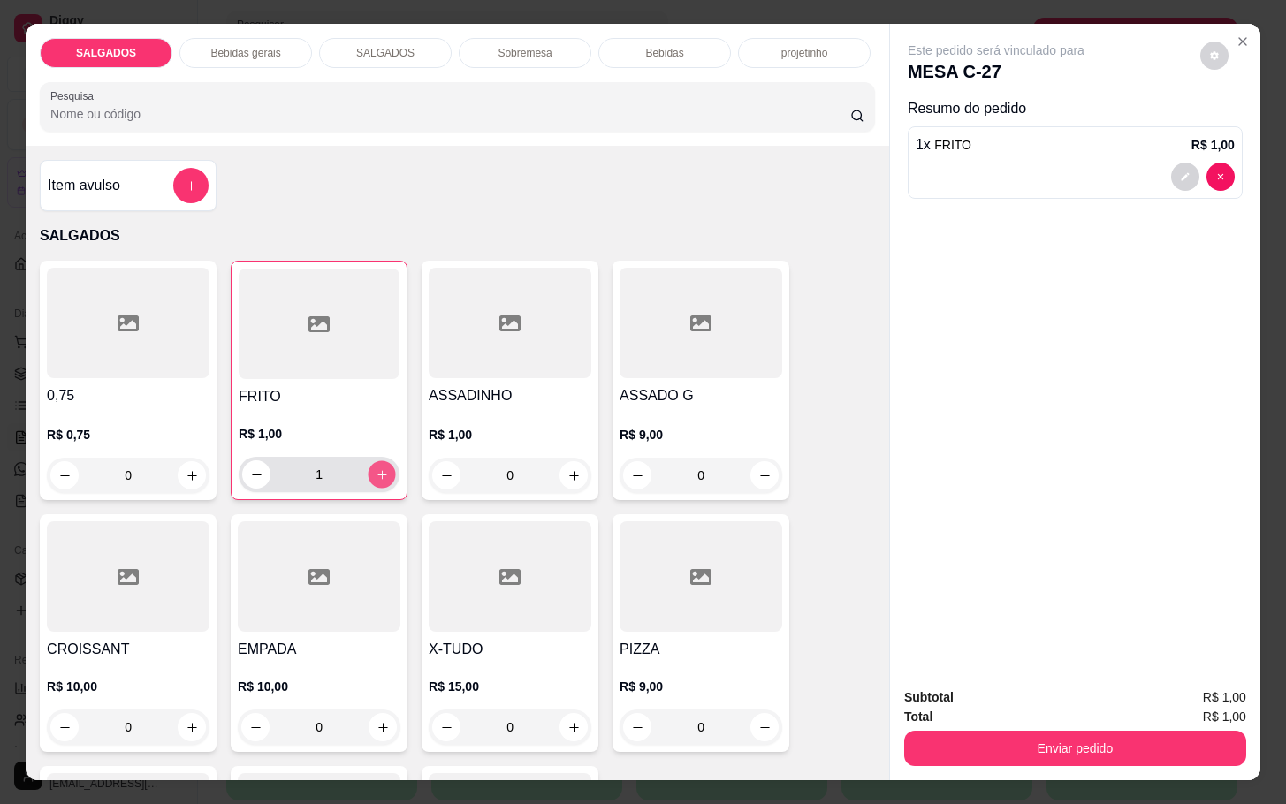
click at [369, 461] on button "increase-product-quantity" at bounding box center [382, 474] width 27 height 27
type input "2"
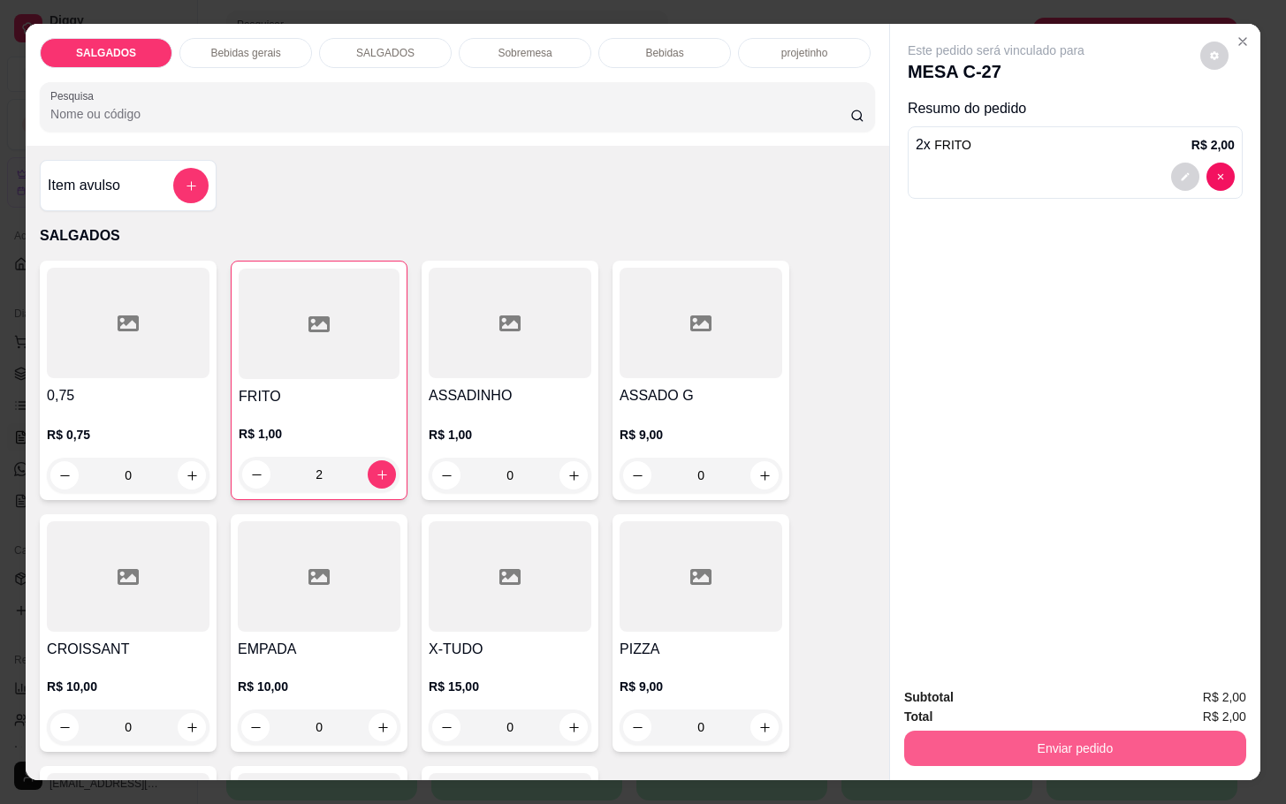
click at [916, 748] on button "Enviar pedido" at bounding box center [1075, 748] width 342 height 35
click at [933, 687] on button "Não registrar e enviar pedido" at bounding box center [1014, 696] width 184 height 34
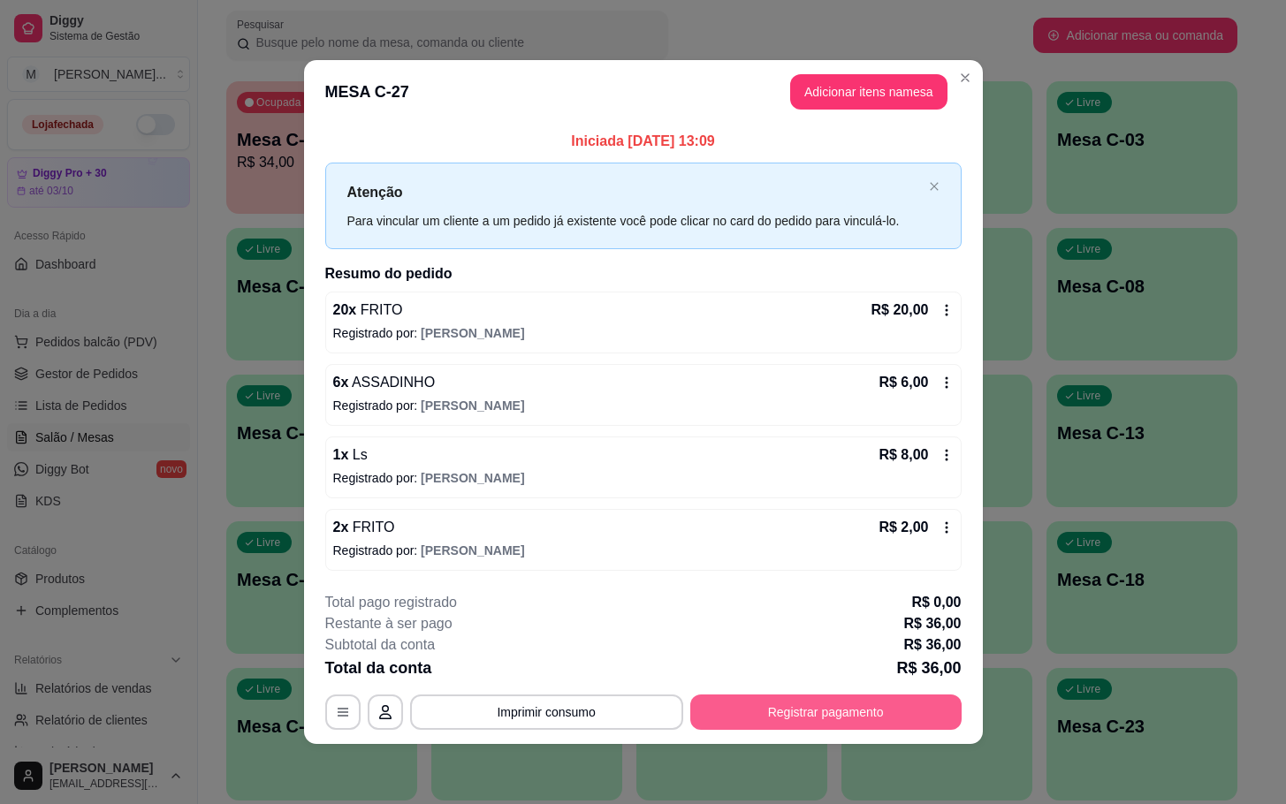
click at [854, 725] on button "Registrar pagamento" at bounding box center [825, 712] width 271 height 35
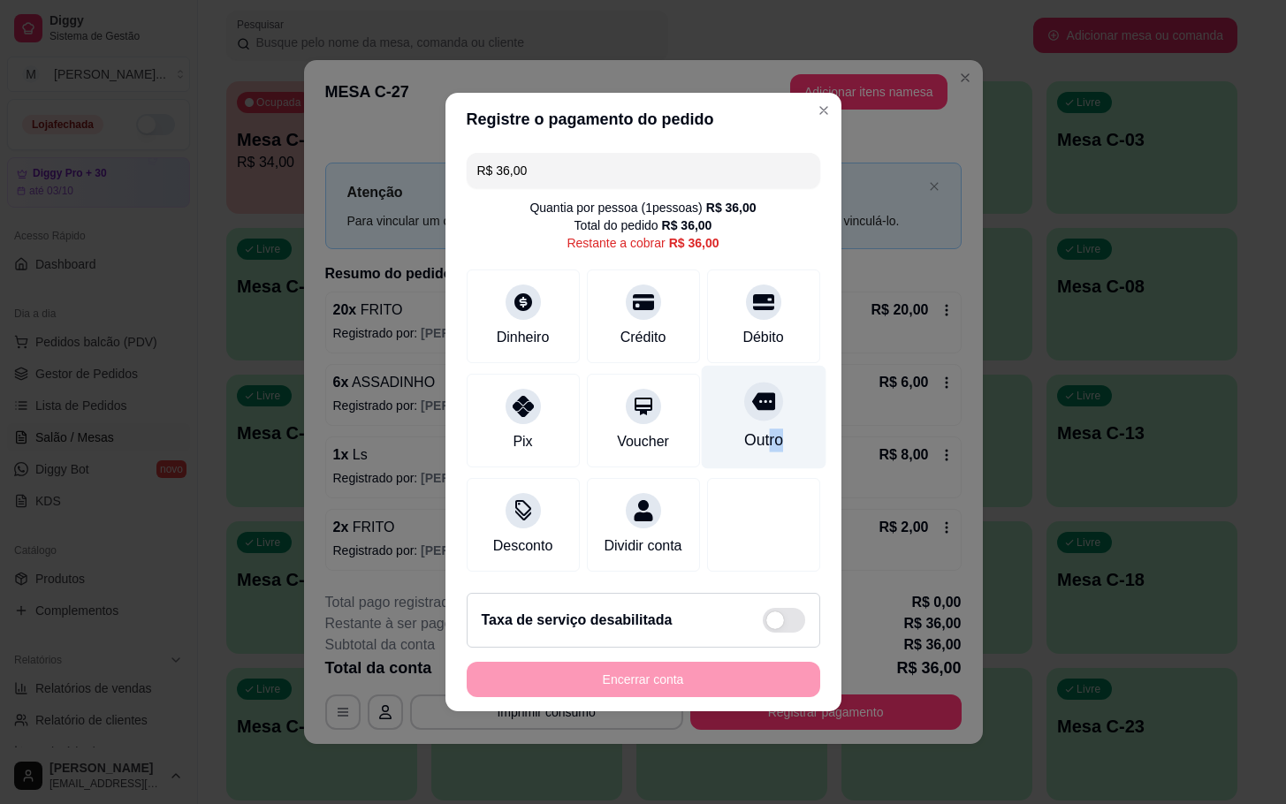
drag, startPoint x: 754, startPoint y: 446, endPoint x: 772, endPoint y: 446, distance: 17.7
click at [772, 446] on div "Outro" at bounding box center [763, 417] width 125 height 103
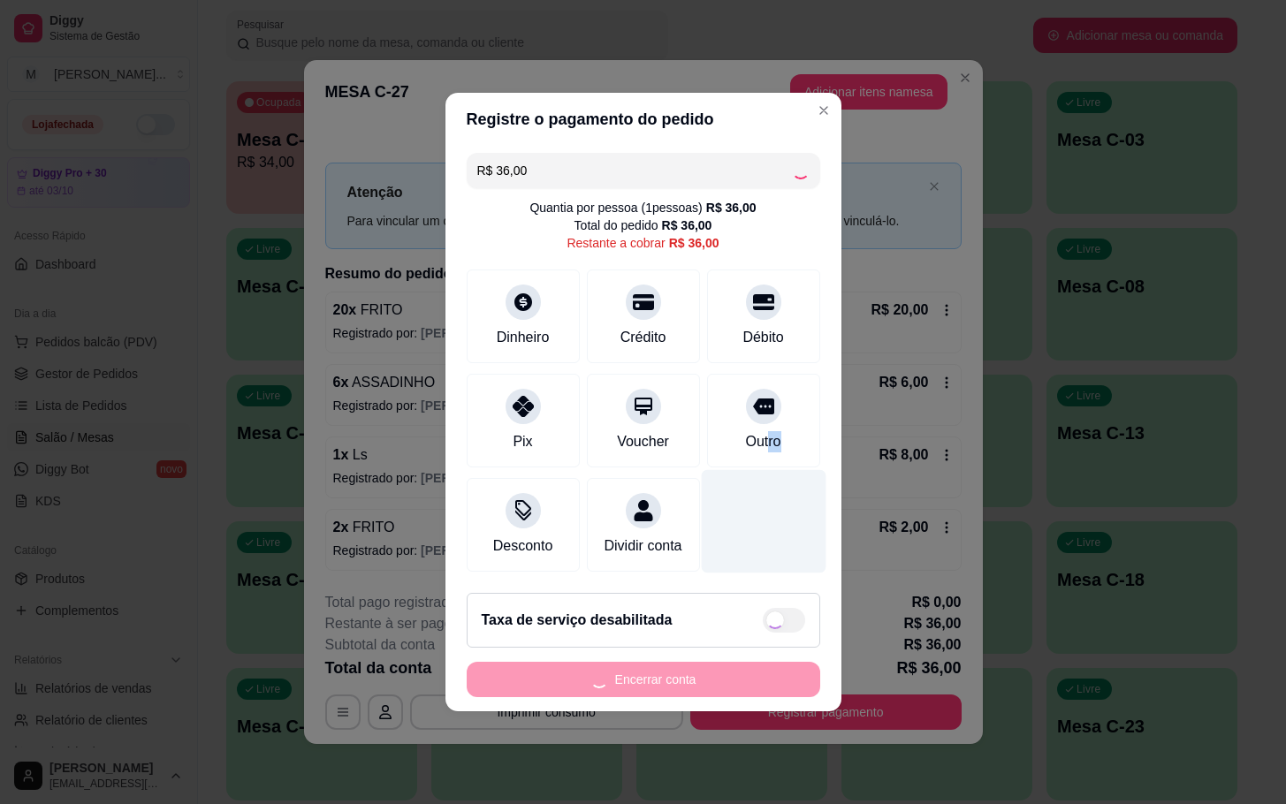
type input "R$ 0,00"
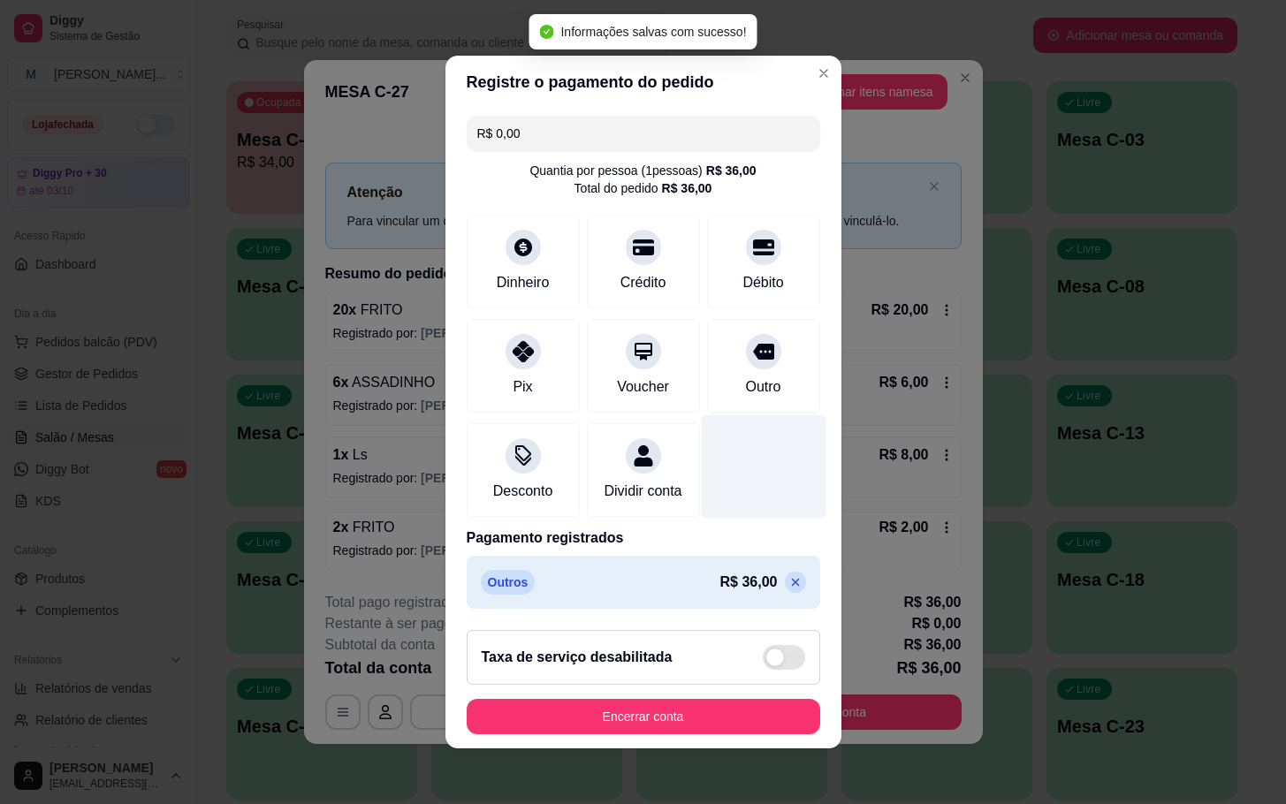
click at [757, 436] on div at bounding box center [763, 466] width 125 height 103
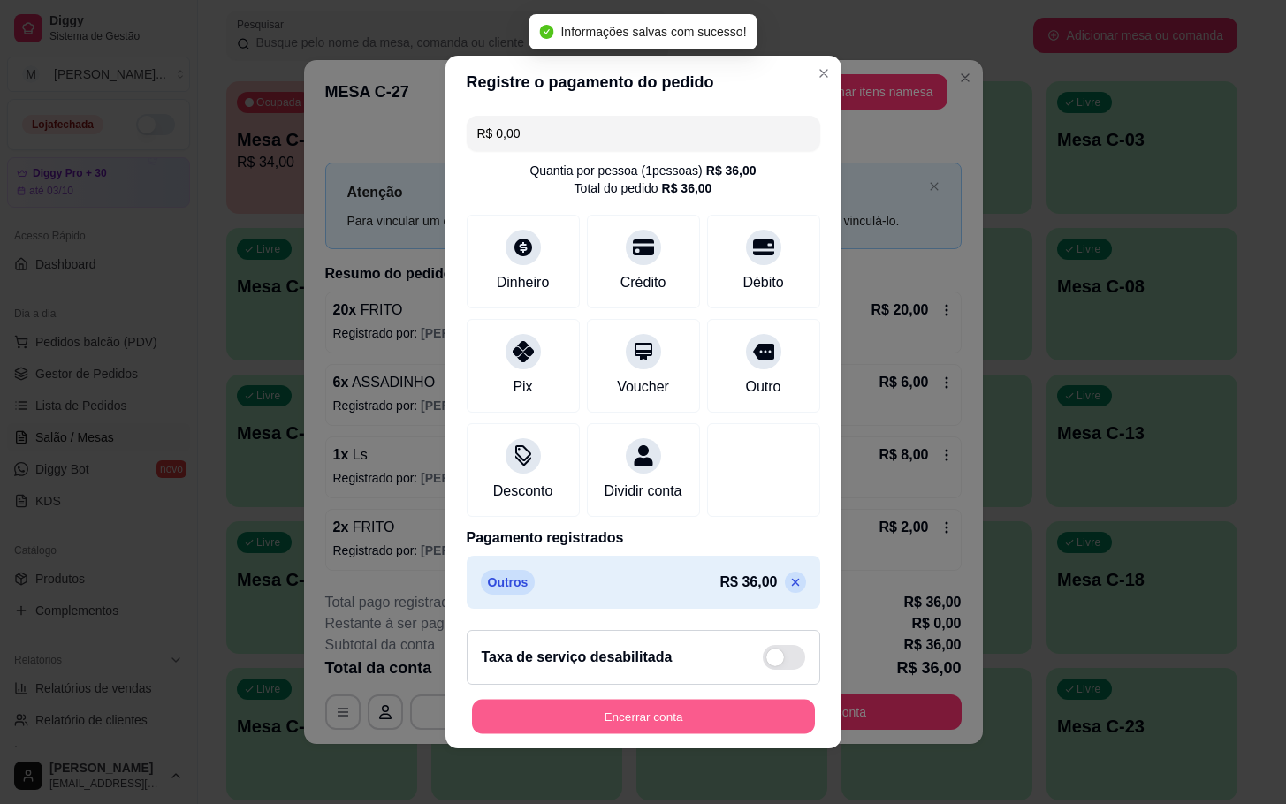
click at [756, 735] on button "Encerrar conta" at bounding box center [643, 717] width 343 height 34
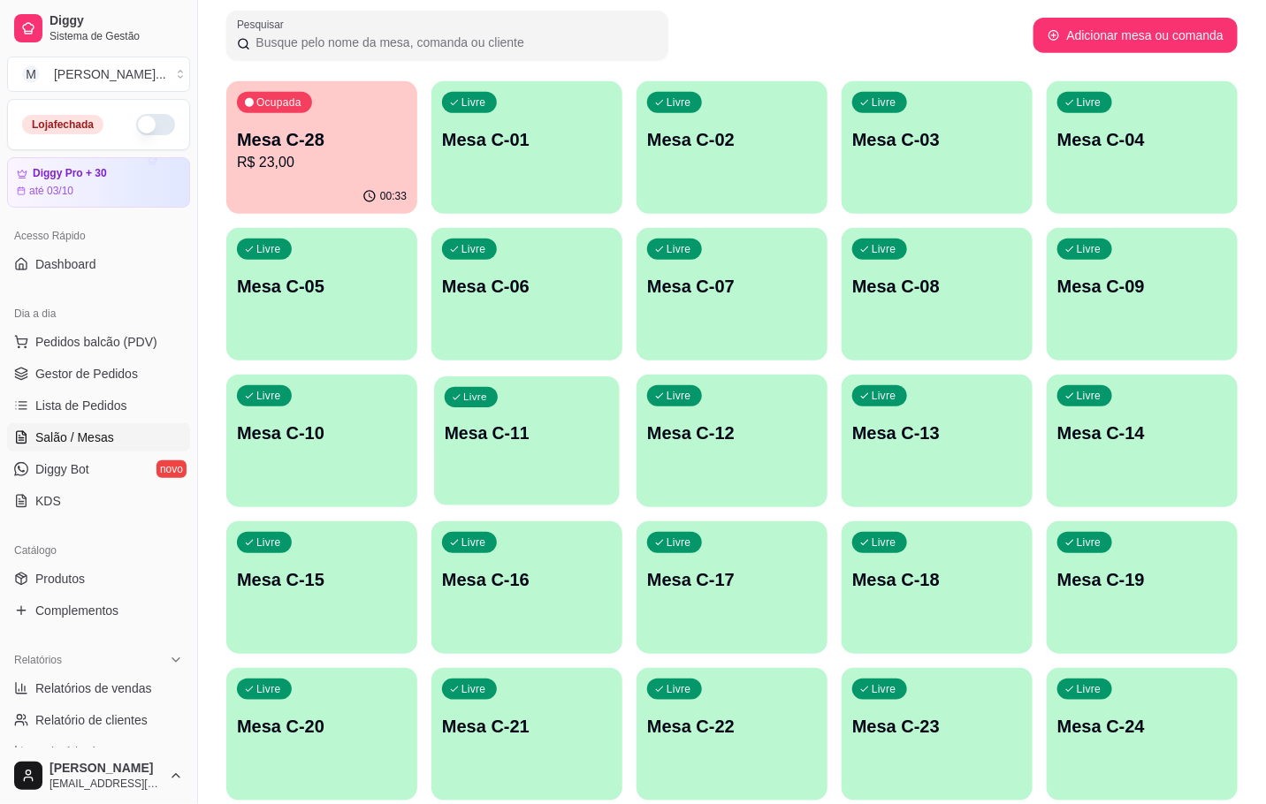
click at [521, 440] on p "Mesa C-11" at bounding box center [527, 434] width 164 height 24
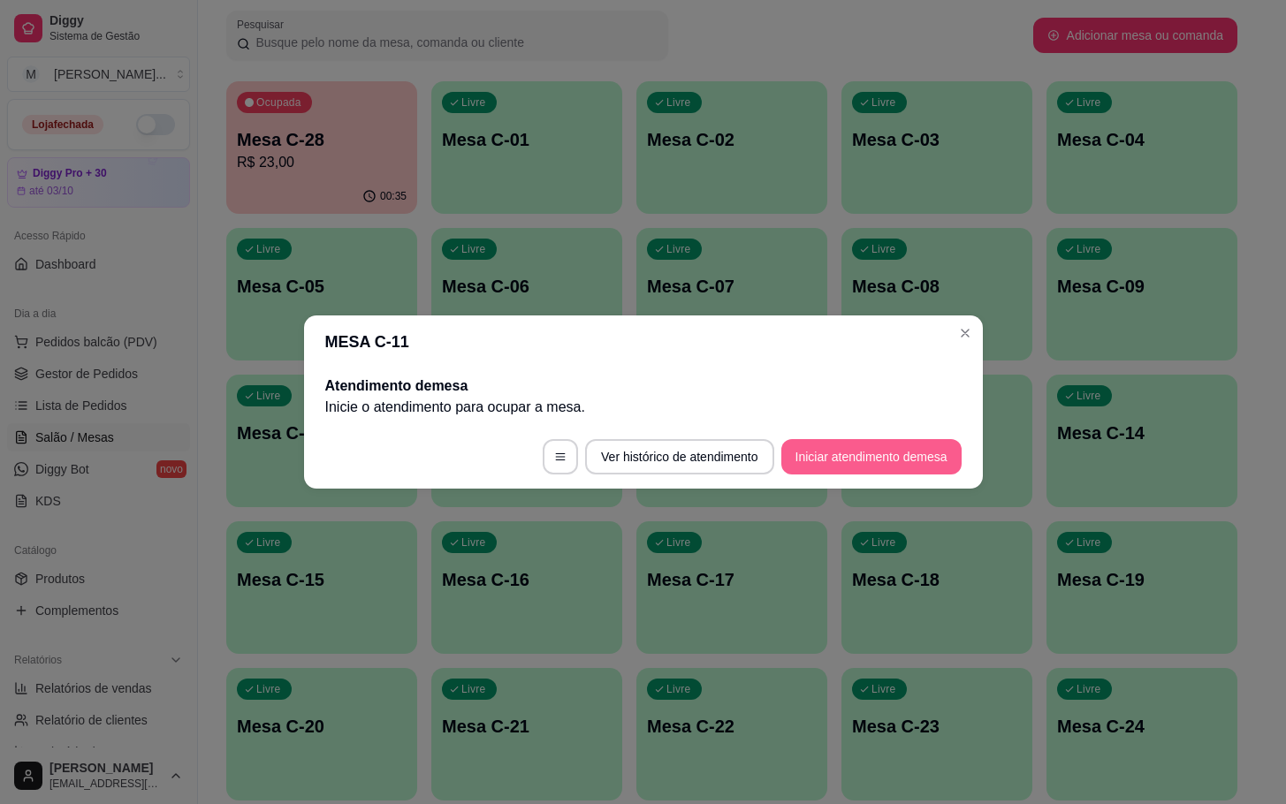
click at [831, 444] on button "Iniciar atendimento de mesa" at bounding box center [871, 456] width 180 height 35
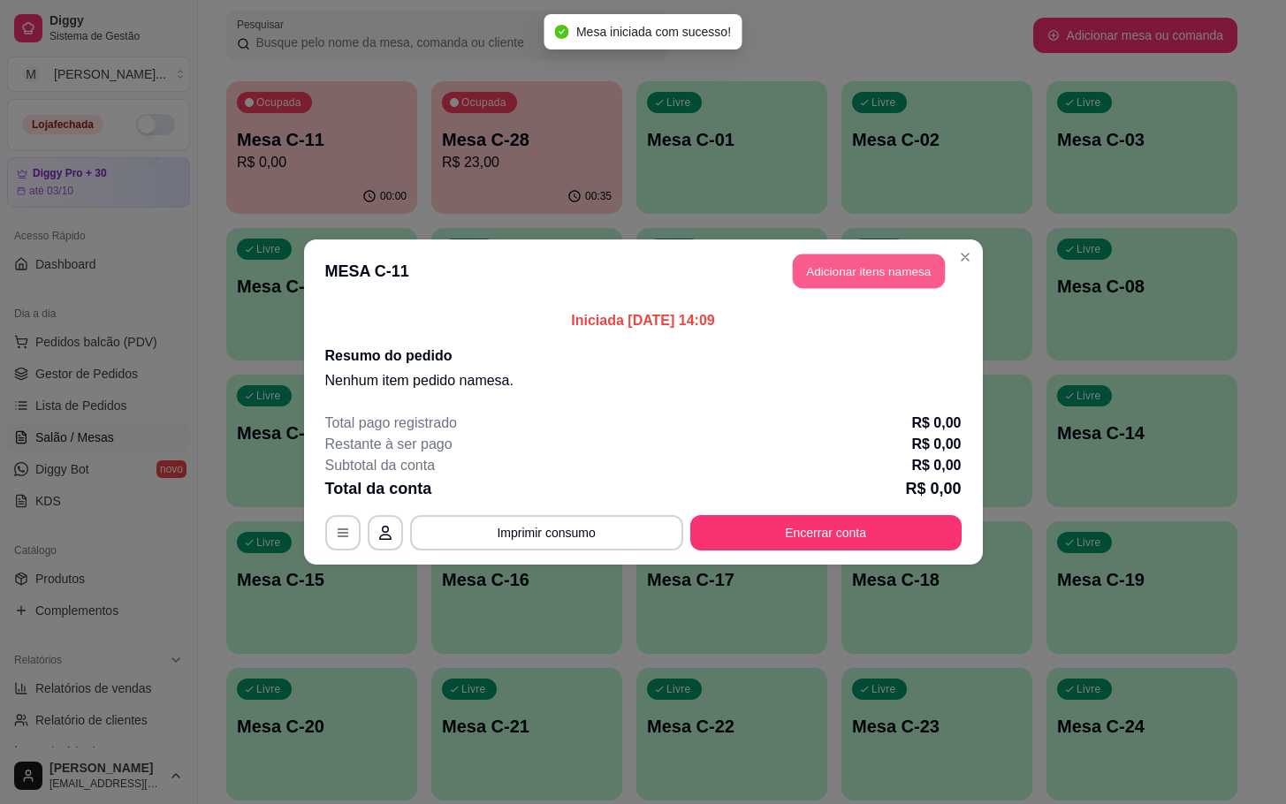
click at [820, 270] on button "Adicionar itens na mesa" at bounding box center [869, 272] width 152 height 34
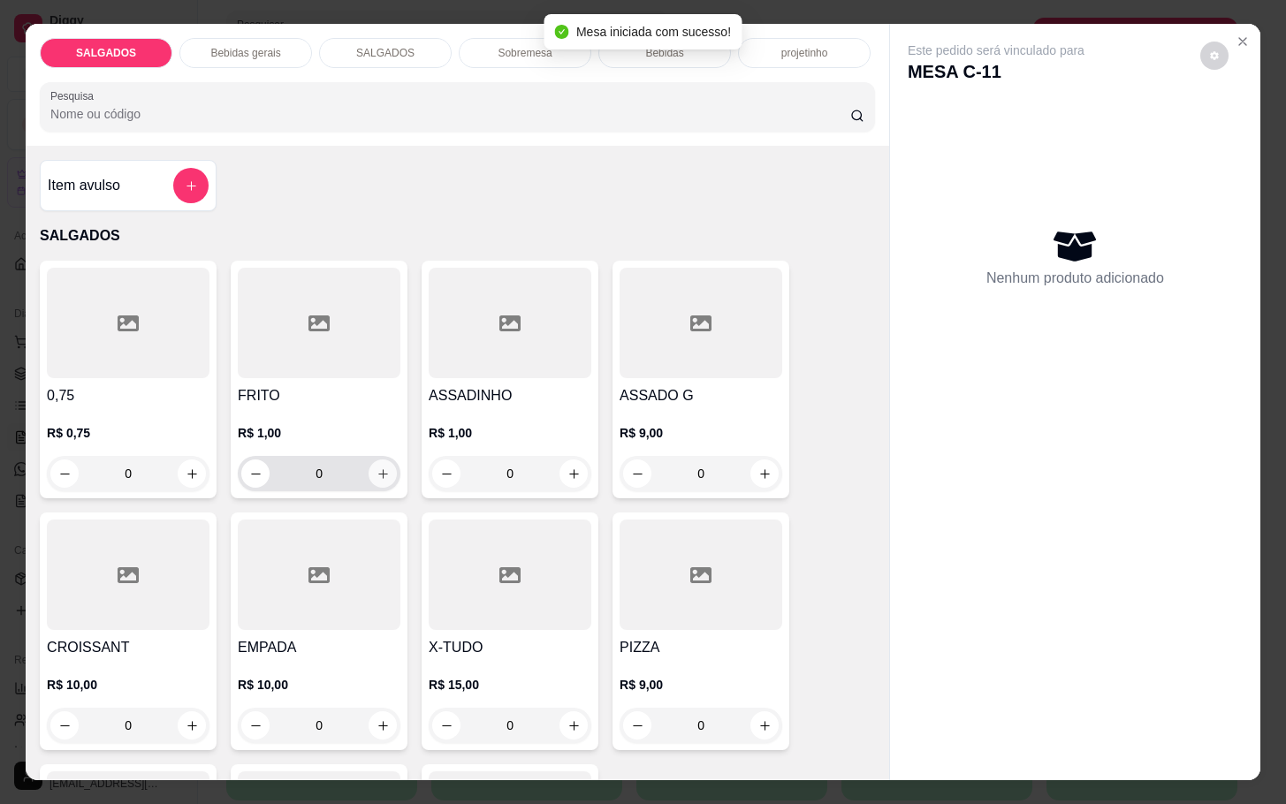
click at [377, 468] on icon "increase-product-quantity" at bounding box center [383, 474] width 13 height 13
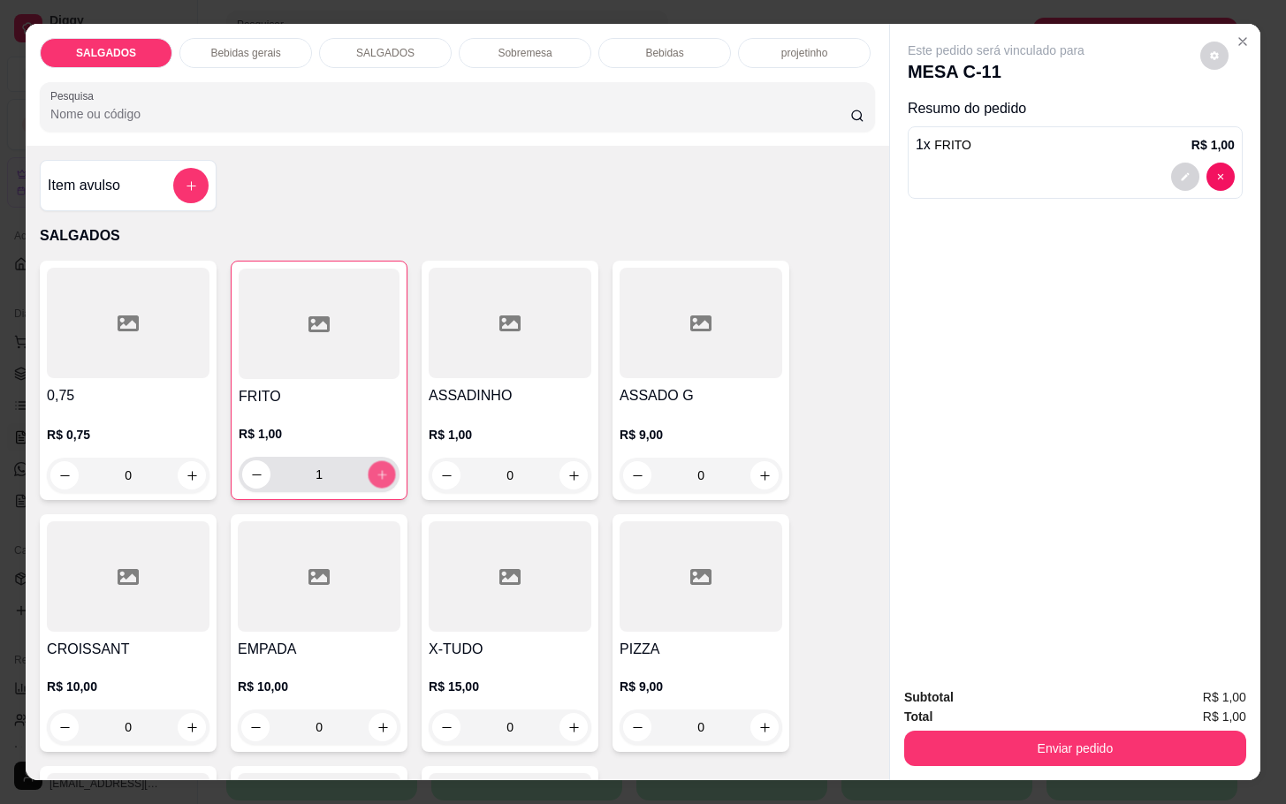
click at [372, 461] on button "increase-product-quantity" at bounding box center [382, 474] width 27 height 27
click at [372, 461] on button "increase-product-quantity" at bounding box center [382, 475] width 28 height 28
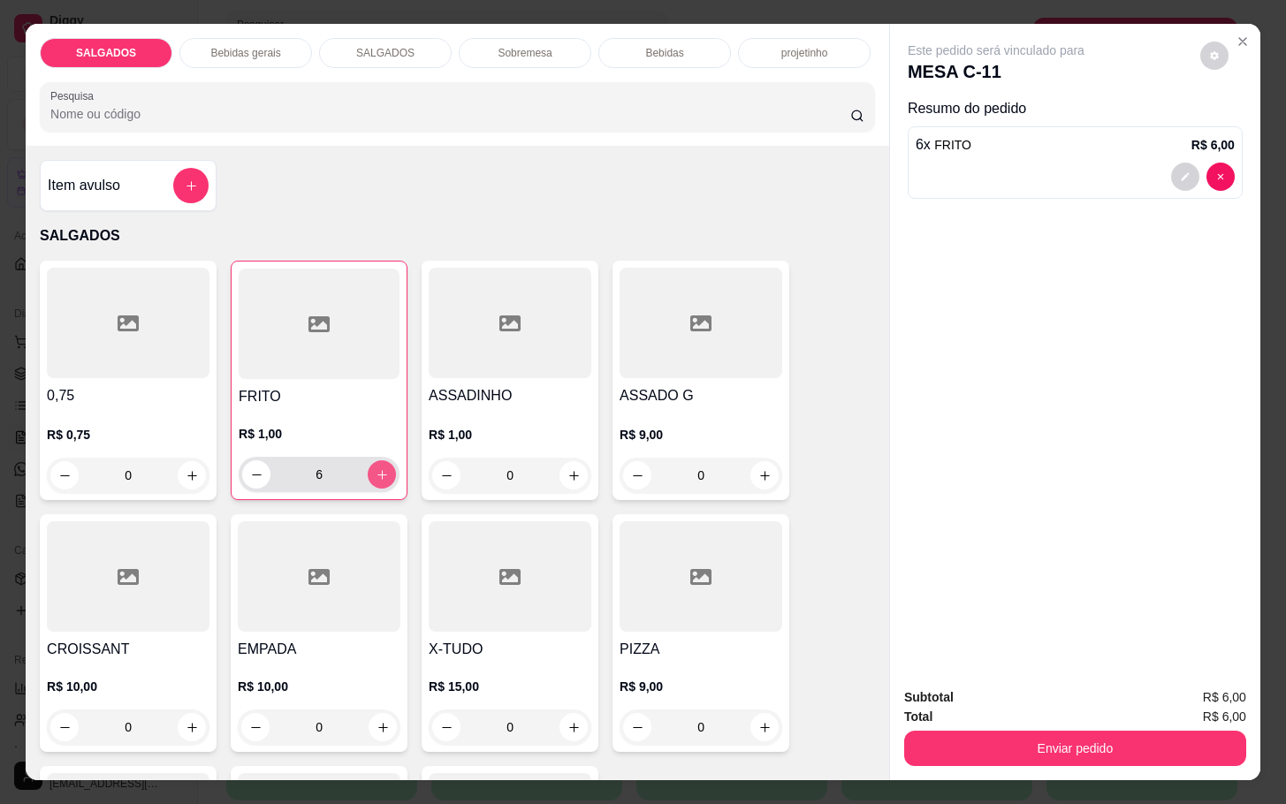
click at [372, 461] on button "increase-product-quantity" at bounding box center [382, 475] width 28 height 28
click at [372, 461] on button "increase-product-quantity" at bounding box center [382, 474] width 27 height 27
type input "8"
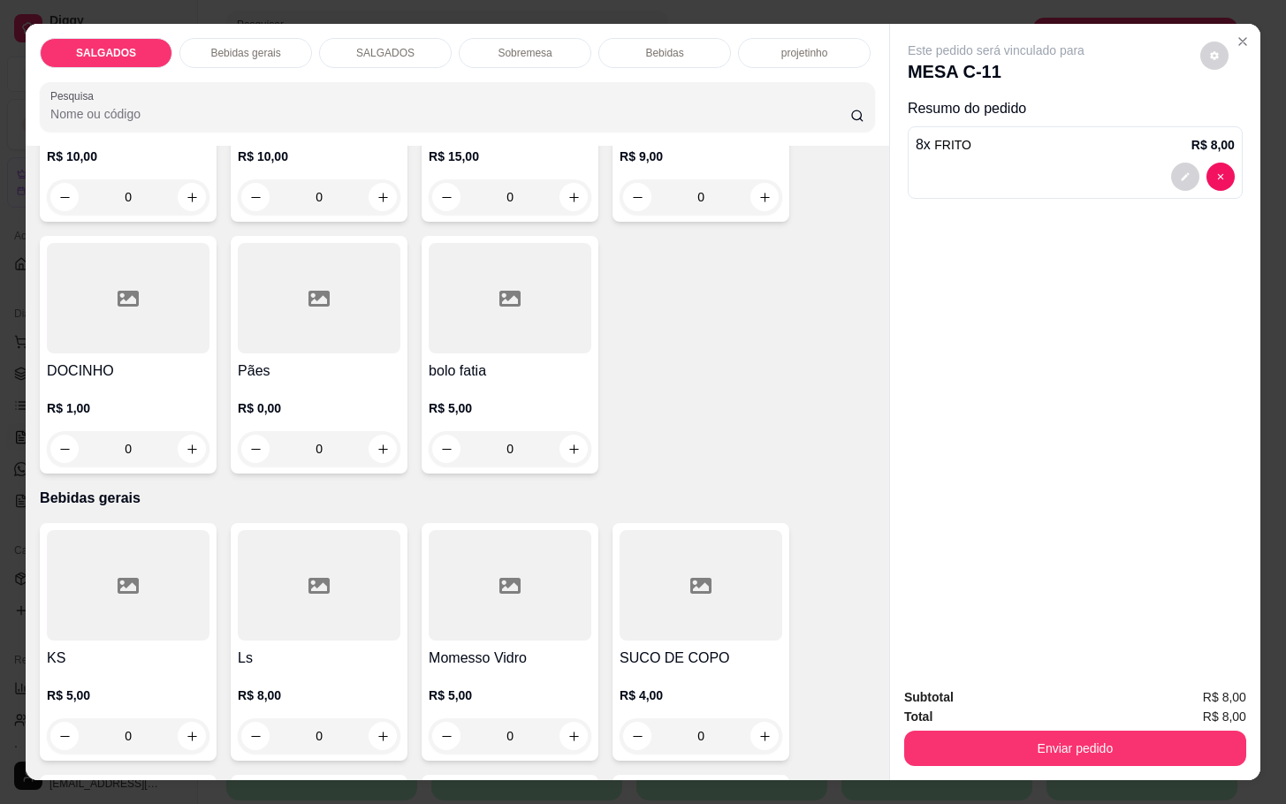
scroll to position [928, 0]
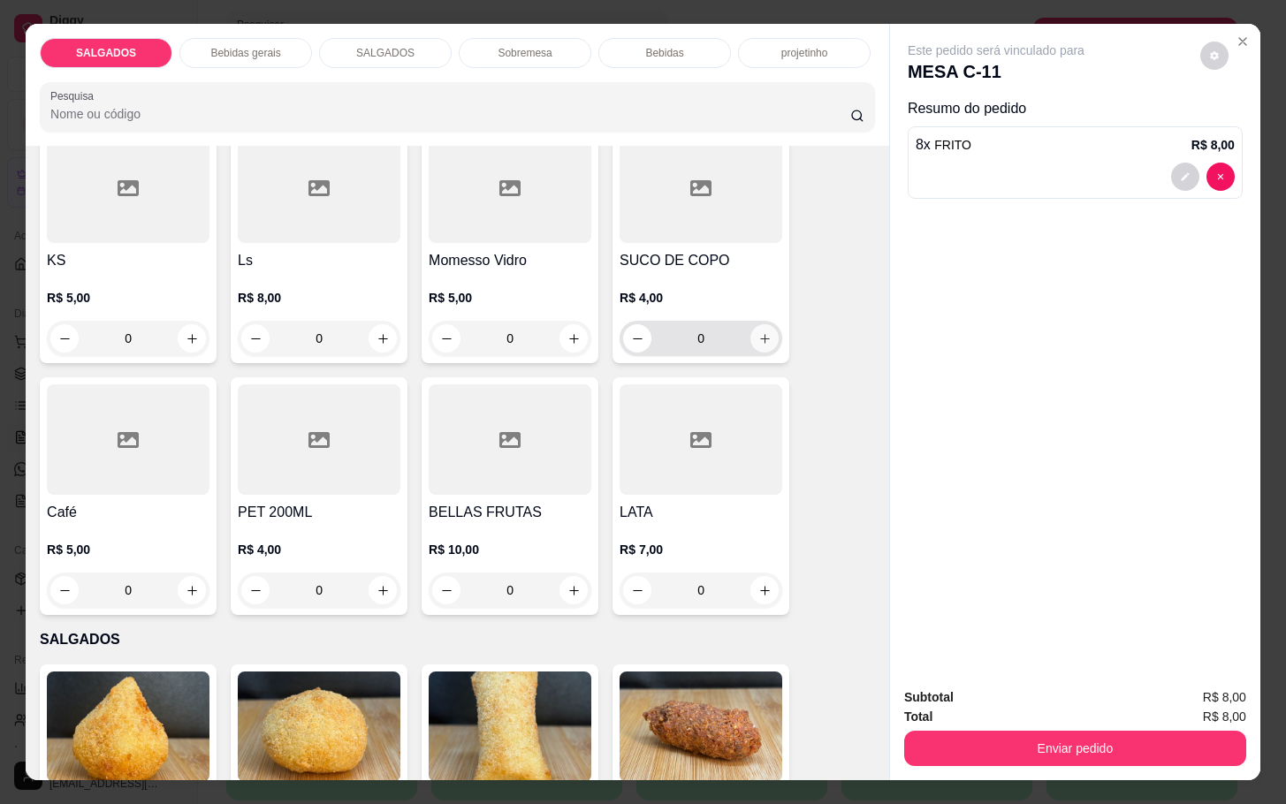
click at [759, 332] on icon "increase-product-quantity" at bounding box center [764, 338] width 13 height 13
type input "1"
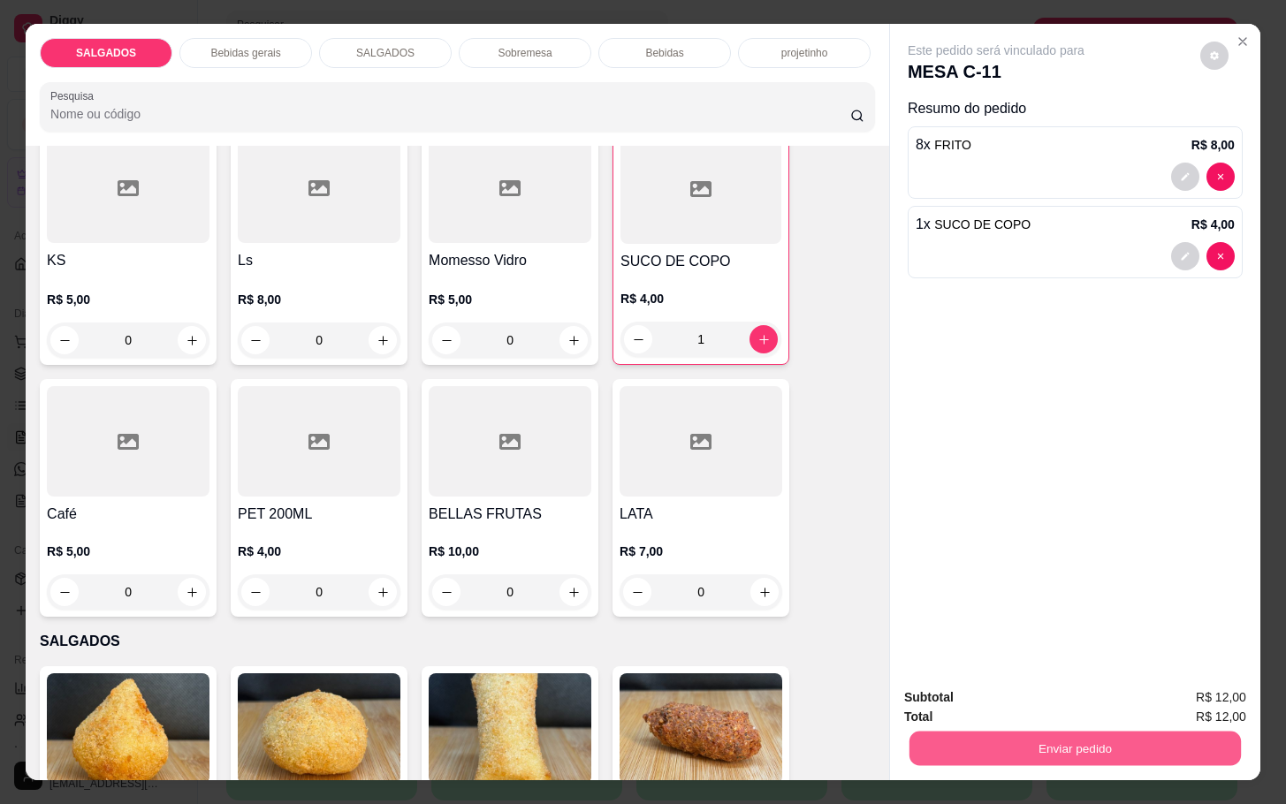
click at [1001, 727] on div "Enviar pedido" at bounding box center [1075, 747] width 342 height 40
click at [1034, 731] on button "Enviar pedido" at bounding box center [1075, 748] width 331 height 34
click at [1029, 705] on button "Não registrar e enviar pedido" at bounding box center [1014, 696] width 184 height 34
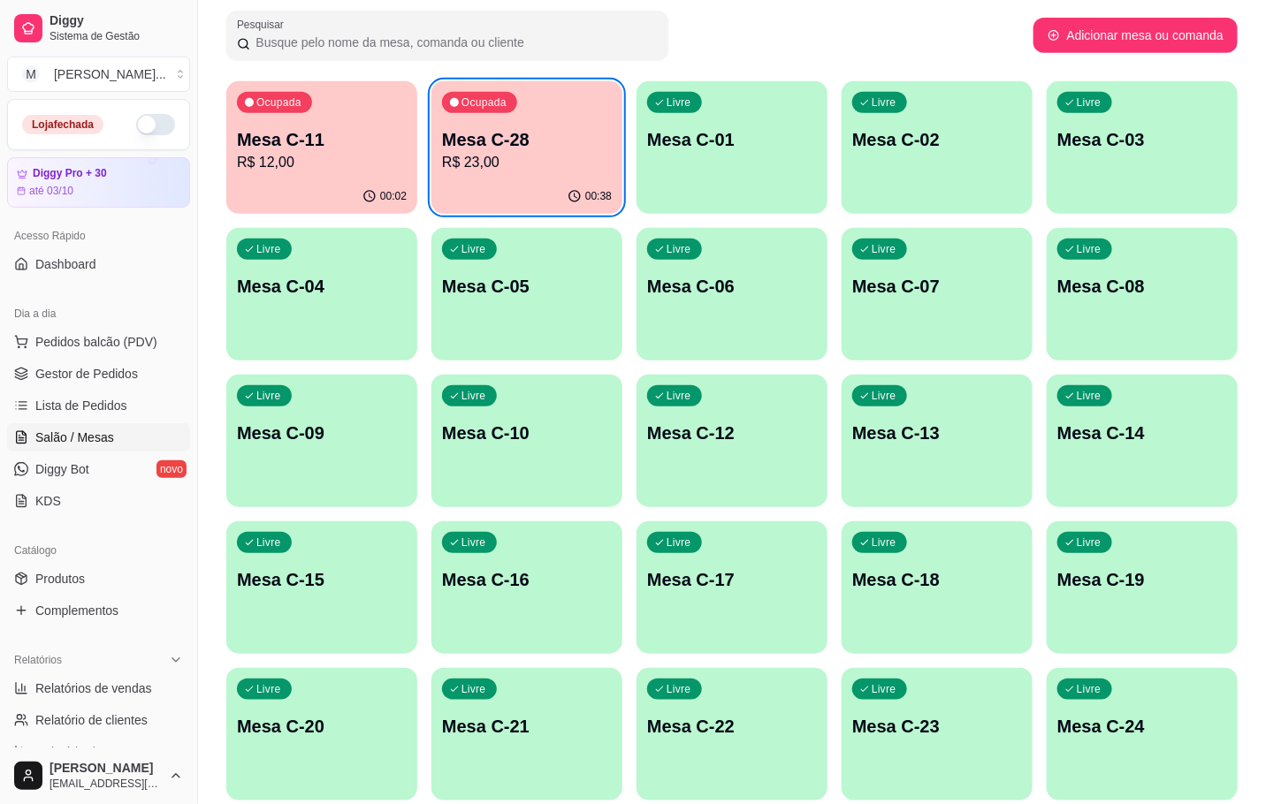
click at [358, 130] on p "Mesa C-11" at bounding box center [322, 139] width 170 height 25
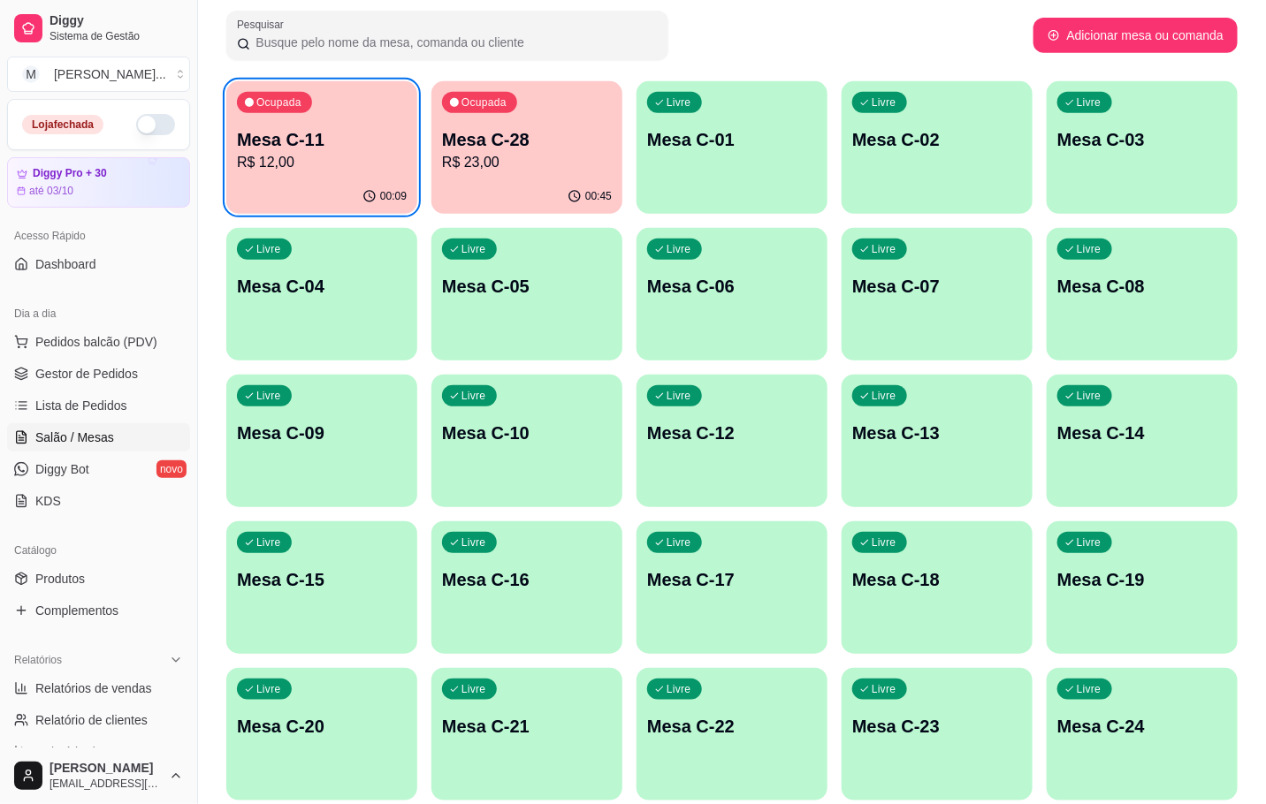
click at [279, 136] on p "Mesa C-11" at bounding box center [322, 139] width 170 height 25
click at [278, 178] on div "Ocupada Mesa C-11 R$ 12,00" at bounding box center [321, 130] width 191 height 98
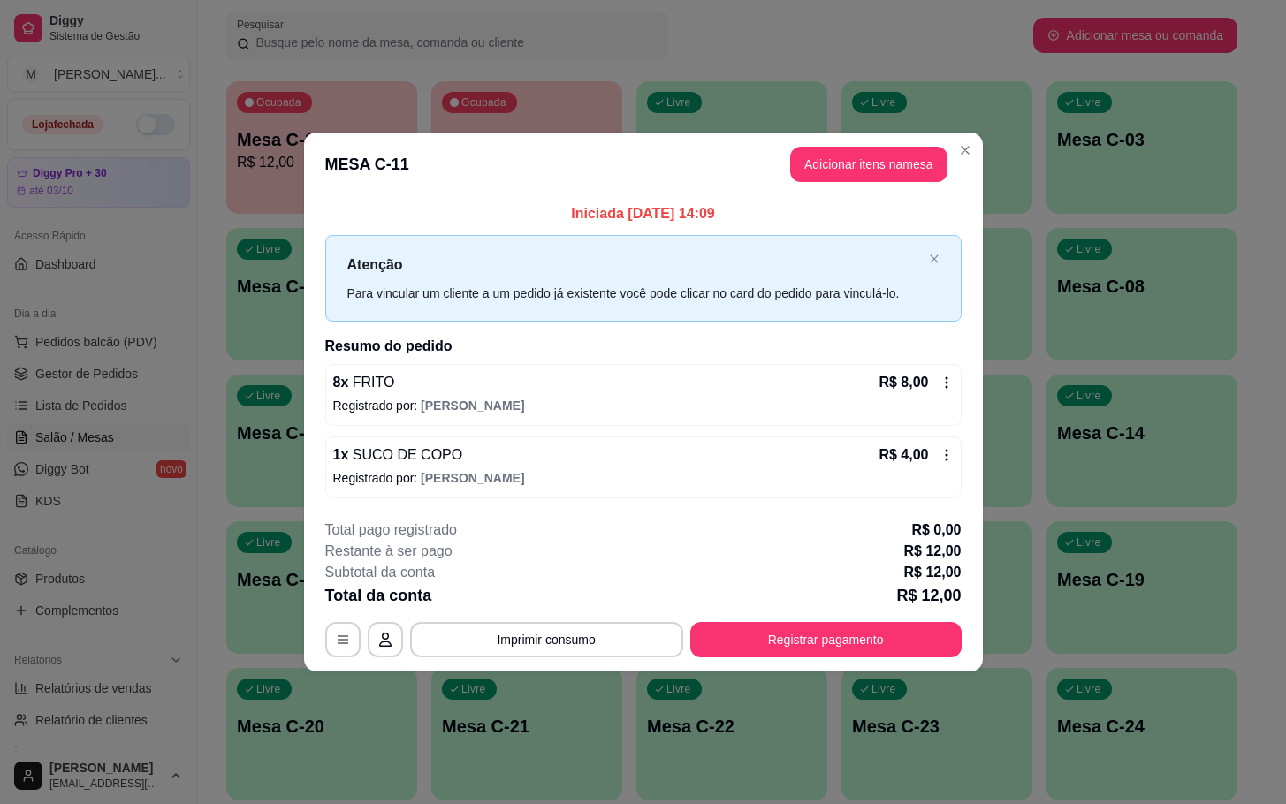
click at [841, 659] on footer "**********" at bounding box center [643, 589] width 679 height 166
click at [823, 648] on button "Registrar pagamento" at bounding box center [825, 639] width 263 height 34
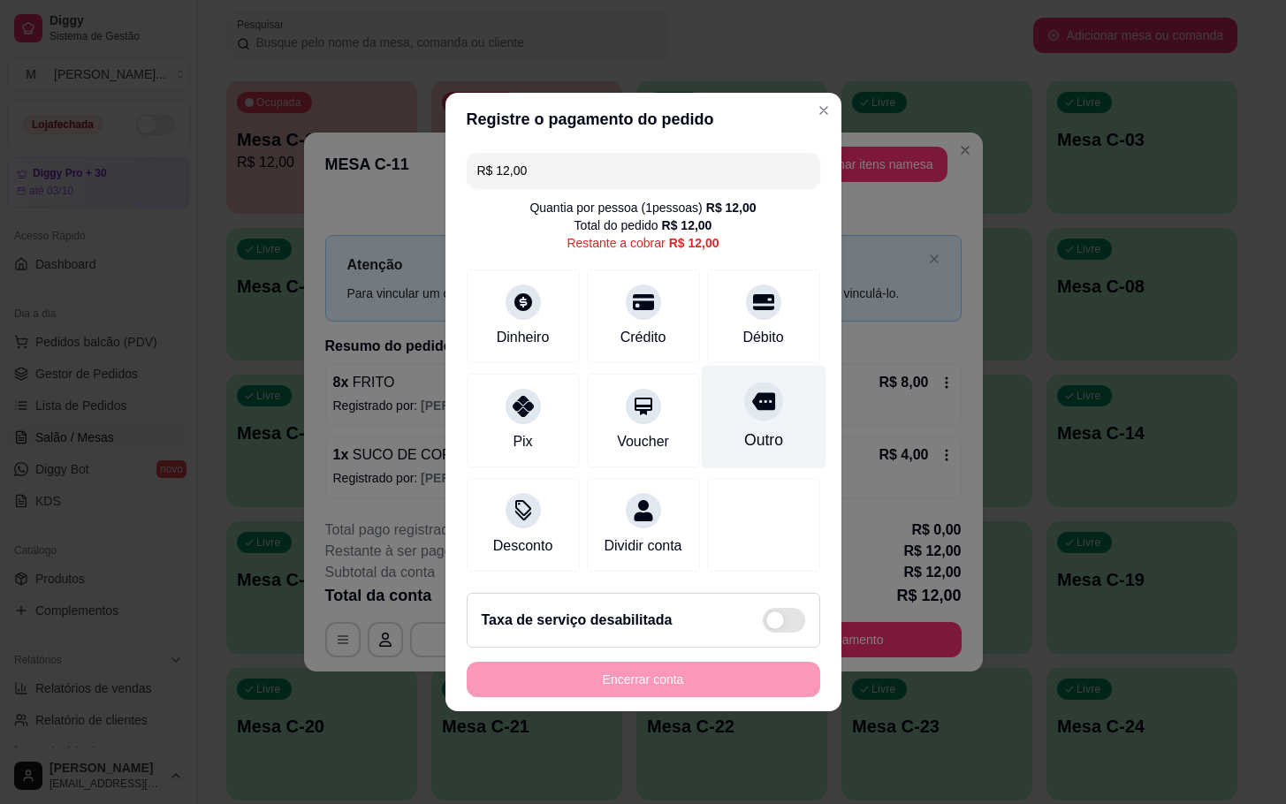
click at [725, 411] on div "Outro" at bounding box center [763, 417] width 125 height 103
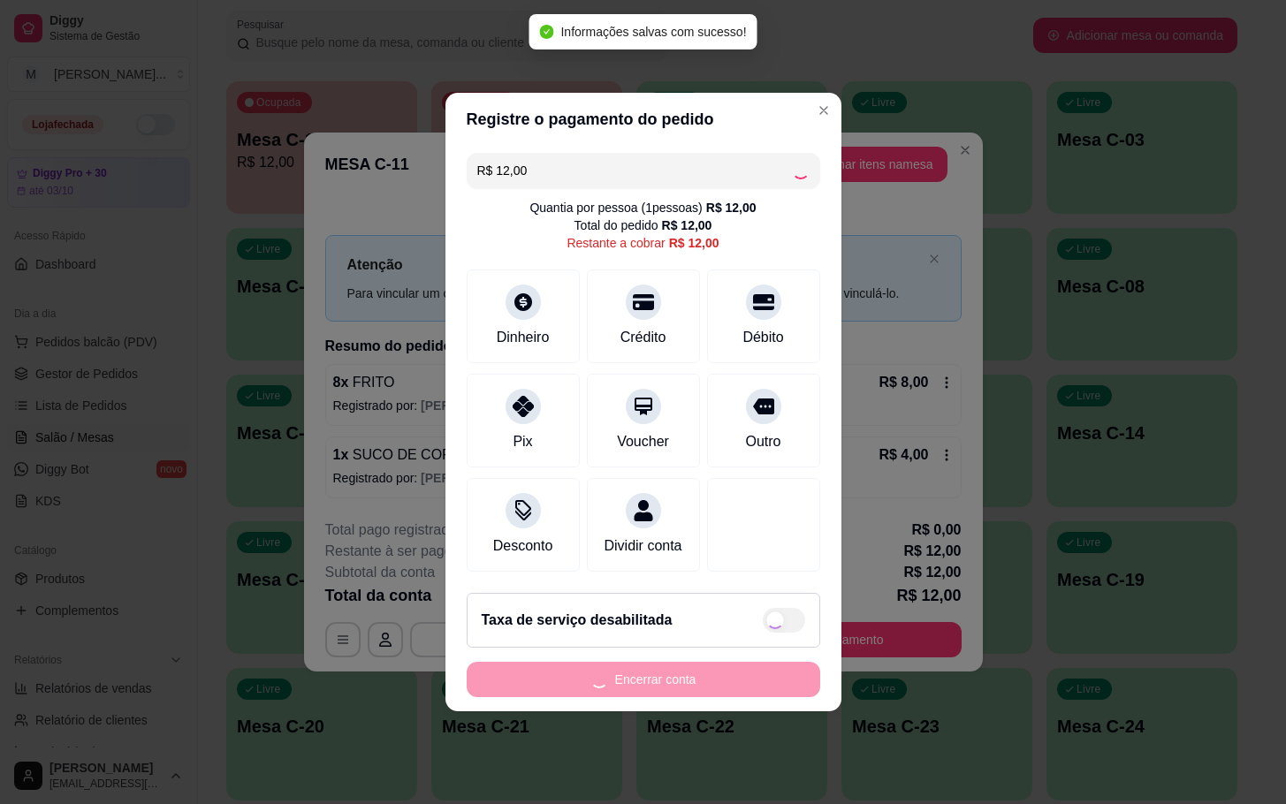
type input "R$ 0,00"
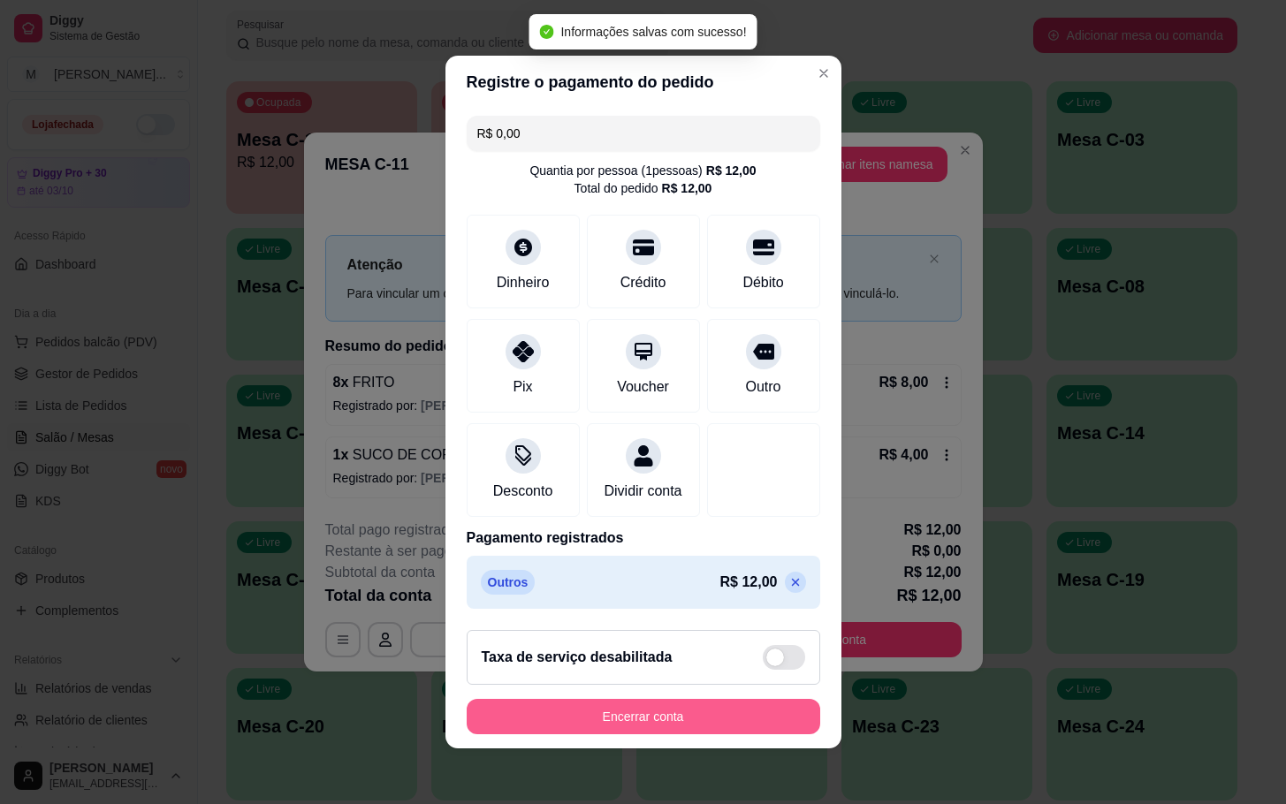
click at [751, 722] on button "Encerrar conta" at bounding box center [644, 716] width 354 height 35
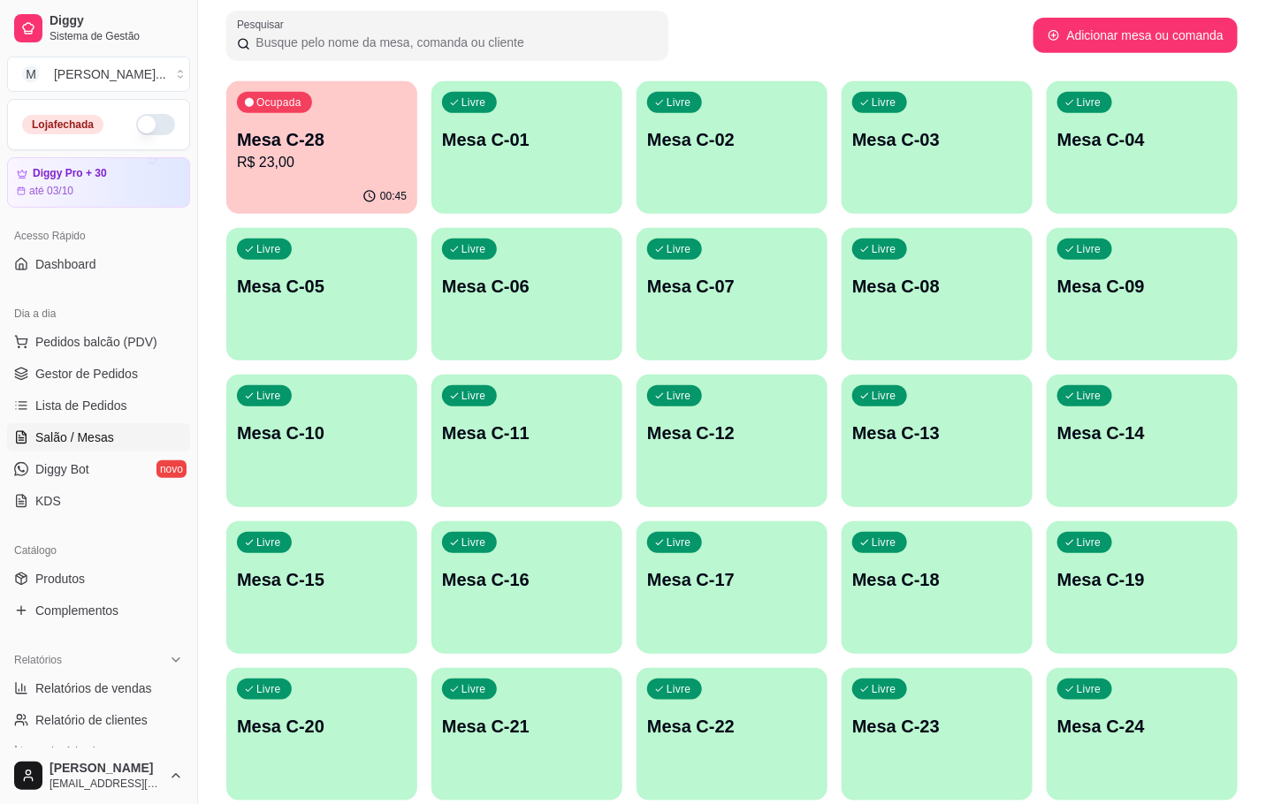
click at [285, 136] on p "Mesa C-28" at bounding box center [322, 139] width 170 height 25
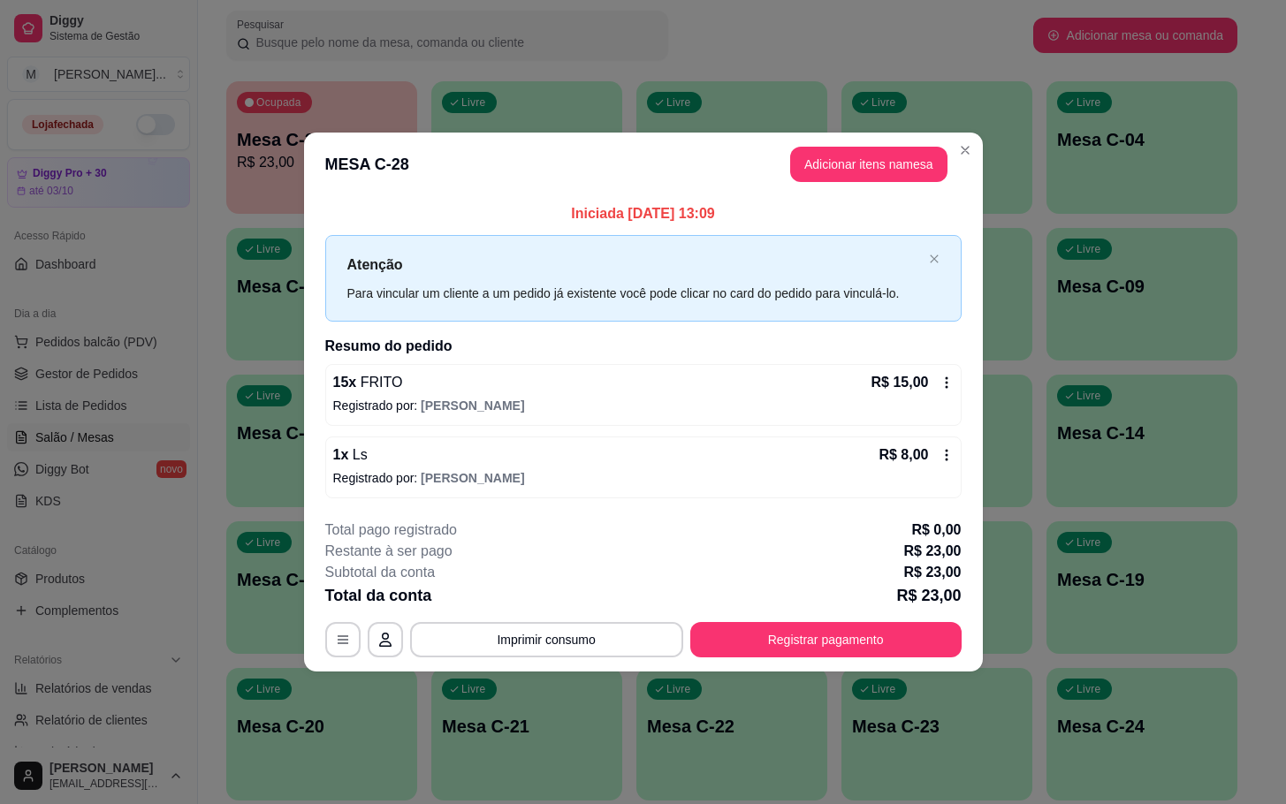
click at [949, 385] on icon at bounding box center [947, 383] width 14 height 14
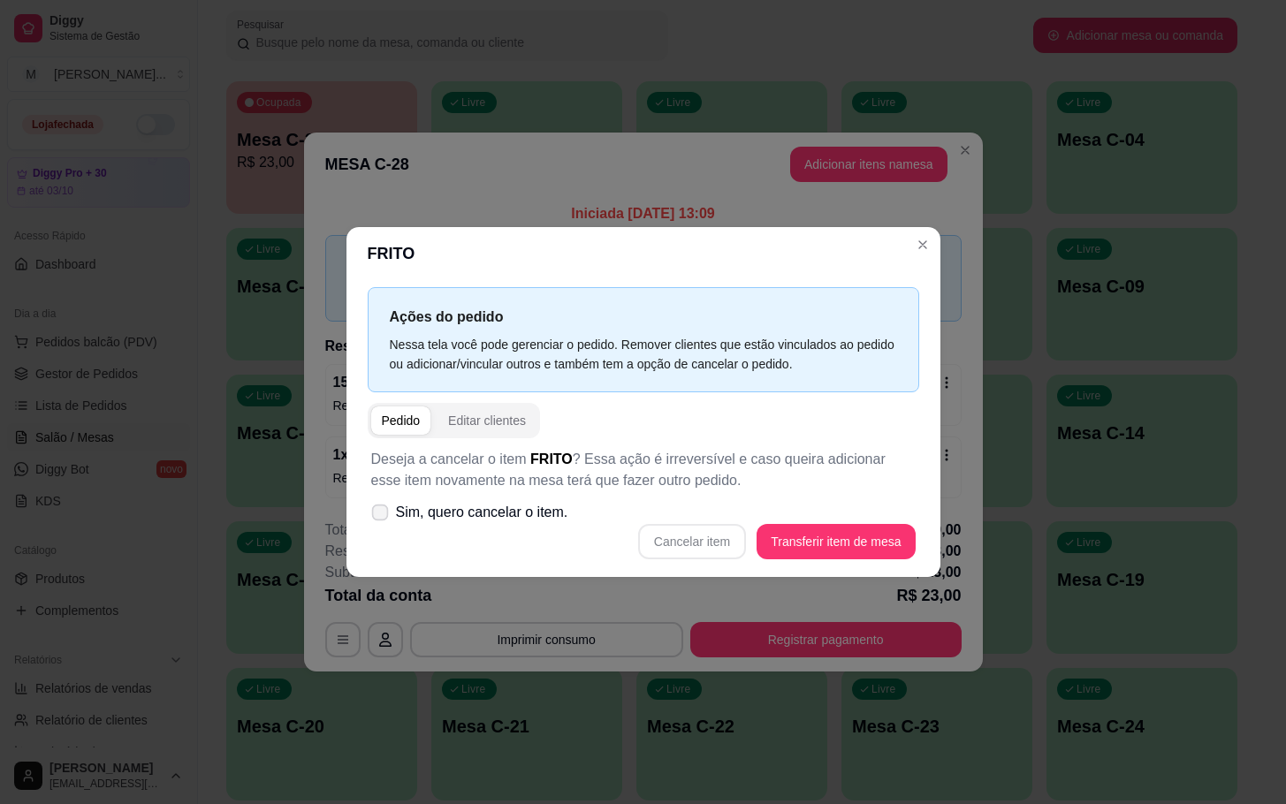
click at [387, 513] on span at bounding box center [379, 513] width 17 height 17
click at [382, 516] on input "Sim, quero cancelar o item." at bounding box center [375, 521] width 11 height 11
checkbox input "true"
click at [815, 524] on div "Cancelar item Transferir item de mesa" at bounding box center [643, 541] width 545 height 35
click at [703, 545] on button "Cancelar item" at bounding box center [692, 542] width 105 height 34
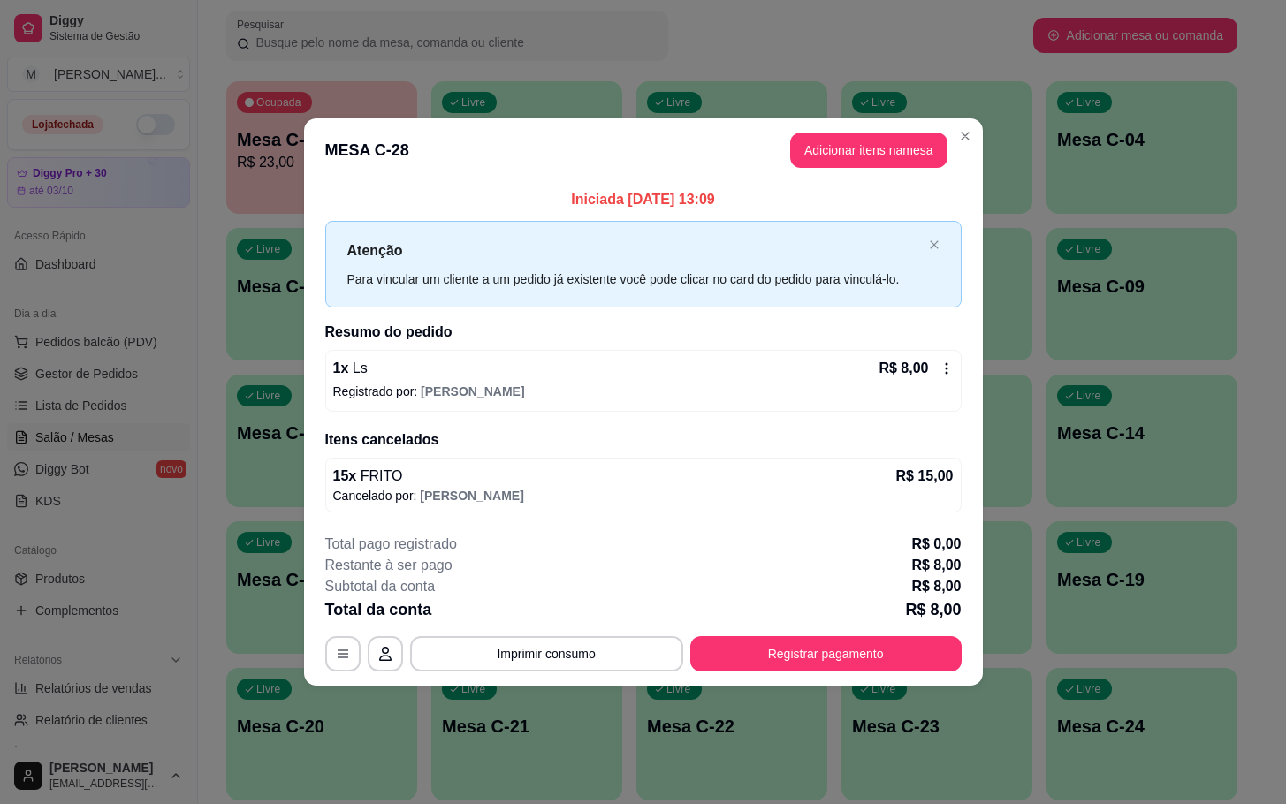
click at [937, 366] on div "R$ 8,00" at bounding box center [916, 368] width 74 height 21
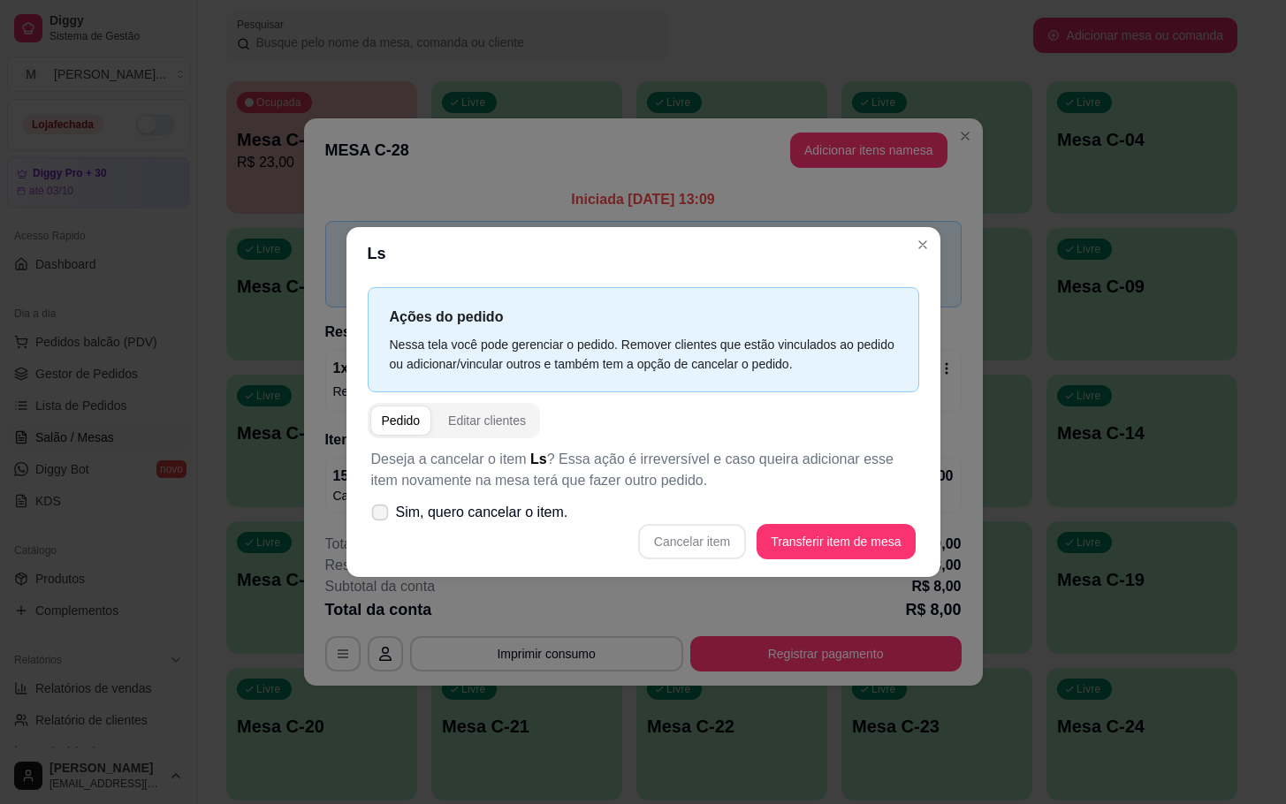
click at [390, 513] on label "Sim, quero cancelar o item." at bounding box center [469, 512] width 211 height 35
click at [382, 516] on input "Sim, quero cancelar o item." at bounding box center [375, 521] width 11 height 11
checkbox input "true"
click at [687, 552] on button "Cancelar item" at bounding box center [692, 541] width 108 height 35
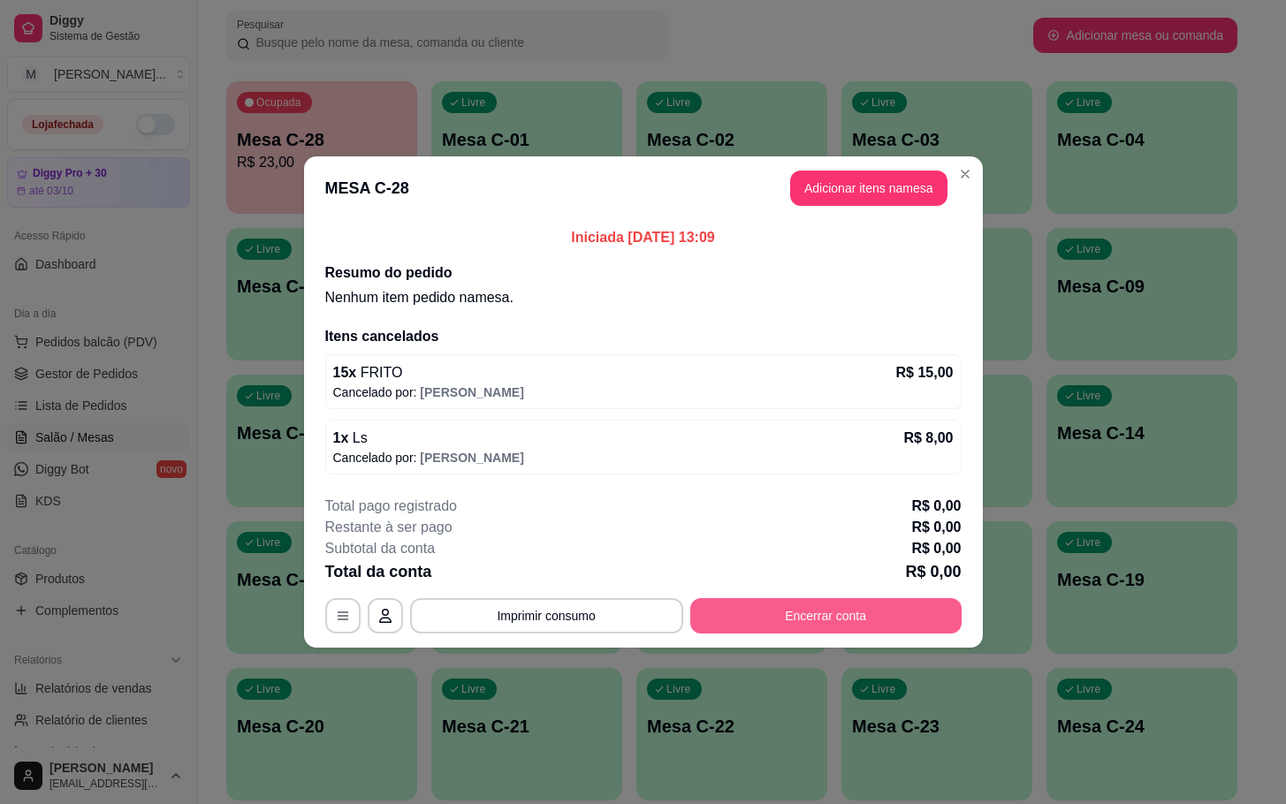
click at [757, 613] on button "Encerrar conta" at bounding box center [825, 615] width 271 height 35
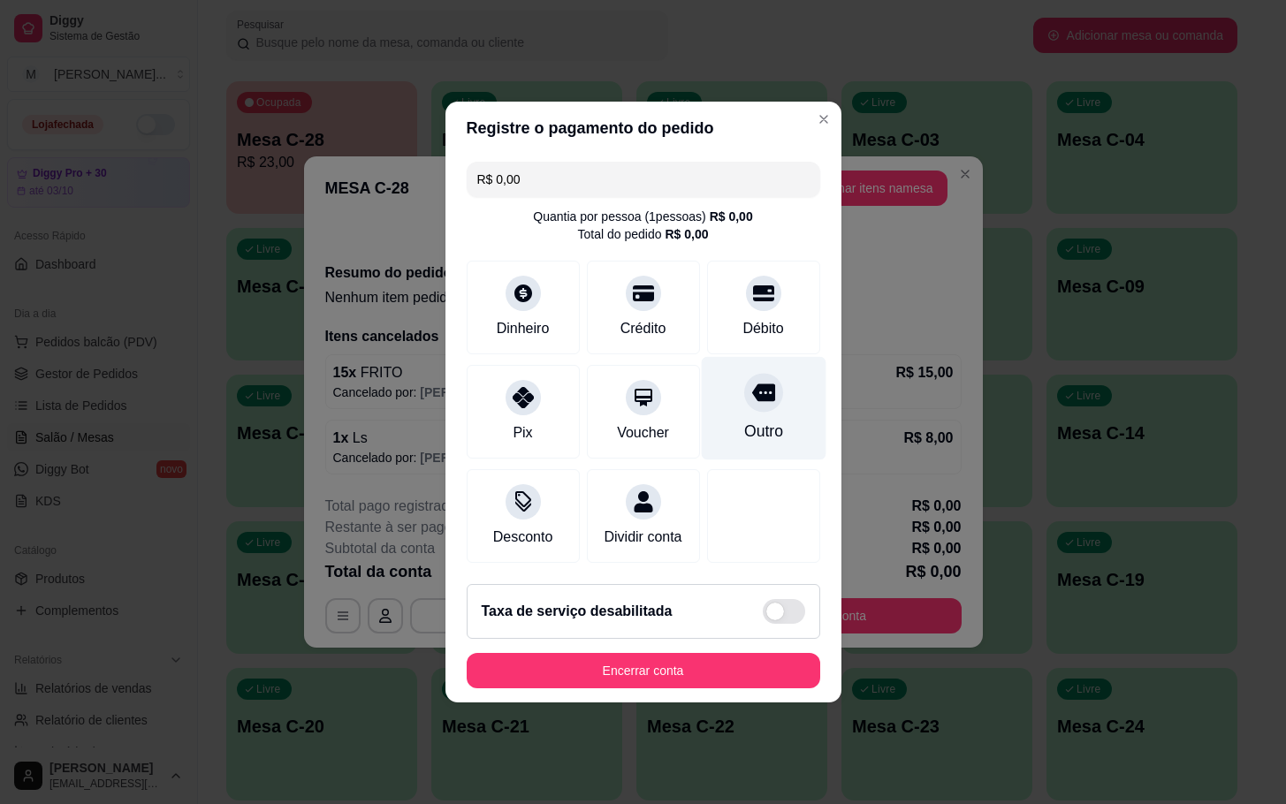
click at [751, 381] on icon at bounding box center [762, 392] width 23 height 23
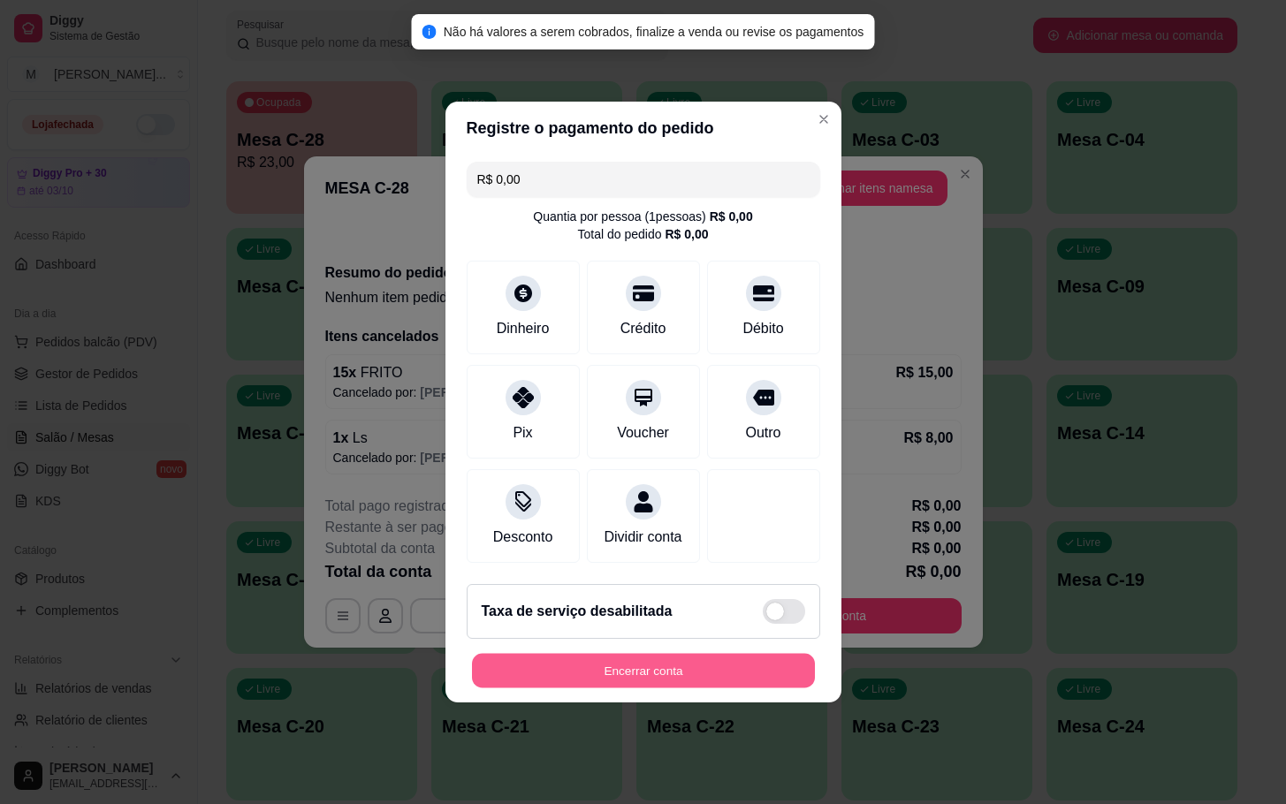
click at [725, 689] on button "Encerrar conta" at bounding box center [643, 671] width 343 height 34
